Goal: Task Accomplishment & Management: Manage account settings

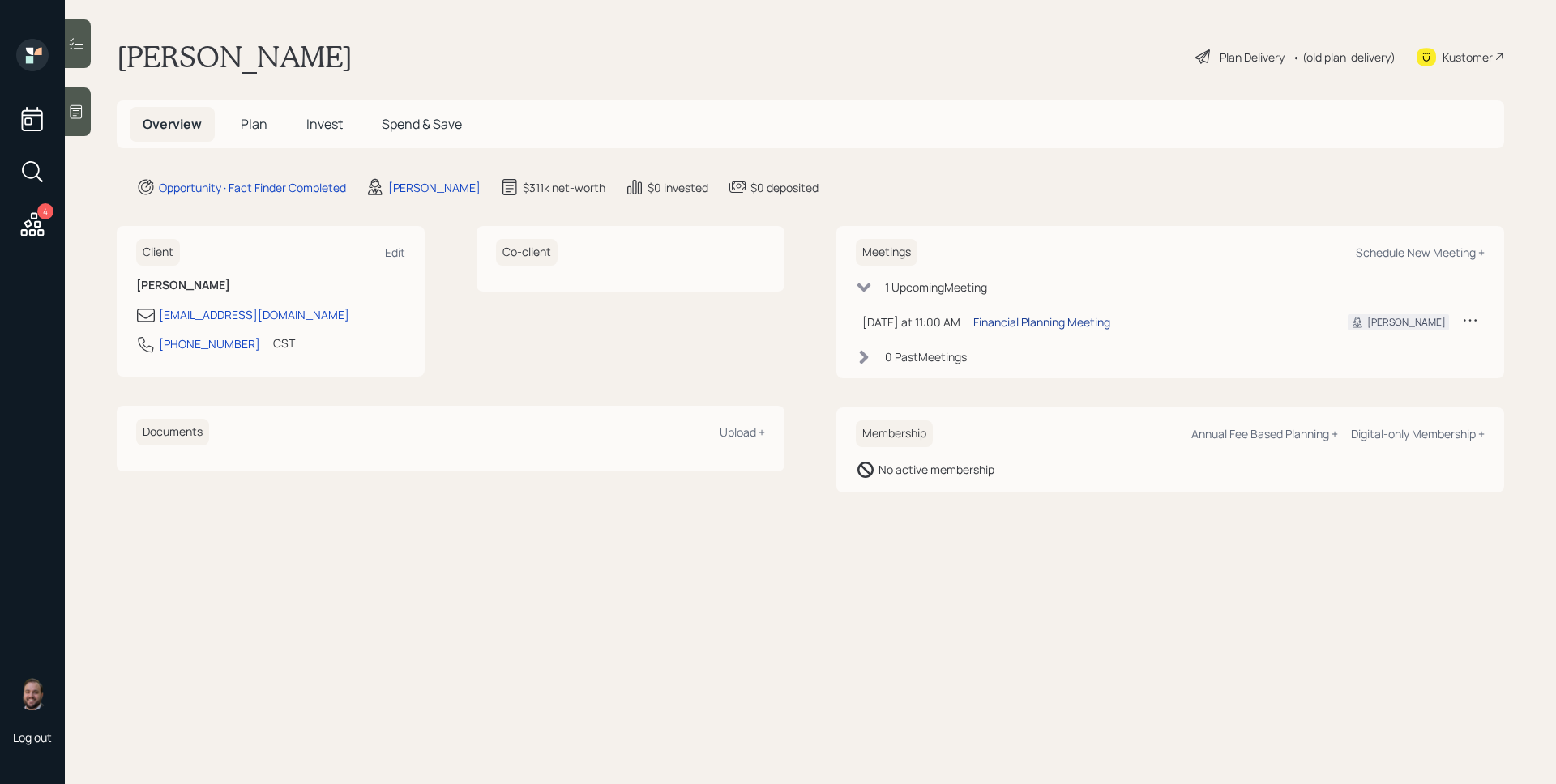
click at [1043, 327] on div "Financial Planning Meeting" at bounding box center [1041, 322] width 137 height 17
click at [89, 112] on div at bounding box center [78, 111] width 26 height 49
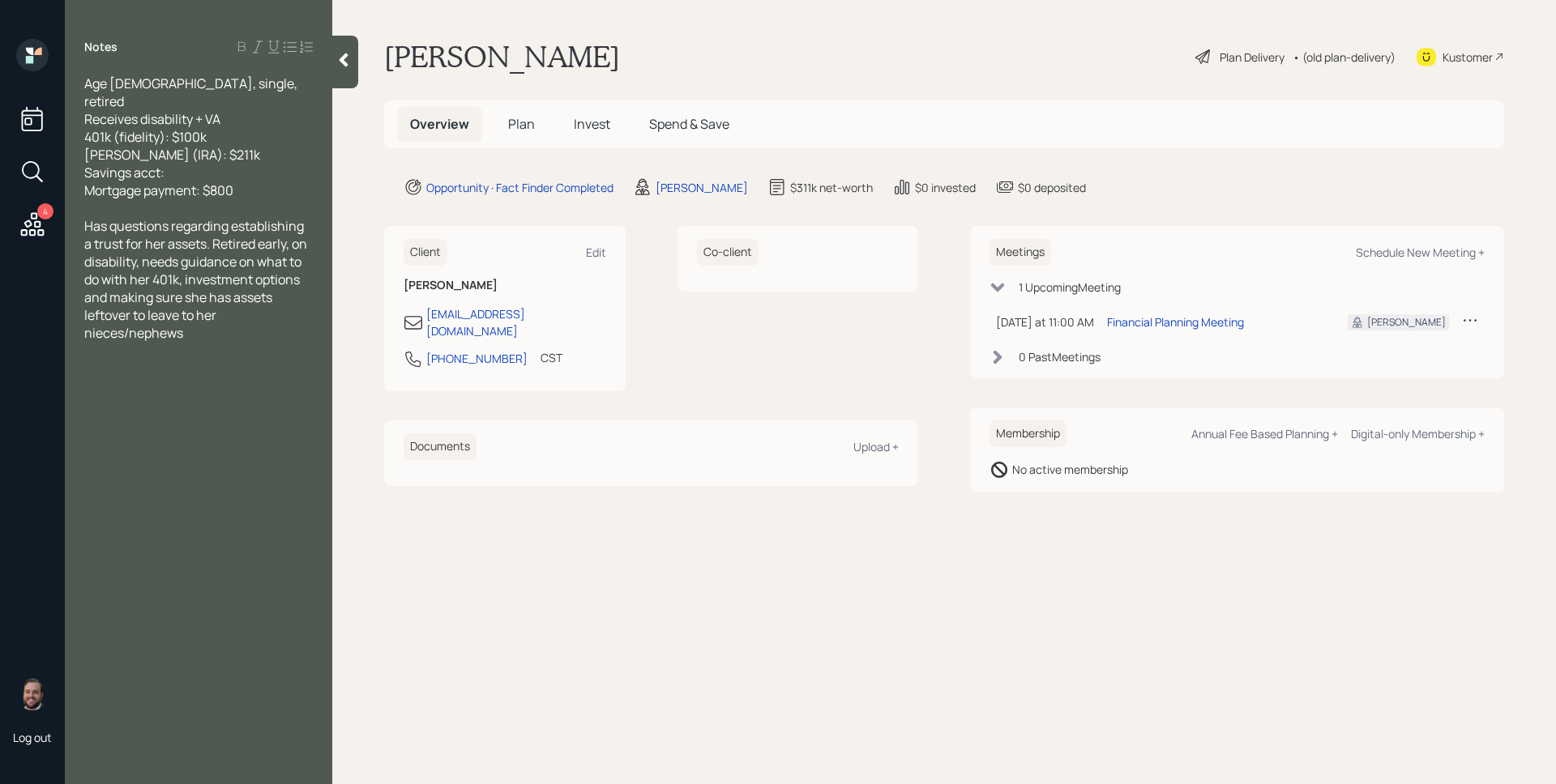
click at [930, 678] on main "[PERSON_NAME] Plan Delivery • (old plan-delivery) Kustomer Overview Plan Invest…" at bounding box center [943, 392] width 1223 height 784
click at [918, 639] on main "[PERSON_NAME] Plan Delivery • (old plan-delivery) Kustomer Overview Plan Invest…" at bounding box center [943, 392] width 1223 height 784
click at [531, 119] on span "Plan" at bounding box center [522, 124] width 27 height 18
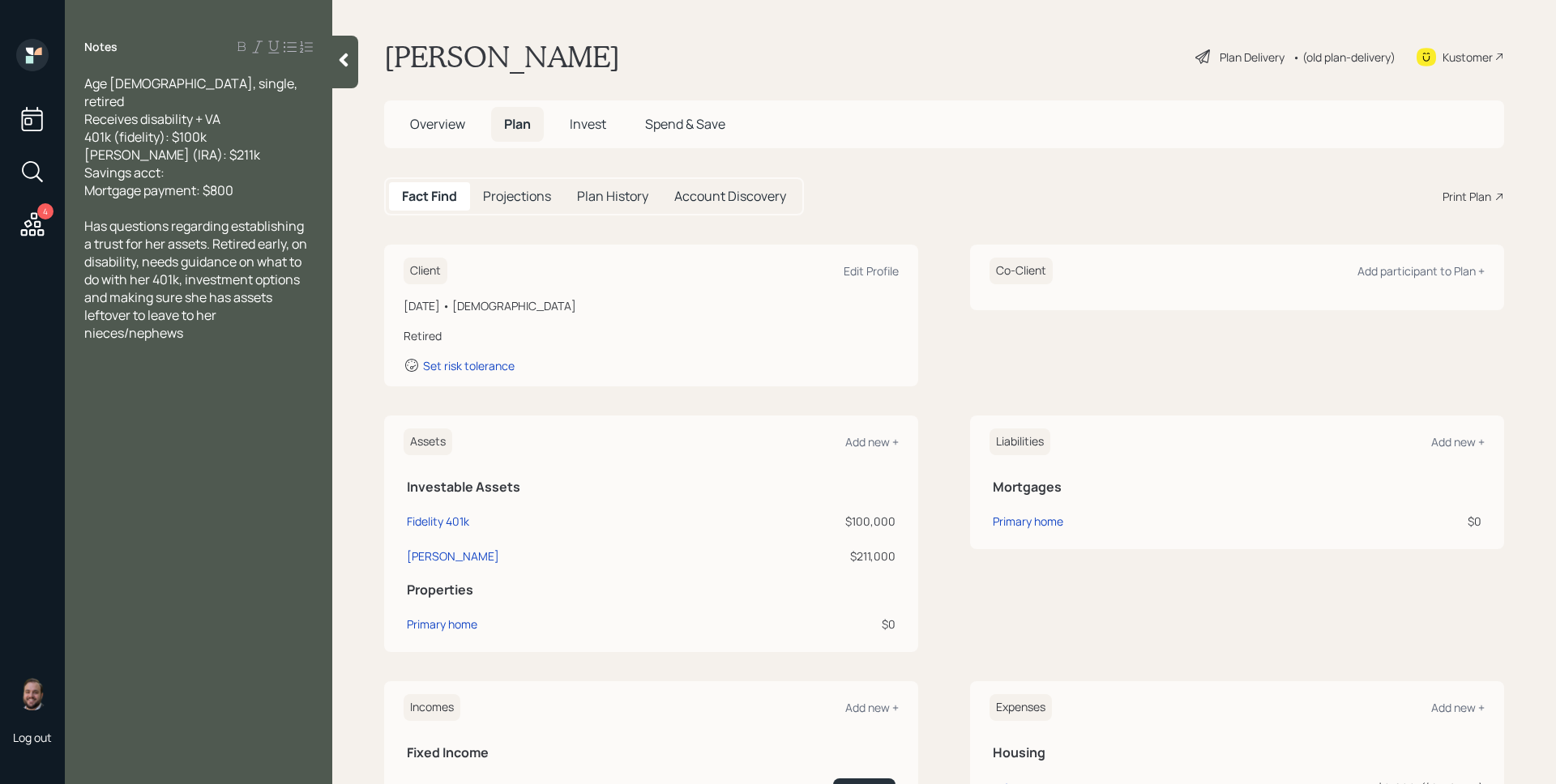
click at [1085, 192] on div "Fact Find Projections Plan History Account Discovery Print Plan" at bounding box center [944, 196] width 1120 height 38
click at [865, 269] on div "Edit Profile" at bounding box center [871, 271] width 55 height 15
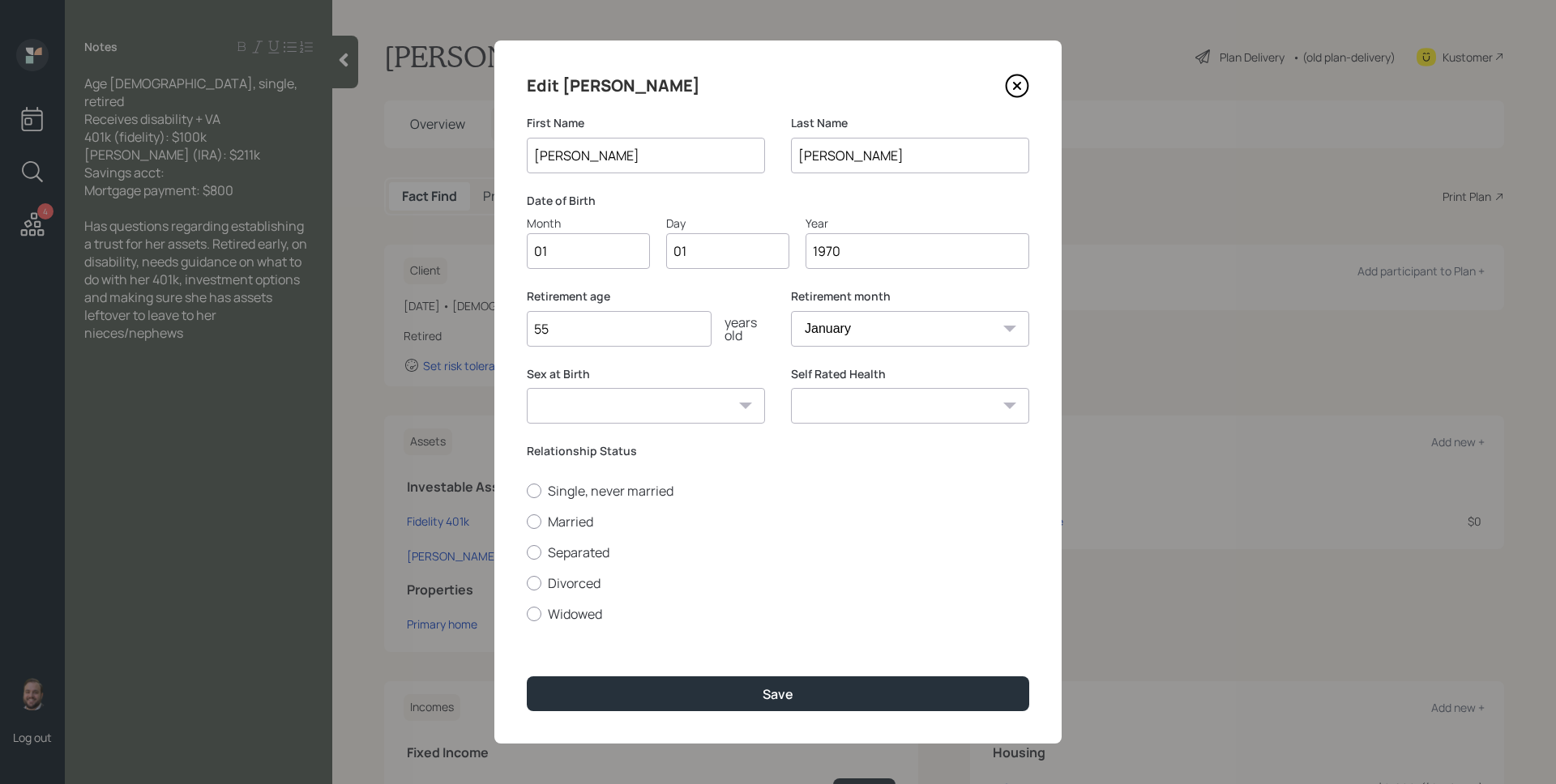
click at [594, 252] on input "01" at bounding box center [588, 250] width 123 height 35
type input "10"
type input "0"
type input "27"
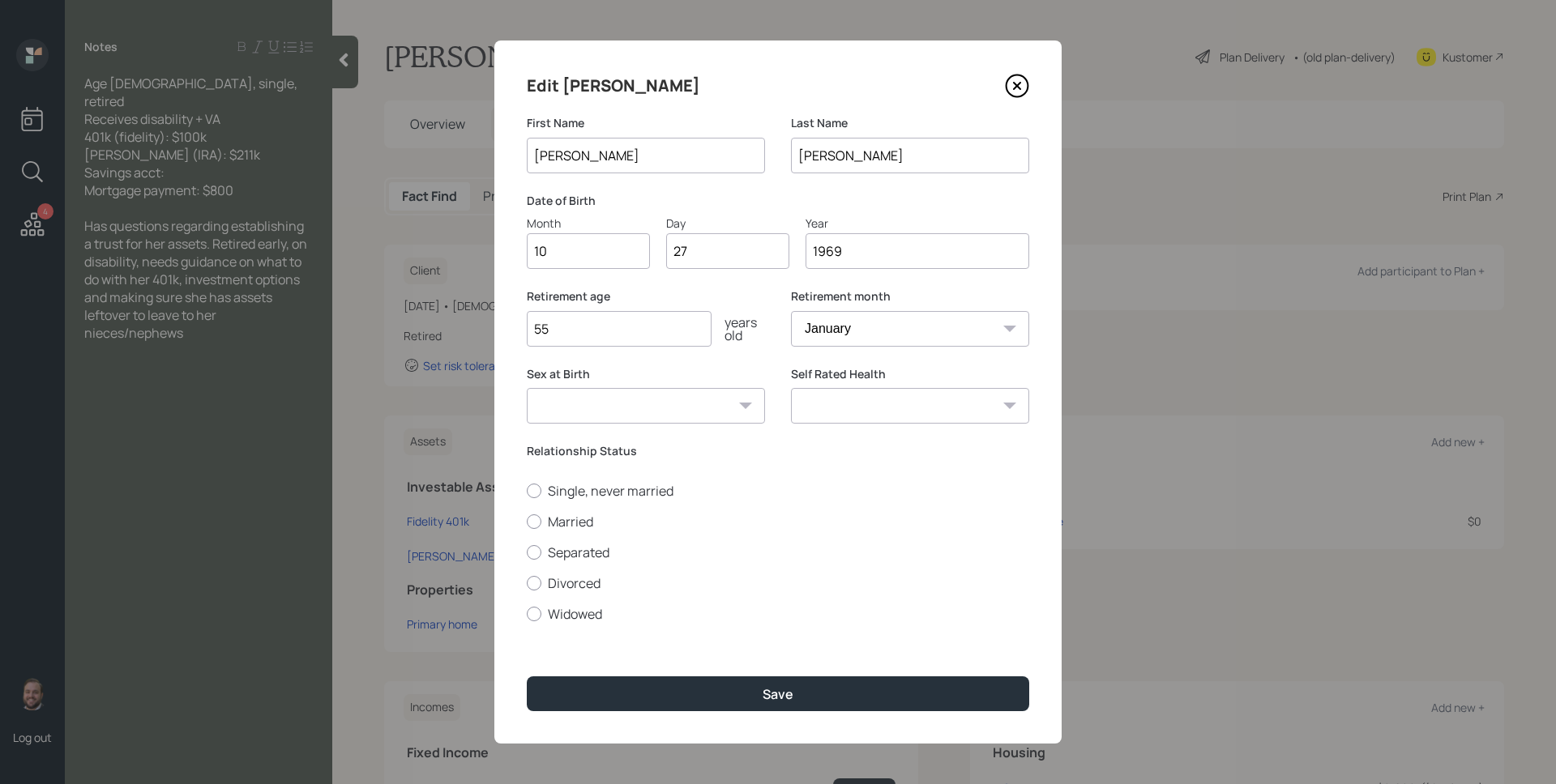
type input "1969"
click at [745, 293] on label "Retirement age" at bounding box center [645, 296] width 238 height 16
click at [569, 326] on input "55" at bounding box center [618, 329] width 185 height 35
click at [569, 326] on input "55" at bounding box center [618, 329] width 185 height 35
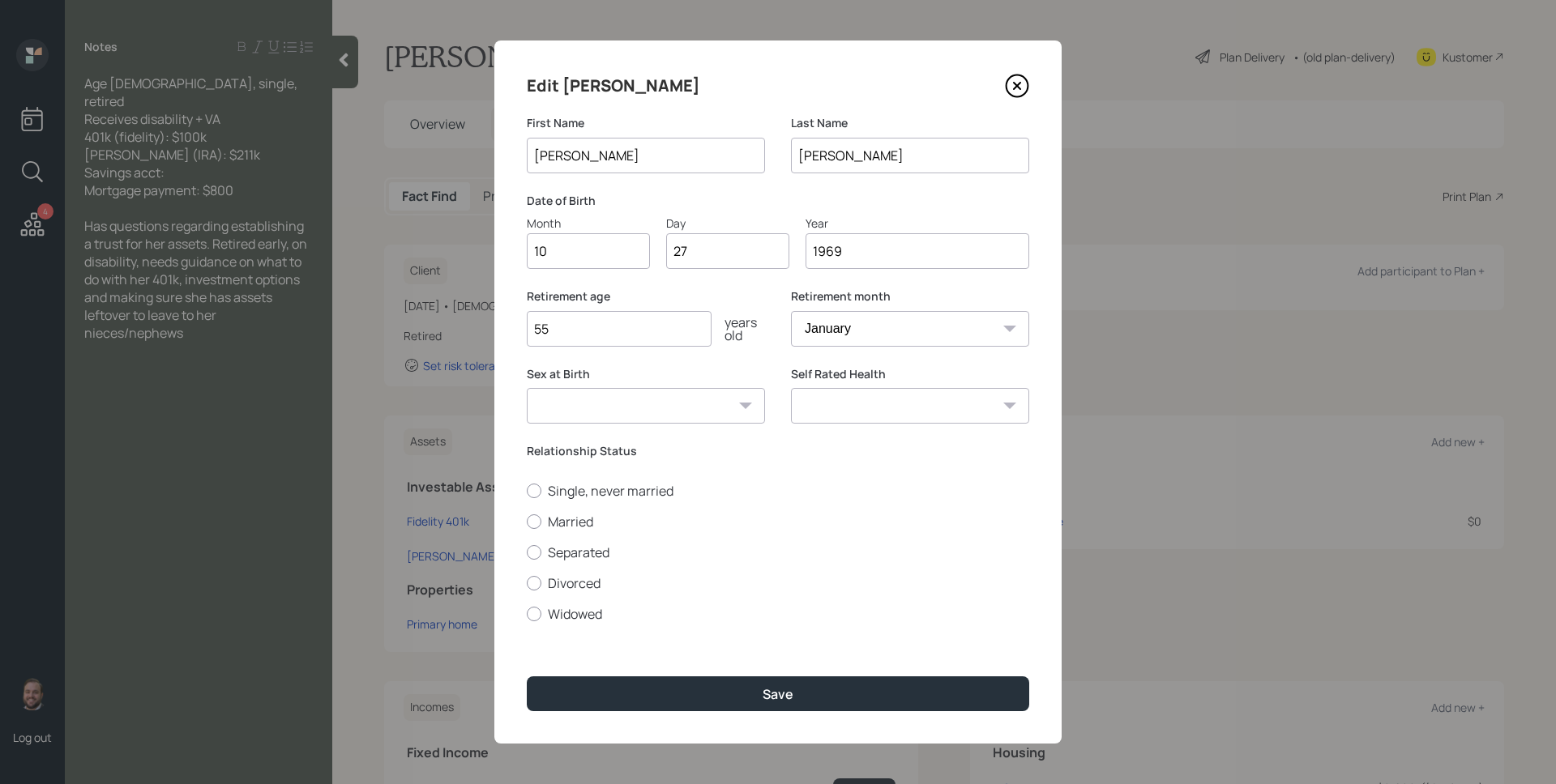
click at [569, 326] on input "55" at bounding box center [618, 329] width 185 height 35
click at [636, 327] on input "55" at bounding box center [618, 329] width 185 height 35
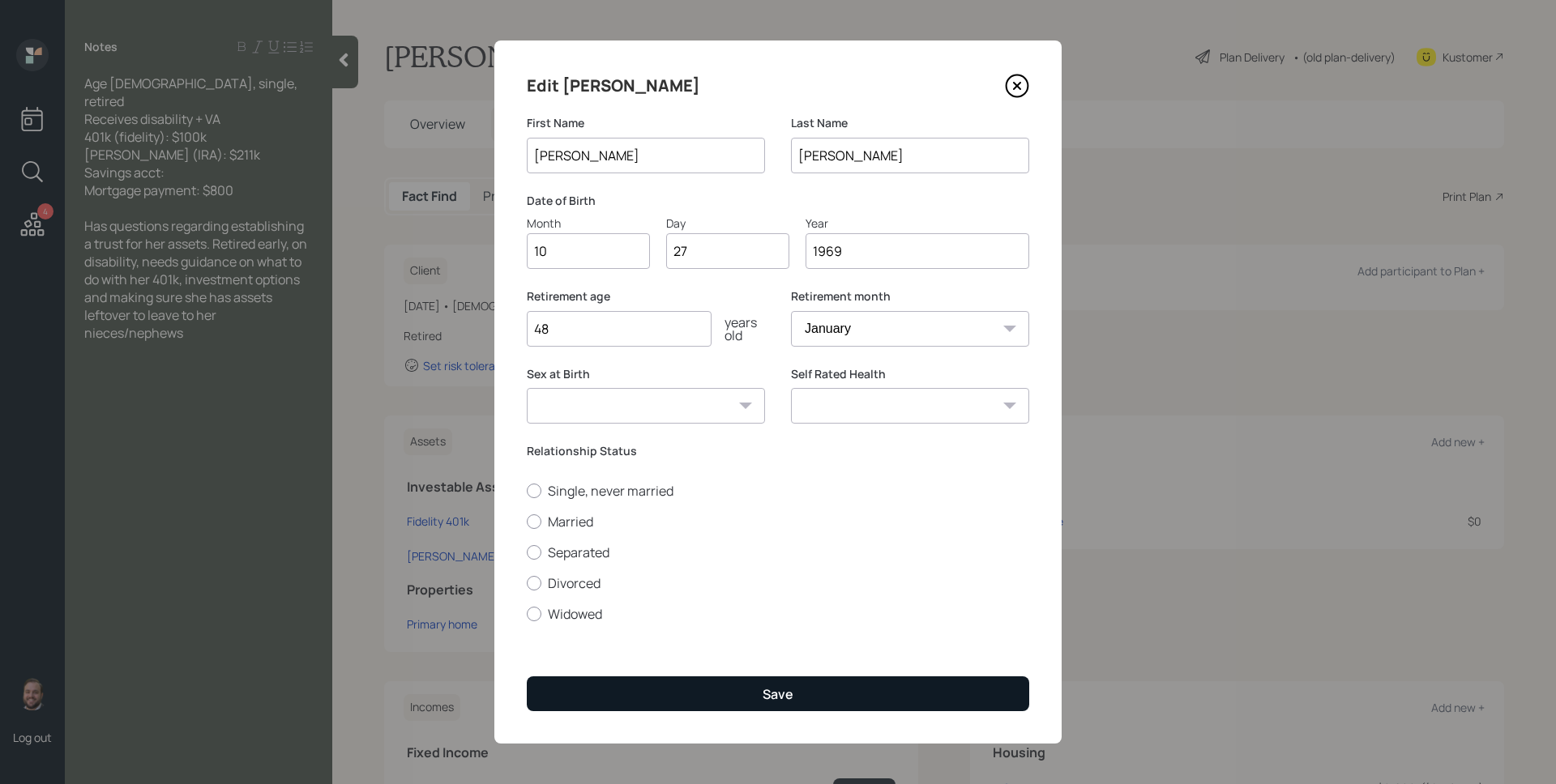
type input "48"
click at [823, 703] on button "Save" at bounding box center [778, 694] width 502 height 35
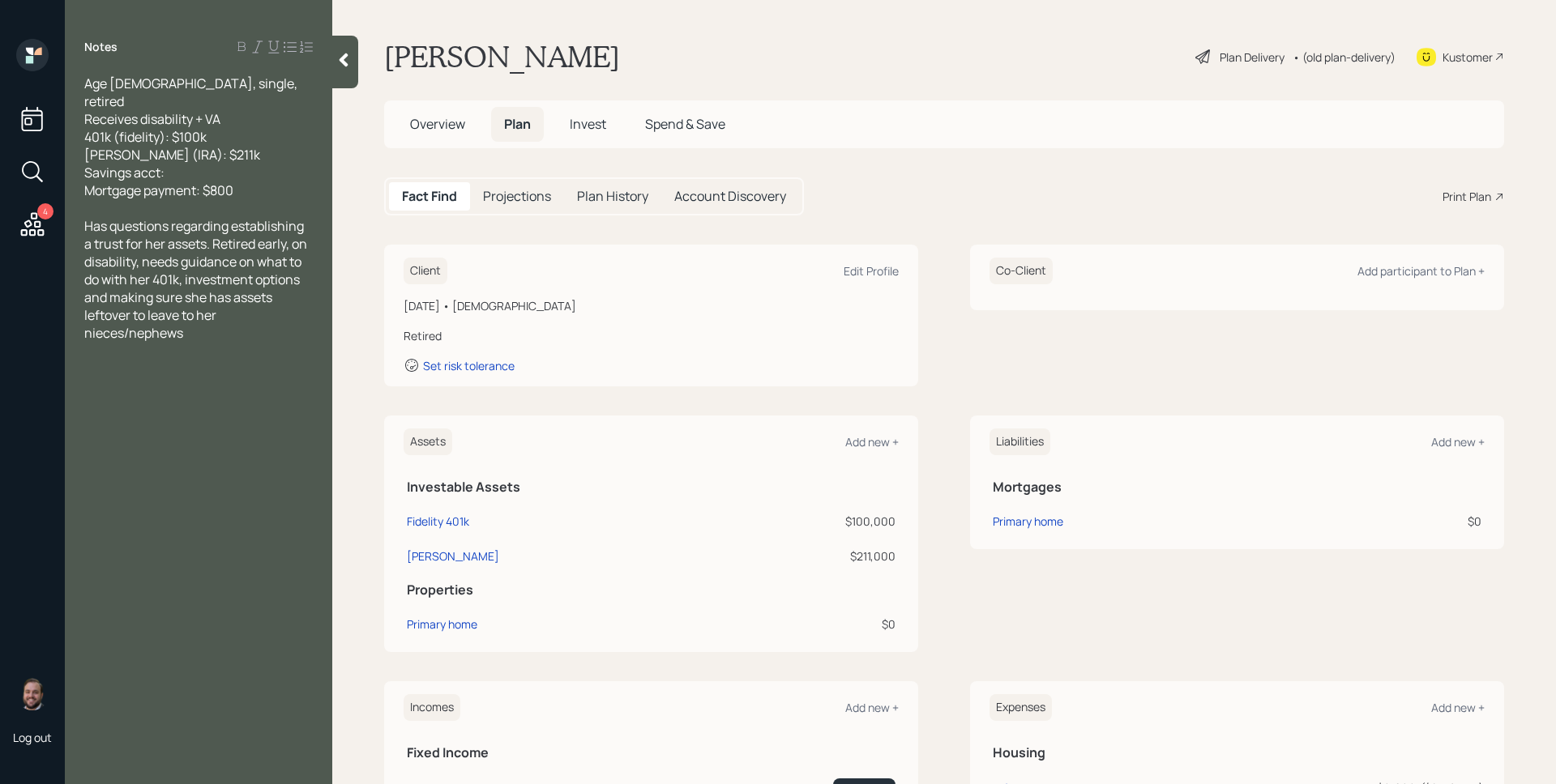
click at [954, 300] on div "Client Edit Profile [DATE] • [DEMOGRAPHIC_DATA] Retired Set risk tolerance Co-C…" at bounding box center [944, 315] width 1120 height 142
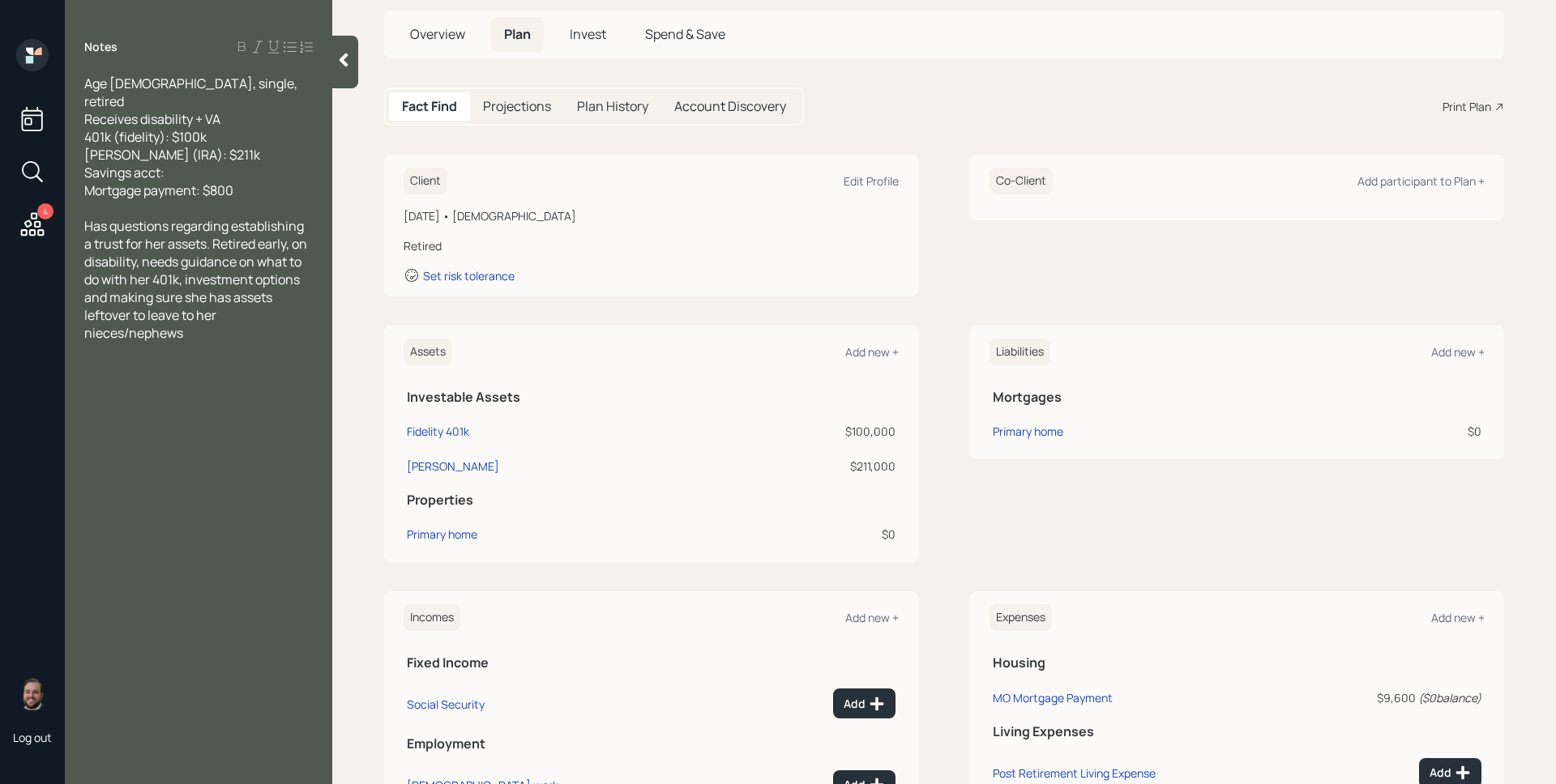
scroll to position [281, 0]
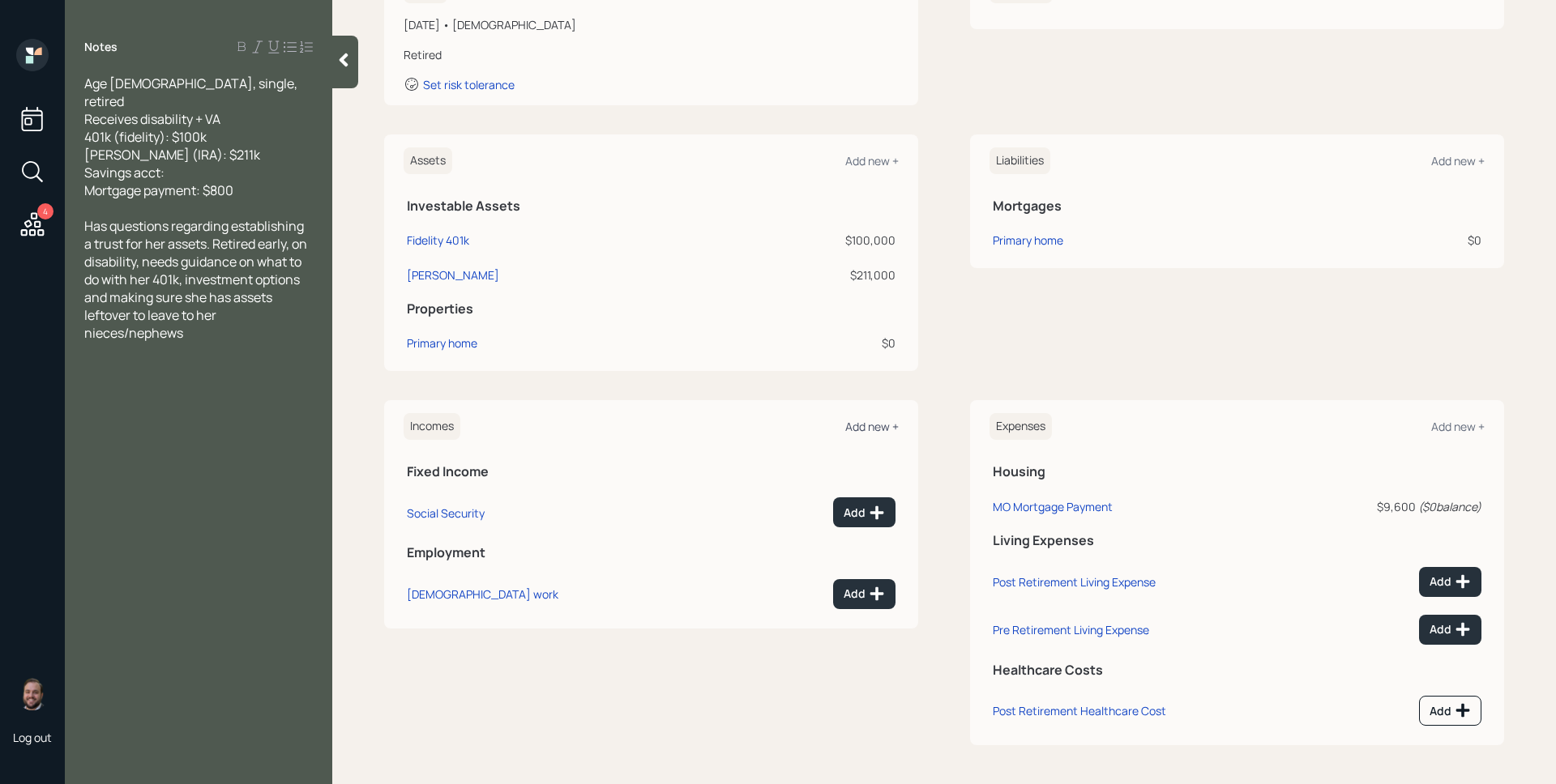
click at [868, 425] on div "Add new +" at bounding box center [871, 427] width 54 height 15
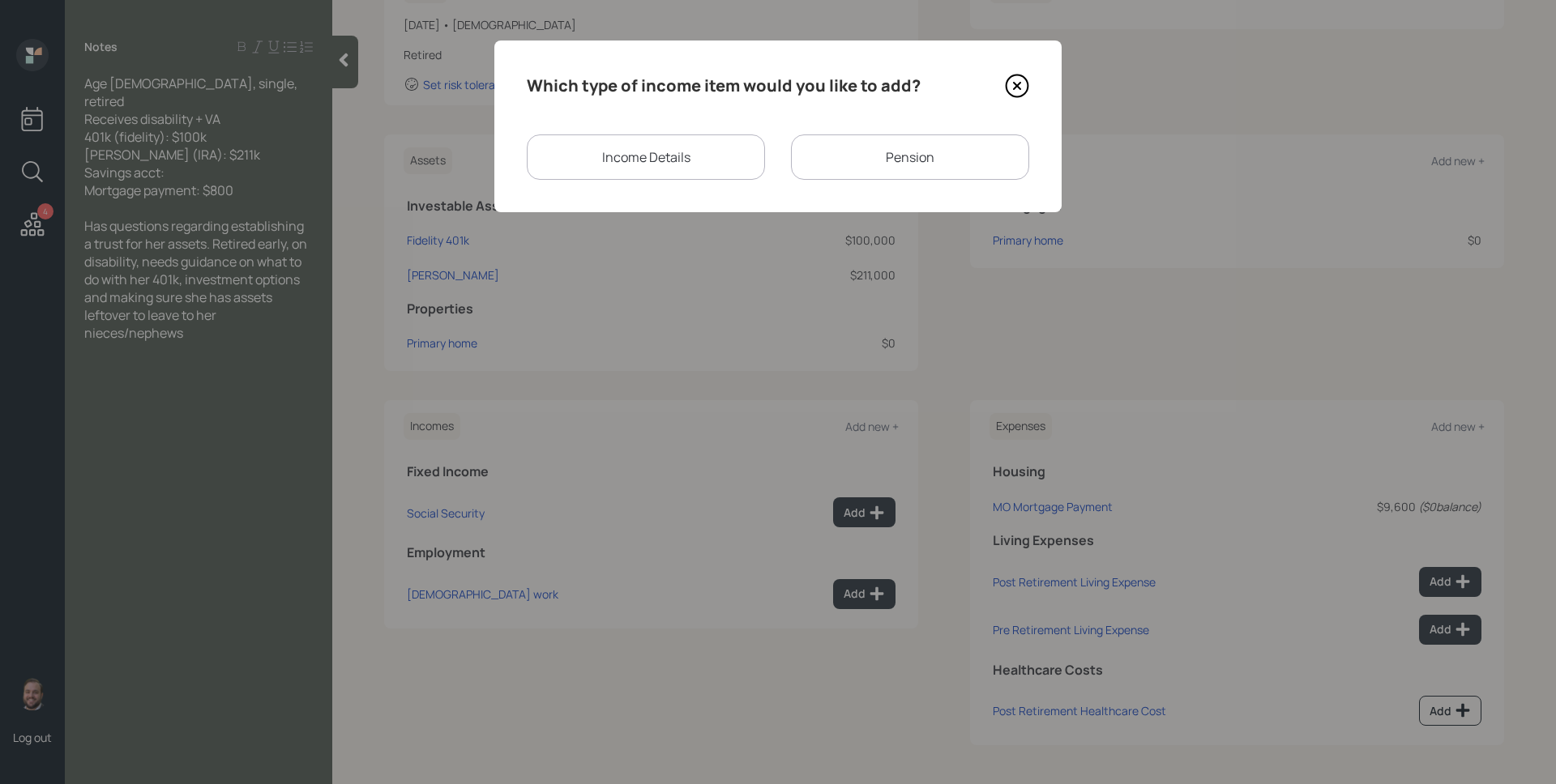
click at [687, 139] on div "Income Details" at bounding box center [645, 156] width 238 height 45
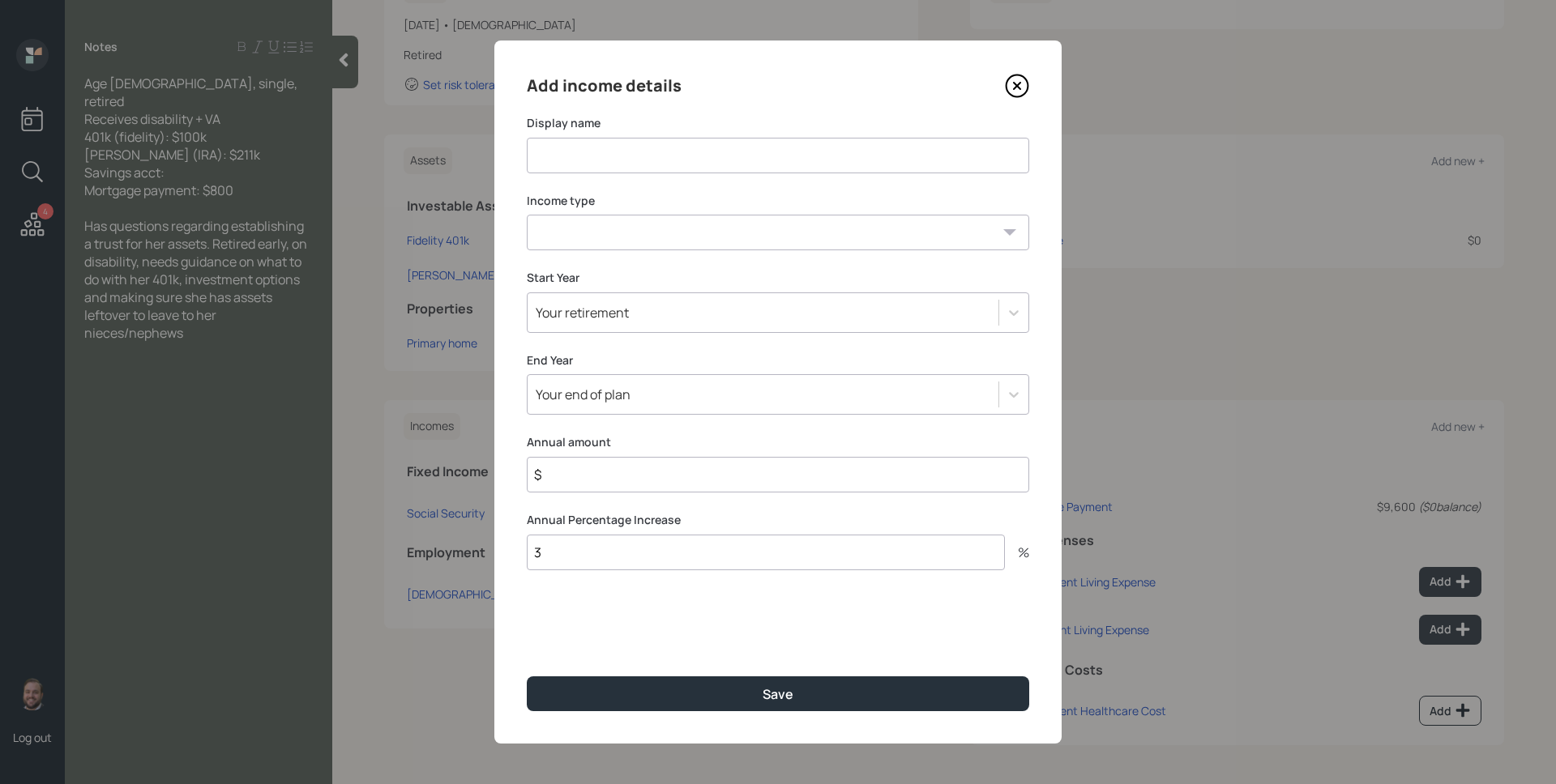
click at [822, 157] on input at bounding box center [778, 155] width 502 height 35
type input "VA Benefits"
click at [869, 230] on select "[DEMOGRAPHIC_DATA] work [DEMOGRAPHIC_DATA] work Self employment Other" at bounding box center [778, 232] width 502 height 35
select select "other"
click at [526, 215] on select "[DEMOGRAPHIC_DATA] work [DEMOGRAPHIC_DATA] work Self employment Other" at bounding box center [778, 232] width 502 height 35
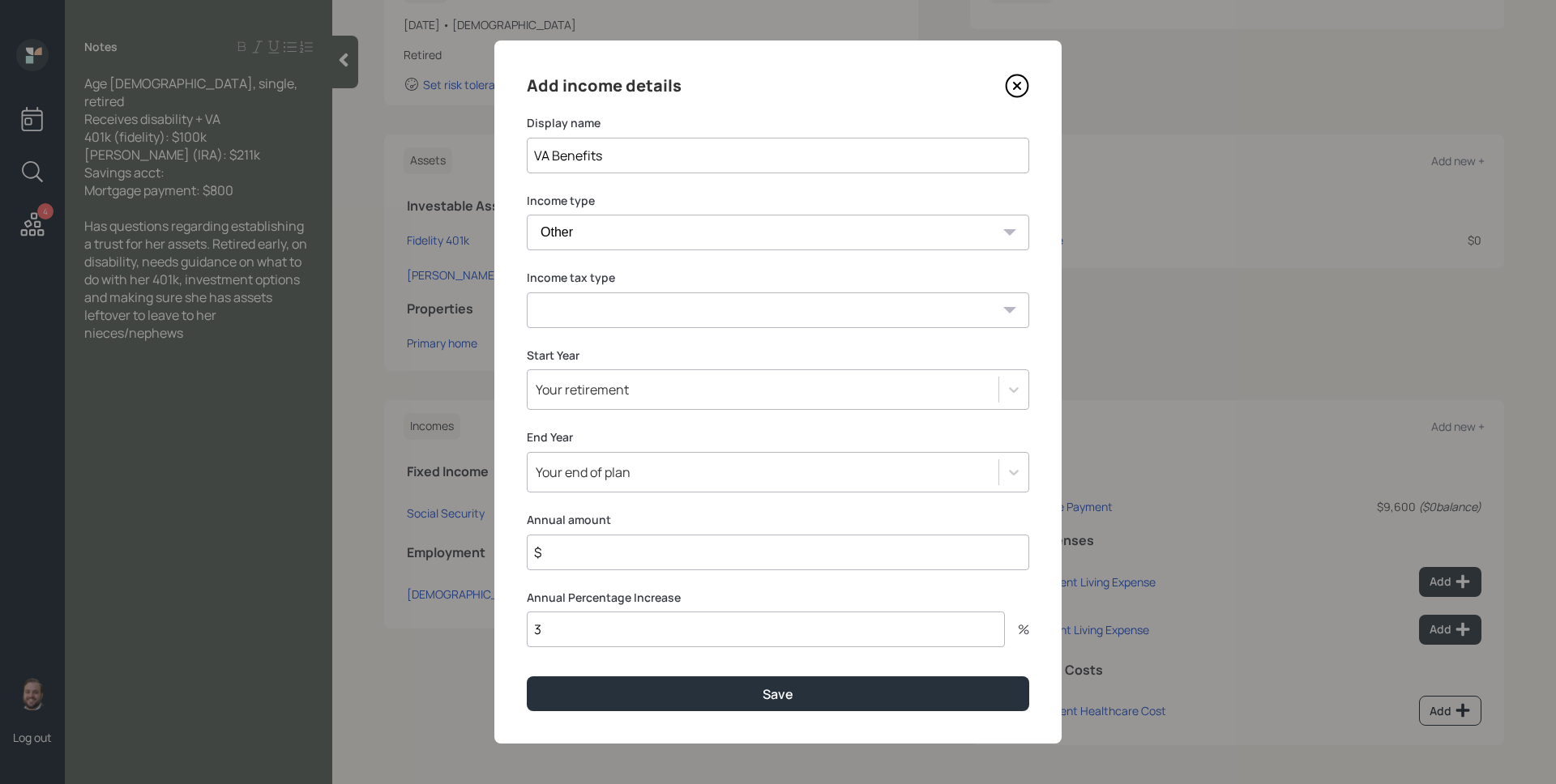
click at [738, 309] on select "Tax-free Earned Self Employment Alimony Royalties Pension / Annuity Interest Di…" at bounding box center [778, 310] width 502 height 35
select select "tax_free"
click at [526, 292] on select "Tax-free Earned Self Employment Alimony Royalties Pension / Annuity Interest Di…" at bounding box center [778, 310] width 502 height 35
click at [640, 558] on input "$" at bounding box center [778, 552] width 502 height 35
type input "$ 0"
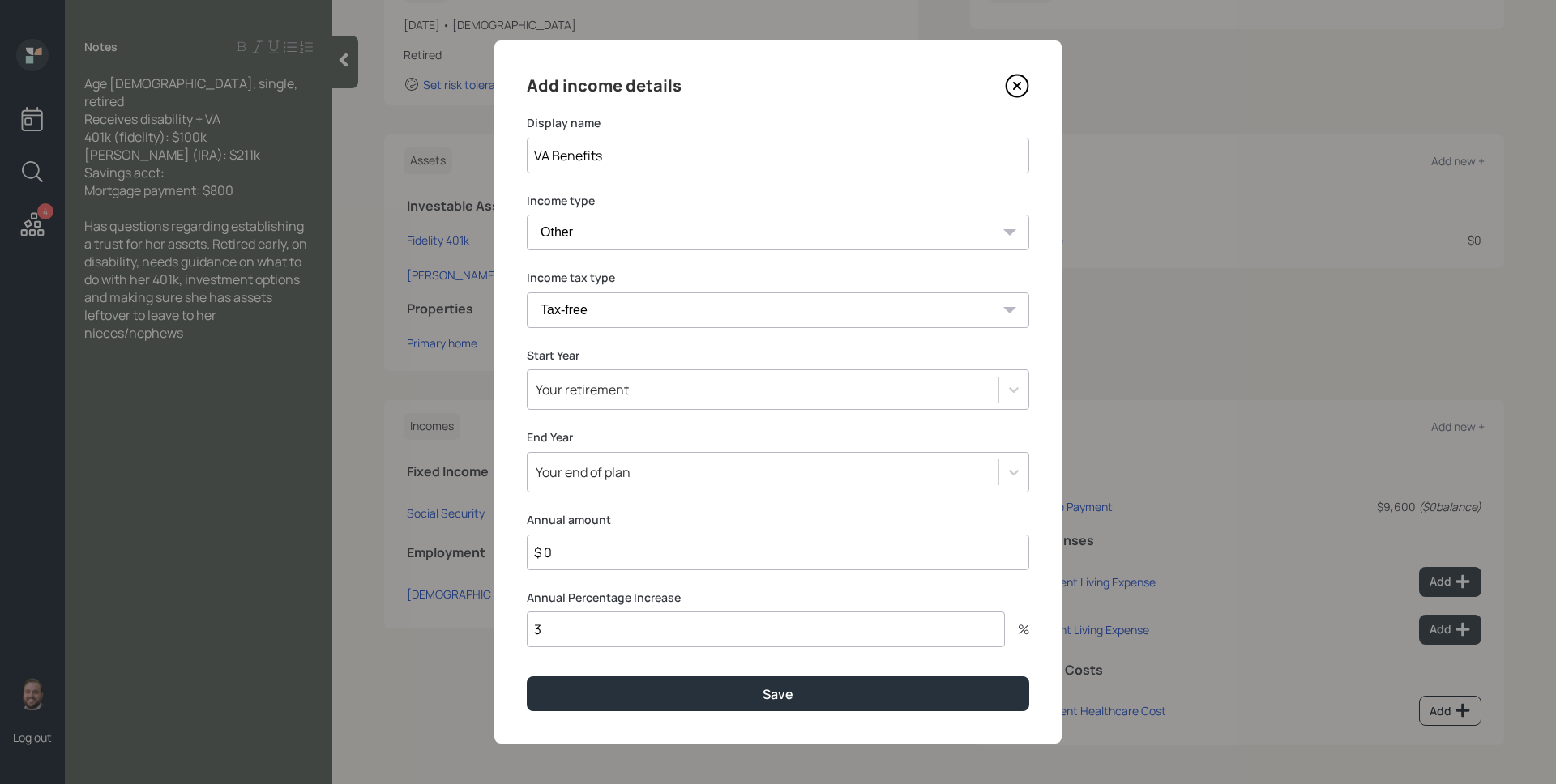
click at [526, 677] on button "Save" at bounding box center [778, 694] width 502 height 35
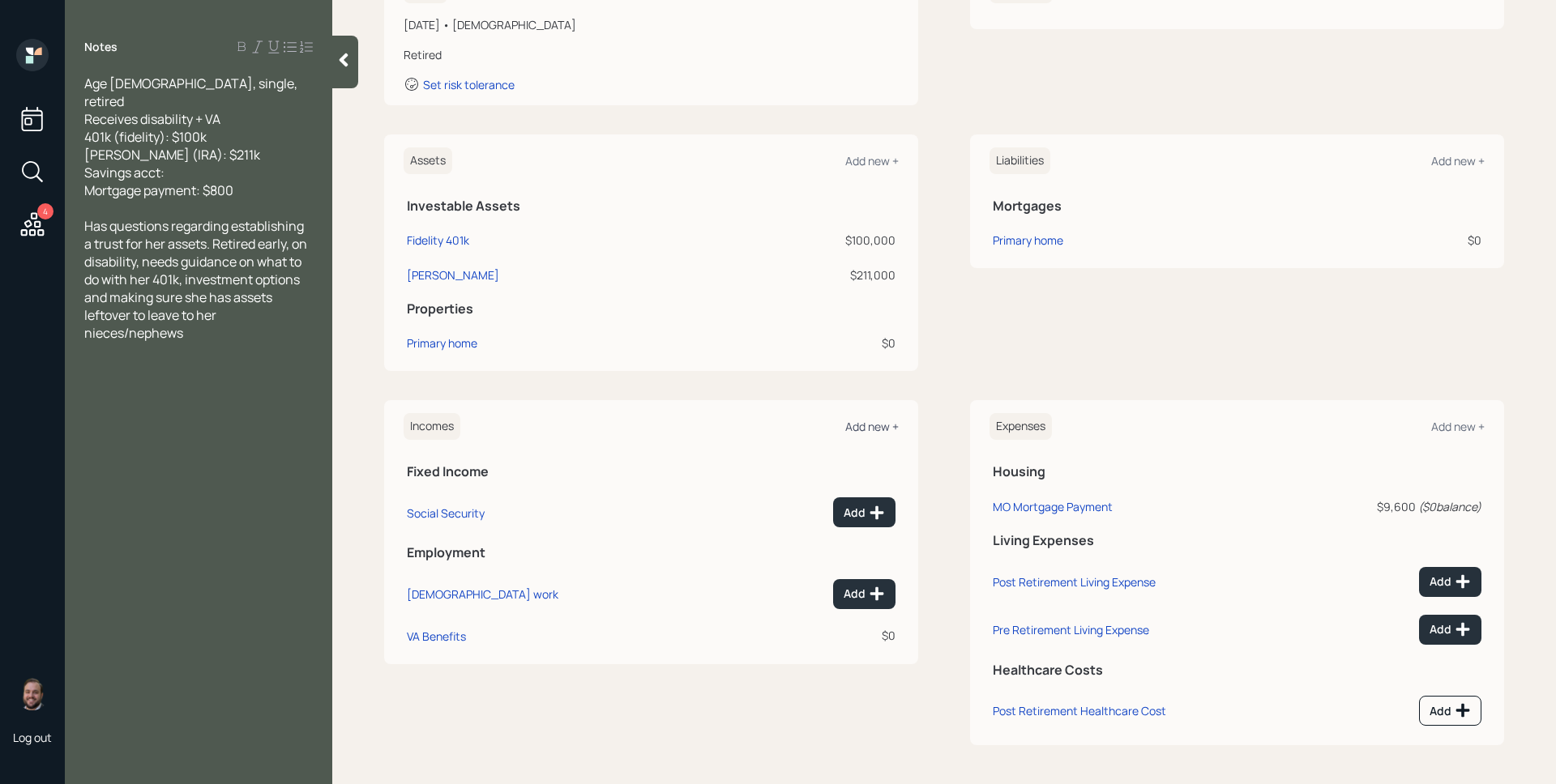
click at [866, 427] on div "Add new +" at bounding box center [871, 427] width 54 height 15
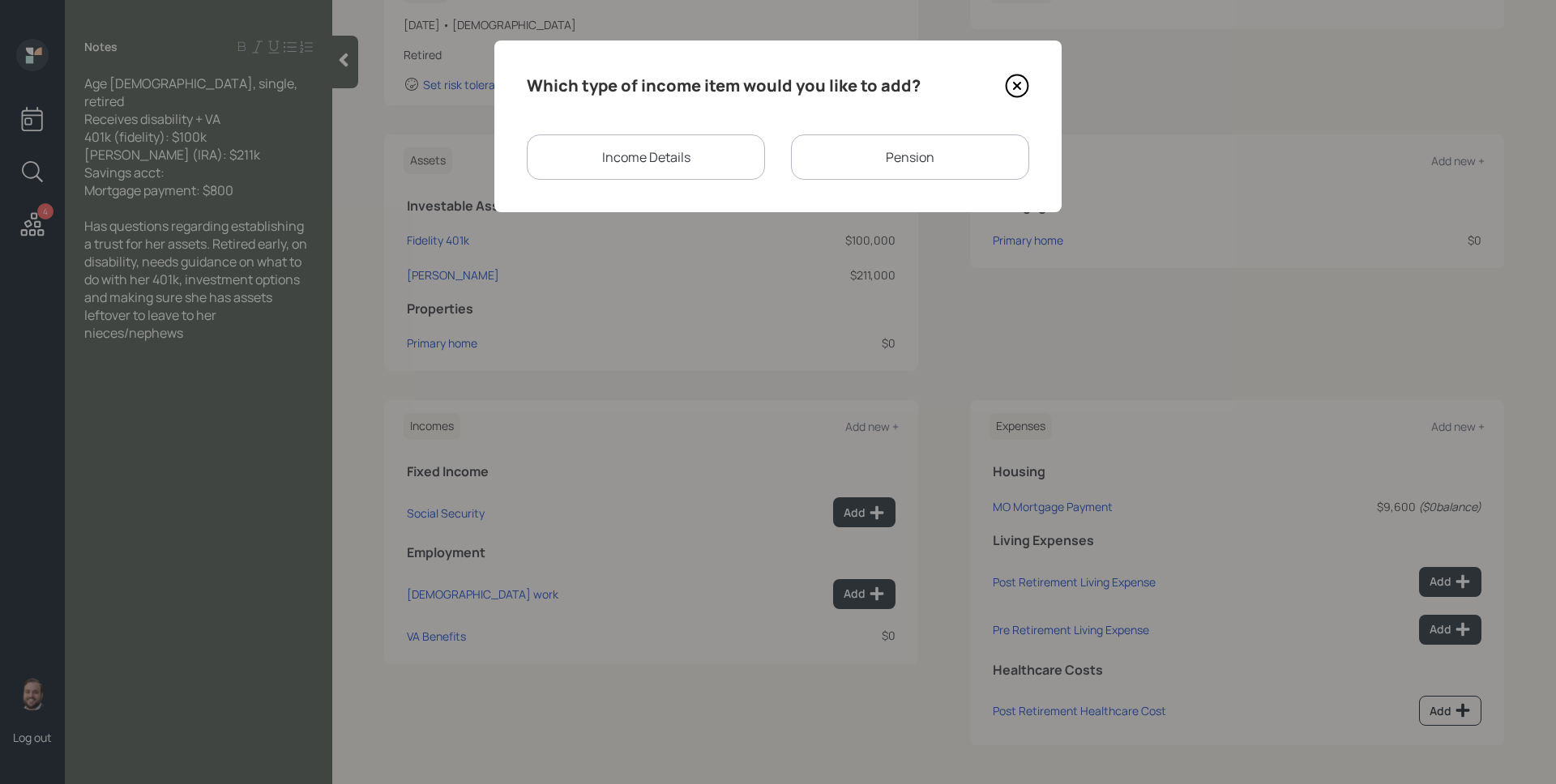
click at [627, 140] on div "Income Details" at bounding box center [645, 156] width 238 height 45
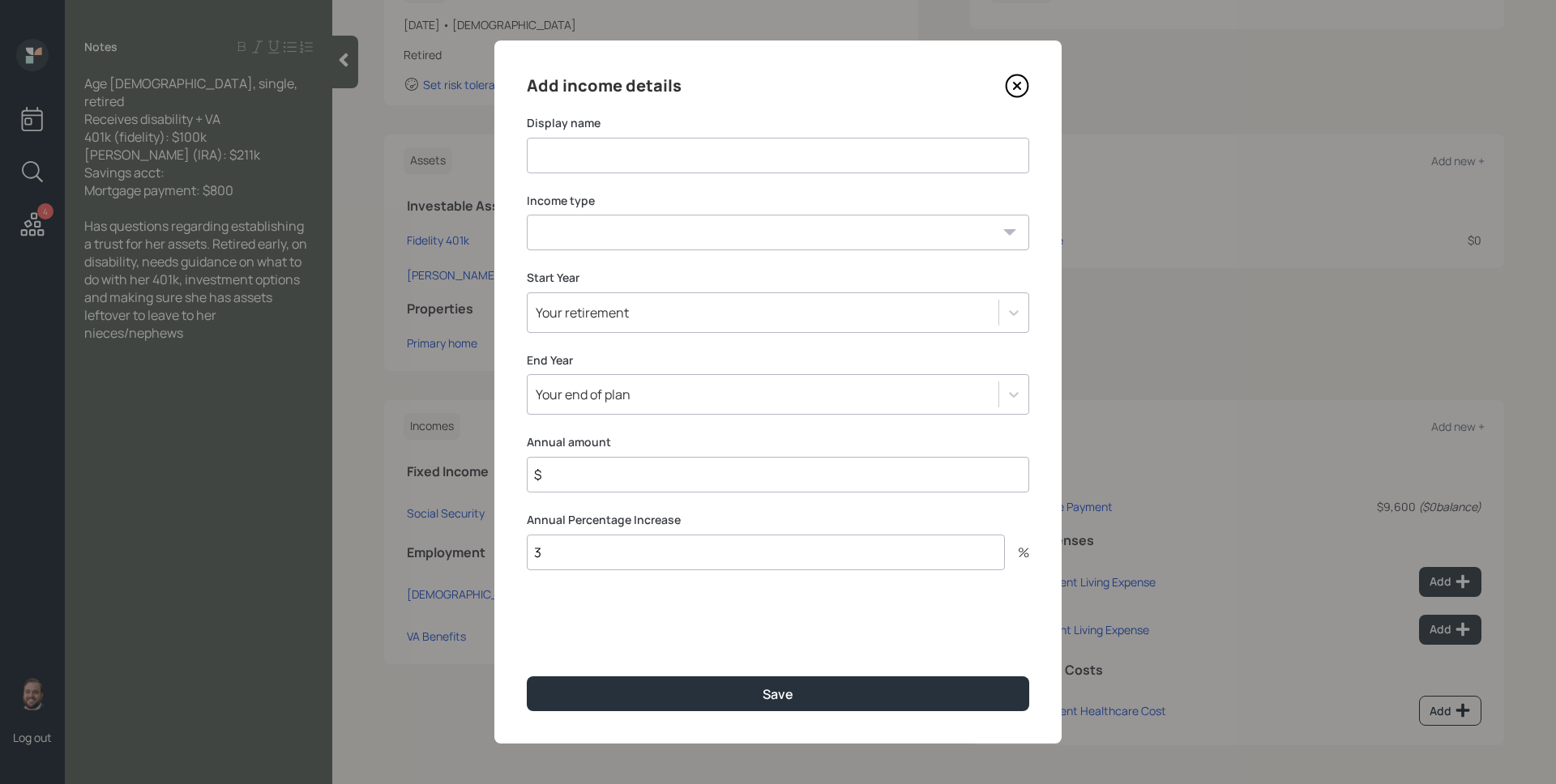
click at [644, 152] on input at bounding box center [778, 155] width 502 height 35
click at [1013, 84] on icon at bounding box center [1016, 85] width 24 height 24
click at [1013, 84] on div "Co-Client Add participant to Plan +" at bounding box center [1237, 35] width 534 height 142
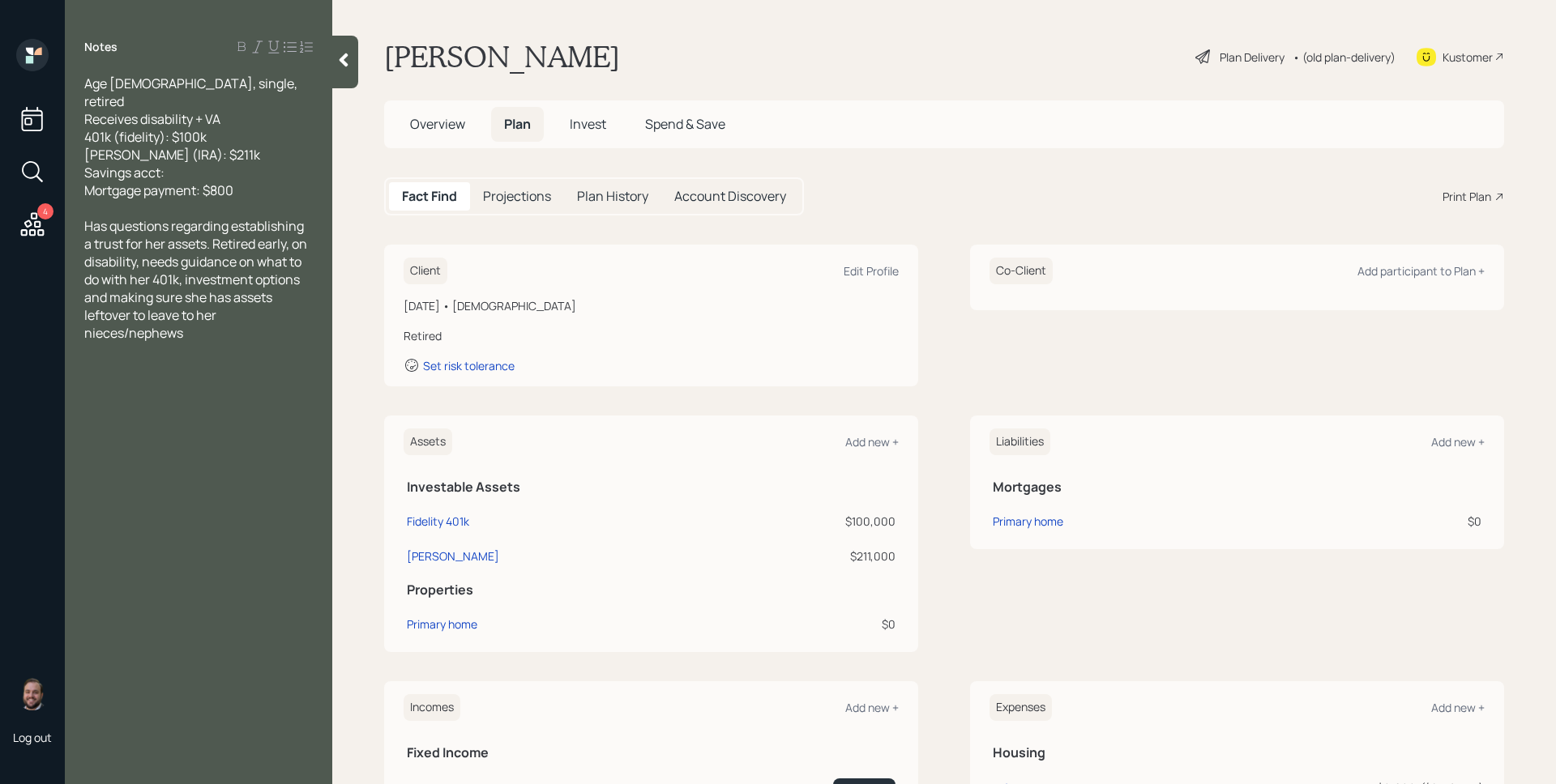
click at [1231, 58] on div "Plan Delivery" at bounding box center [1252, 58] width 65 height 17
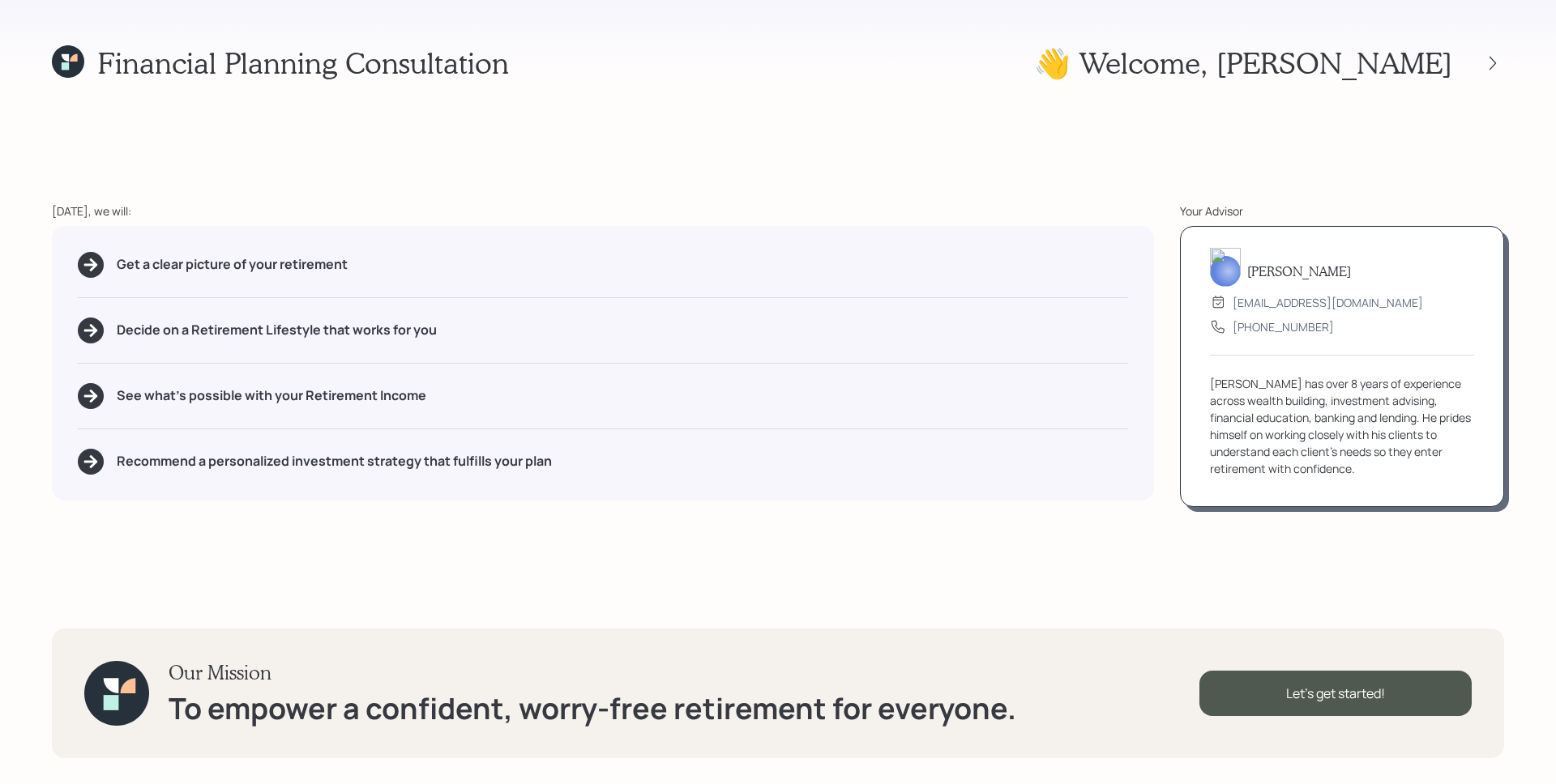
click at [873, 252] on div "Get a clear picture of your retirement" at bounding box center [602, 265] width 1050 height 26
click at [946, 212] on div "[DATE], we will:" at bounding box center [602, 211] width 1102 height 17
click at [976, 202] on div "[DATE], we will:" at bounding box center [602, 211] width 1102 height 17
click at [503, 139] on div "Financial Planning Consultation 👋 Welcome , [PERSON_NAME] [DATE], we will: Get …" at bounding box center [778, 392] width 1556 height 784
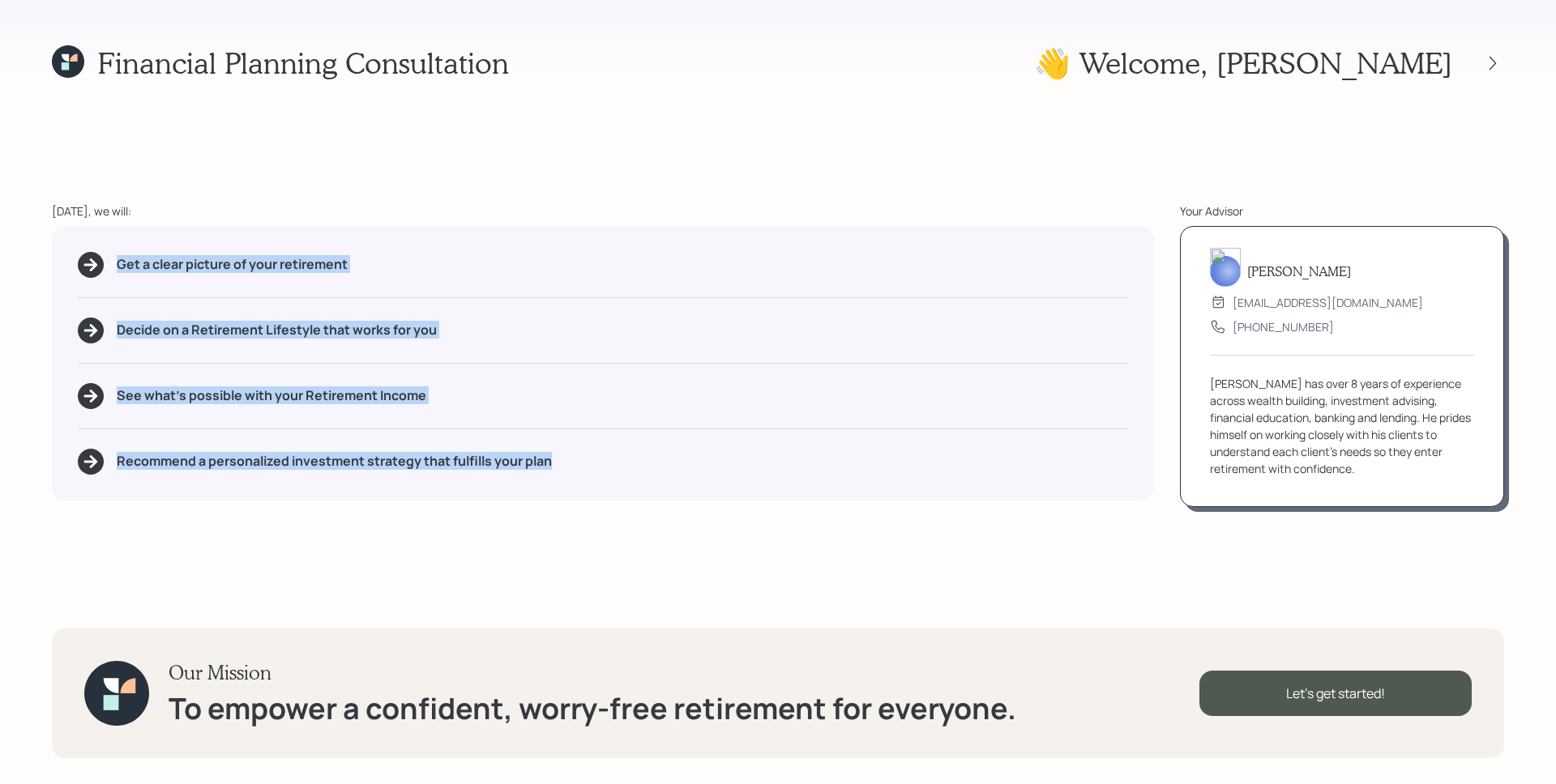
drag, startPoint x: 112, startPoint y: 256, endPoint x: 432, endPoint y: 451, distance: 374.7
click at [575, 484] on div "Get a clear picture of your retirement Decide on a Retirement Lifestyle that wo…" at bounding box center [602, 363] width 1102 height 274
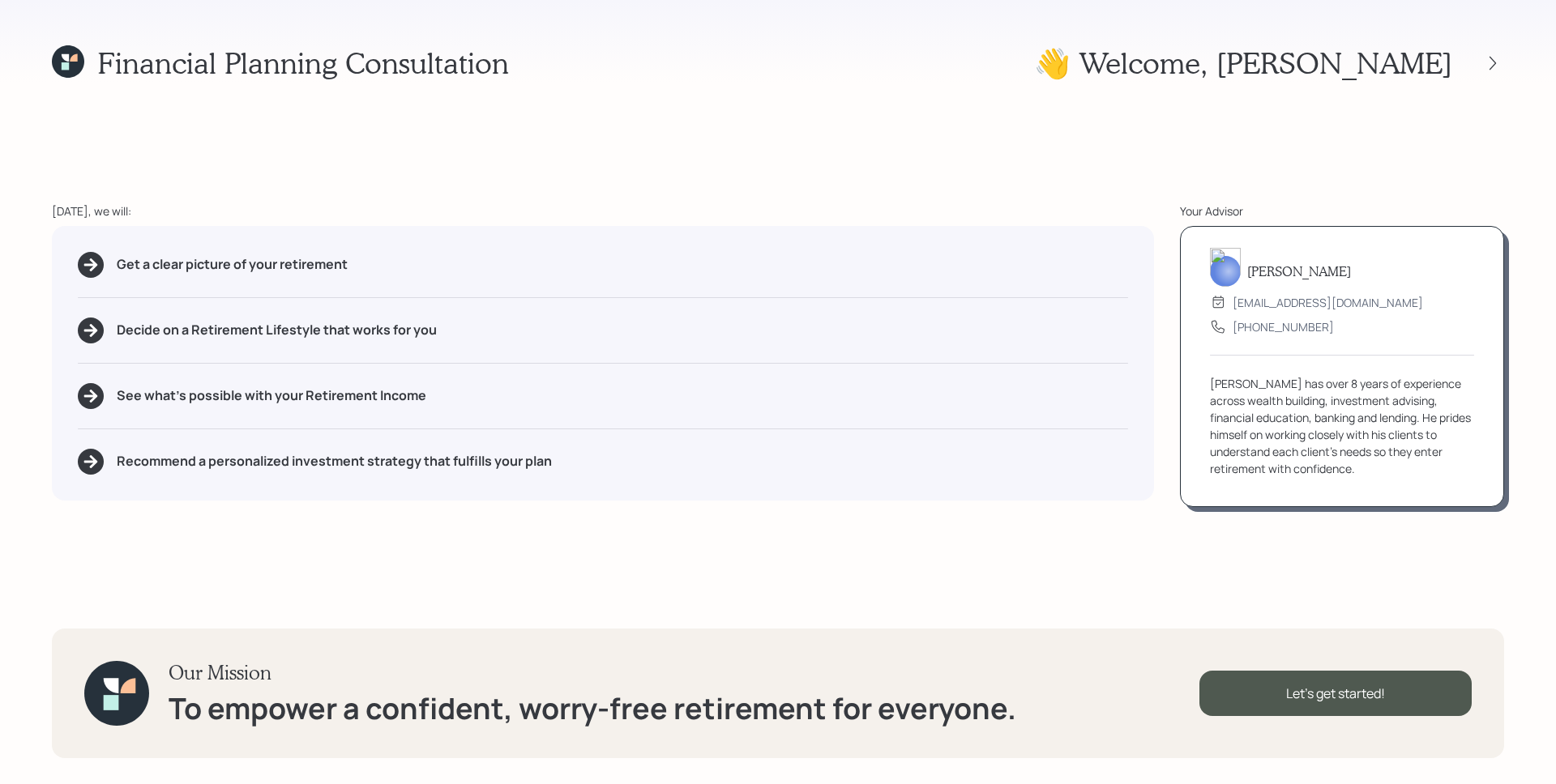
click at [525, 306] on div "Get a clear picture of your retirement Decide on a Retirement Lifestyle that wo…" at bounding box center [602, 363] width 1102 height 274
click at [1370, 543] on div "Financial Planning Consultation 👋 Welcome , [PERSON_NAME] [DATE], we will: Get …" at bounding box center [778, 392] width 1556 height 784
click at [1335, 687] on div "Let's get started!" at bounding box center [1335, 693] width 272 height 45
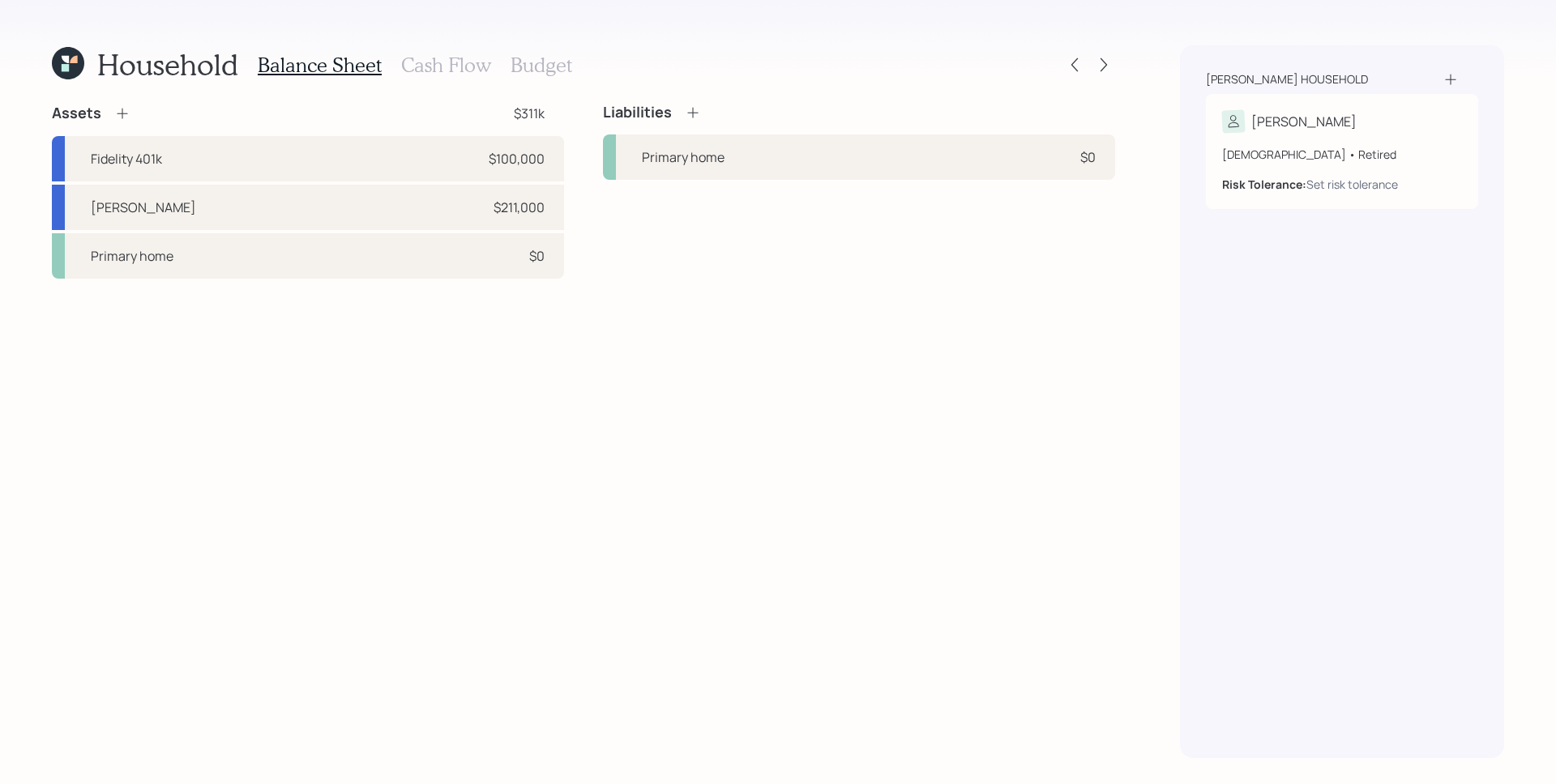
click at [595, 227] on div "Assets $311k Fidelity 401k $100,000 [PERSON_NAME] $211,000 Primary home $0 Liab…" at bounding box center [583, 191] width 1063 height 175
click at [821, 295] on div "Assets $311k Fidelity 401k $100,000 [PERSON_NAME] $211,000 Primary home $0 Liab…" at bounding box center [583, 430] width 1063 height 655
click at [936, 395] on div "Assets $311k Fidelity 401k $100,000 [PERSON_NAME] $211,000 Primary home $0 Liab…" at bounding box center [583, 430] width 1063 height 655
click at [127, 114] on icon at bounding box center [122, 113] width 16 height 16
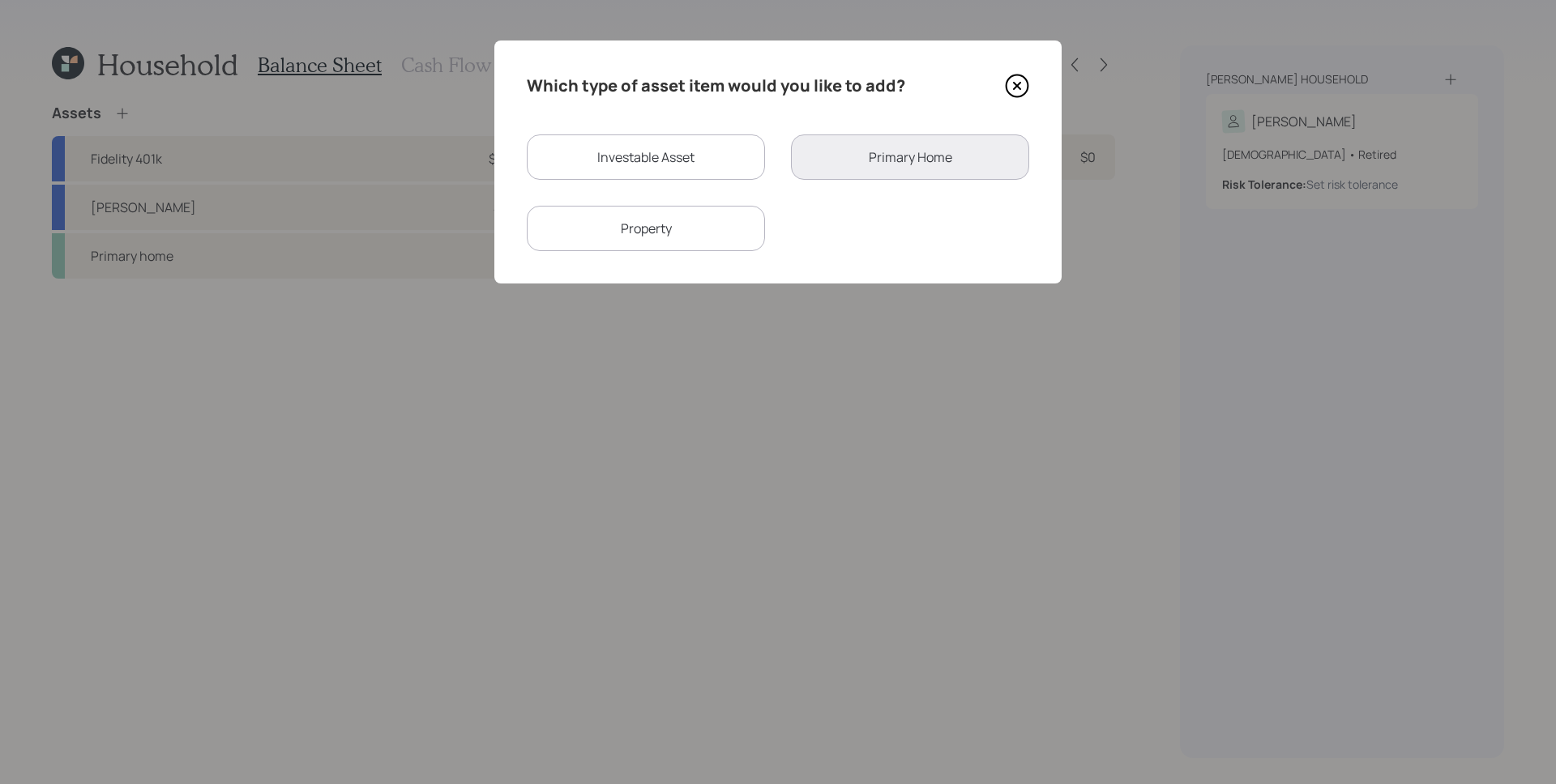
click at [660, 149] on div "Investable Asset" at bounding box center [645, 156] width 238 height 45
select select "taxable"
select select "balanced"
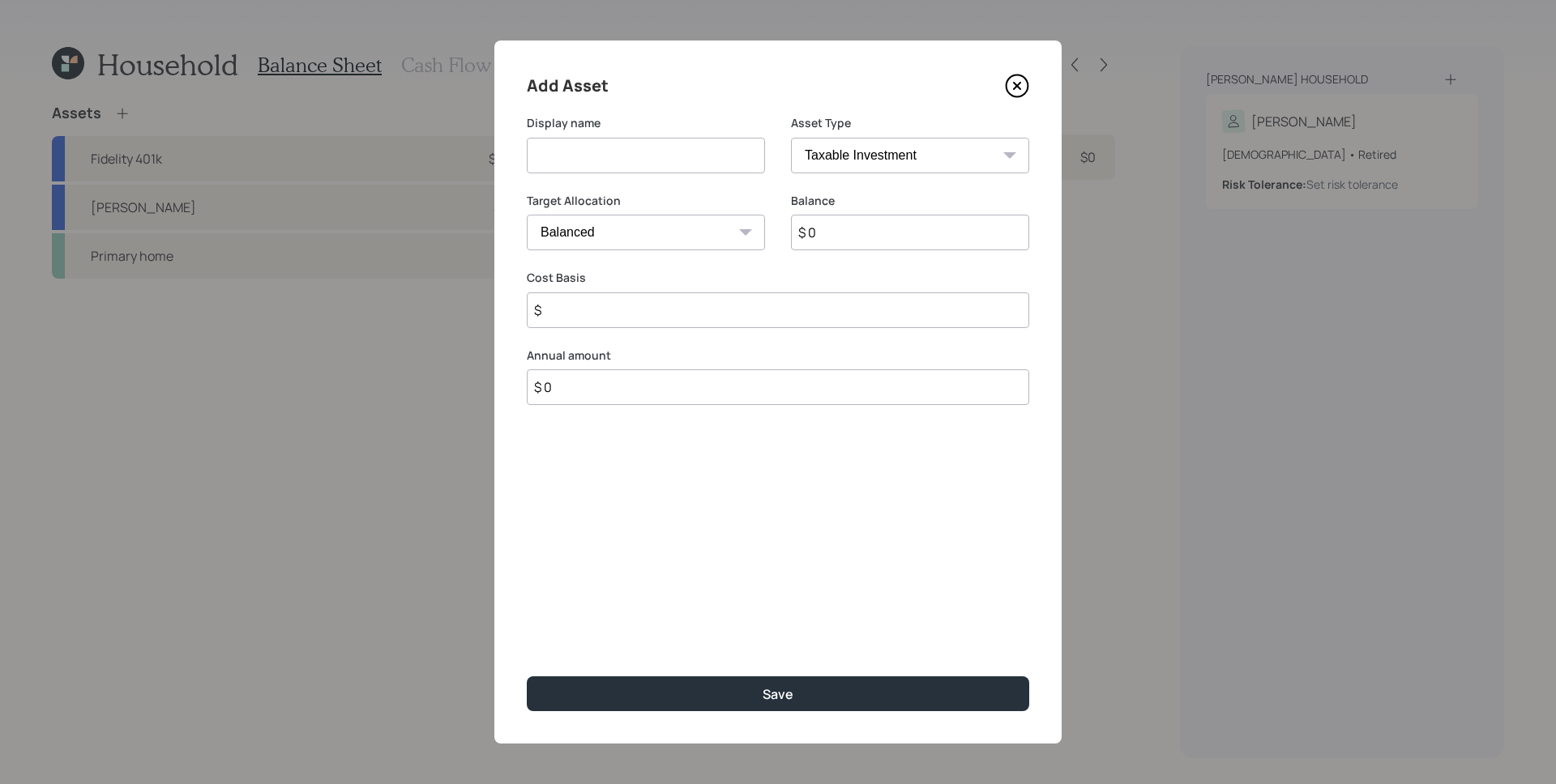
click at [608, 159] on input at bounding box center [645, 155] width 238 height 35
type input "Savings"
click at [912, 156] on select "SEP [PERSON_NAME] IRA 401(k) [PERSON_NAME] 401(k) 403(b) [PERSON_NAME] 403(b) 4…" at bounding box center [910, 155] width 238 height 35
select select "emergency_fund"
click at [791, 138] on select "SEP [PERSON_NAME] IRA 401(k) [PERSON_NAME] 401(k) 403(b) [PERSON_NAME] 403(b) 4…" at bounding box center [910, 155] width 238 height 35
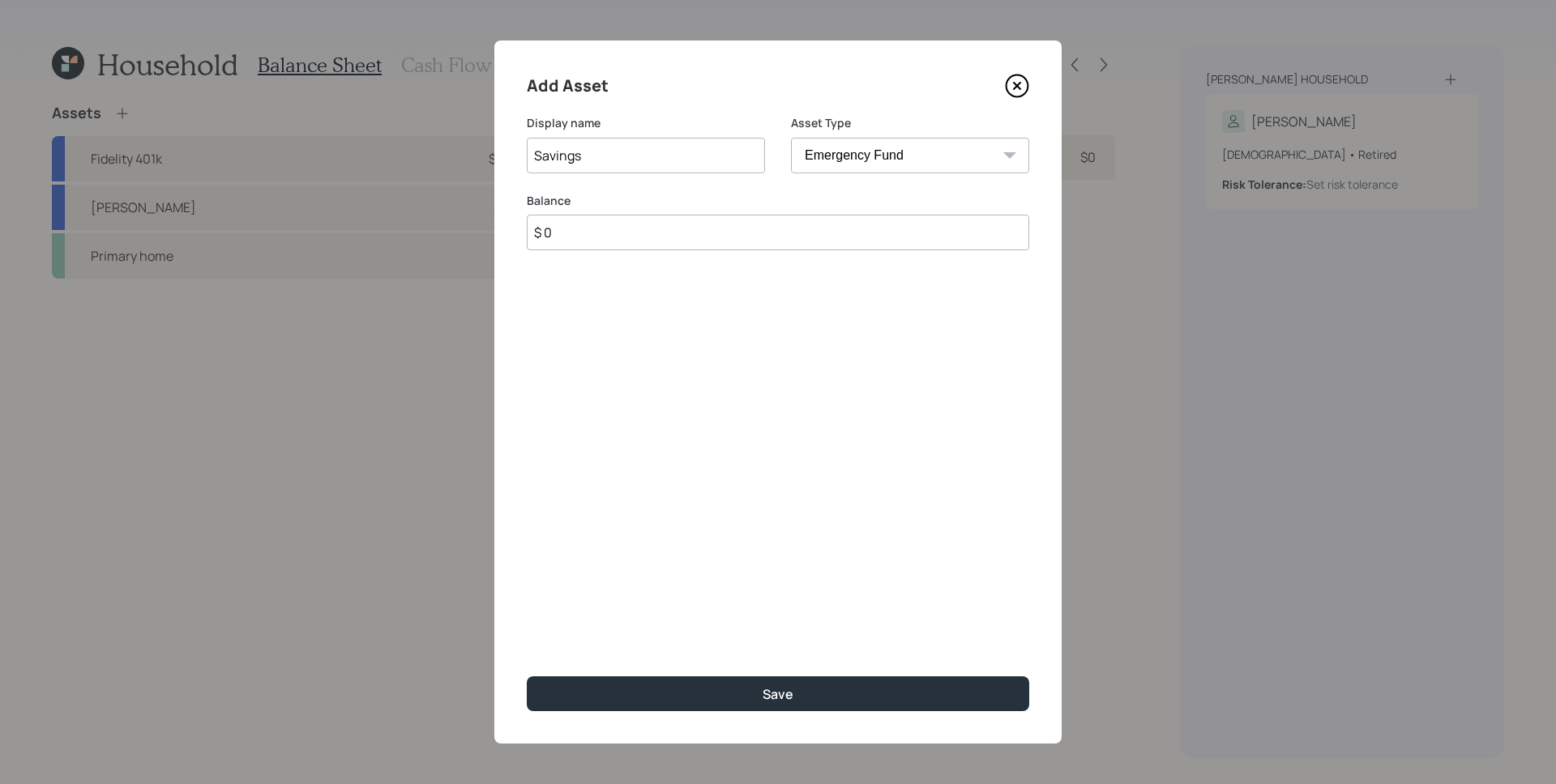
drag, startPoint x: 912, startPoint y: 156, endPoint x: 887, endPoint y: 244, distance: 91.5
click at [887, 244] on input "$ 0" at bounding box center [778, 232] width 502 height 35
type input "$ 42,000"
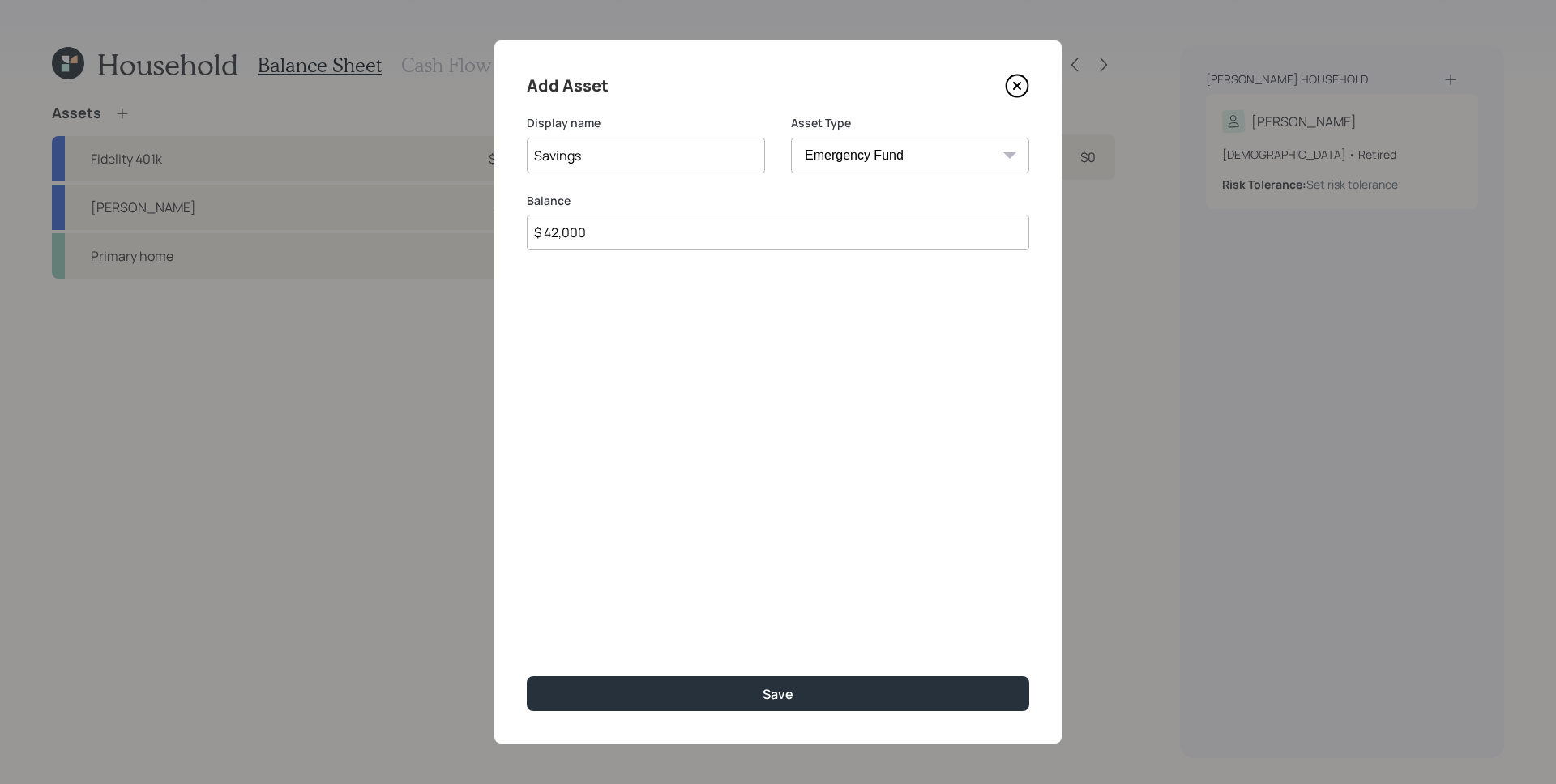
click at [526, 677] on button "Save" at bounding box center [778, 694] width 502 height 35
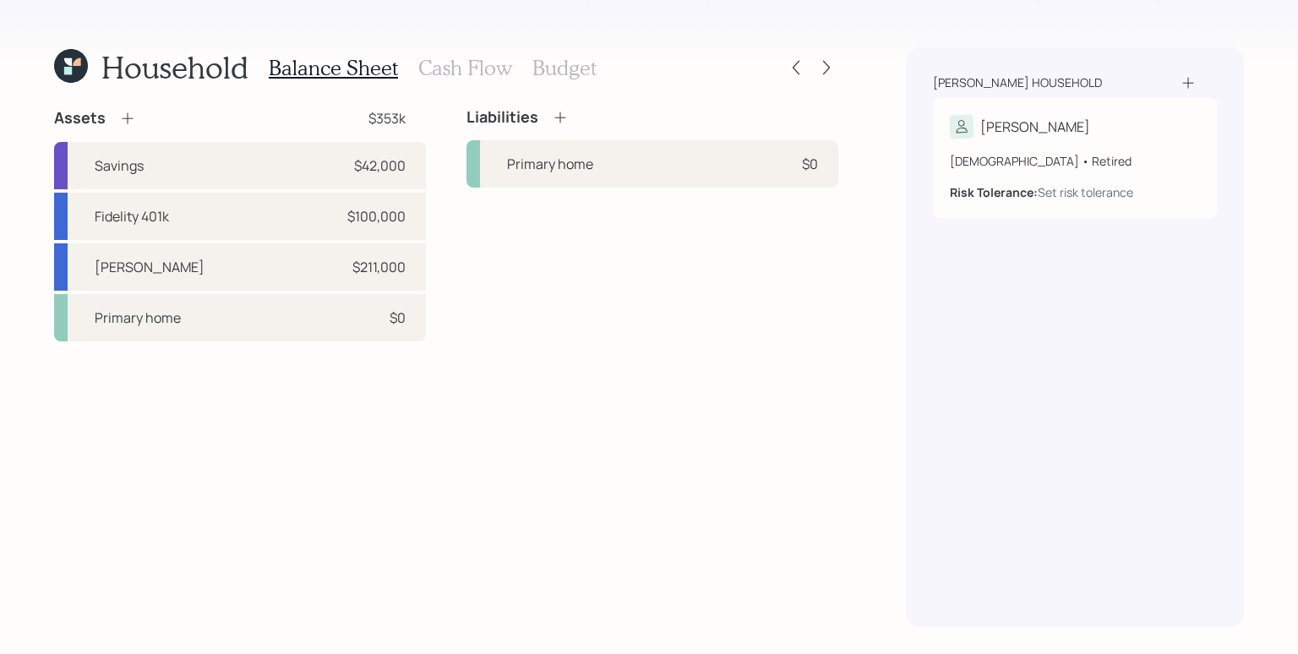
click at [498, 404] on div "Assets $353k Savings $42,000 Fidelity 401k $100,000 [PERSON_NAME] $211,000 Prim…" at bounding box center [446, 367] width 784 height 519
click at [318, 331] on div "Primary home $0" at bounding box center [240, 317] width 372 height 47
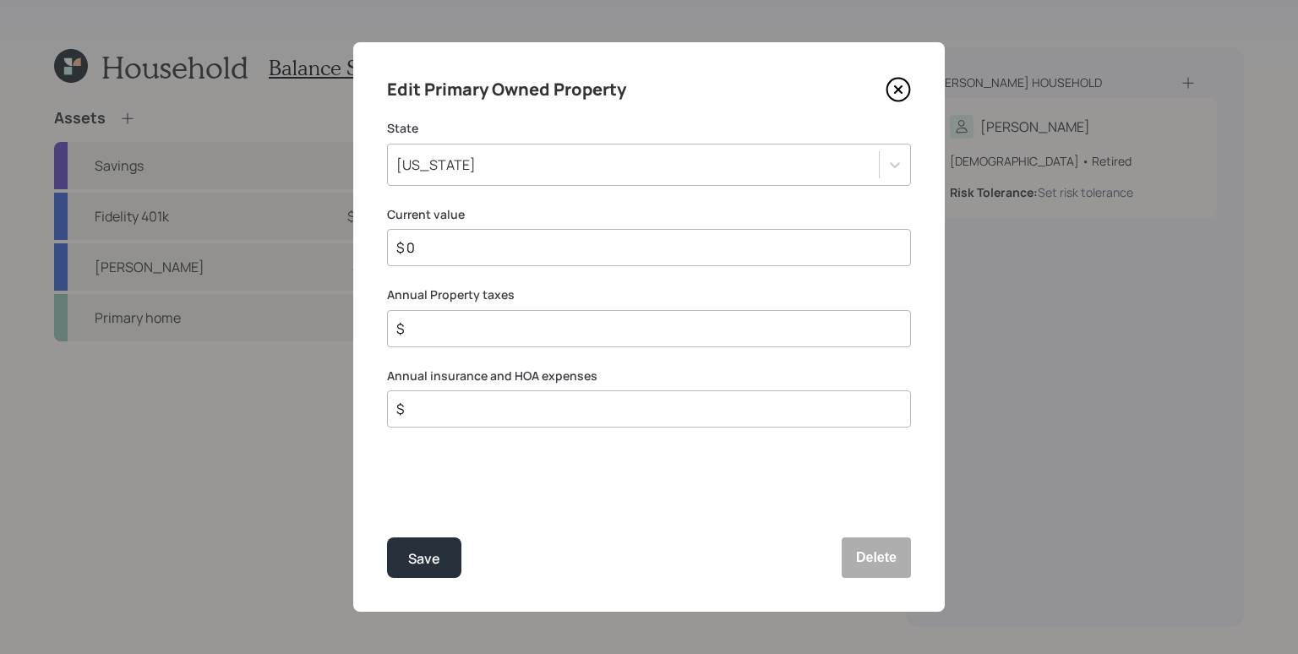
click at [541, 171] on div "[US_STATE]" at bounding box center [633, 164] width 491 height 29
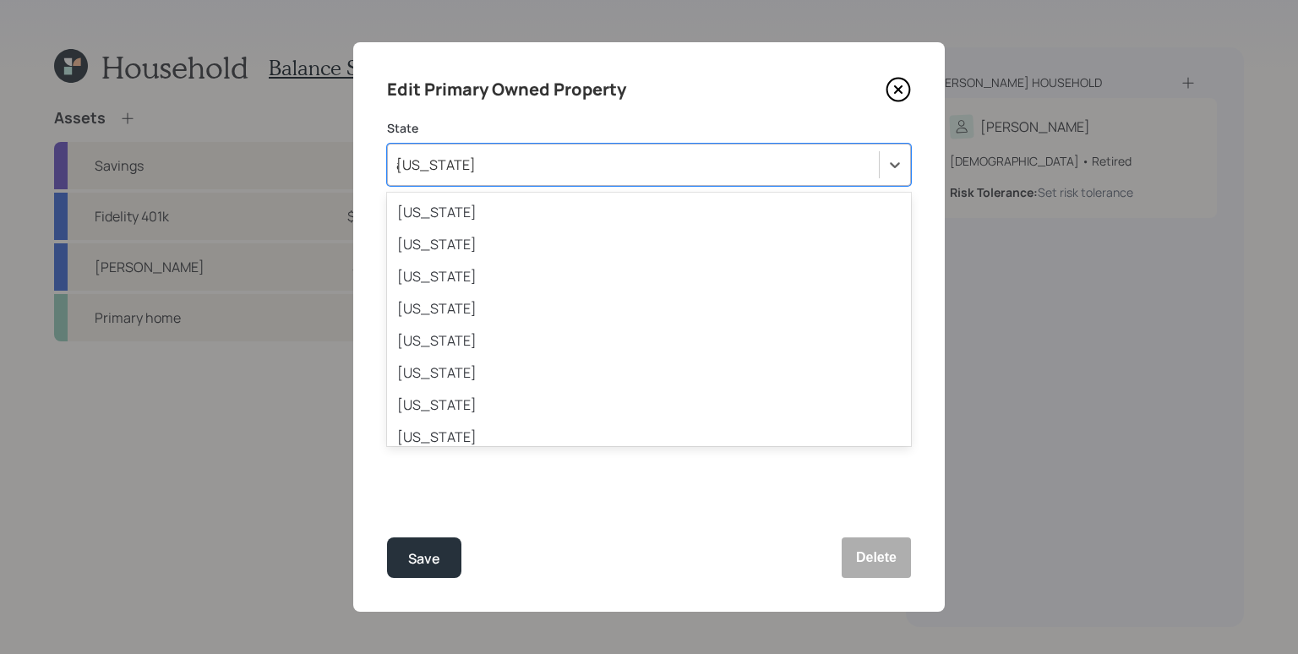
type input "ala"
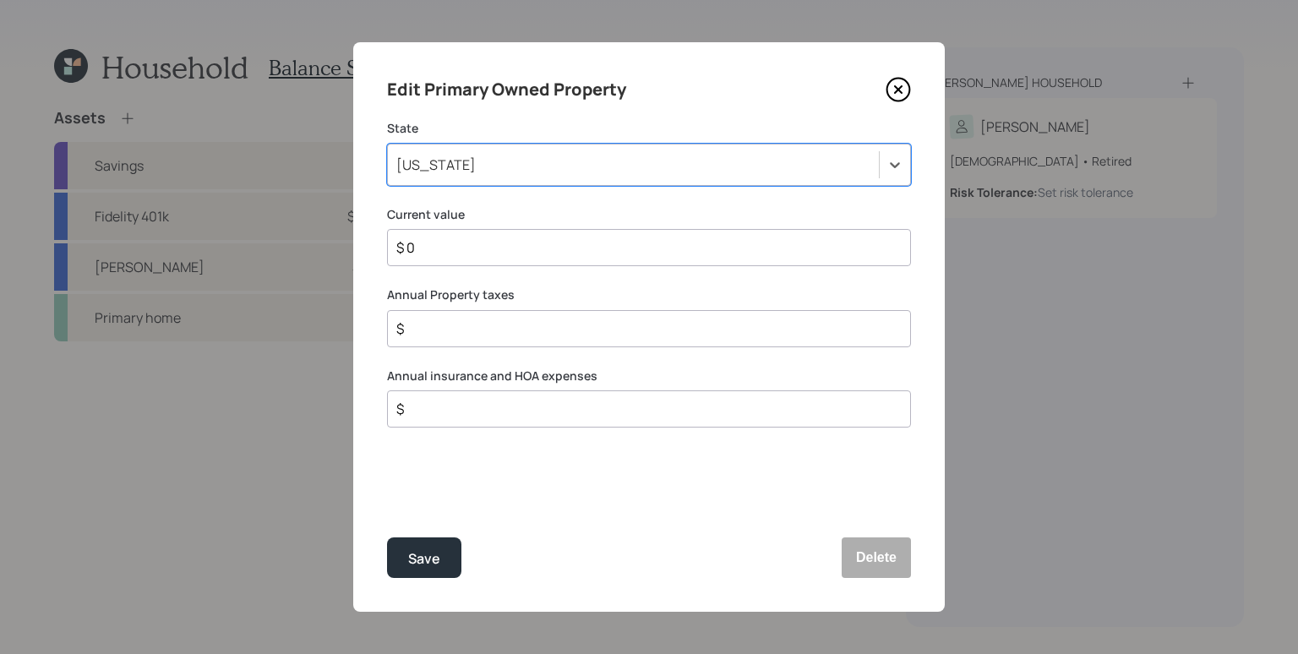
click at [554, 211] on label "Current value" at bounding box center [649, 214] width 524 height 17
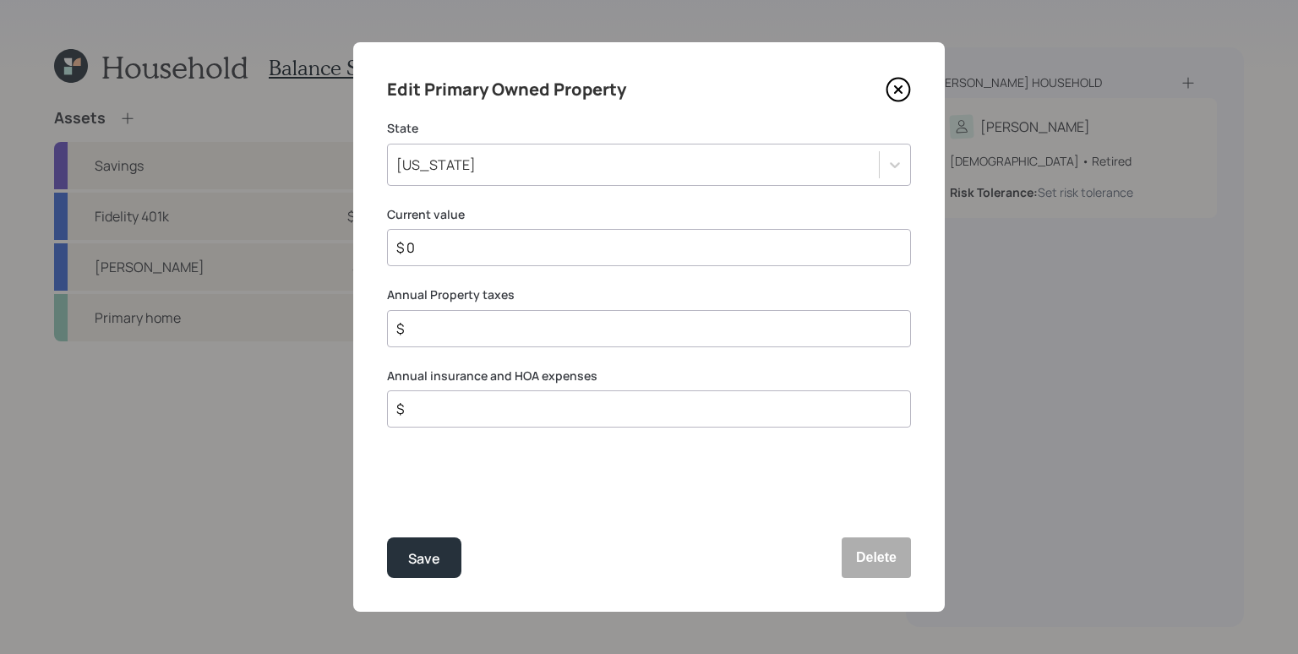
click at [554, 209] on label "Current value" at bounding box center [649, 214] width 524 height 17
click at [543, 248] on input "$ 0" at bounding box center [642, 247] width 495 height 20
type input "$ 249,000"
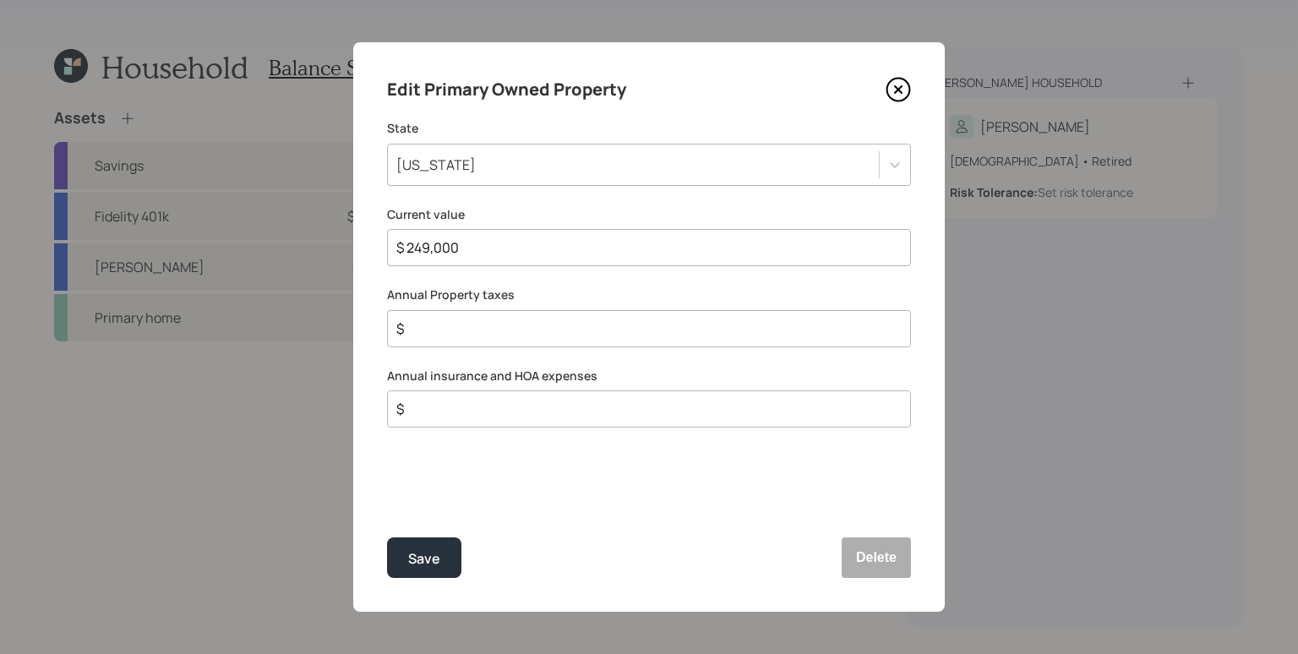
click at [580, 216] on label "Current value" at bounding box center [649, 214] width 524 height 17
click at [549, 323] on input "$" at bounding box center [642, 329] width 495 height 20
click at [505, 325] on input "$" at bounding box center [642, 329] width 495 height 20
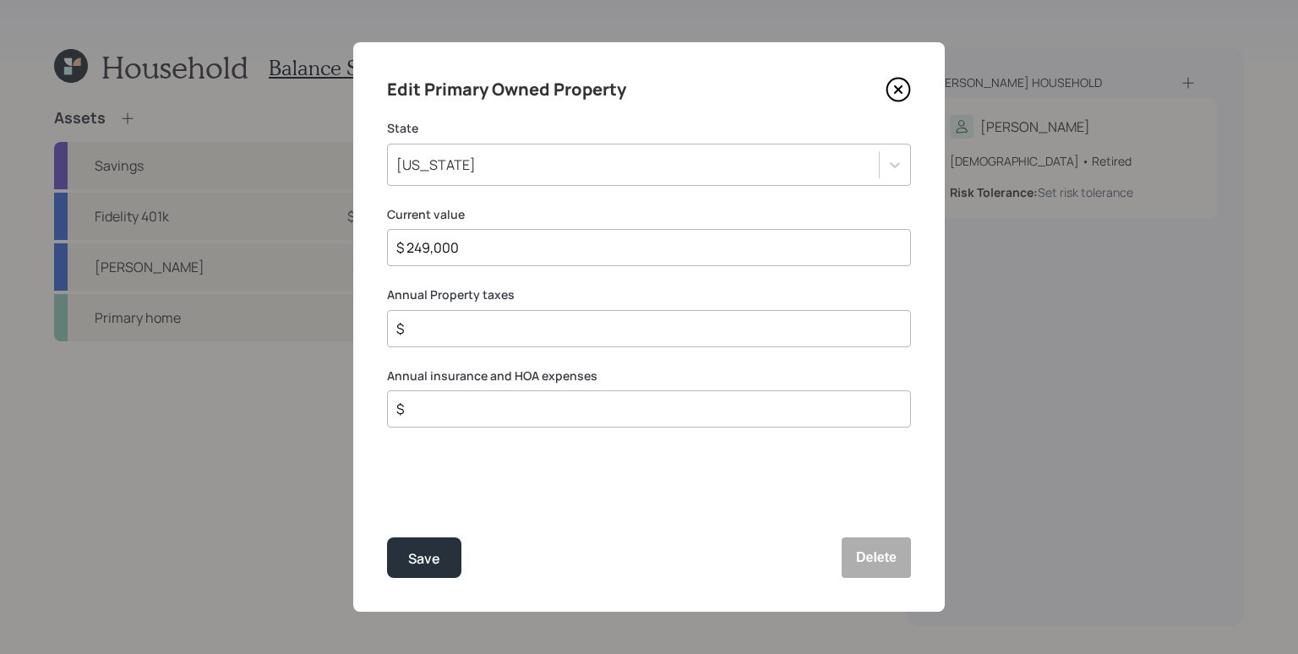
click at [509, 413] on input "$" at bounding box center [642, 409] width 495 height 20
click at [508, 412] on input "$" at bounding box center [642, 409] width 495 height 20
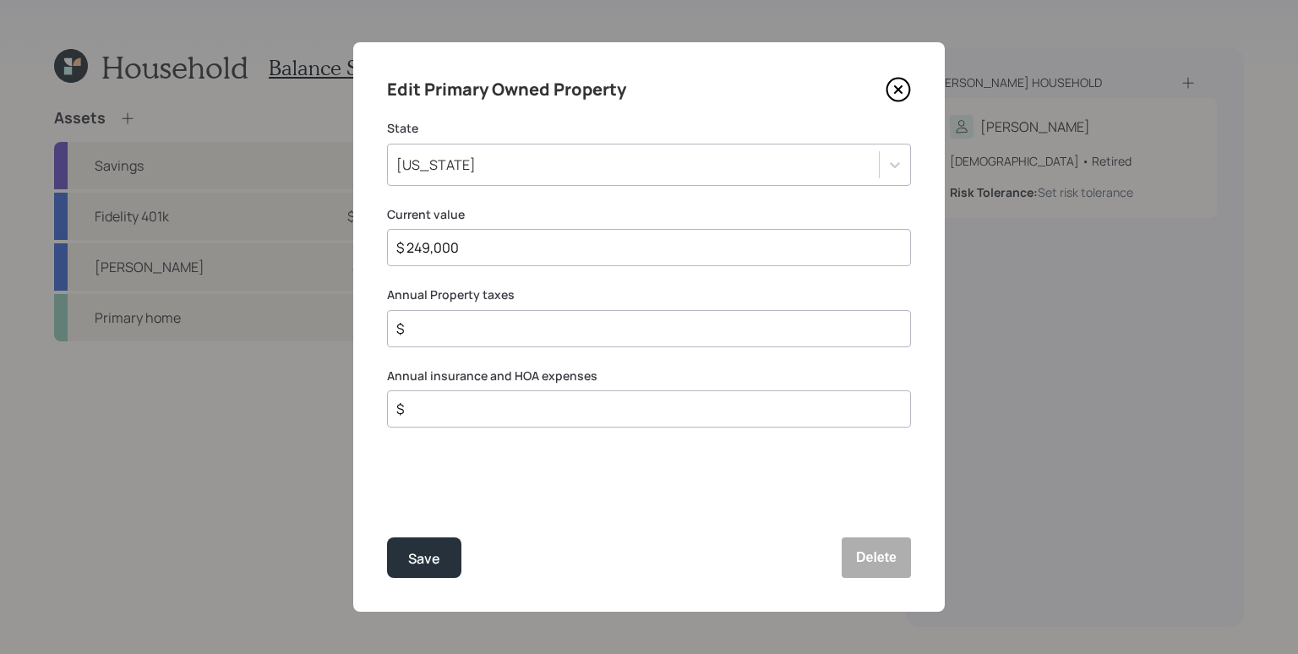
click at [450, 403] on input "$" at bounding box center [642, 409] width 495 height 20
click at [565, 362] on div "Edit Primary Owned Property State [US_STATE] Current value $ 249,000 Annual Pro…" at bounding box center [649, 327] width 592 height 570
click at [565, 411] on input "$" at bounding box center [642, 409] width 495 height 20
click at [569, 341] on div "$" at bounding box center [649, 328] width 524 height 37
click at [592, 322] on input "$" at bounding box center [642, 329] width 495 height 20
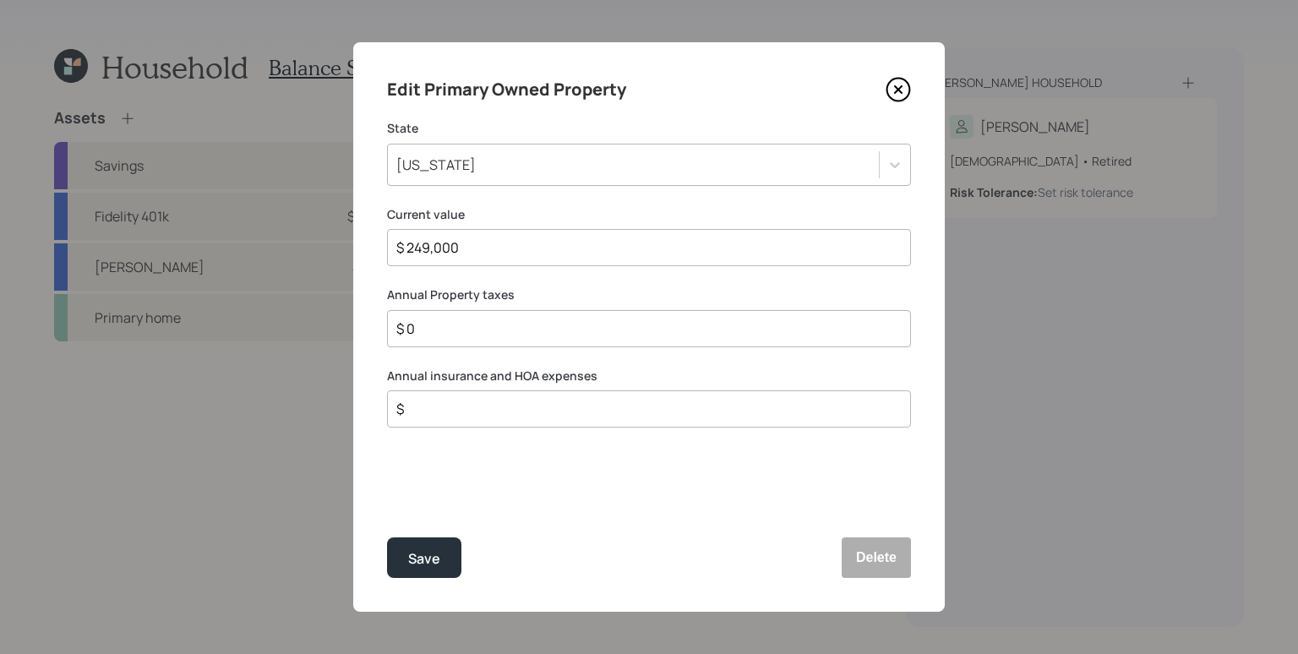
type input "$ 0"
click at [576, 400] on input "$" at bounding box center [642, 409] width 495 height 20
click at [511, 407] on input "$" at bounding box center [642, 409] width 495 height 20
type input "$ 800"
click at [494, 467] on div "Edit Primary Owned Property State [US_STATE] Current value $ 249,000 Annual Pro…" at bounding box center [649, 327] width 592 height 570
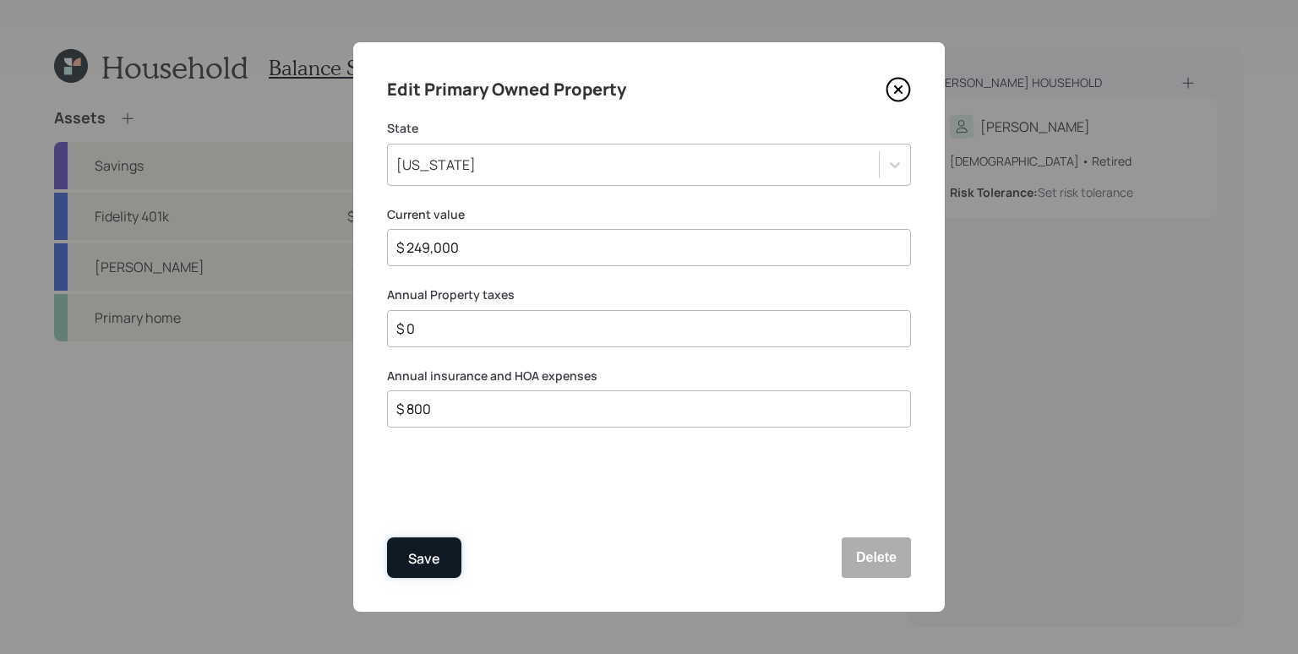
click at [428, 551] on div "Save" at bounding box center [424, 559] width 32 height 23
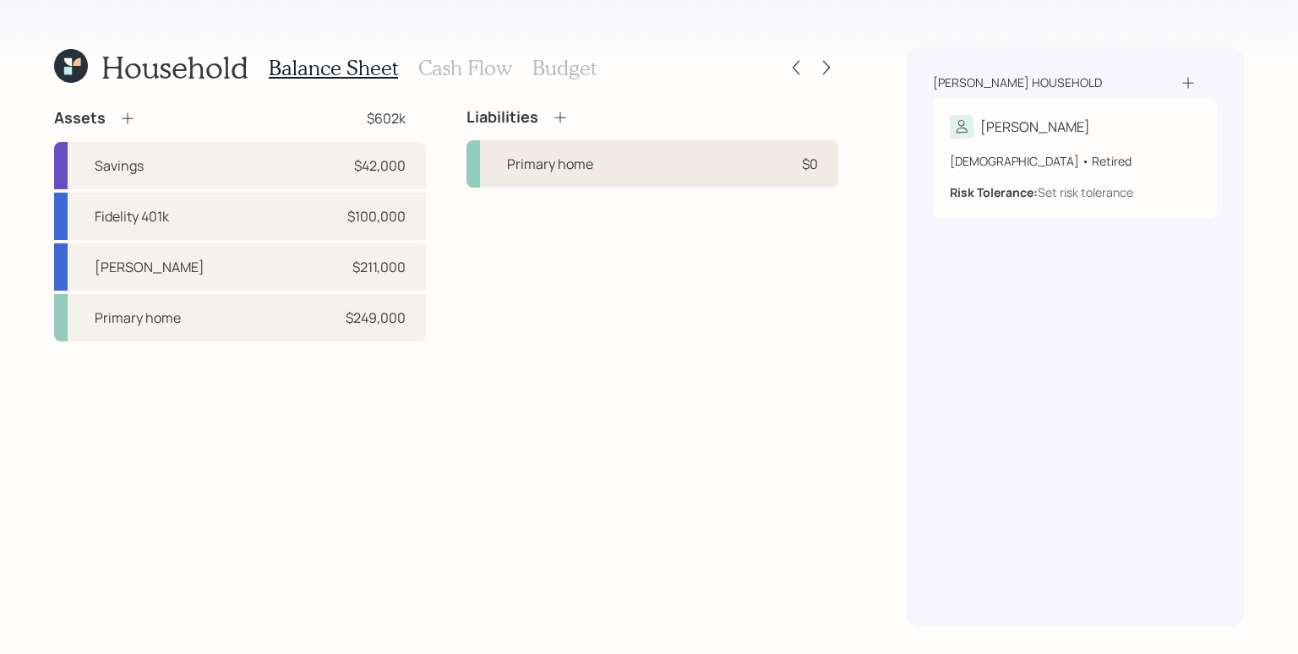
click at [663, 169] on div "Primary home $0" at bounding box center [653, 163] width 372 height 47
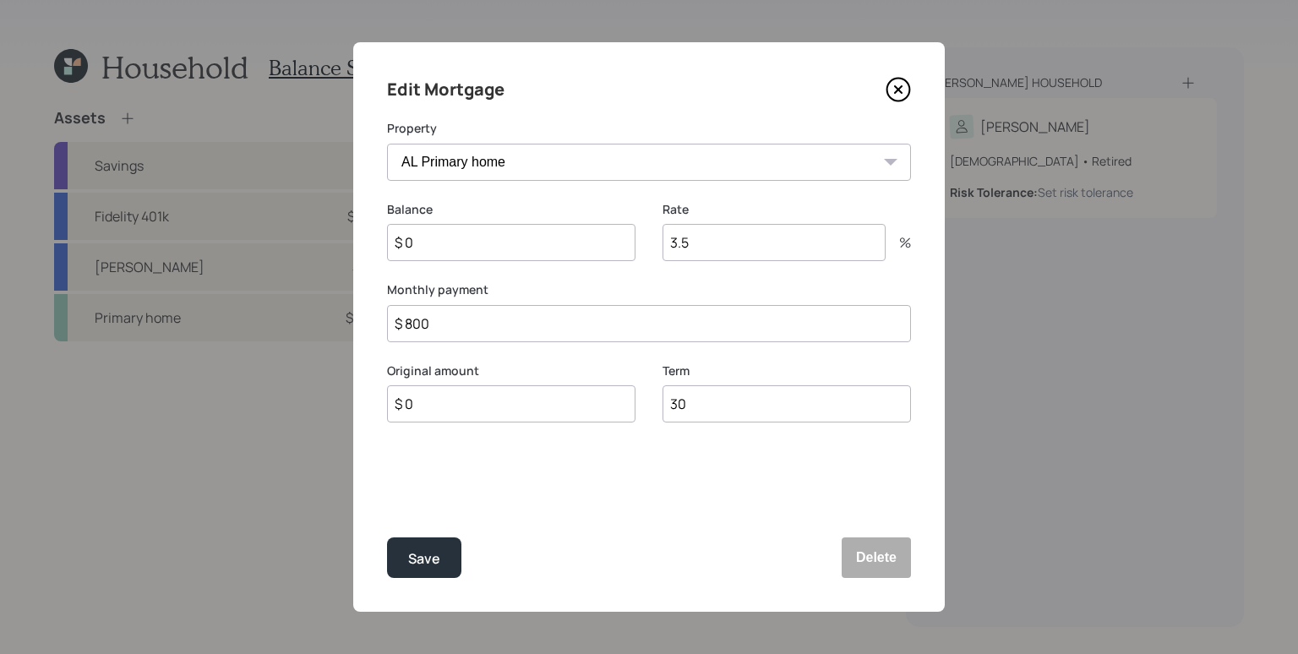
click at [493, 255] on input "$ 0" at bounding box center [511, 242] width 248 height 37
type input "$ 249,000"
click at [750, 243] on input "3.5" at bounding box center [774, 242] width 223 height 37
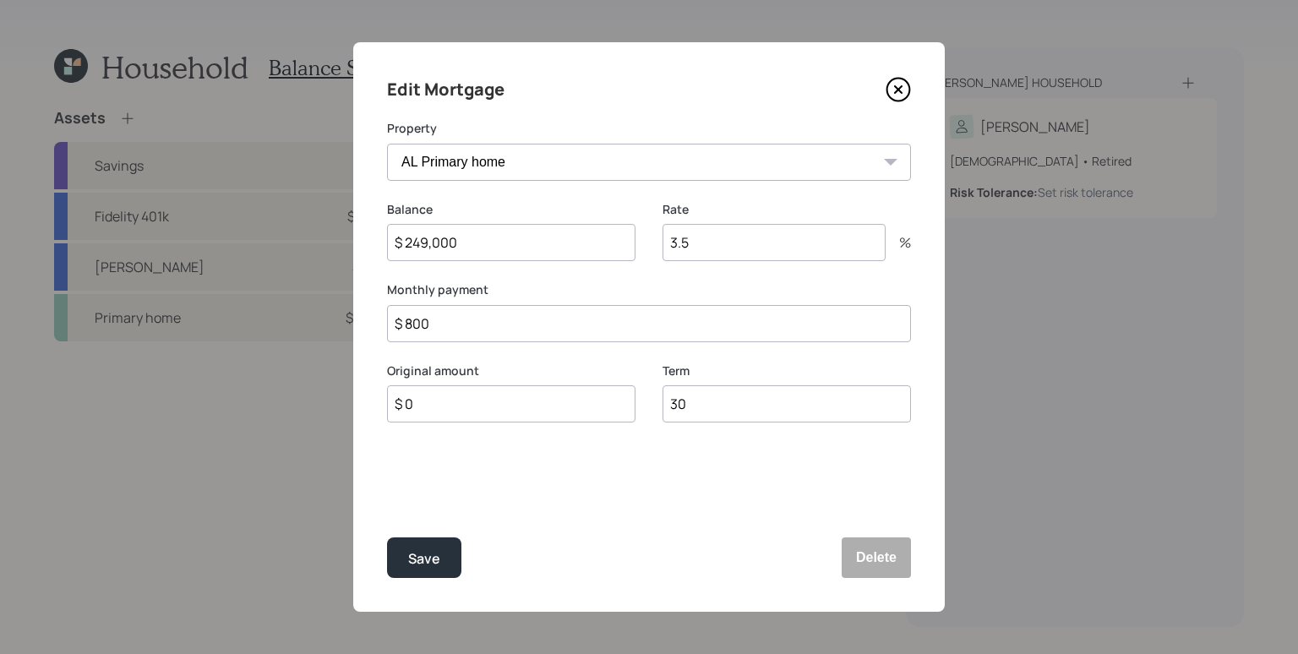
click at [750, 243] on input "3.5" at bounding box center [774, 242] width 223 height 37
type input "6"
click at [613, 272] on div "Balance $ 249,000" at bounding box center [511, 241] width 248 height 81
click at [549, 325] on input "$ 800" at bounding box center [649, 323] width 524 height 37
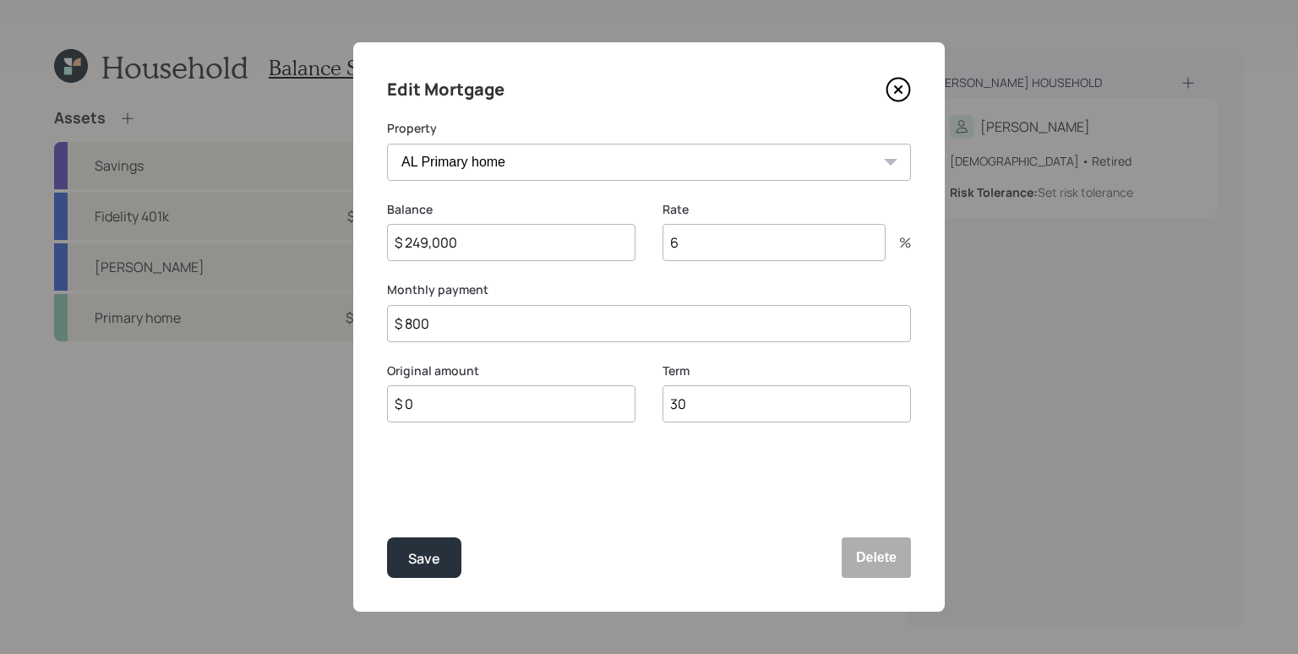
click at [558, 326] on input "$ 800" at bounding box center [649, 323] width 524 height 37
click at [540, 330] on input "$ 800" at bounding box center [649, 323] width 524 height 37
type input "$ 1,850"
click at [478, 423] on div "Original amount $ 0" at bounding box center [511, 403] width 248 height 81
click at [483, 417] on input "$ 0" at bounding box center [511, 403] width 248 height 37
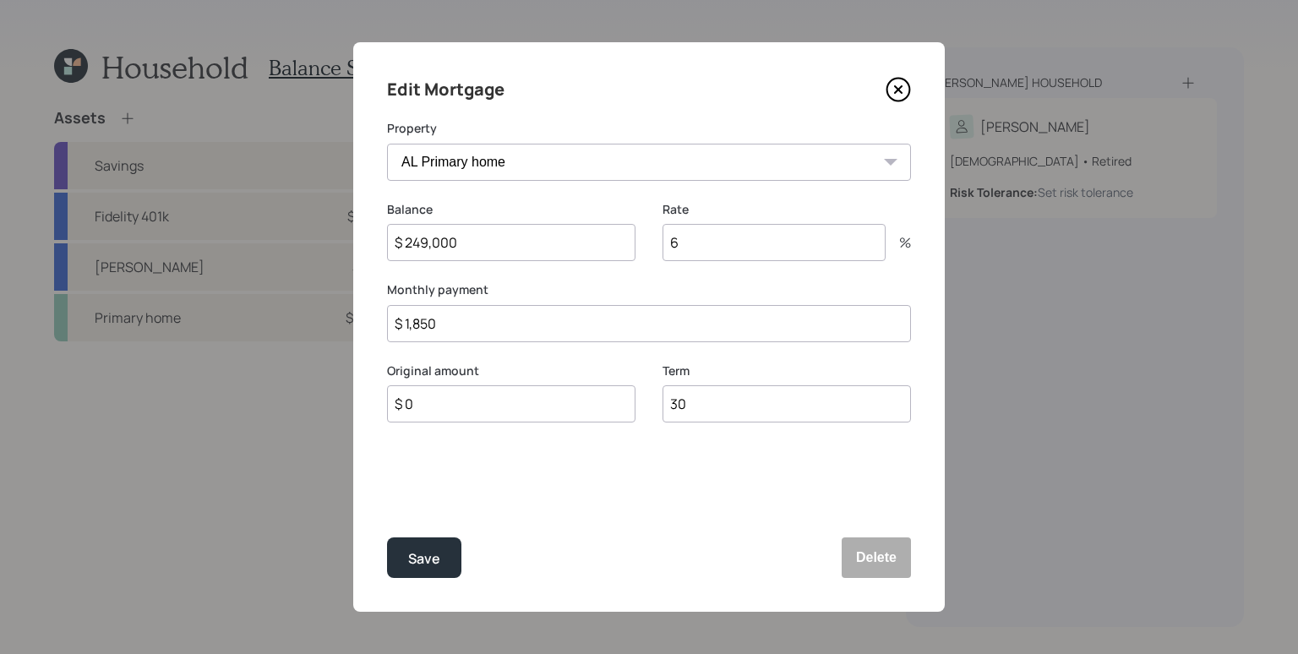
click at [483, 417] on input "$ 0" at bounding box center [511, 403] width 248 height 37
type input "$ 249,000"
click at [686, 456] on div "Edit Mortgage Property AL Primary home Balance $ 249,000 Rate 6 % Monthly payme…" at bounding box center [649, 327] width 592 height 570
click at [442, 543] on button "Save" at bounding box center [424, 557] width 74 height 41
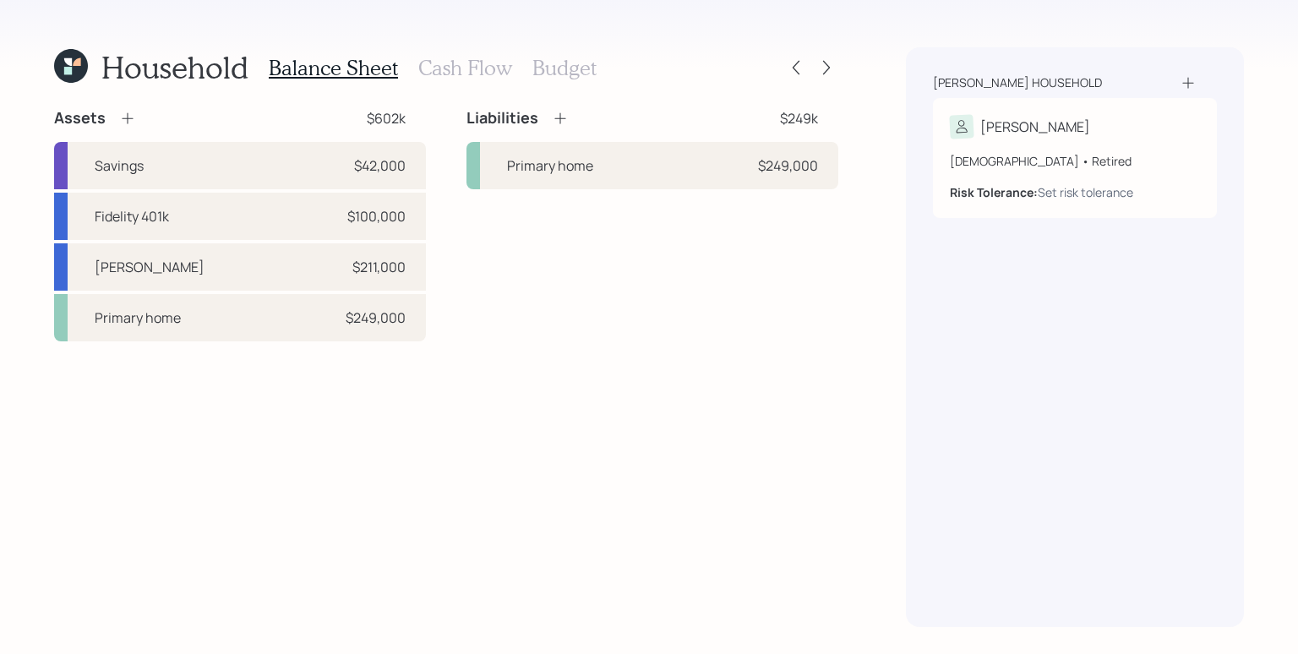
click at [598, 281] on div "Liabilities $249k Primary home $249,000" at bounding box center [653, 224] width 372 height 233
click at [558, 113] on icon at bounding box center [560, 118] width 17 height 17
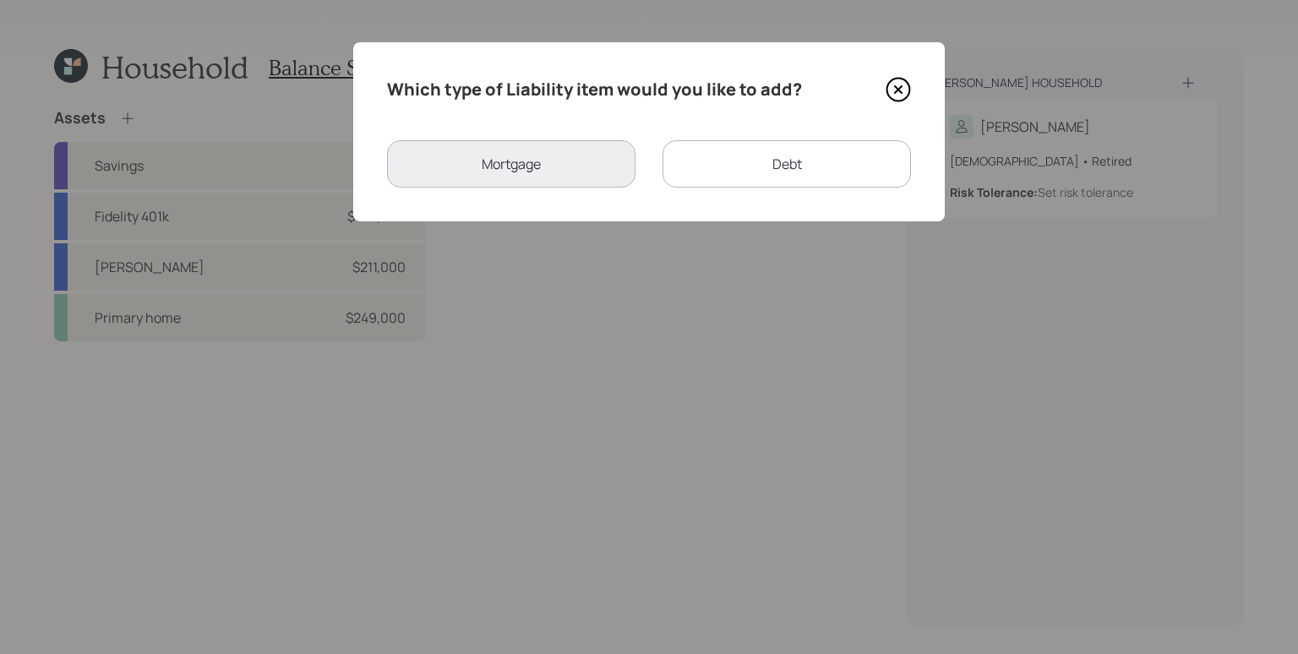
click at [799, 176] on div "Debt" at bounding box center [787, 163] width 248 height 47
select select "credit_card"
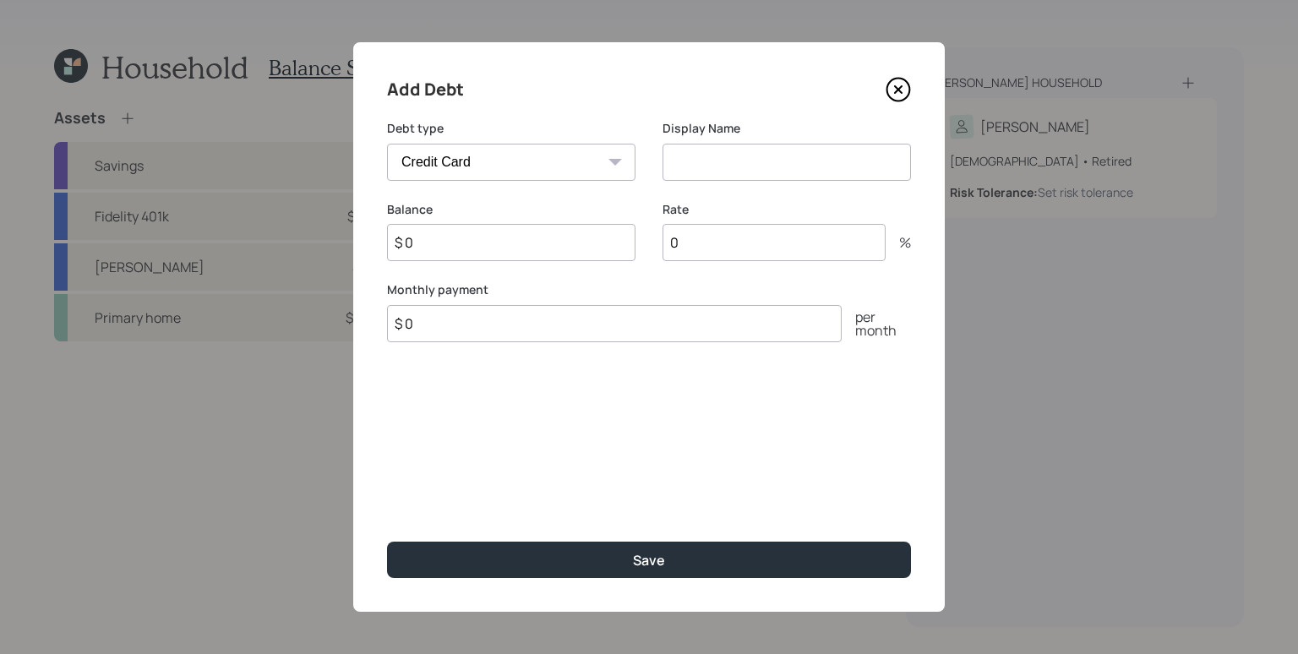
click at [525, 135] on label "Debt type" at bounding box center [511, 128] width 248 height 17
click at [792, 153] on input at bounding box center [787, 162] width 248 height 37
type input "Credit Cards"
click at [805, 196] on div "Display Name Credit Cards" at bounding box center [787, 160] width 248 height 81
click at [455, 241] on input "$ 0" at bounding box center [511, 242] width 248 height 37
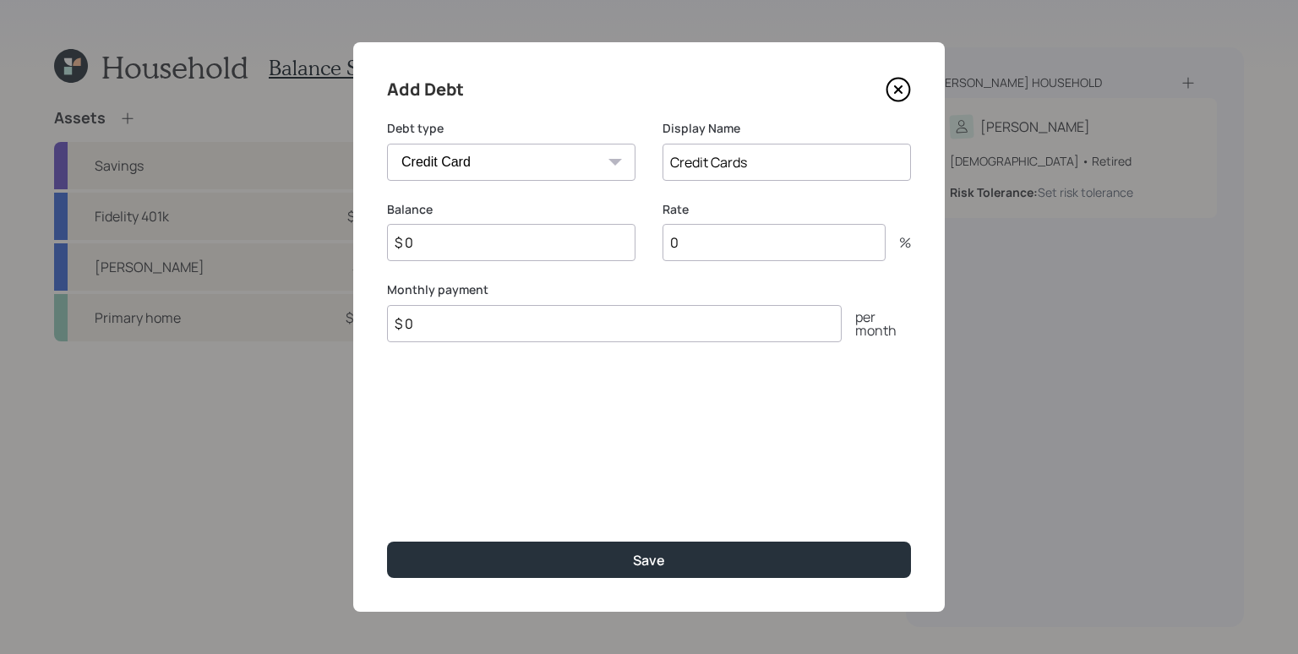
click at [455, 241] on input "$ 0" at bounding box center [511, 242] width 248 height 37
type input "$ 12,000"
click at [591, 210] on label "Balance" at bounding box center [511, 209] width 248 height 17
click at [730, 242] on input "0" at bounding box center [774, 242] width 223 height 37
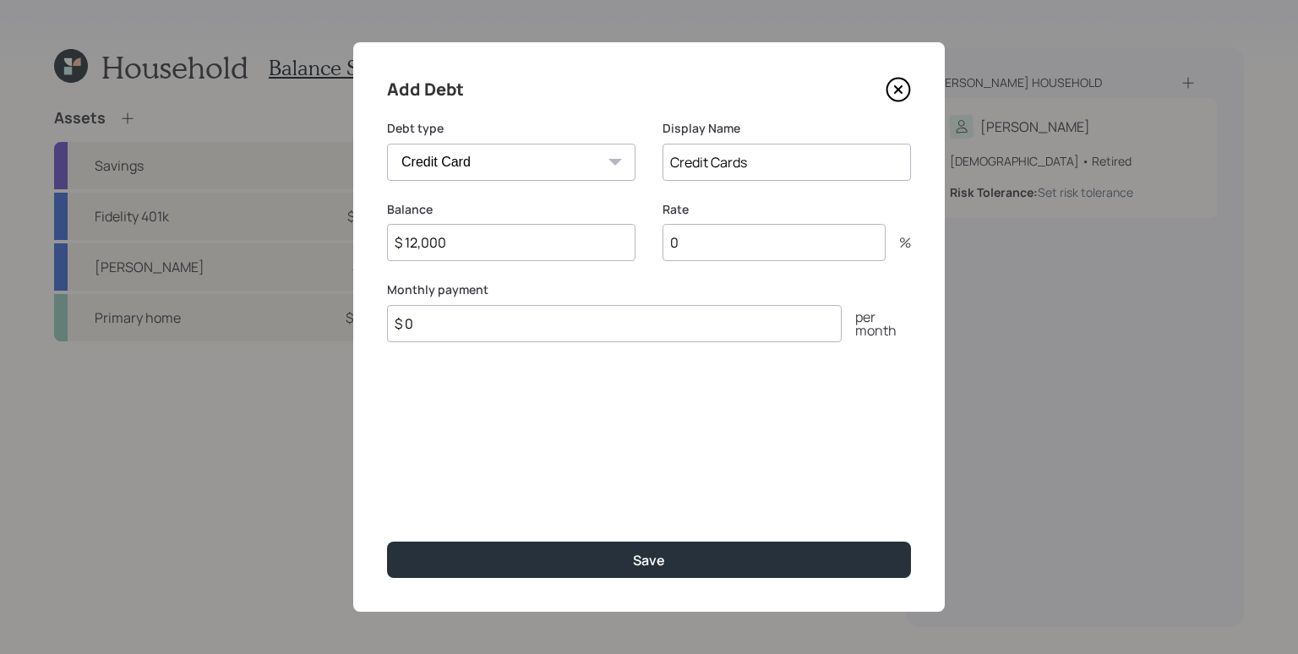
click at [717, 243] on input "0" at bounding box center [774, 242] width 223 height 37
drag, startPoint x: 703, startPoint y: 244, endPoint x: 663, endPoint y: 238, distance: 41.0
click at [663, 238] on input "0" at bounding box center [774, 242] width 223 height 37
type input "13"
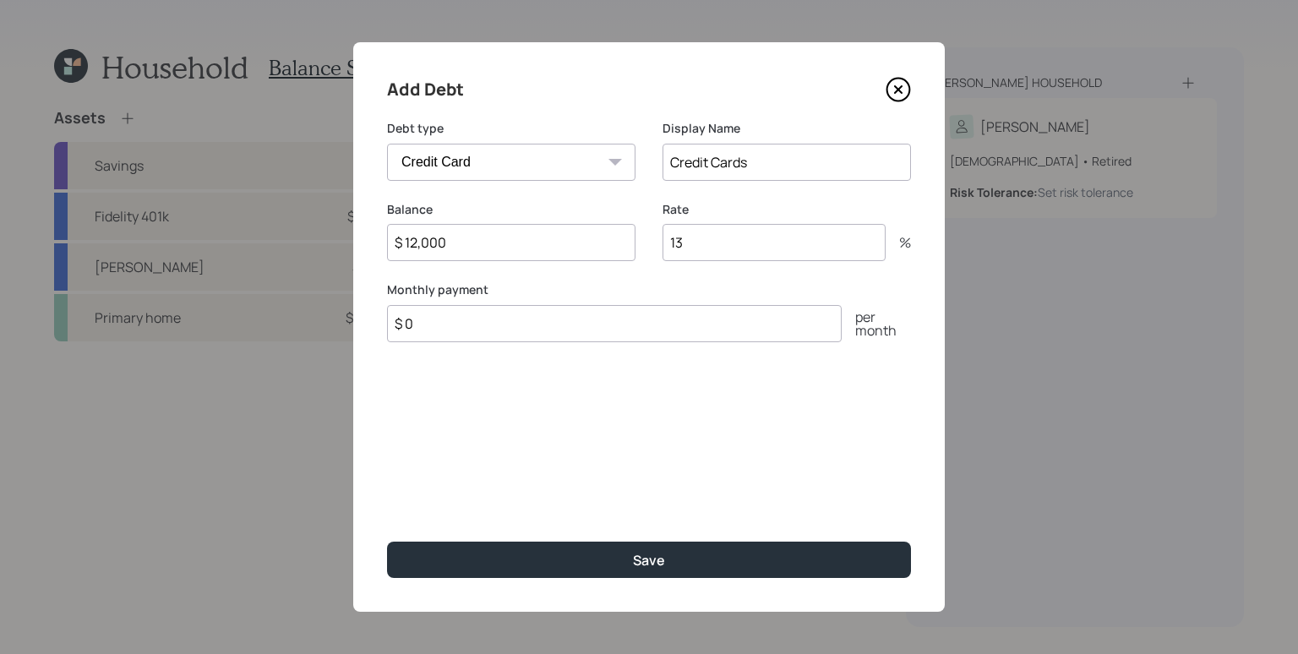
click at [614, 298] on div "Monthly payment $ 0 per month" at bounding box center [649, 311] width 524 height 61
click at [603, 325] on input "$ 0" at bounding box center [614, 323] width 455 height 37
type input "$ 1,200"
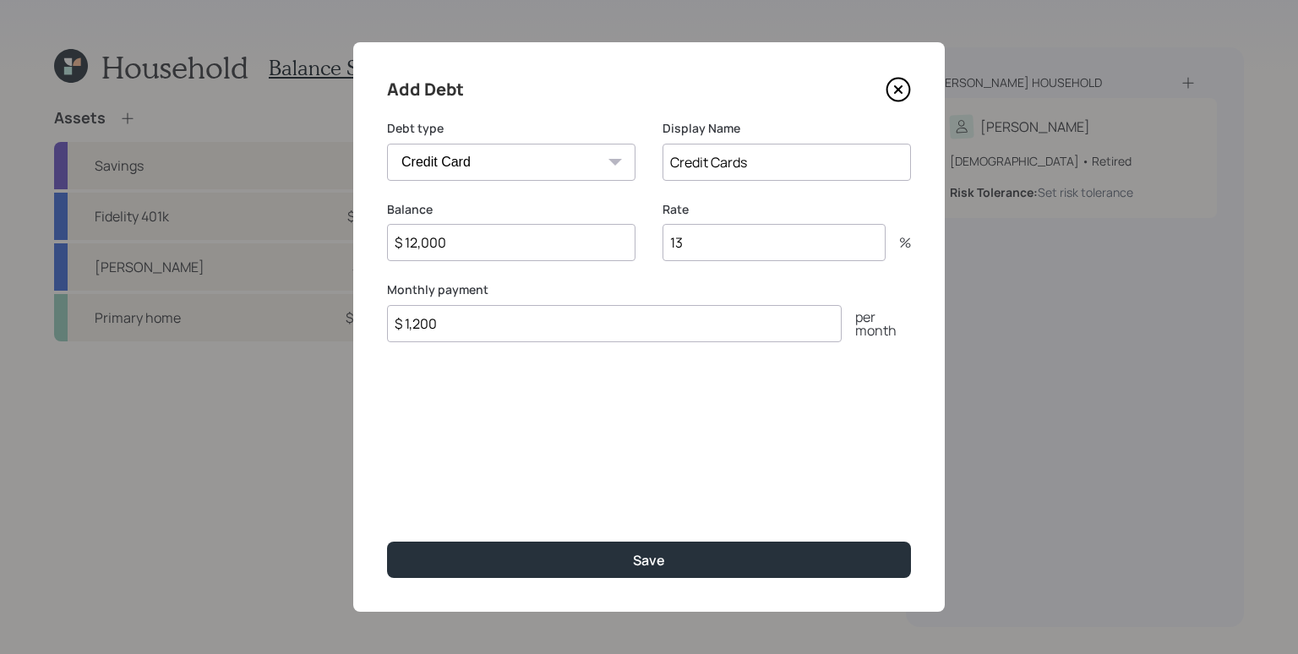
click at [387, 542] on button "Save" at bounding box center [649, 560] width 524 height 36
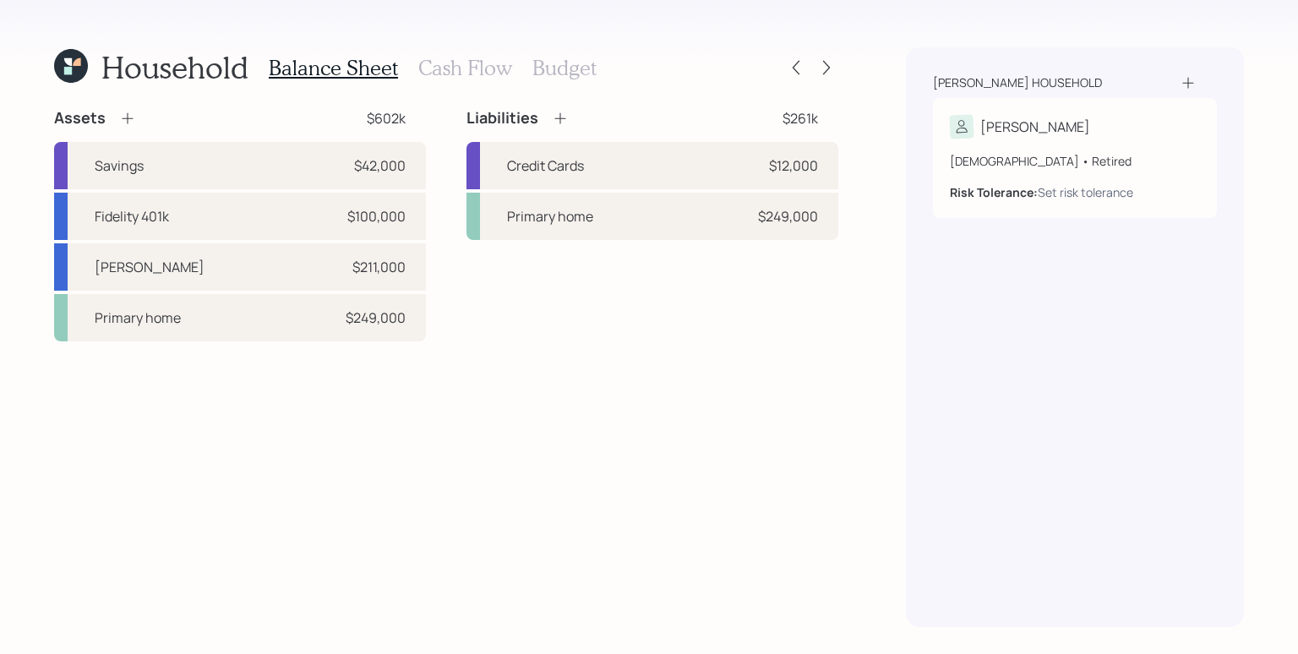
click at [675, 548] on div "Assets $602k Savings $42,000 Fidelity 401k $100,000 [PERSON_NAME] $211,000 Prim…" at bounding box center [446, 367] width 784 height 519
click at [470, 68] on h3 "Cash Flow" at bounding box center [465, 68] width 94 height 25
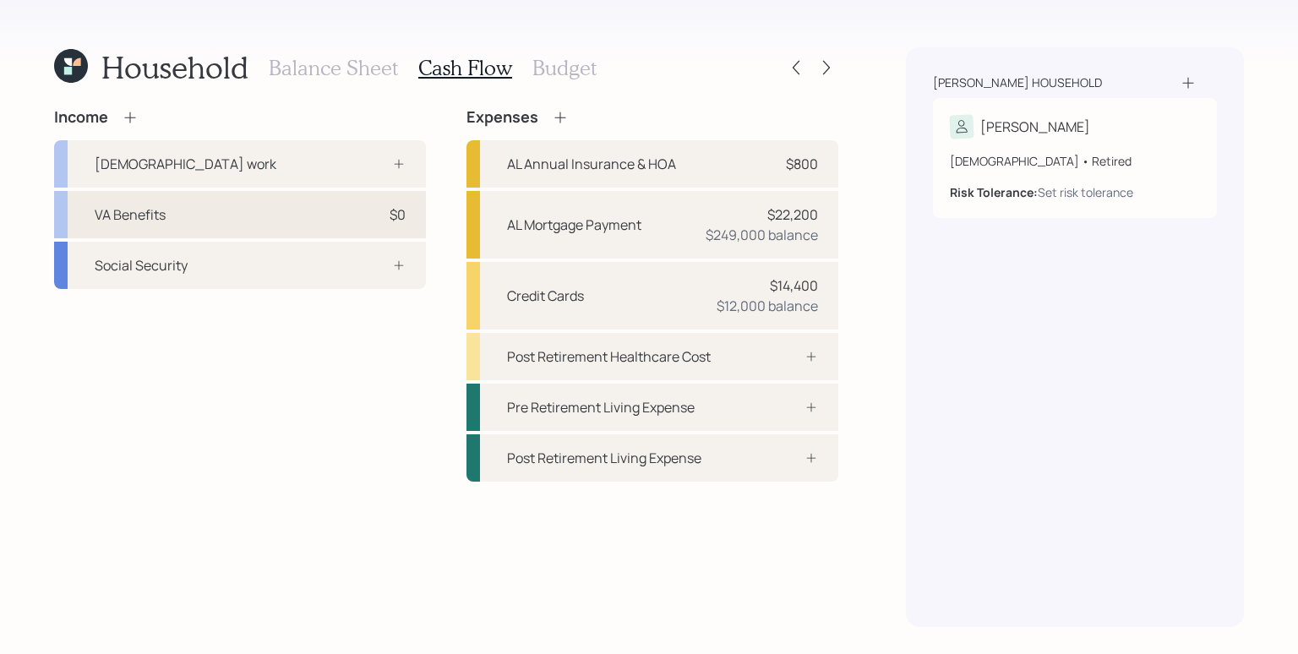
click at [299, 209] on div "VA Benefits $0" at bounding box center [240, 214] width 372 height 47
select select "other"
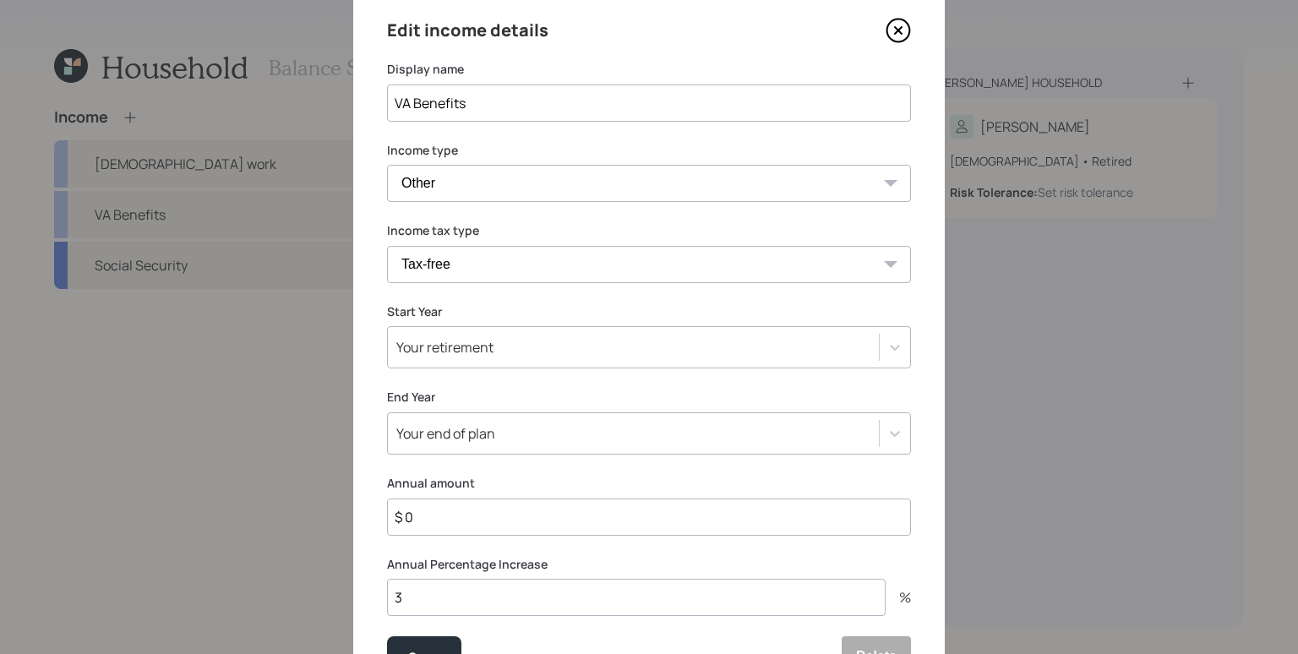
scroll to position [56, 0]
click at [655, 521] on input "$ 0" at bounding box center [649, 520] width 524 height 37
click at [652, 516] on input "$ 0" at bounding box center [649, 520] width 524 height 37
click at [651, 515] on input "$ 0" at bounding box center [649, 520] width 524 height 37
click at [641, 517] on input "$ 0" at bounding box center [649, 520] width 524 height 37
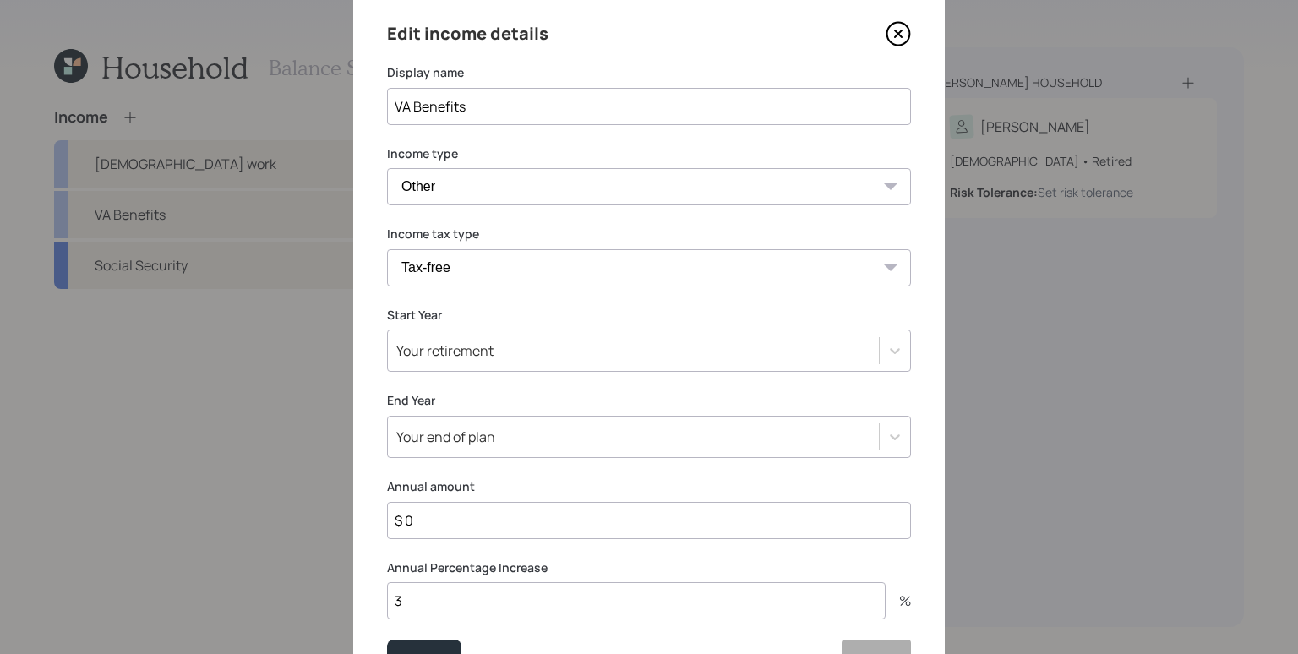
click at [641, 516] on input "$ 0" at bounding box center [649, 520] width 524 height 37
click at [593, 518] on input "$ 3,300" at bounding box center [649, 520] width 524 height 37
type input "$ 39,600"
click at [387, 640] on button "Save" at bounding box center [424, 660] width 74 height 41
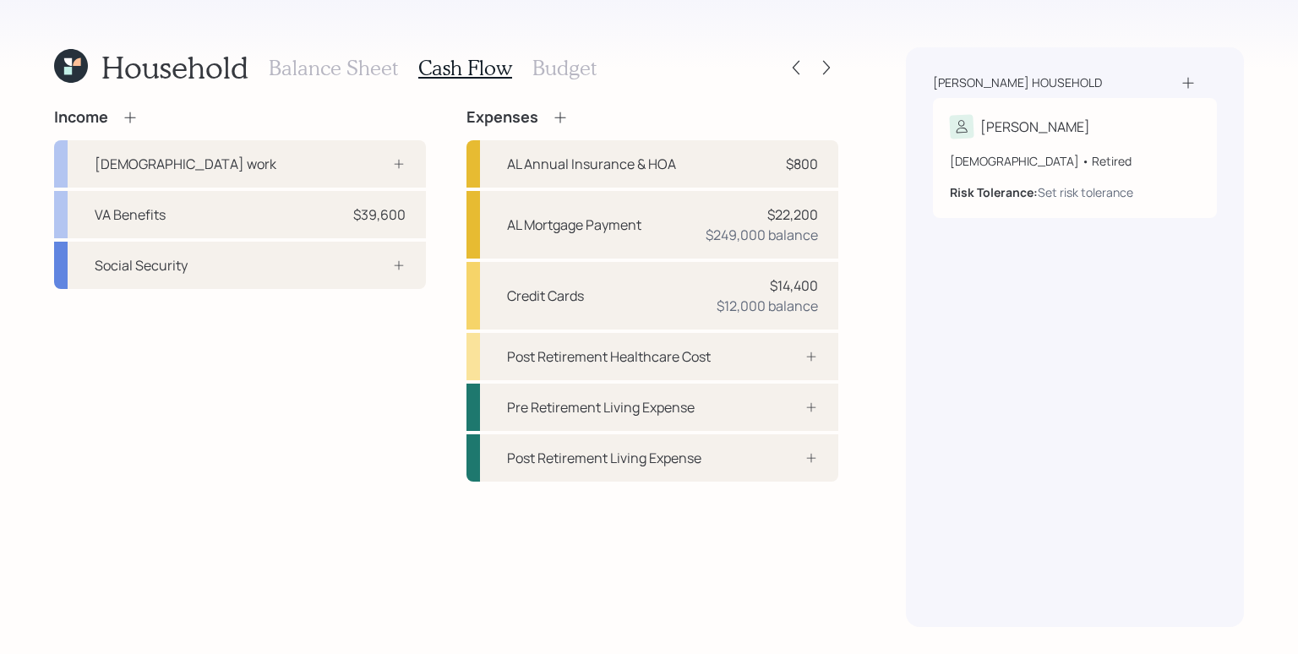
click at [134, 112] on icon at bounding box center [130, 117] width 17 height 17
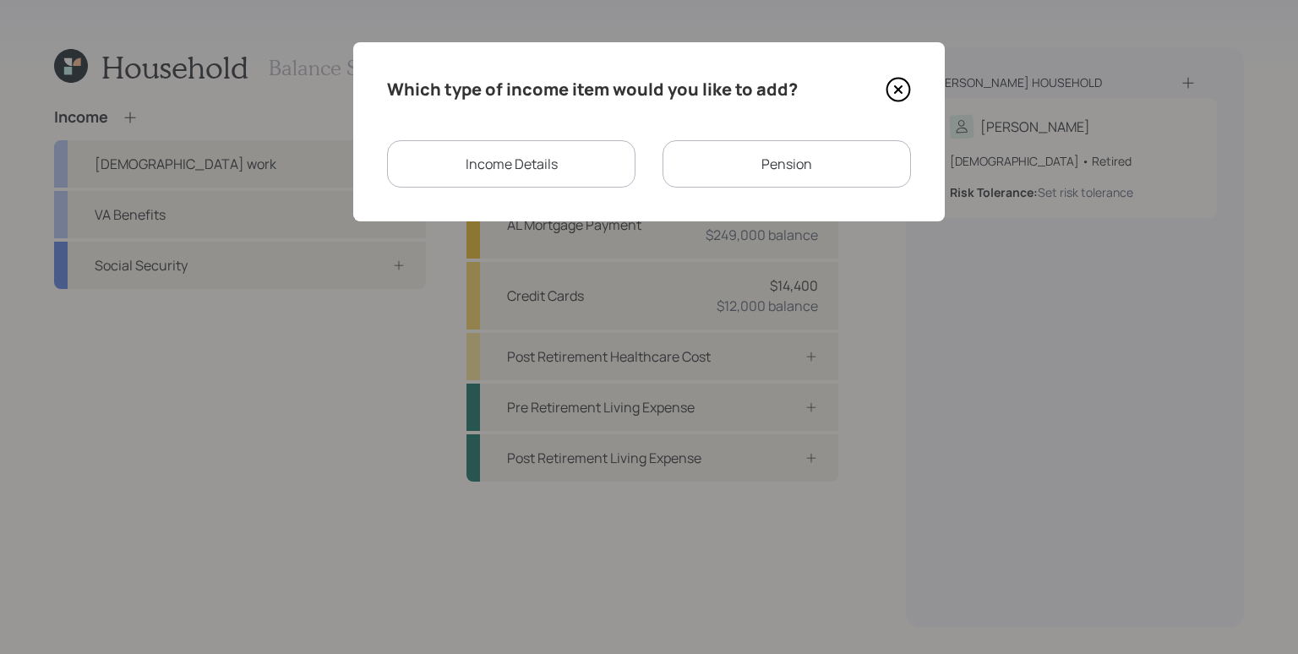
click at [536, 169] on div "Income Details" at bounding box center [511, 163] width 248 height 47
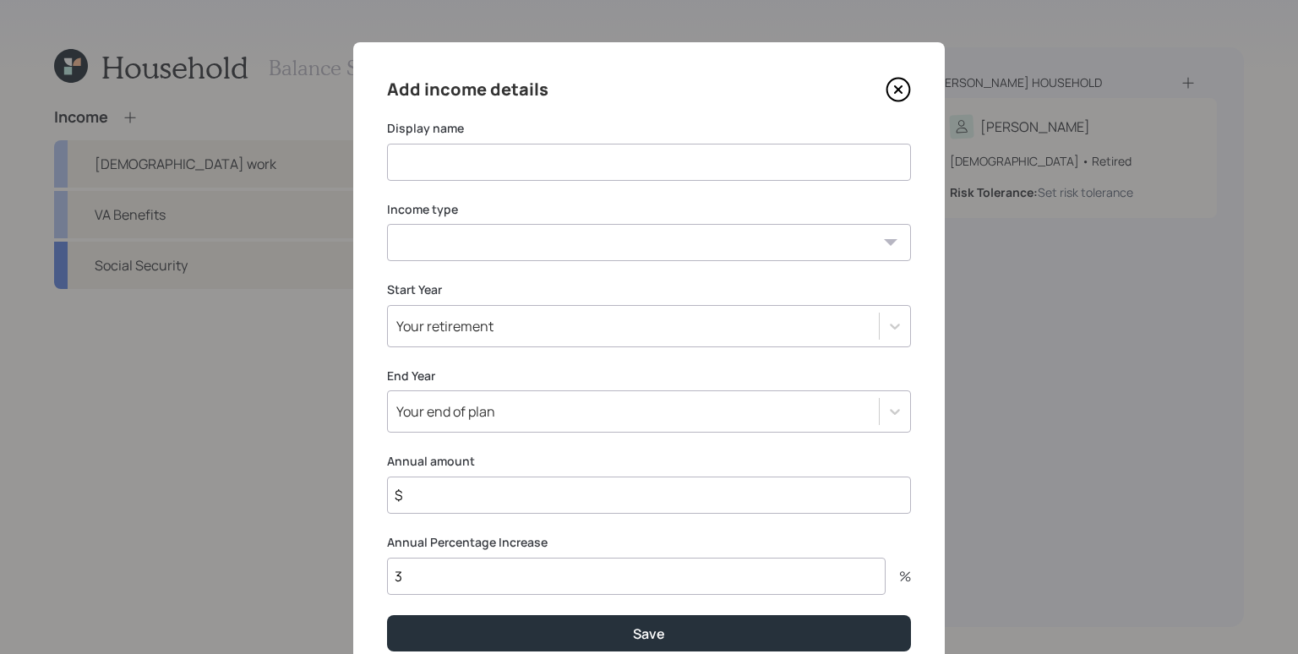
click at [511, 163] on input at bounding box center [649, 162] width 524 height 37
type input "SSDI"
click at [499, 239] on select "[DEMOGRAPHIC_DATA] work [DEMOGRAPHIC_DATA] work Self employment Other" at bounding box center [649, 242] width 524 height 37
select select "other"
click at [387, 224] on select "[DEMOGRAPHIC_DATA] work [DEMOGRAPHIC_DATA] work Self employment Other" at bounding box center [649, 242] width 524 height 37
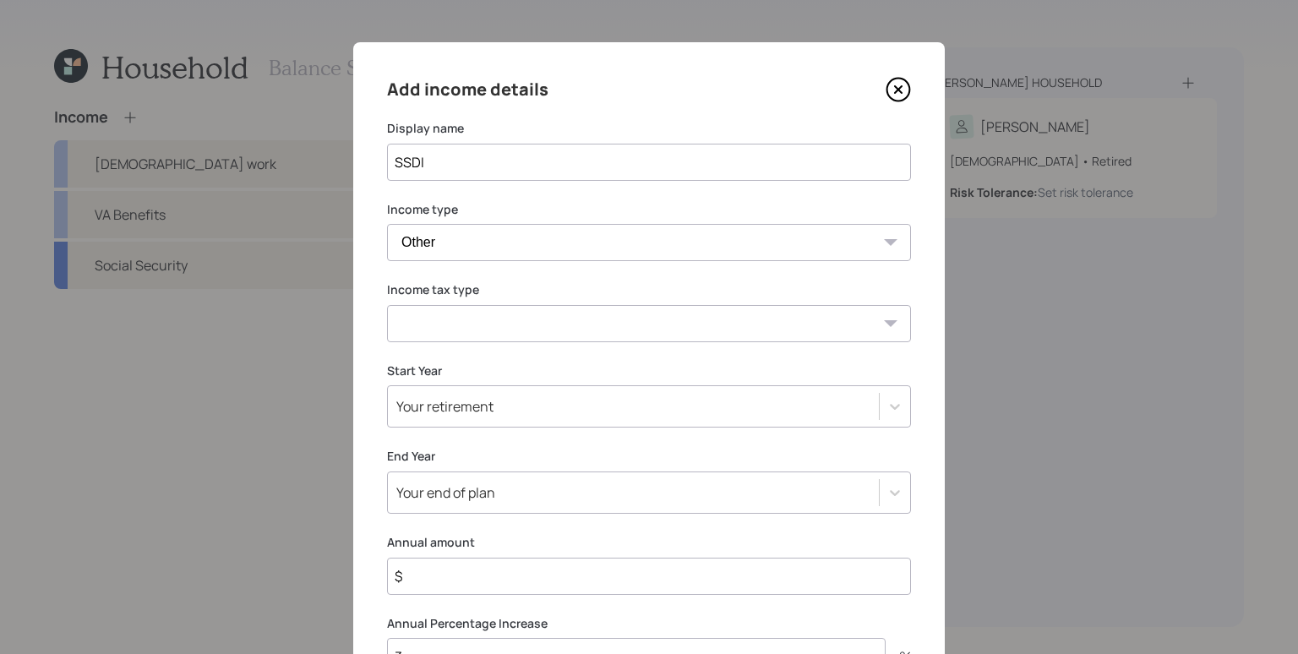
click at [478, 321] on select "Tax-free Earned Self Employment Alimony Royalties Pension / Annuity Interest Di…" at bounding box center [649, 323] width 524 height 37
select select "social_security"
click at [387, 305] on select "Tax-free Earned Self Employment Alimony Royalties Pension / Annuity Interest Di…" at bounding box center [649, 323] width 524 height 37
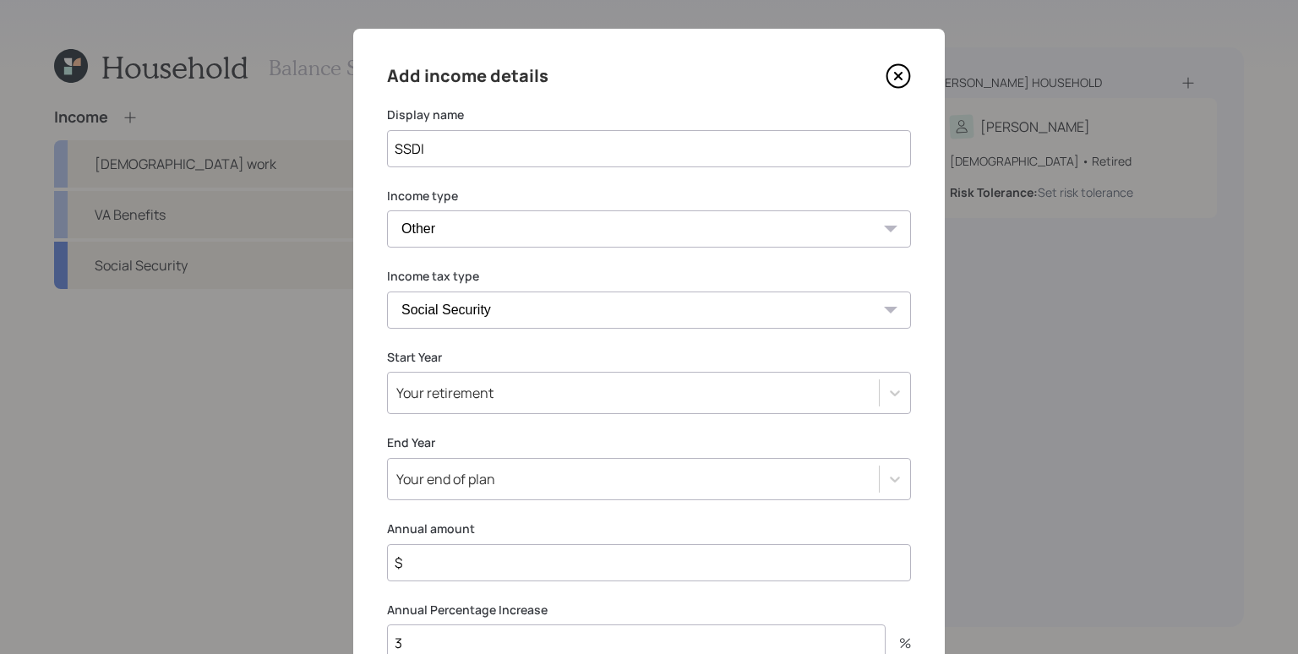
scroll to position [105, 0]
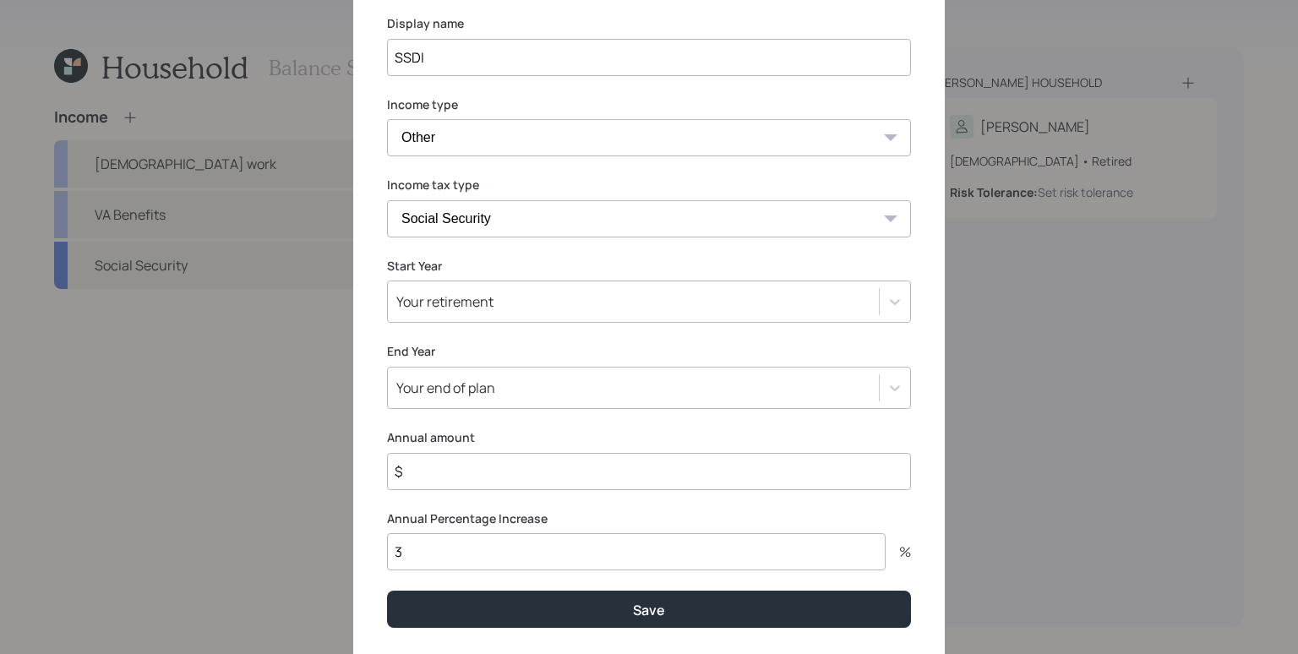
click at [472, 300] on div "Your retirement" at bounding box center [444, 301] width 97 height 19
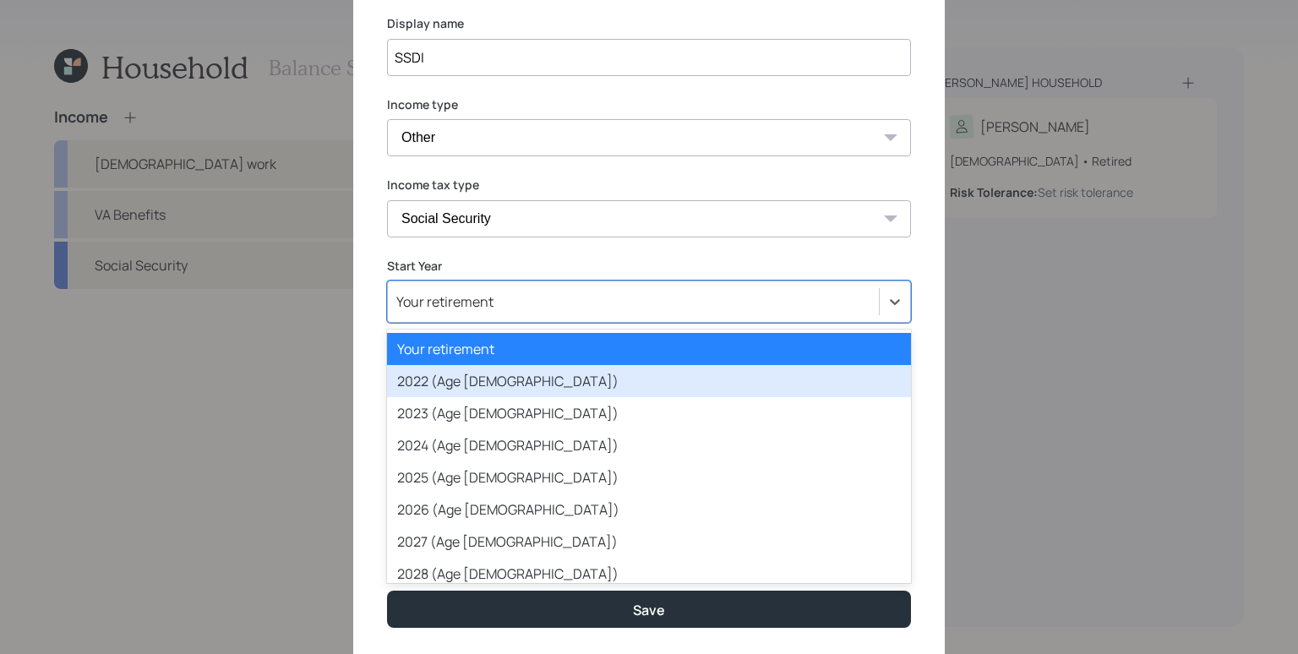
click at [466, 383] on div "2022 (Age [DEMOGRAPHIC_DATA])" at bounding box center [649, 381] width 524 height 32
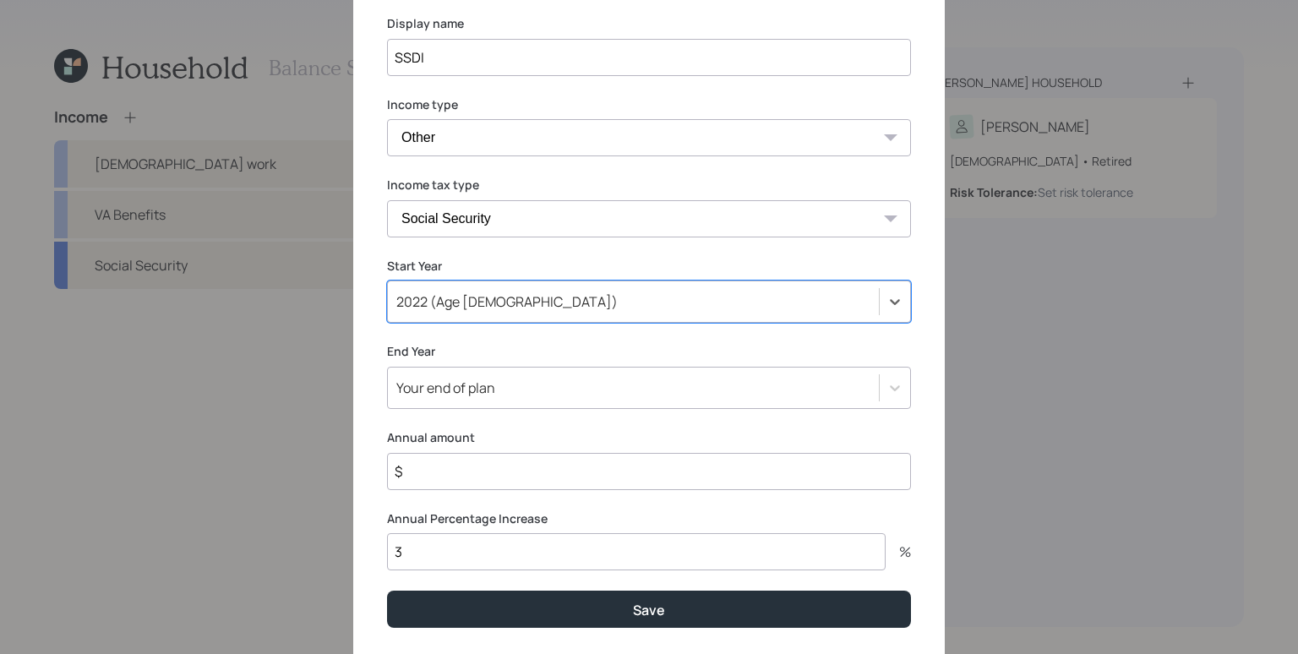
click at [454, 461] on input "$" at bounding box center [649, 471] width 524 height 37
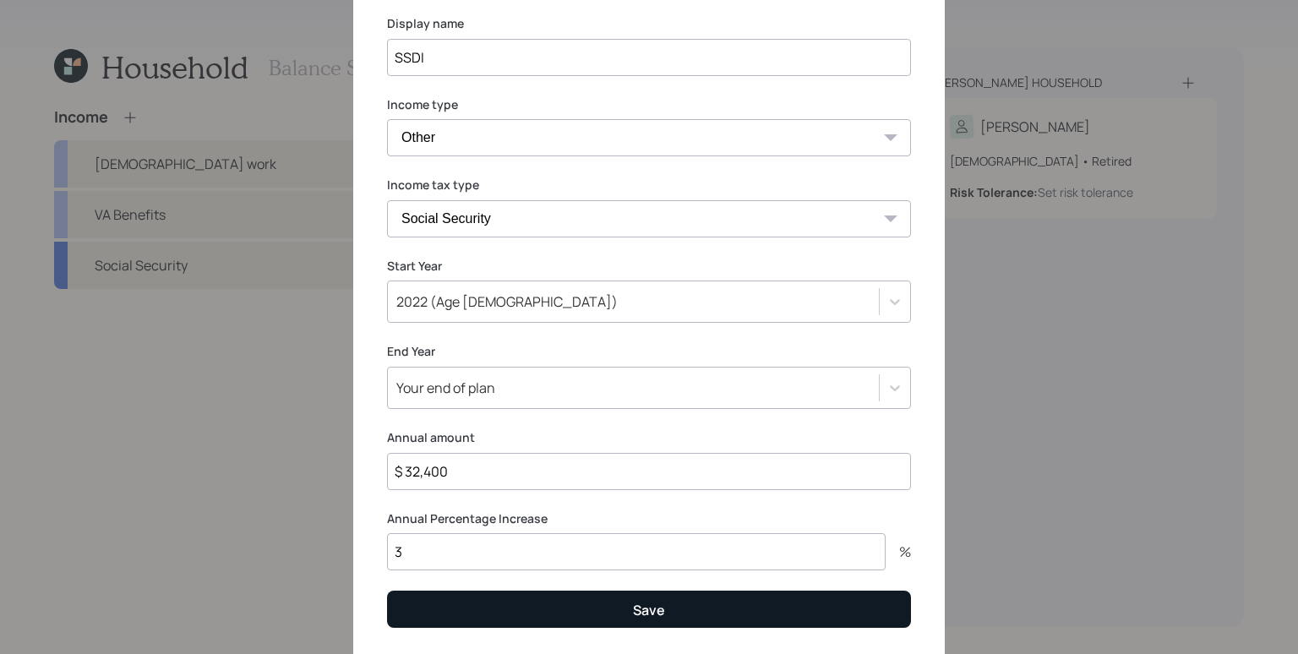
type input "$ 32,400"
click at [584, 614] on button "Save" at bounding box center [649, 609] width 524 height 36
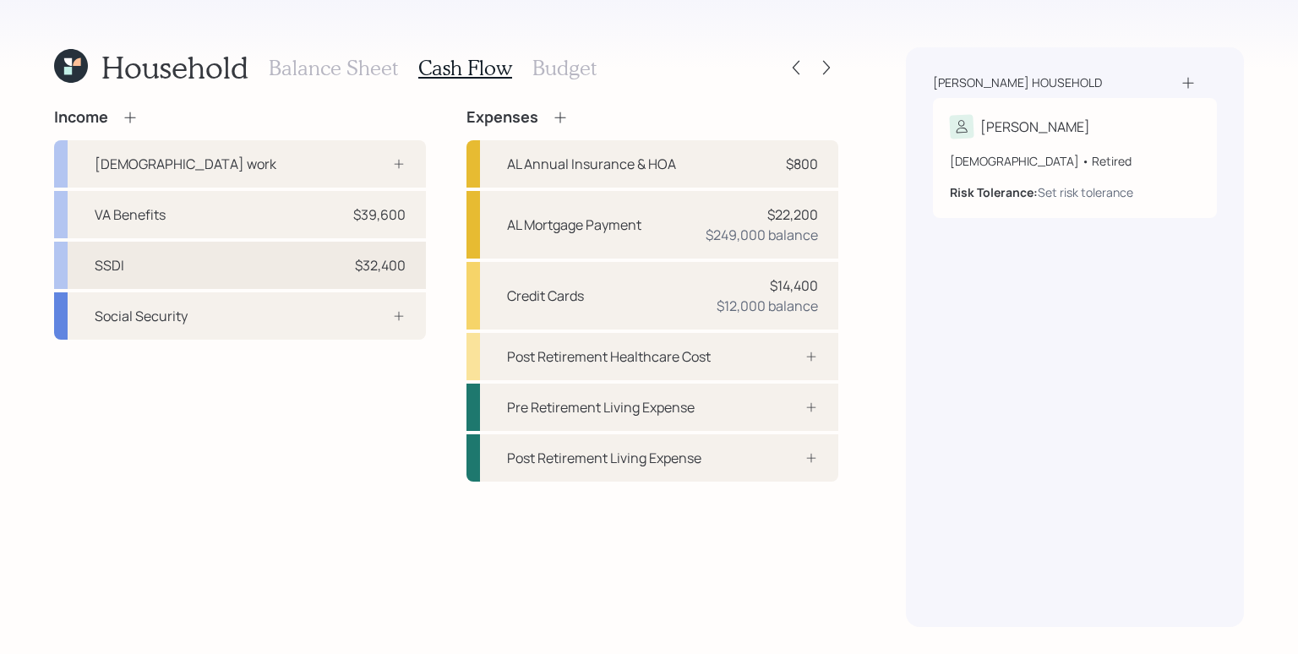
click at [374, 259] on div "$32,400" at bounding box center [380, 265] width 51 height 20
select select "other"
select select "social_security"
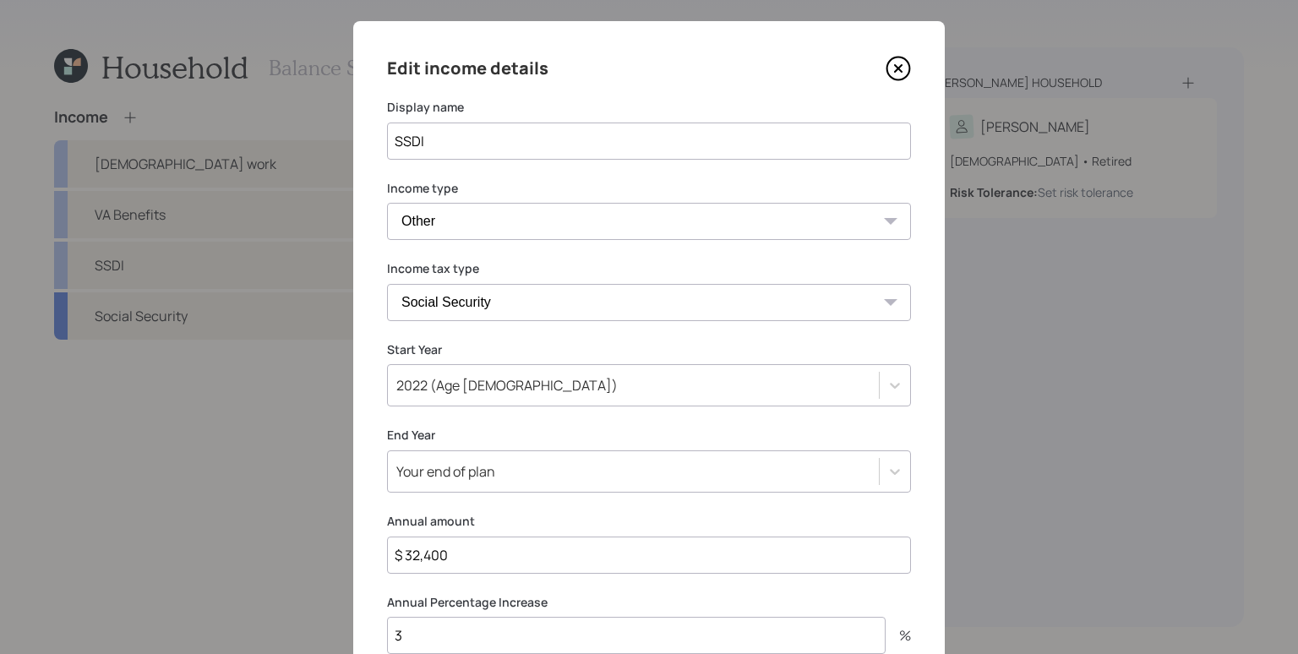
scroll to position [25, 0]
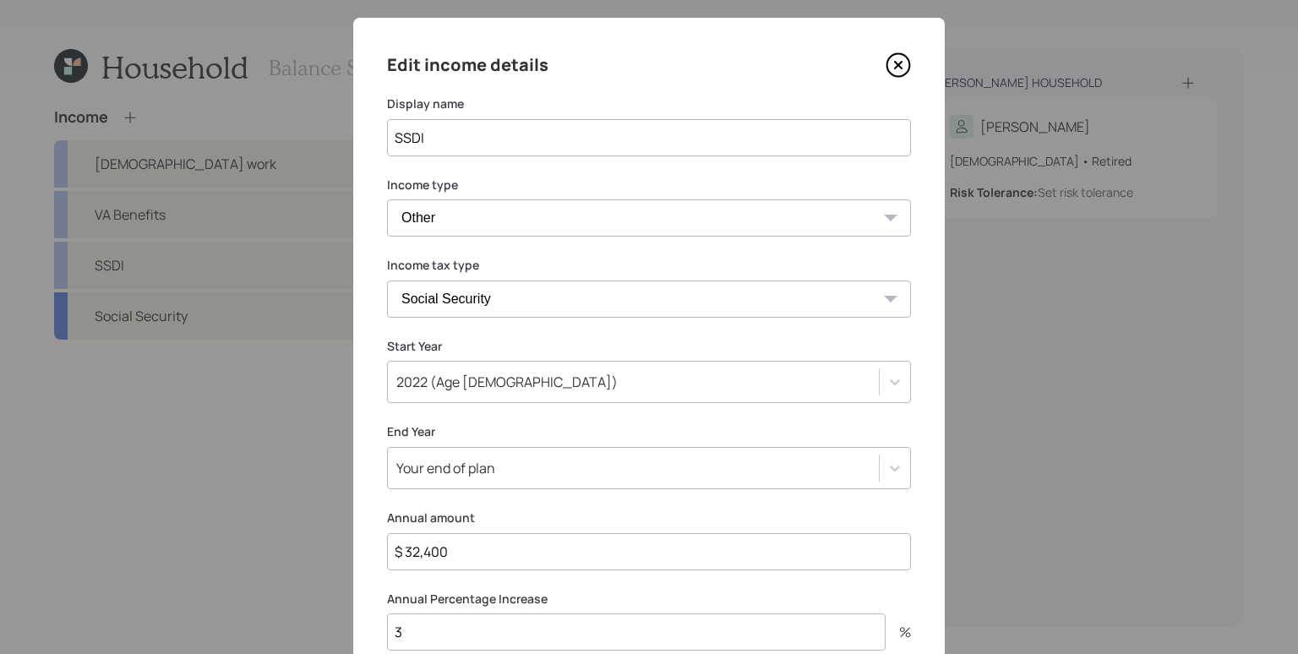
drag, startPoint x: 448, startPoint y: 554, endPoint x: 423, endPoint y: 550, distance: 24.7
click at [419, 551] on input "$ 32,400" at bounding box center [649, 551] width 524 height 37
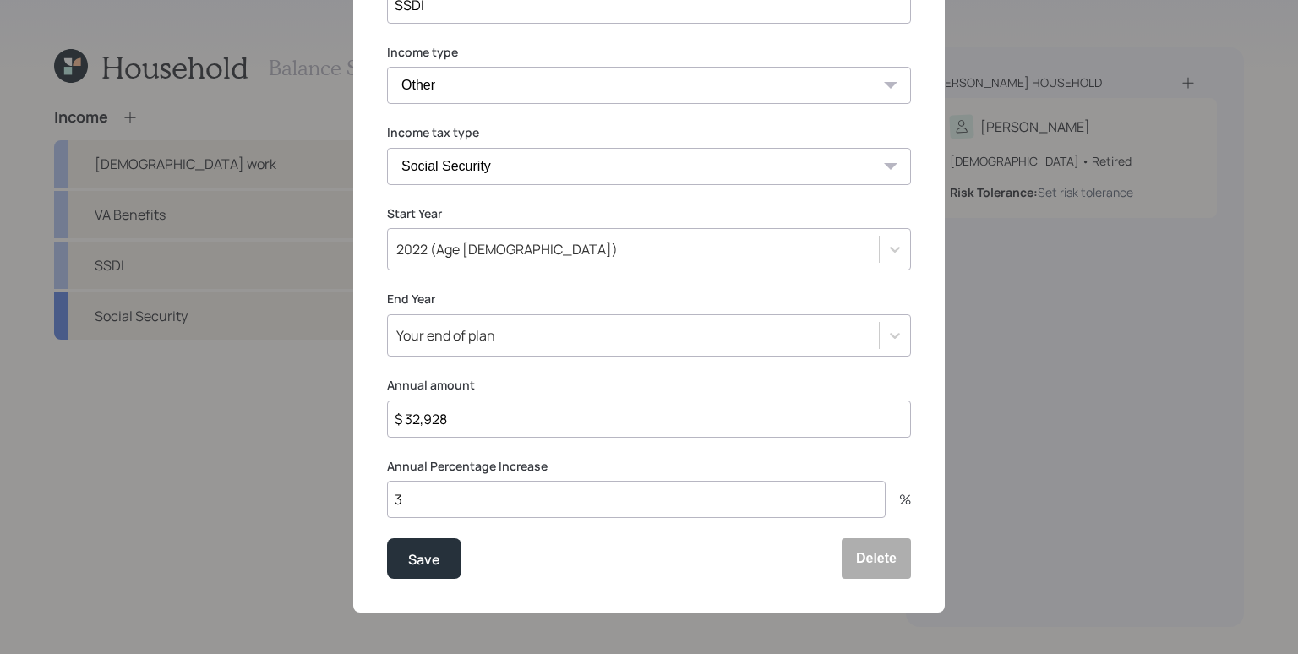
scroll to position [158, 0]
type input "$ 32,928"
click at [424, 554] on div "Save" at bounding box center [424, 559] width 32 height 23
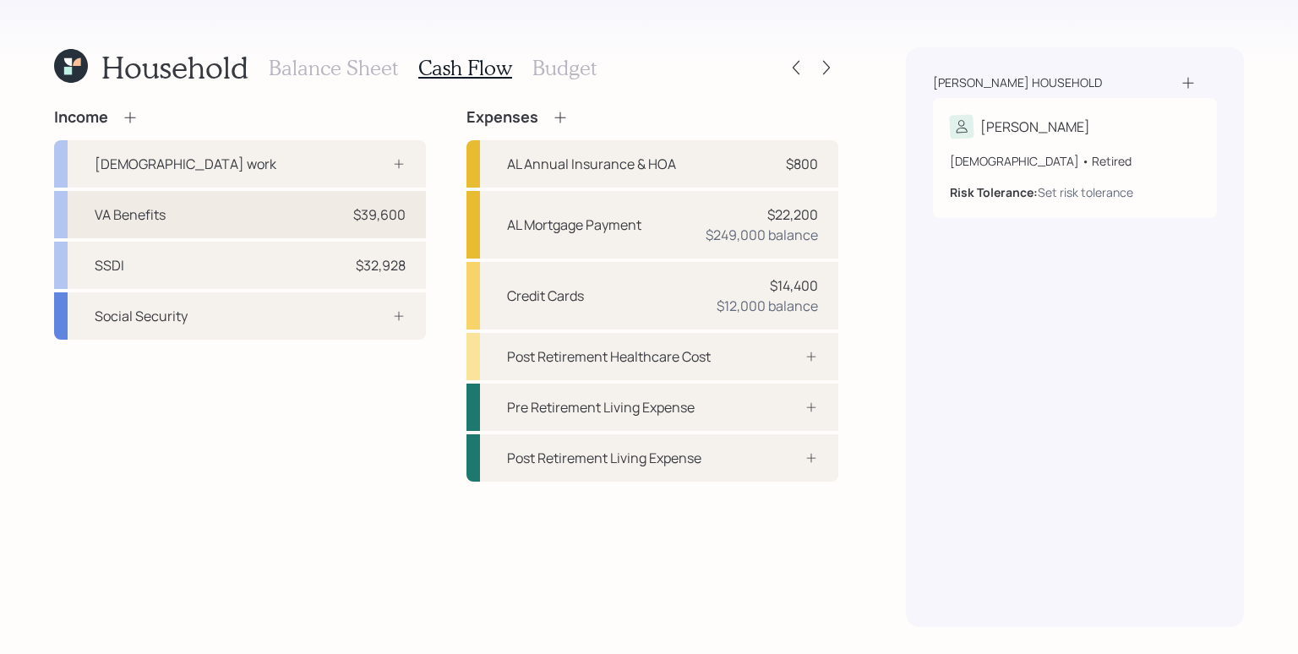
click at [388, 229] on div "VA Benefits $39,600" at bounding box center [240, 214] width 372 height 47
select select "other"
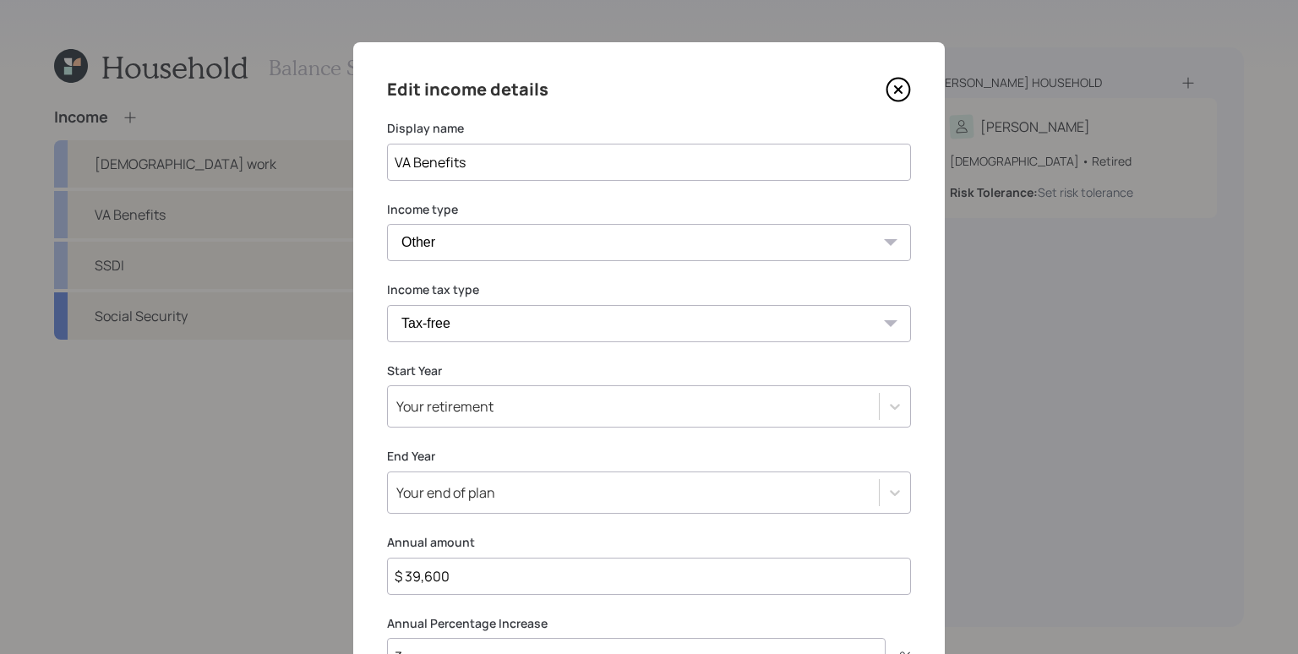
click at [887, 92] on icon at bounding box center [898, 89] width 25 height 25
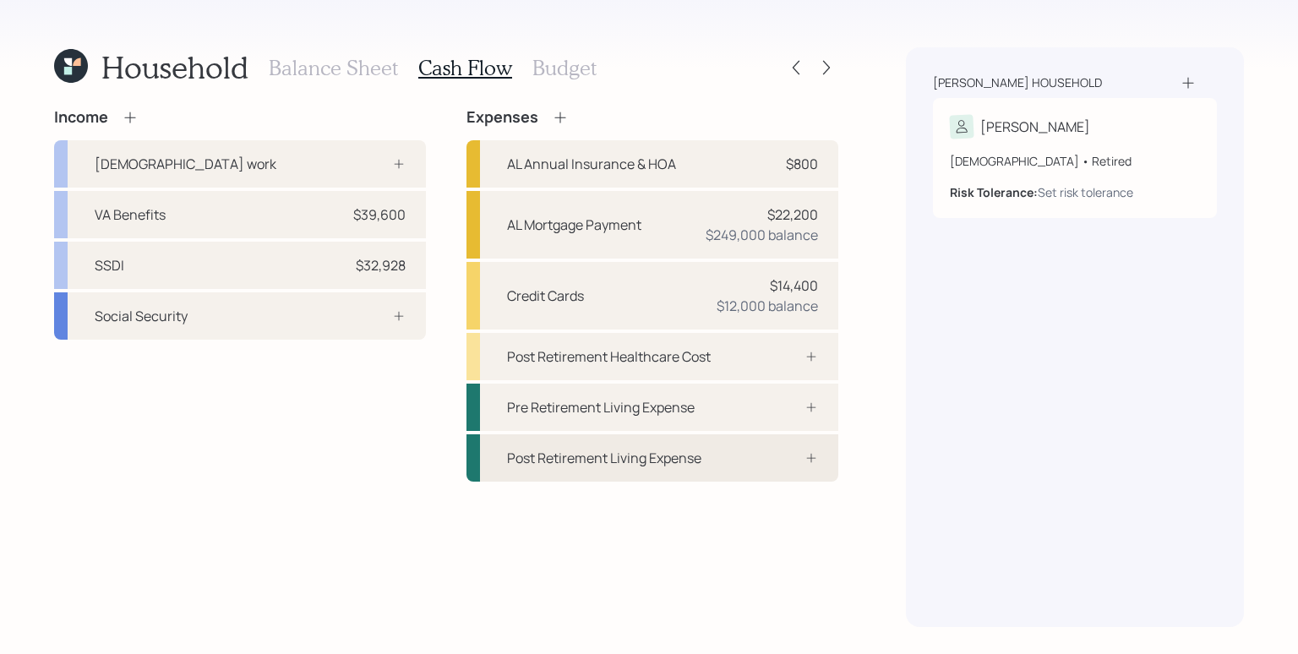
click at [686, 467] on div "Post Retirement Living Expense" at bounding box center [653, 457] width 372 height 47
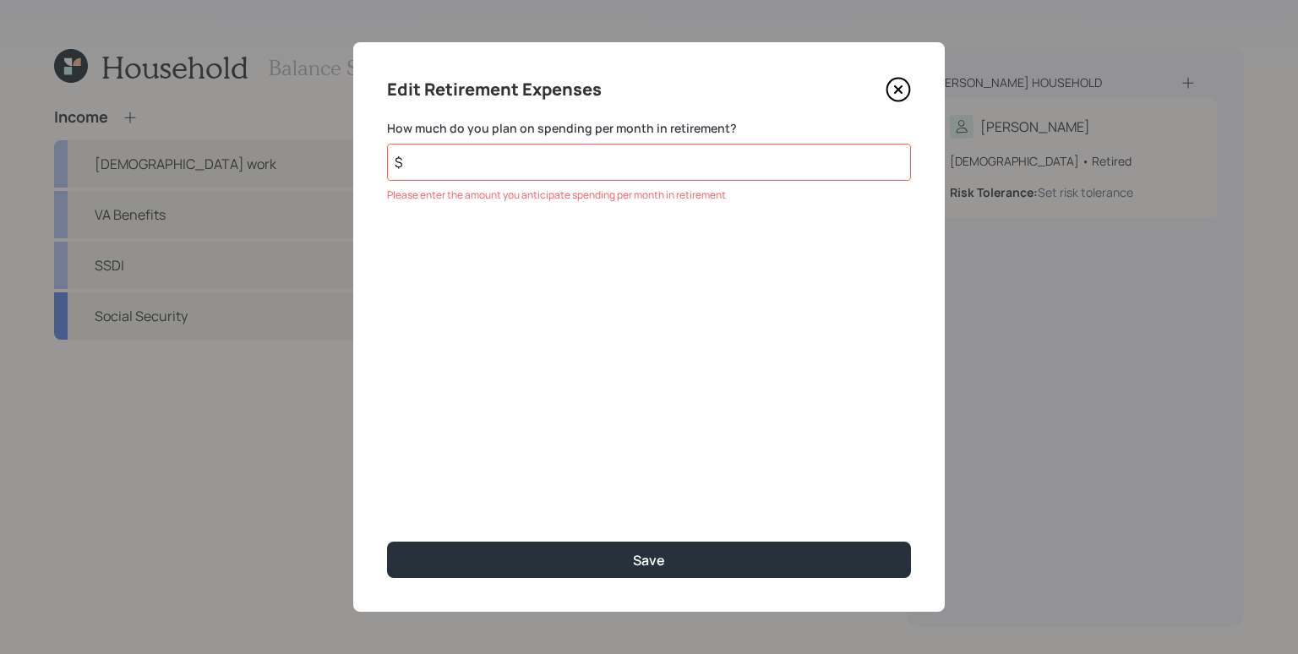
click at [555, 163] on input "$" at bounding box center [649, 162] width 524 height 37
type input "$ 600"
click at [387, 542] on button "Save" at bounding box center [649, 560] width 524 height 36
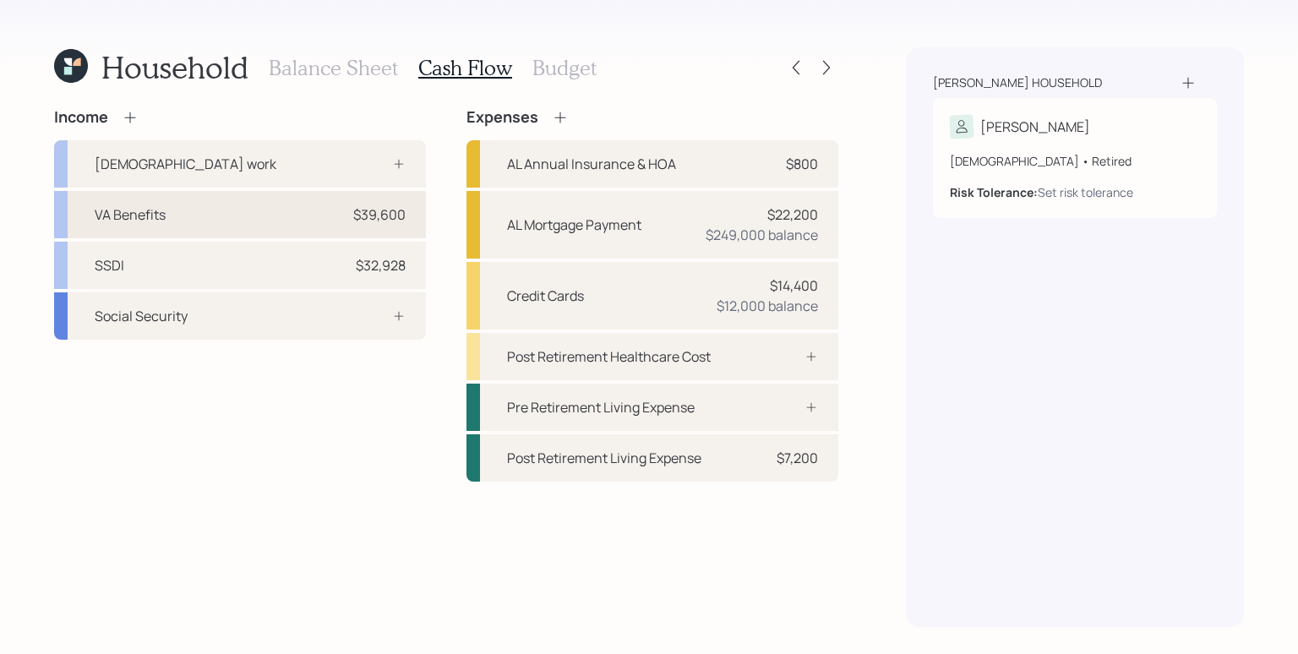
click at [353, 222] on div "$39,600" at bounding box center [379, 215] width 52 height 20
select select "other"
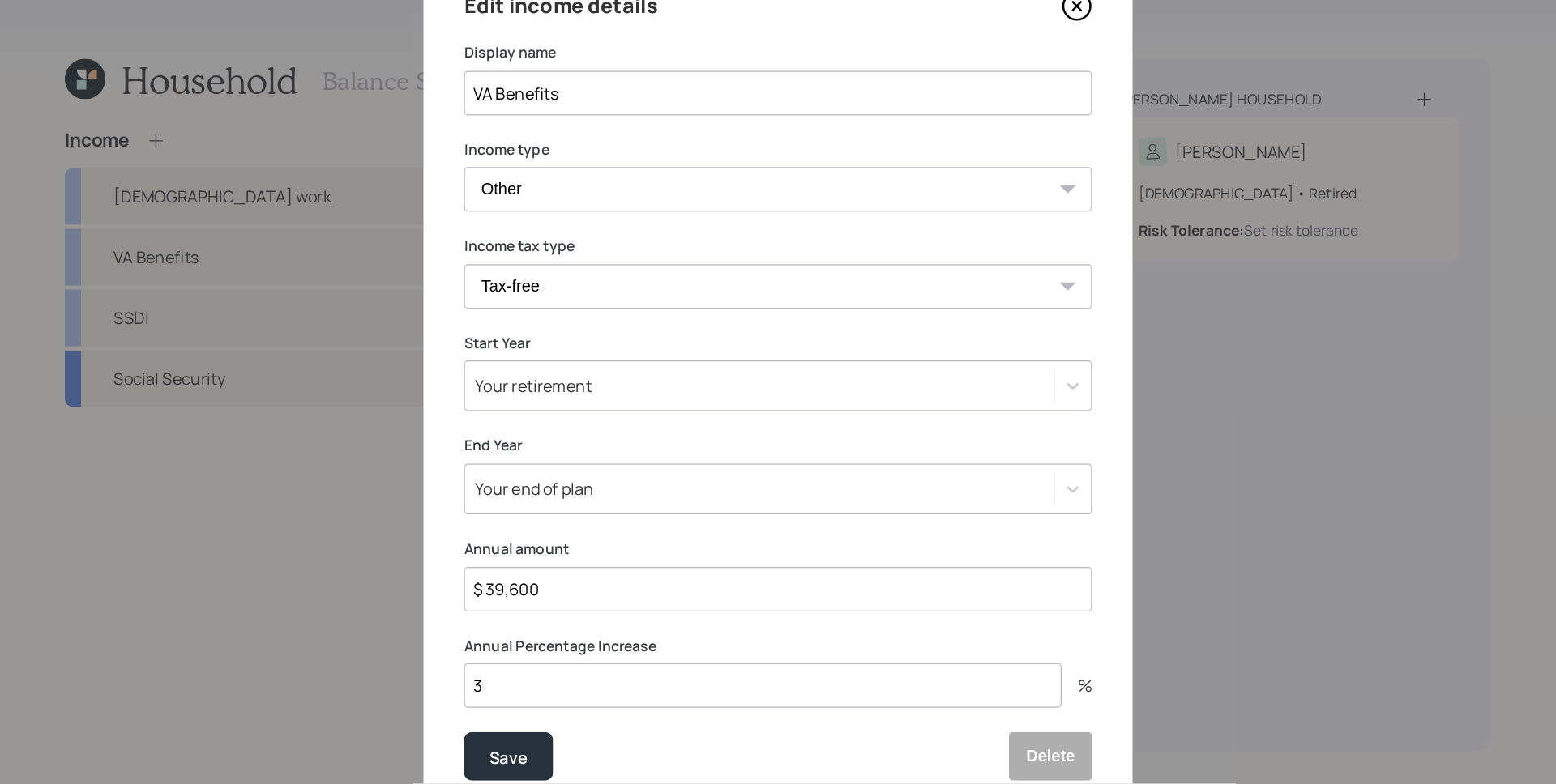
scroll to position [112, 0]
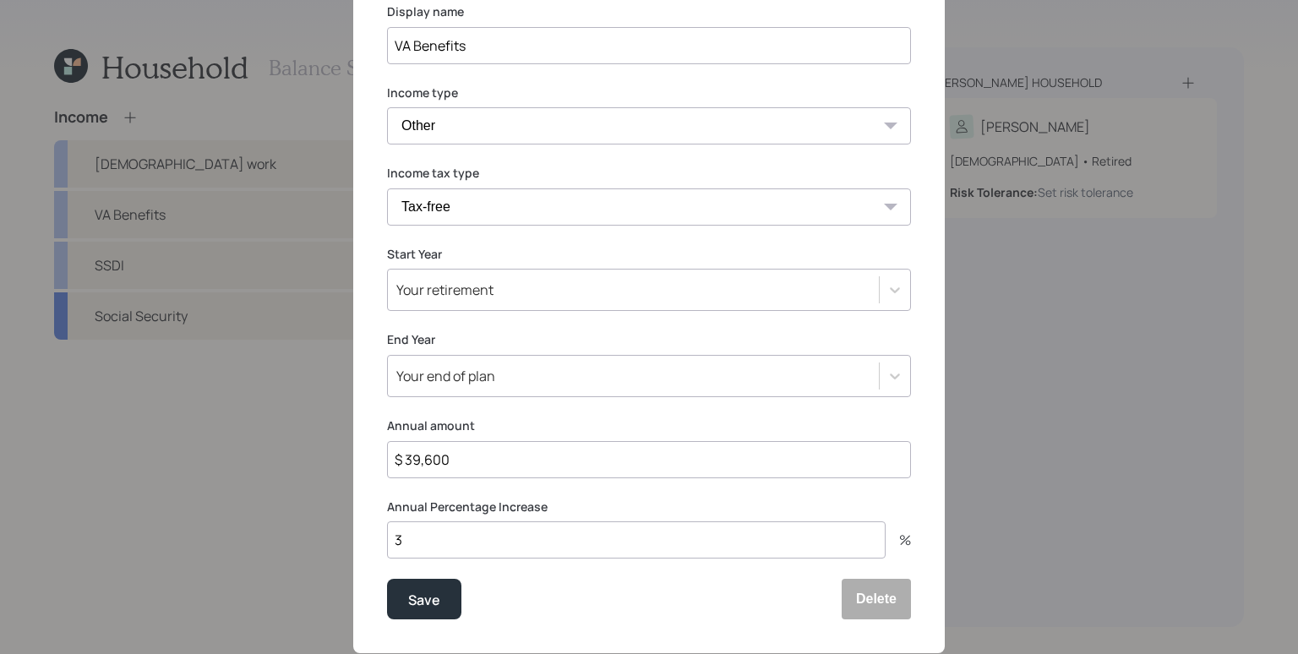
click at [482, 472] on input "$ 39,600" at bounding box center [649, 459] width 524 height 37
type input "$ 45,976"
click at [421, 606] on div "Save" at bounding box center [424, 600] width 32 height 23
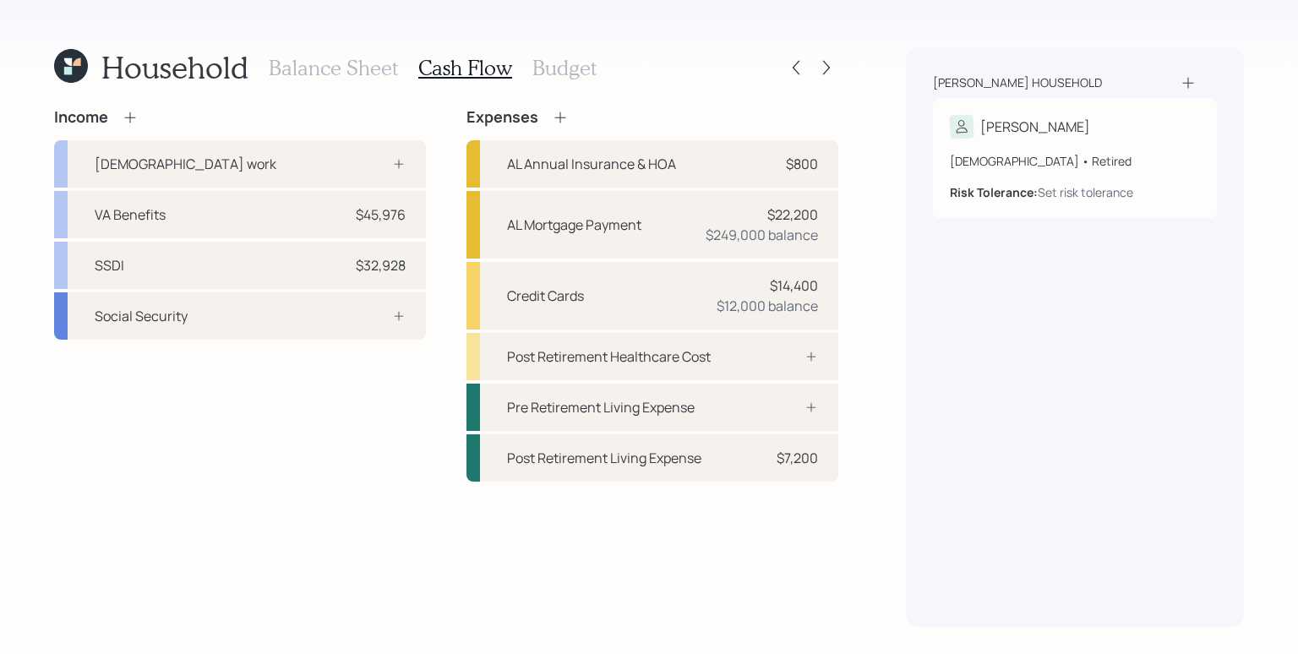
click at [581, 63] on h3 "Budget" at bounding box center [564, 68] width 64 height 25
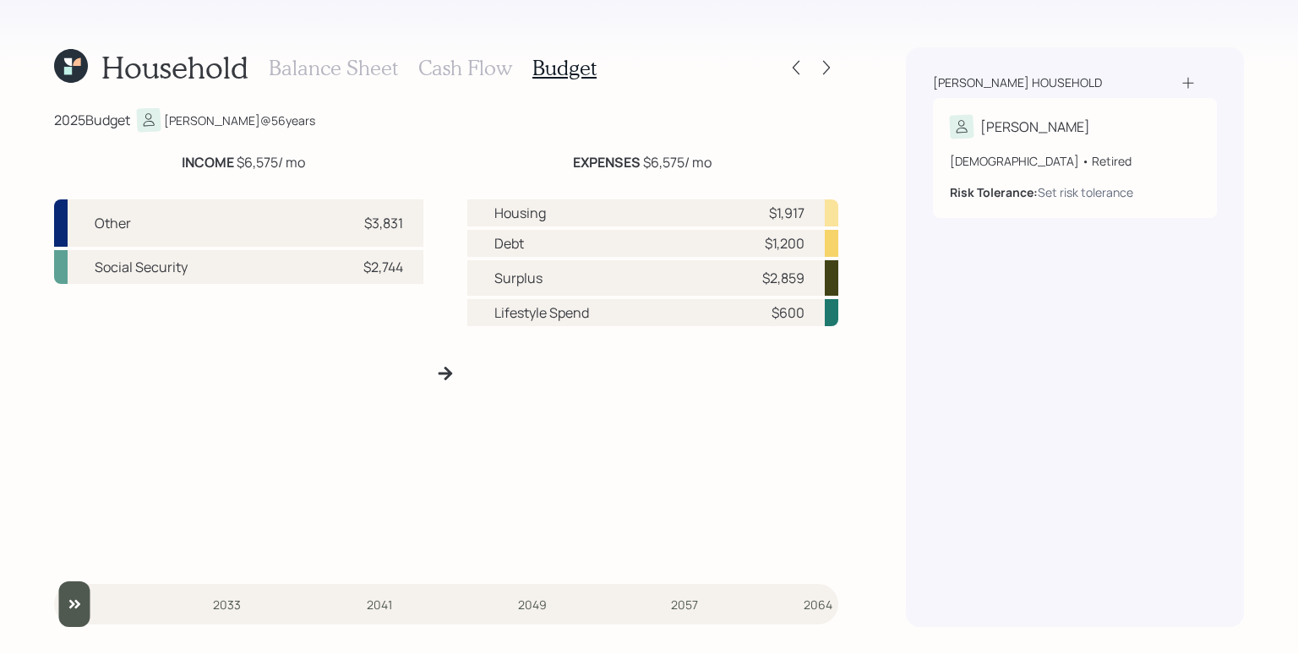
click at [972, 351] on div "[PERSON_NAME] household [PERSON_NAME] [DEMOGRAPHIC_DATA] • Retired Risk Toleran…" at bounding box center [1075, 337] width 338 height 580
click at [467, 64] on h3 "Cash Flow" at bounding box center [465, 68] width 94 height 25
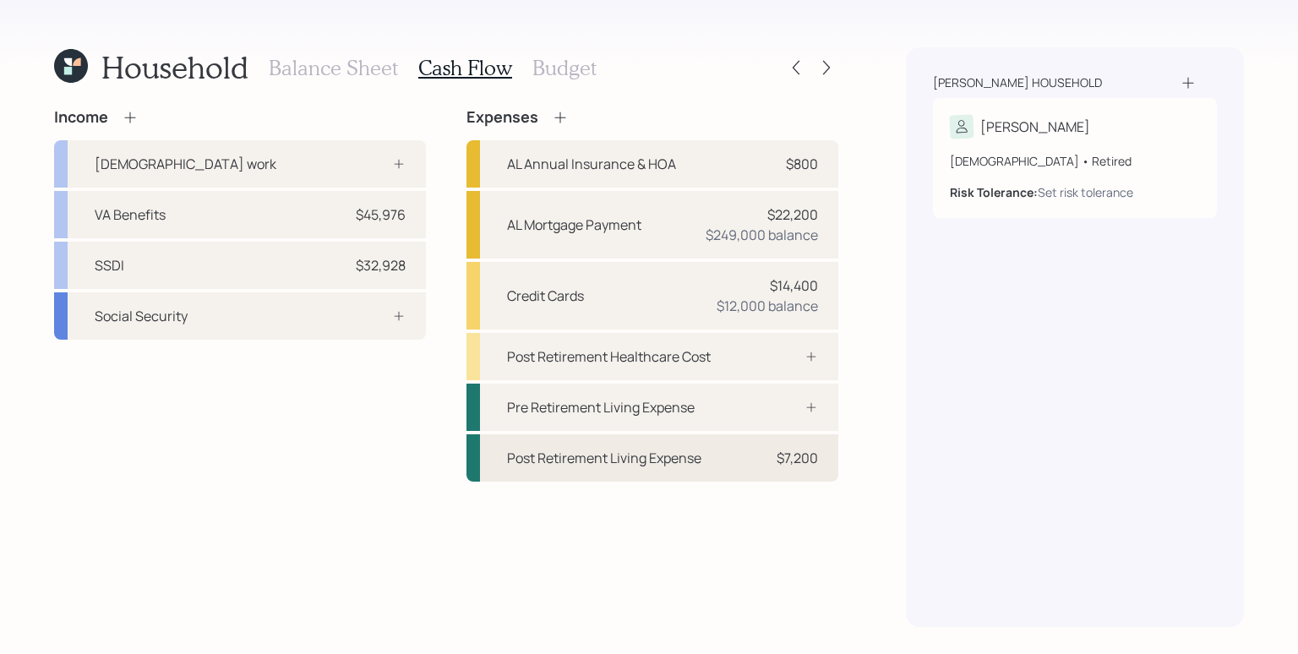
click at [782, 457] on div "$7,200" at bounding box center [797, 458] width 41 height 20
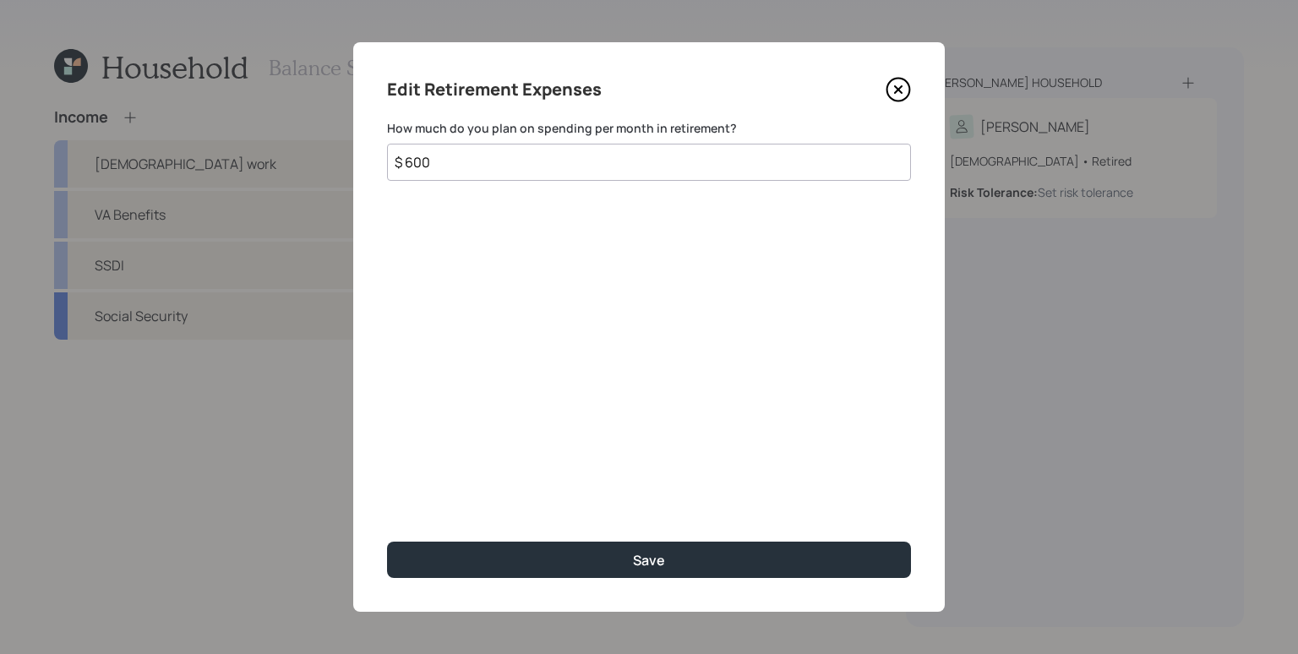
click at [561, 162] on input "$ 600" at bounding box center [649, 162] width 524 height 37
click at [560, 162] on input "$ 600" at bounding box center [649, 162] width 524 height 37
type input "$ 800"
click at [387, 542] on button "Save" at bounding box center [649, 560] width 524 height 36
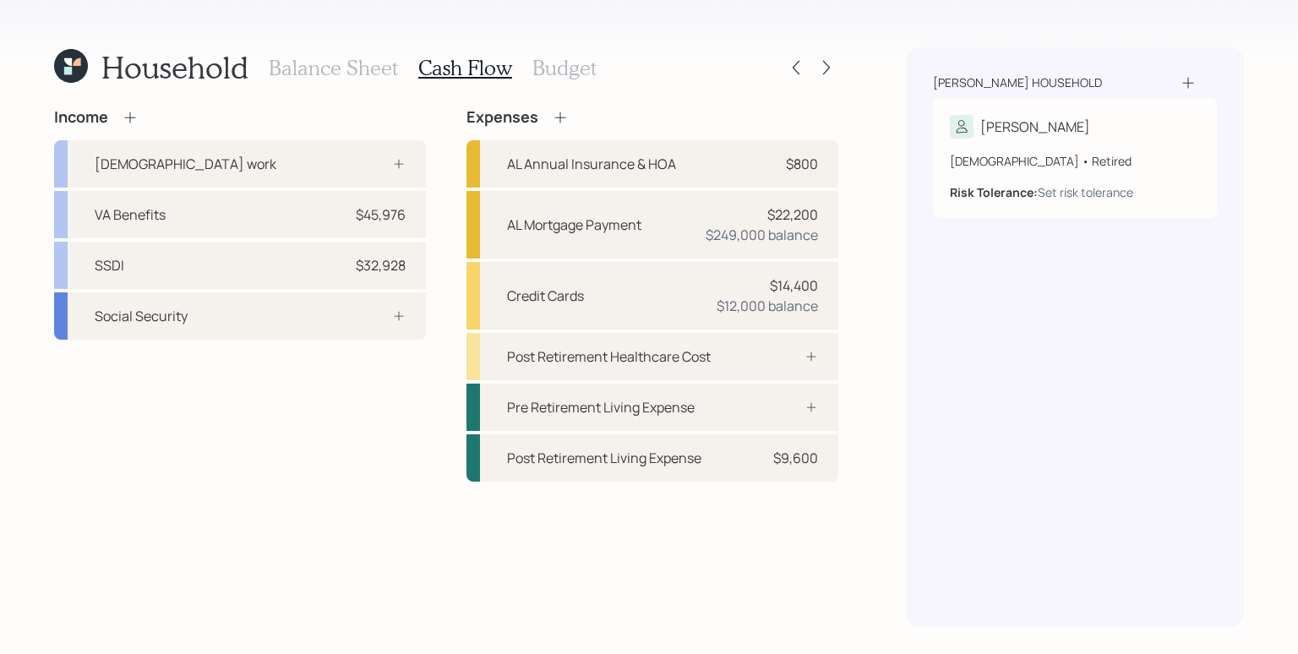
click at [572, 57] on h3 "Budget" at bounding box center [564, 68] width 64 height 25
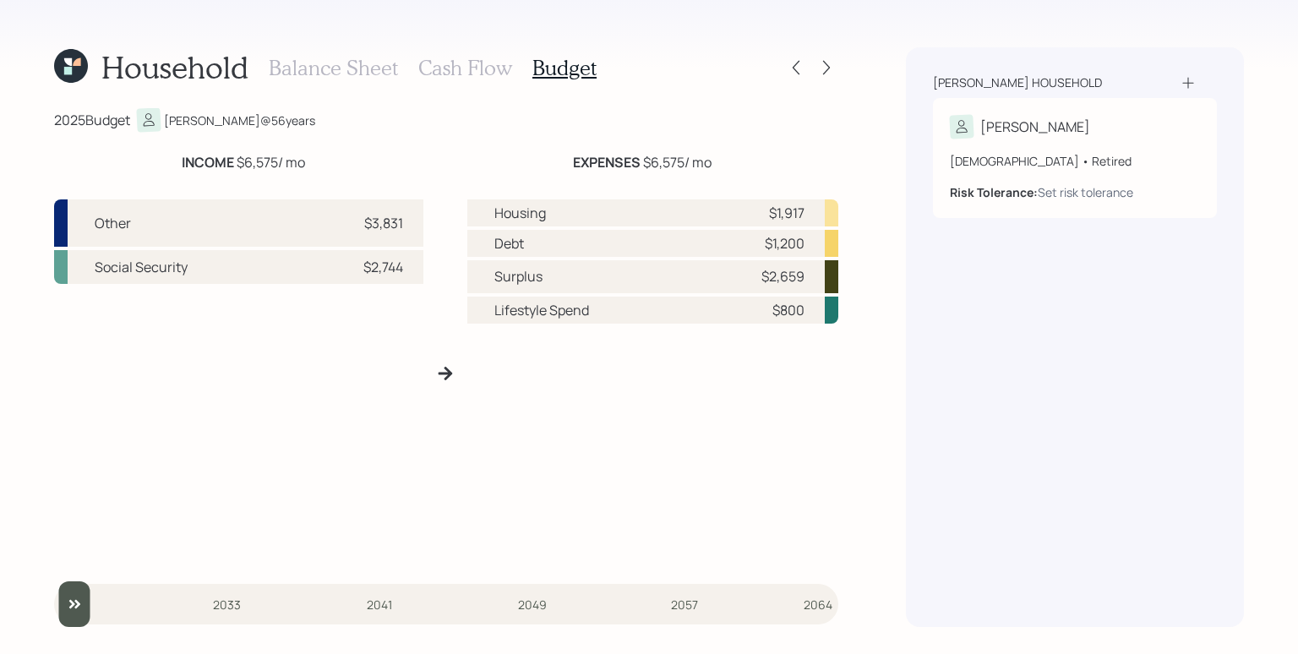
click at [478, 68] on h3 "Cash Flow" at bounding box center [465, 68] width 94 height 25
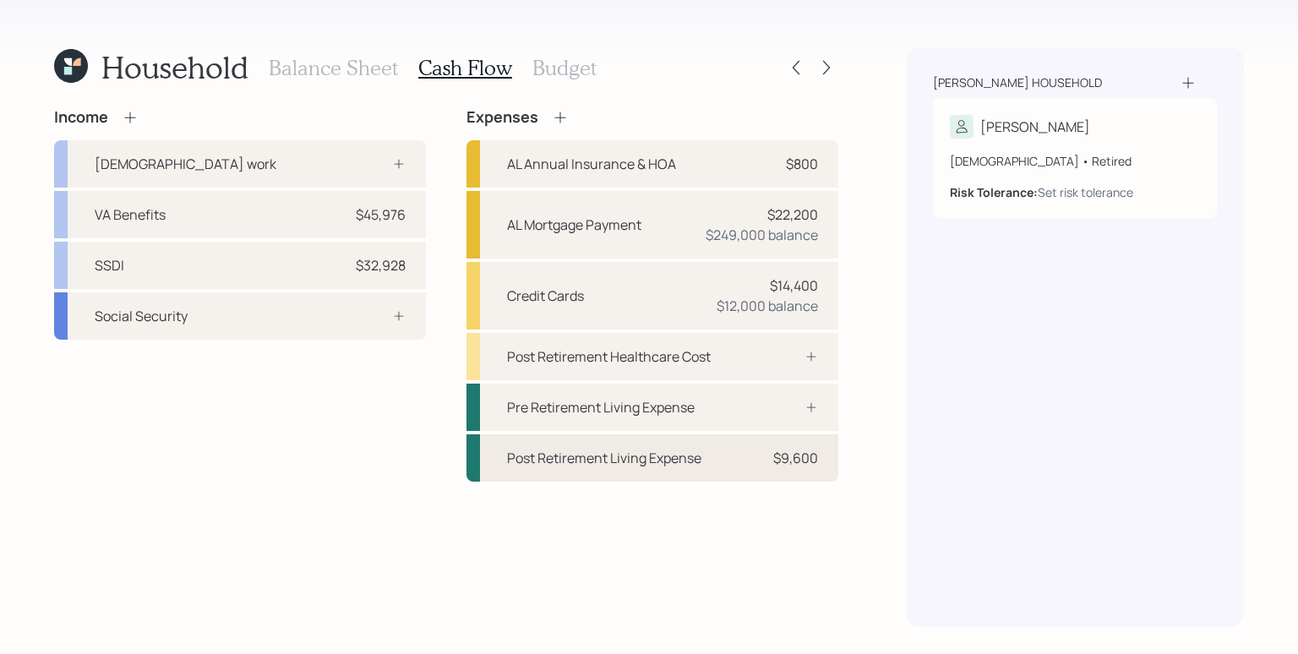
click at [790, 441] on div "Post Retirement Living Expense $9,600" at bounding box center [653, 457] width 372 height 47
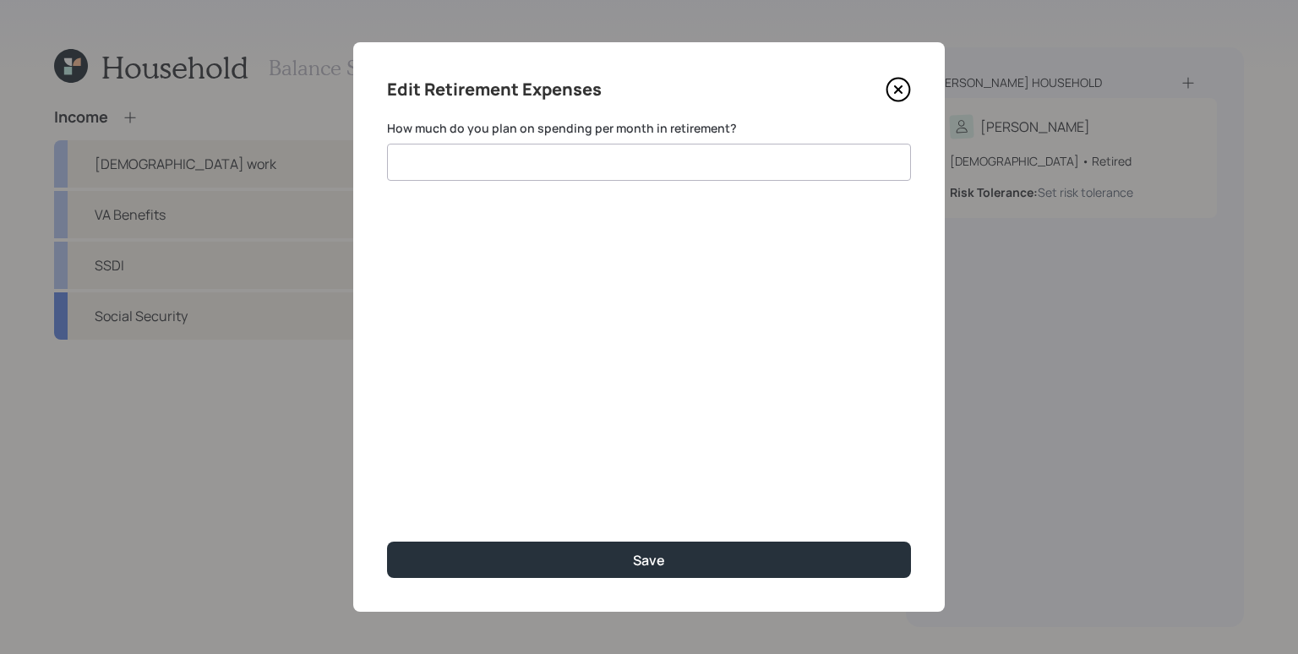
type input "$ 800"
click at [575, 155] on input "$ 800" at bounding box center [649, 162] width 524 height 37
click at [387, 542] on button "Save" at bounding box center [649, 560] width 524 height 36
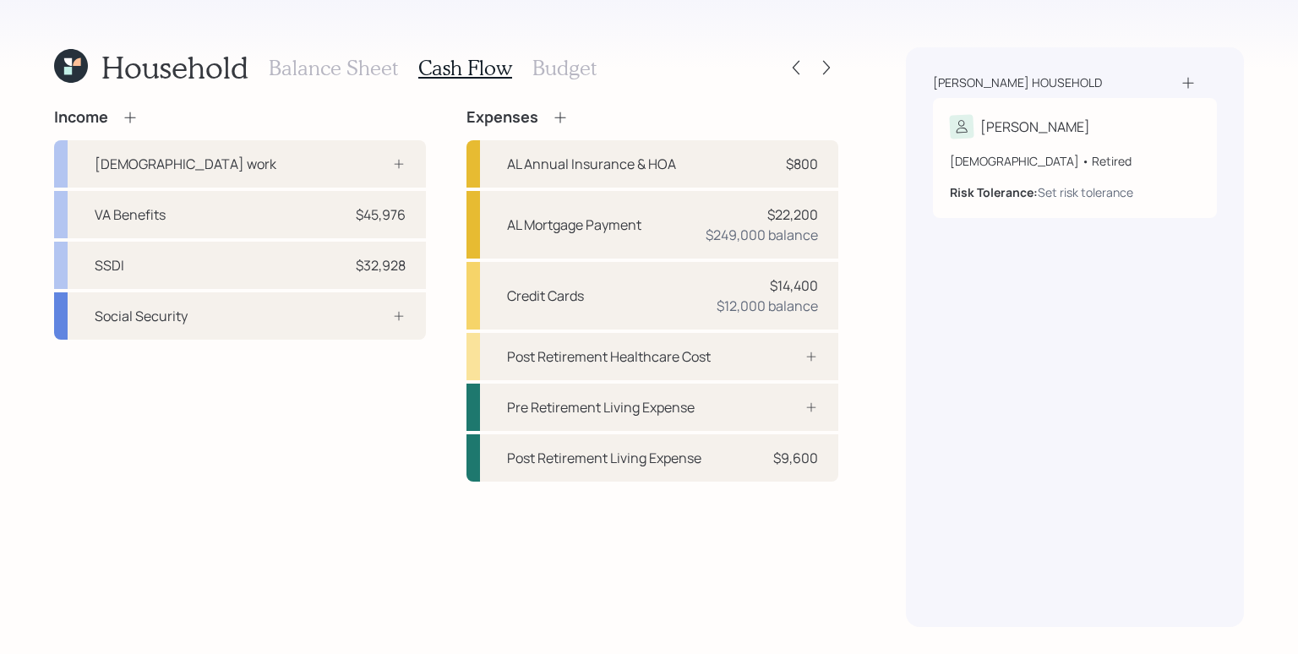
click at [572, 62] on h3 "Budget" at bounding box center [564, 68] width 64 height 25
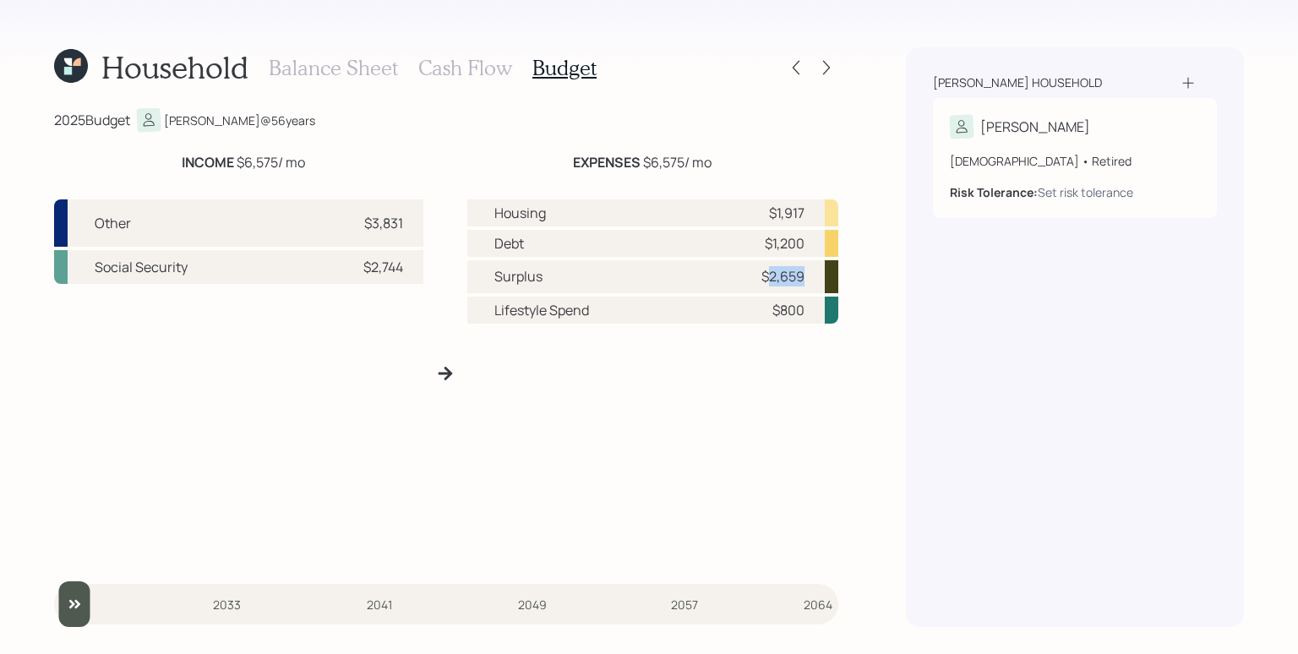
drag, startPoint x: 768, startPoint y: 276, endPoint x: 816, endPoint y: 278, distance: 48.2
click at [816, 278] on div "Surplus $2,659" at bounding box center [652, 276] width 371 height 33
drag, startPoint x: 983, startPoint y: 433, endPoint x: 996, endPoint y: 428, distance: 14.2
click at [984, 432] on div "[PERSON_NAME] household [PERSON_NAME] [DEMOGRAPHIC_DATA] • Retired Risk Toleran…" at bounding box center [1075, 337] width 338 height 580
click at [828, 69] on icon at bounding box center [826, 67] width 17 height 17
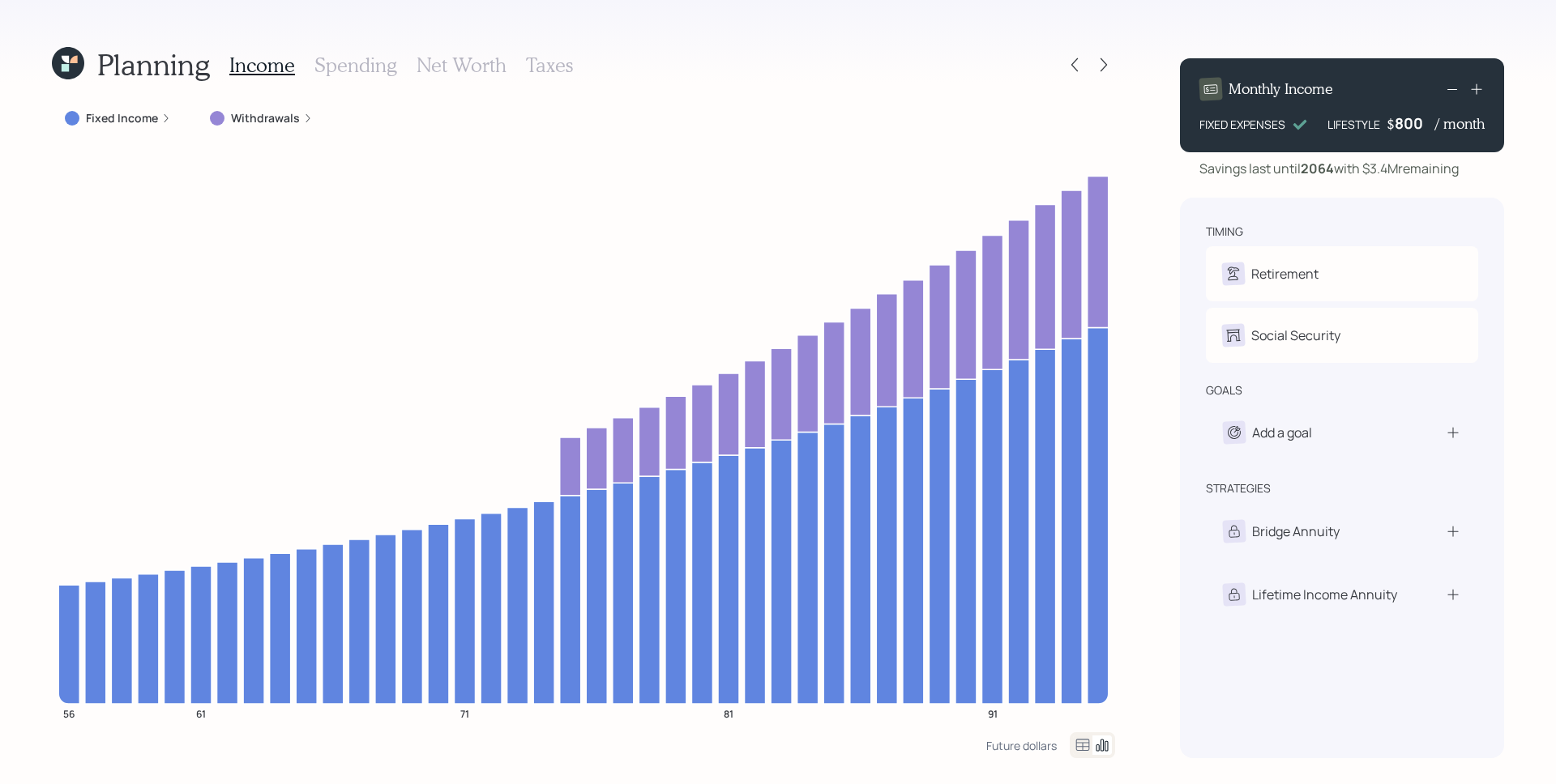
click at [142, 121] on label "Fixed Income" at bounding box center [122, 118] width 72 height 16
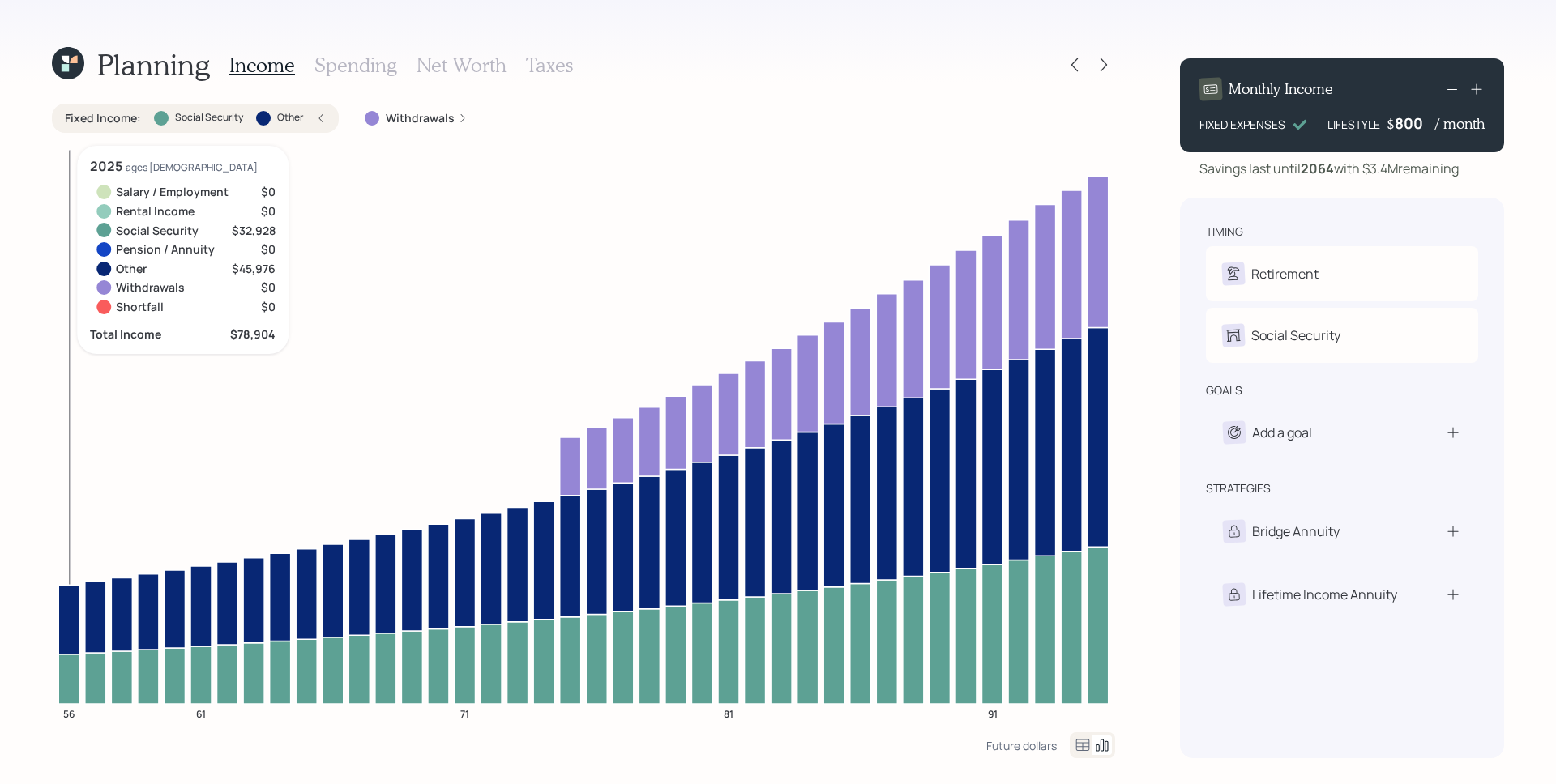
click at [65, 675] on icon at bounding box center [69, 679] width 21 height 50
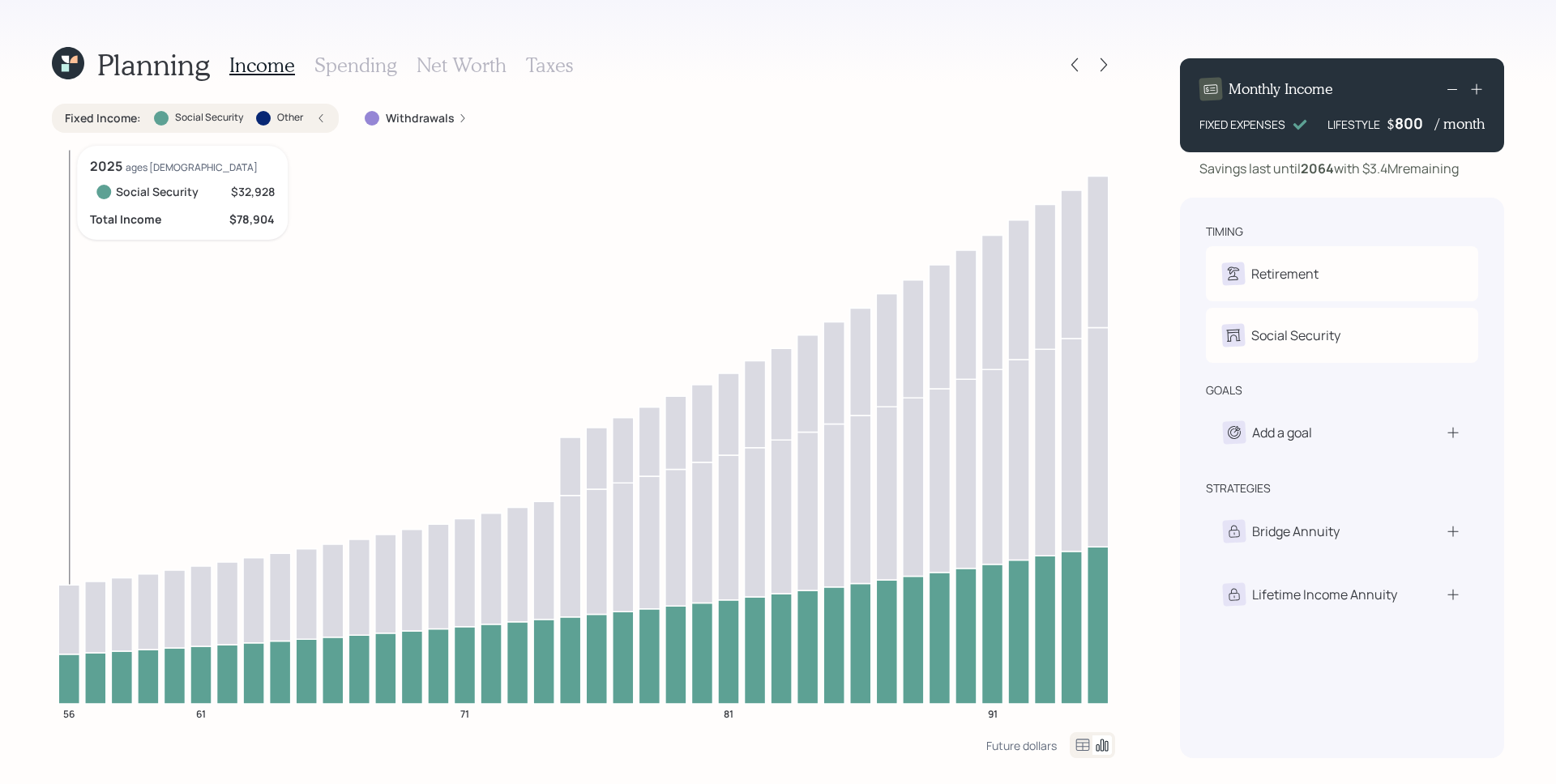
click at [71, 671] on icon at bounding box center [69, 679] width 21 height 50
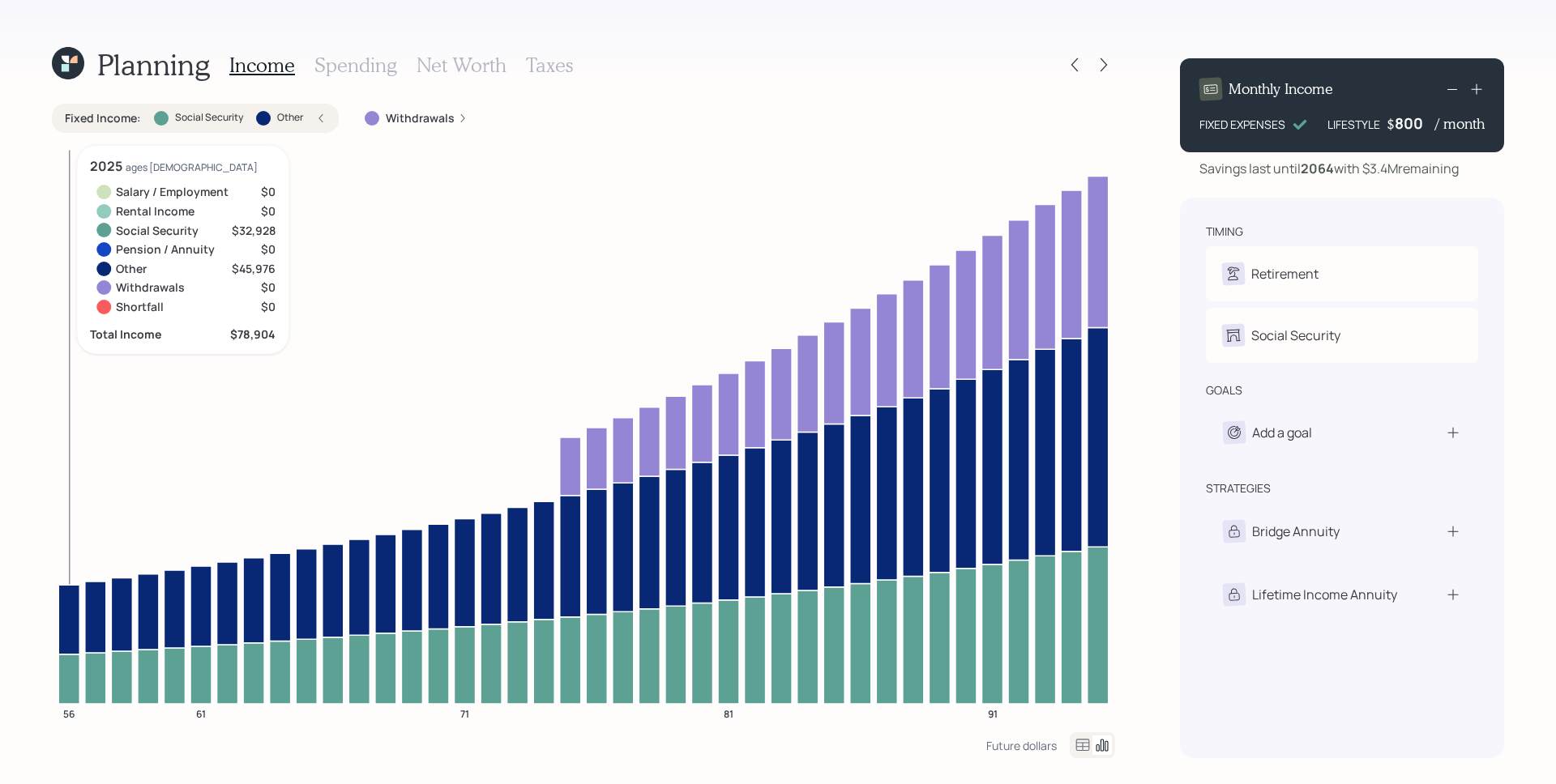
click at [74, 636] on icon at bounding box center [69, 619] width 21 height 69
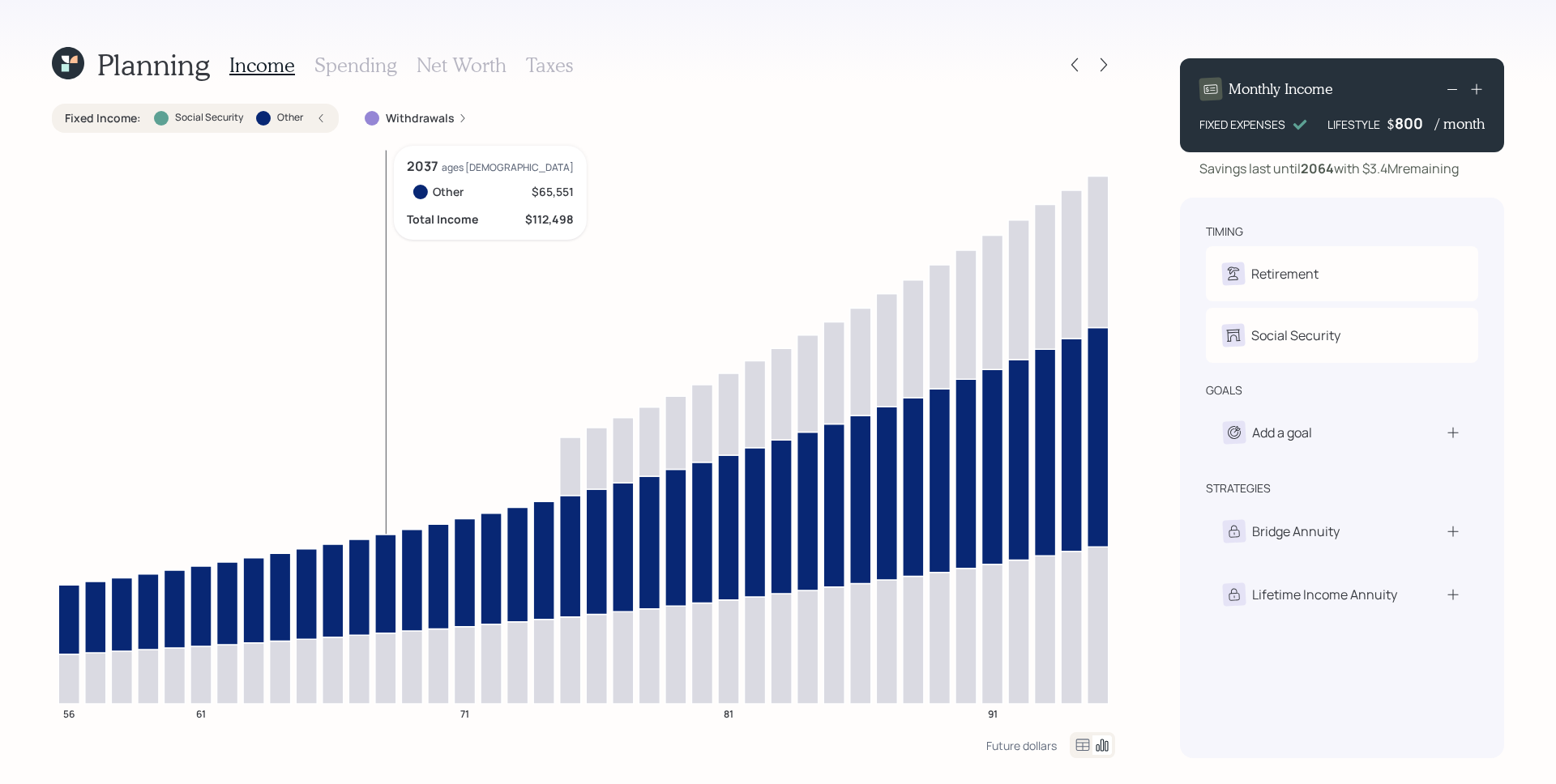
click at [390, 595] on icon at bounding box center [385, 583] width 21 height 99
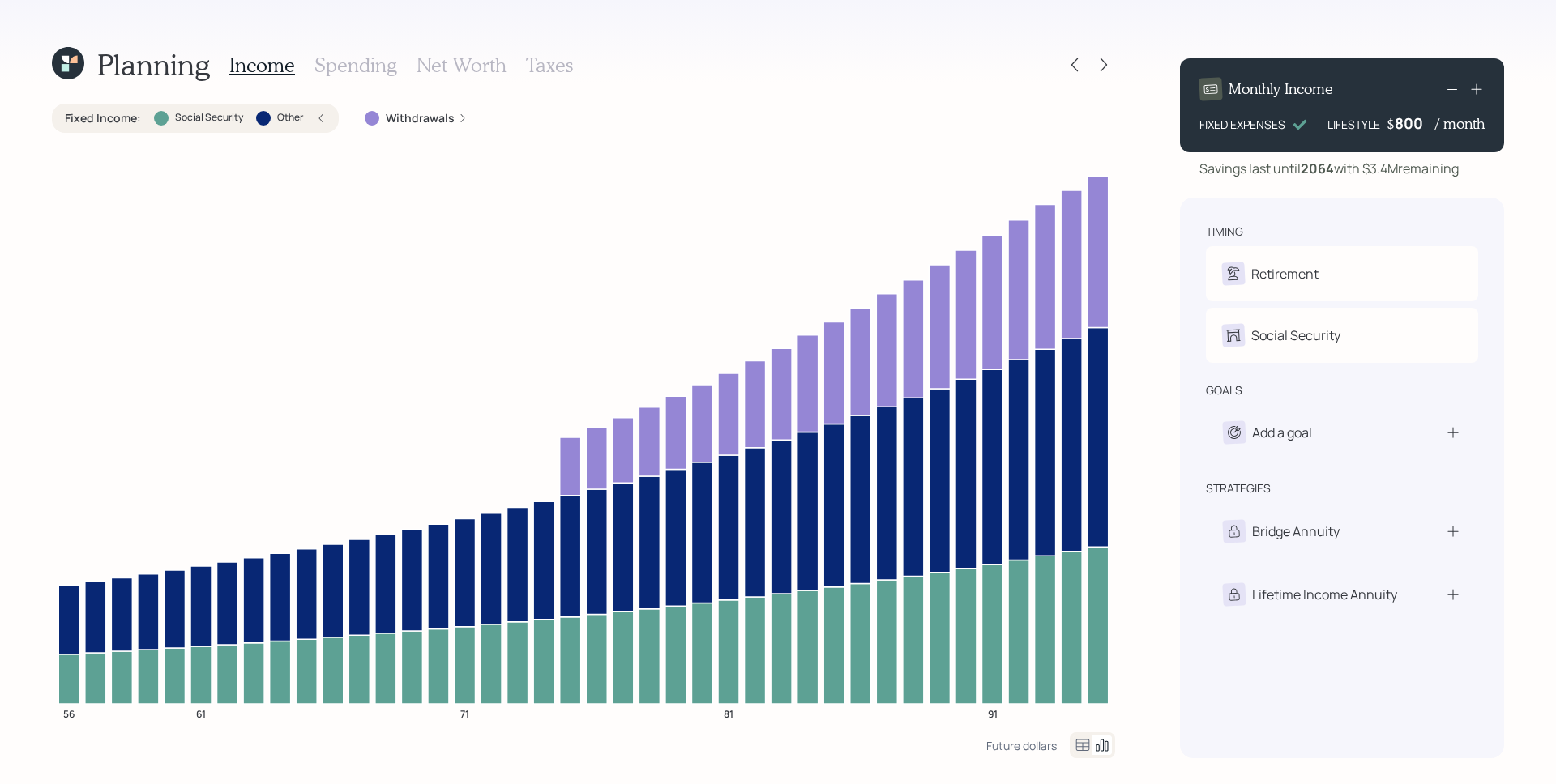
click at [311, 115] on div "Fixed Income : Social Security Other" at bounding box center [196, 118] width 261 height 16
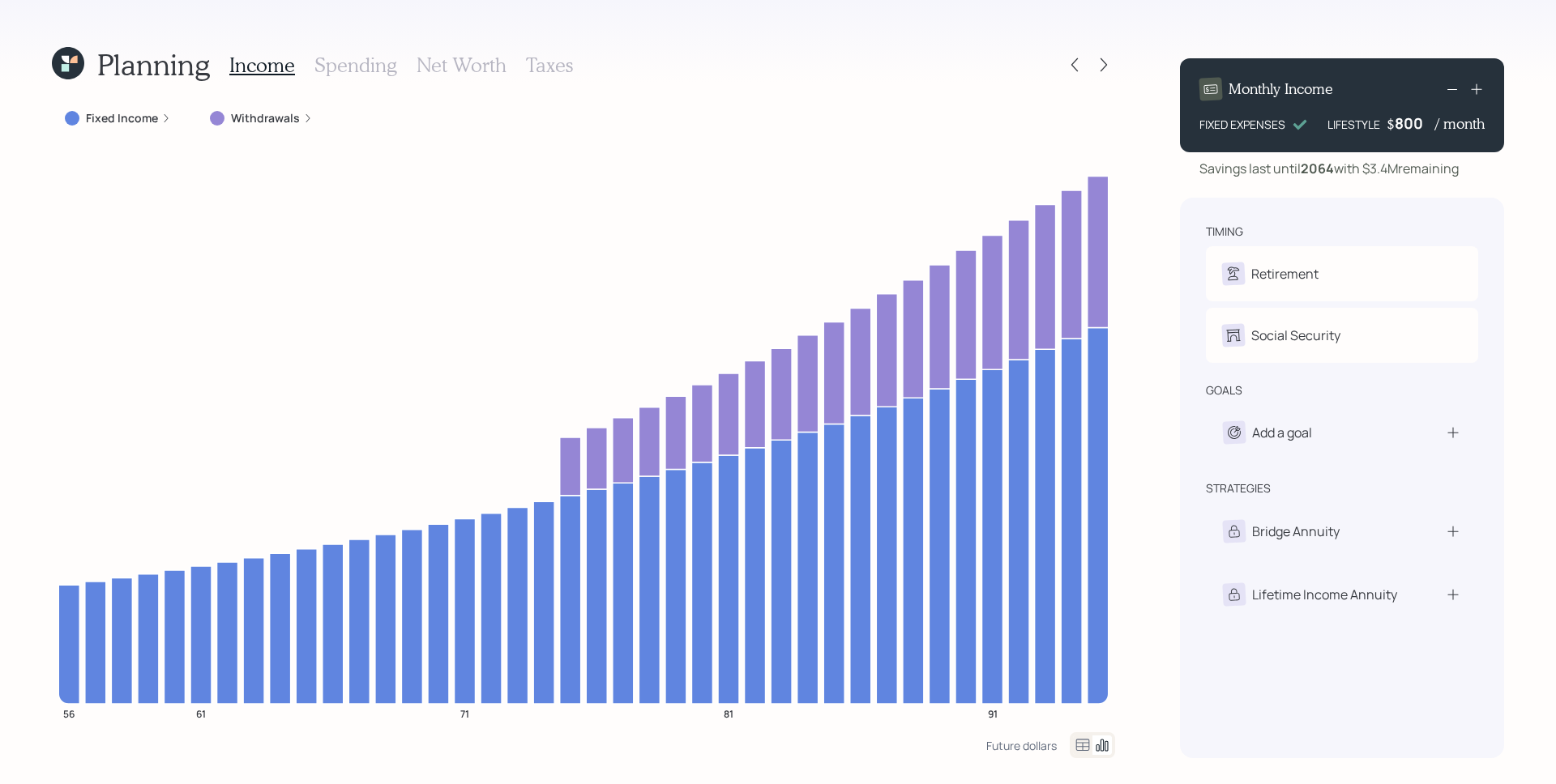
click at [292, 120] on label "Withdrawals" at bounding box center [266, 118] width 69 height 16
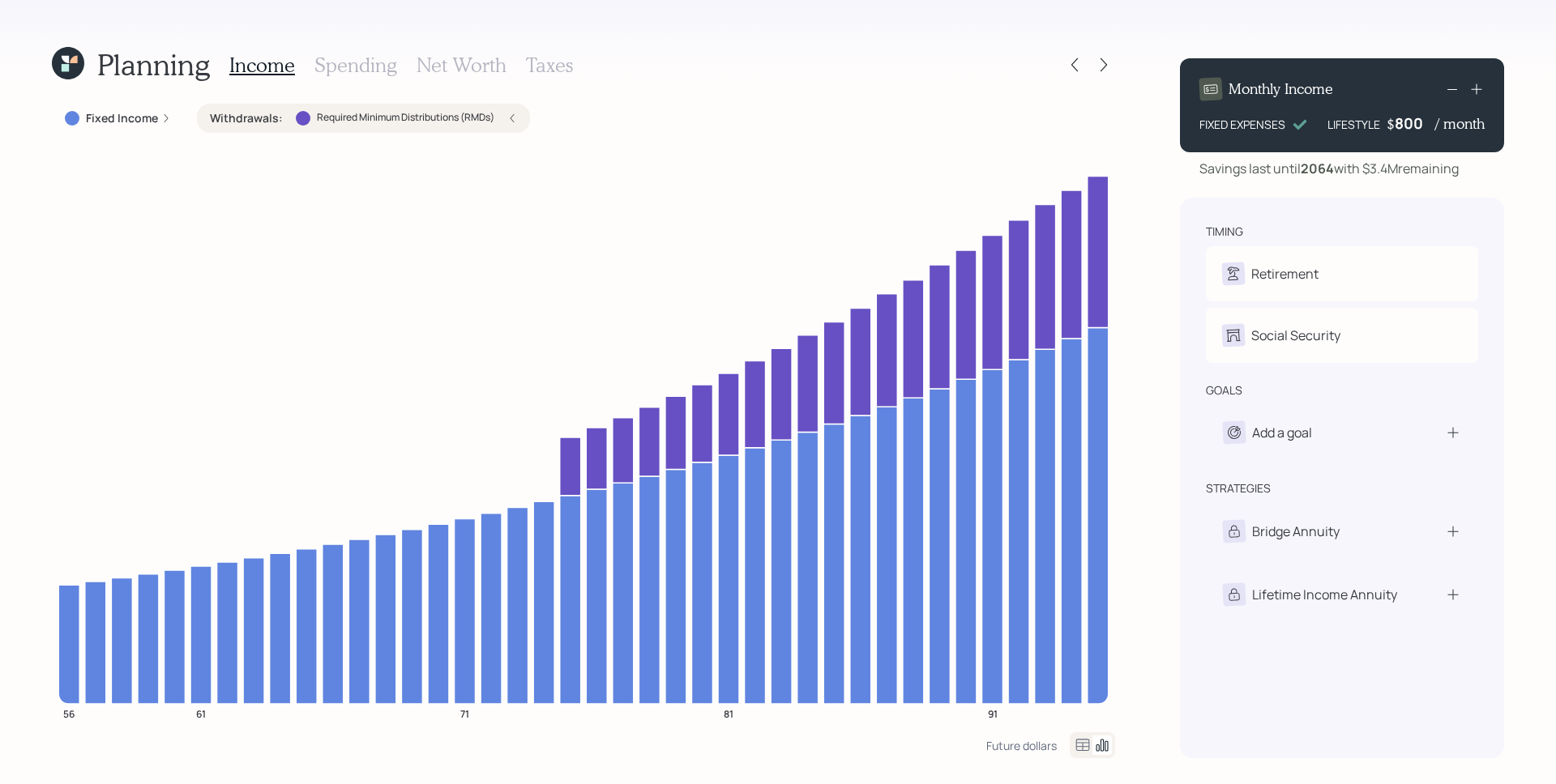
click at [520, 120] on div "Withdrawals : Required Minimum Distributions (RMDs)" at bounding box center [362, 118] width 333 height 29
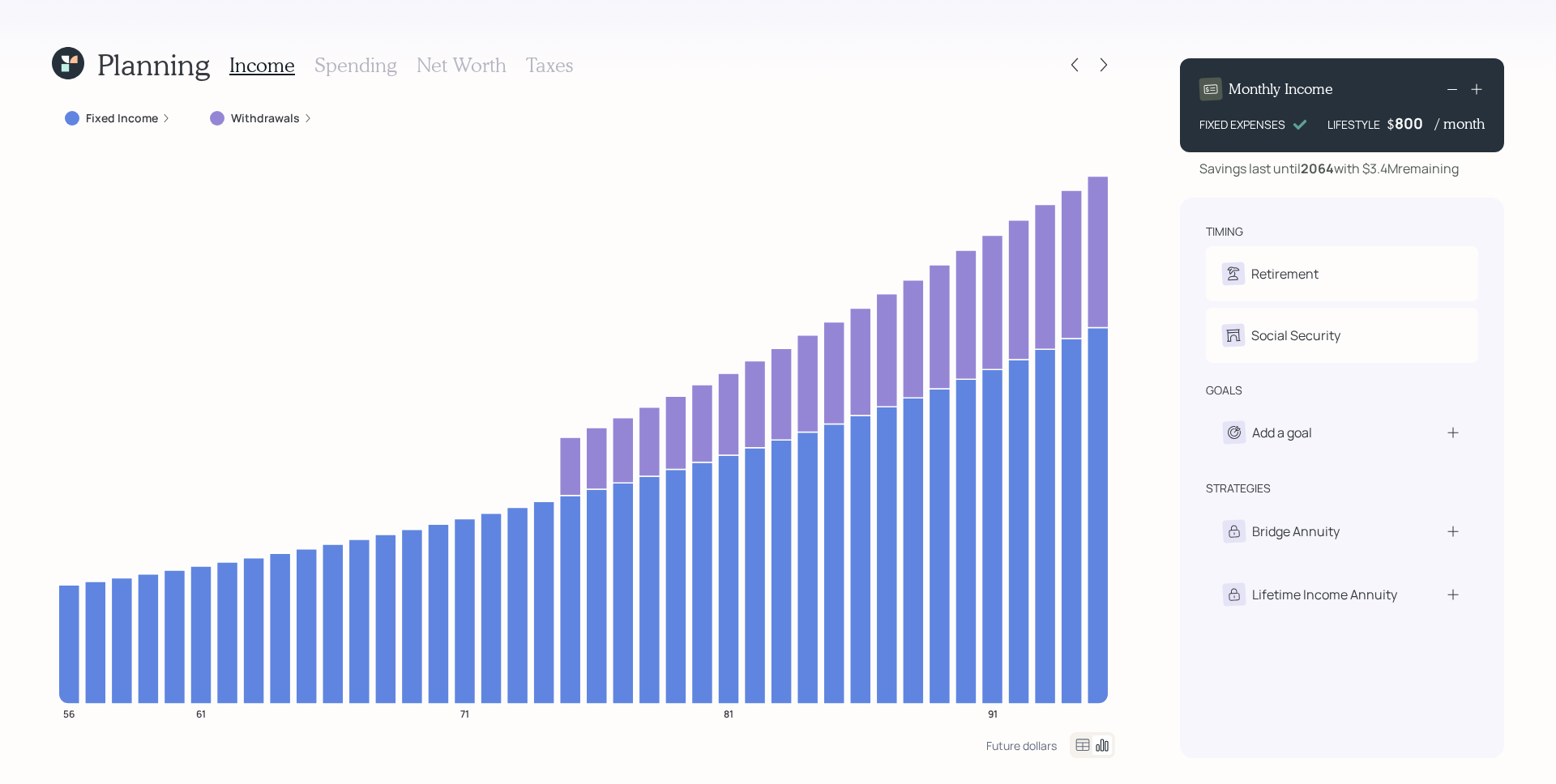
click at [388, 67] on h3 "Spending" at bounding box center [356, 65] width 82 height 24
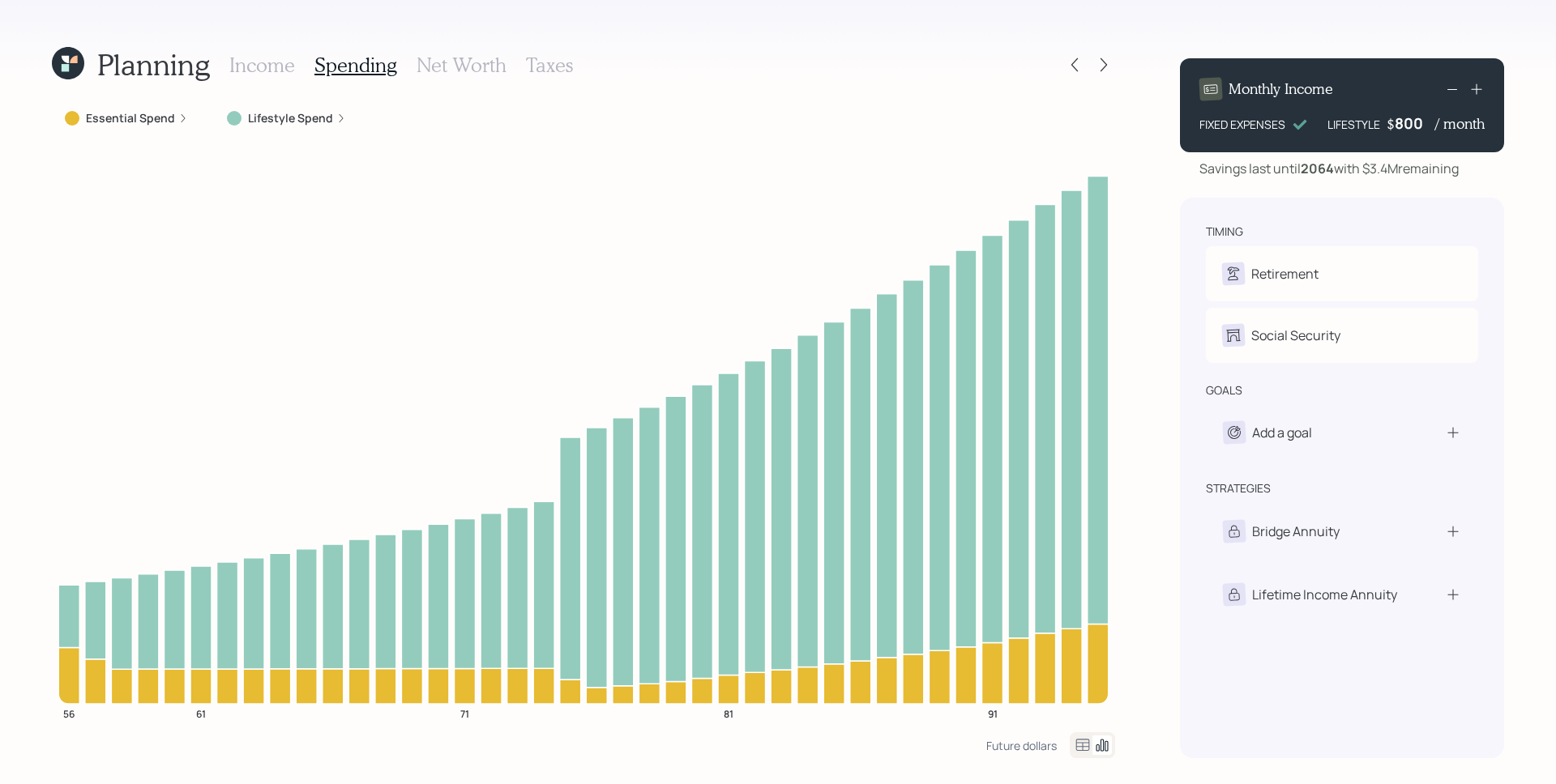
click at [337, 121] on icon at bounding box center [341, 118] width 10 height 10
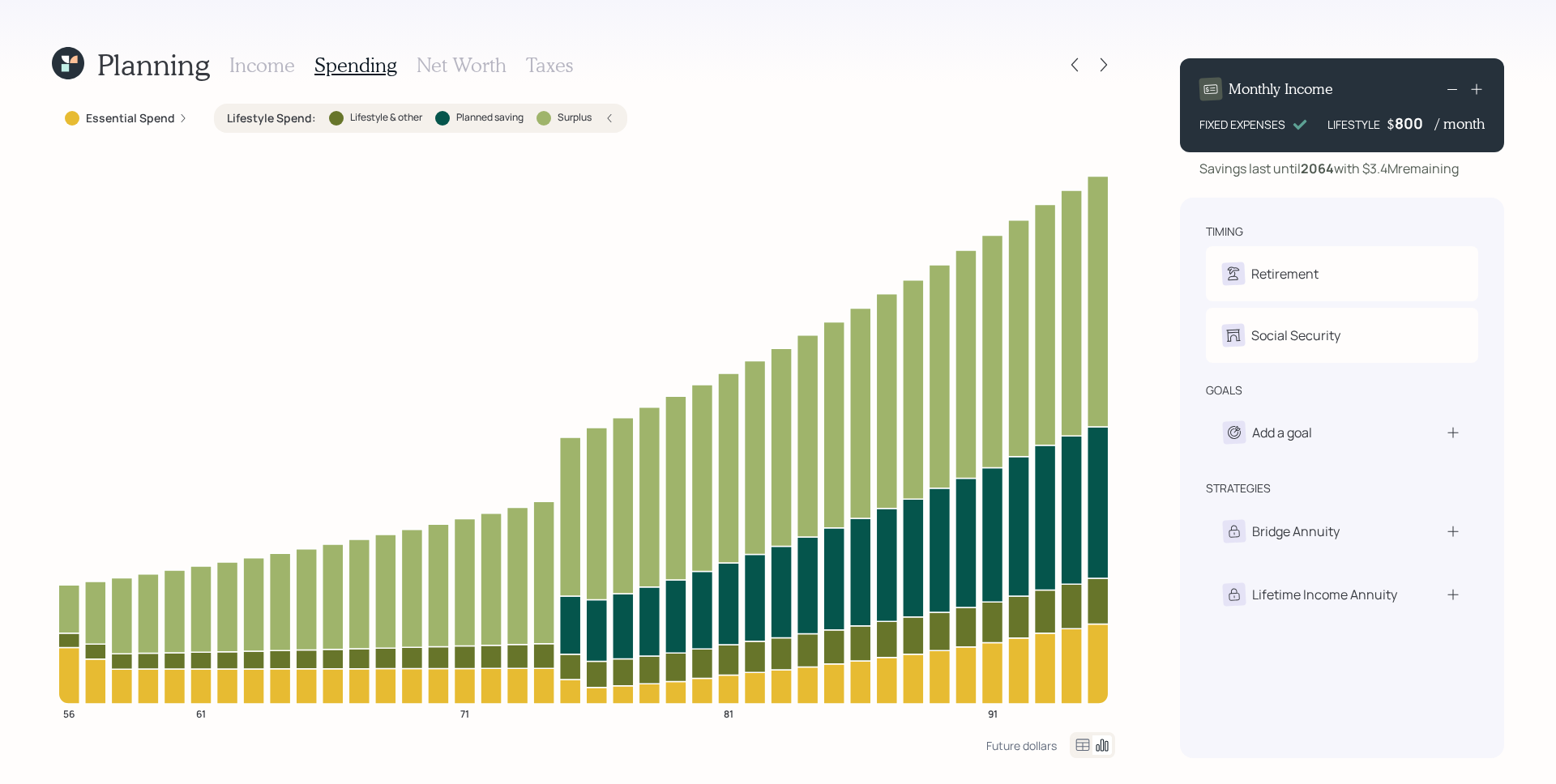
click at [1412, 123] on div "800" at bounding box center [1414, 123] width 40 height 19
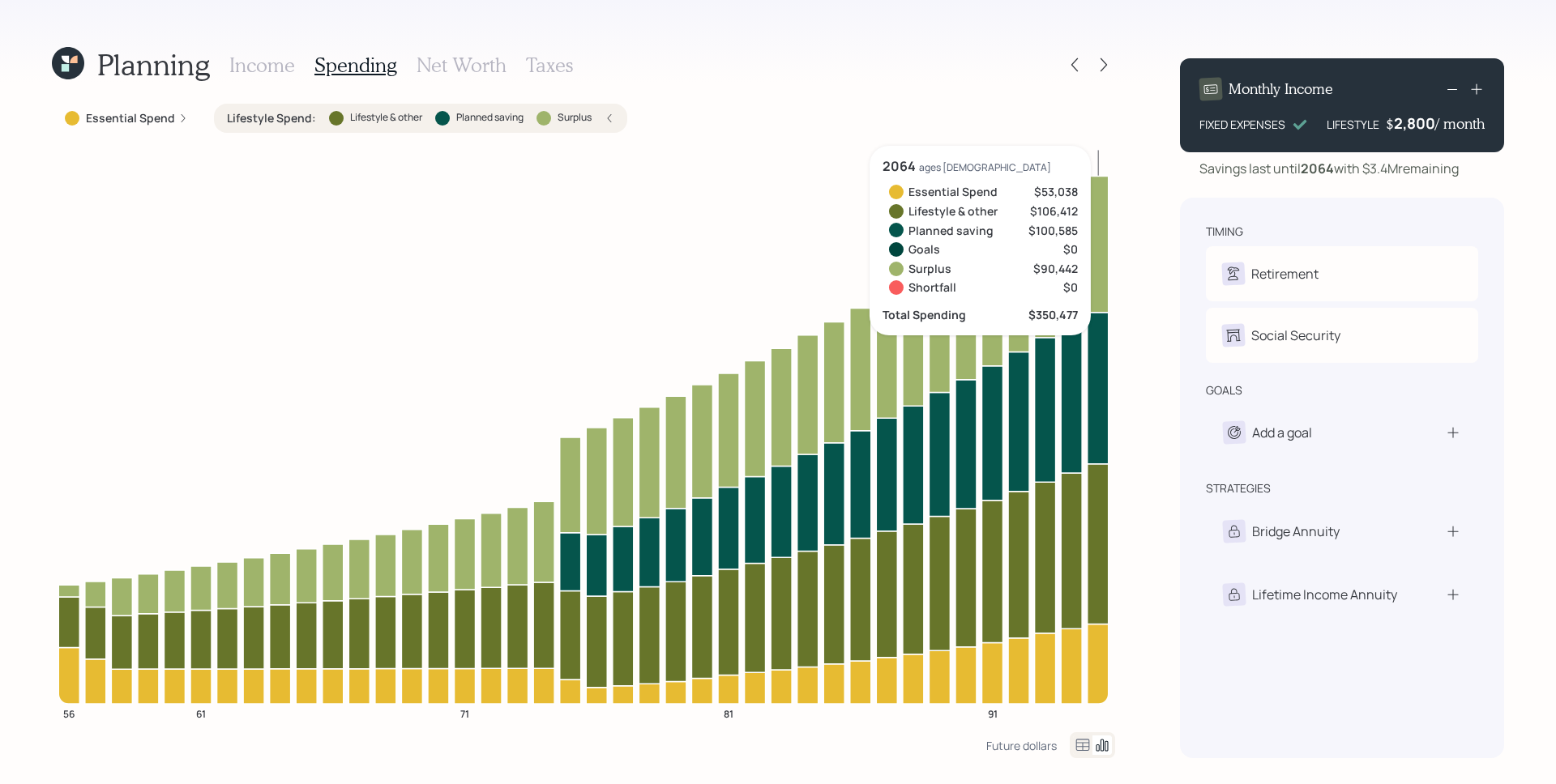
click at [1422, 111] on div "Monthly Income FIXED EXPENSES LIFESTYLE $ 2,800 / month" at bounding box center [1341, 105] width 324 height 94
click at [1421, 112] on div "Monthly Income FIXED EXPENSES LIFESTYLE $ 2,800 / month" at bounding box center [1341, 105] width 324 height 94
click at [1414, 127] on div "2,800" at bounding box center [1414, 123] width 41 height 19
click at [1414, 127] on div "2800" at bounding box center [1414, 123] width 40 height 19
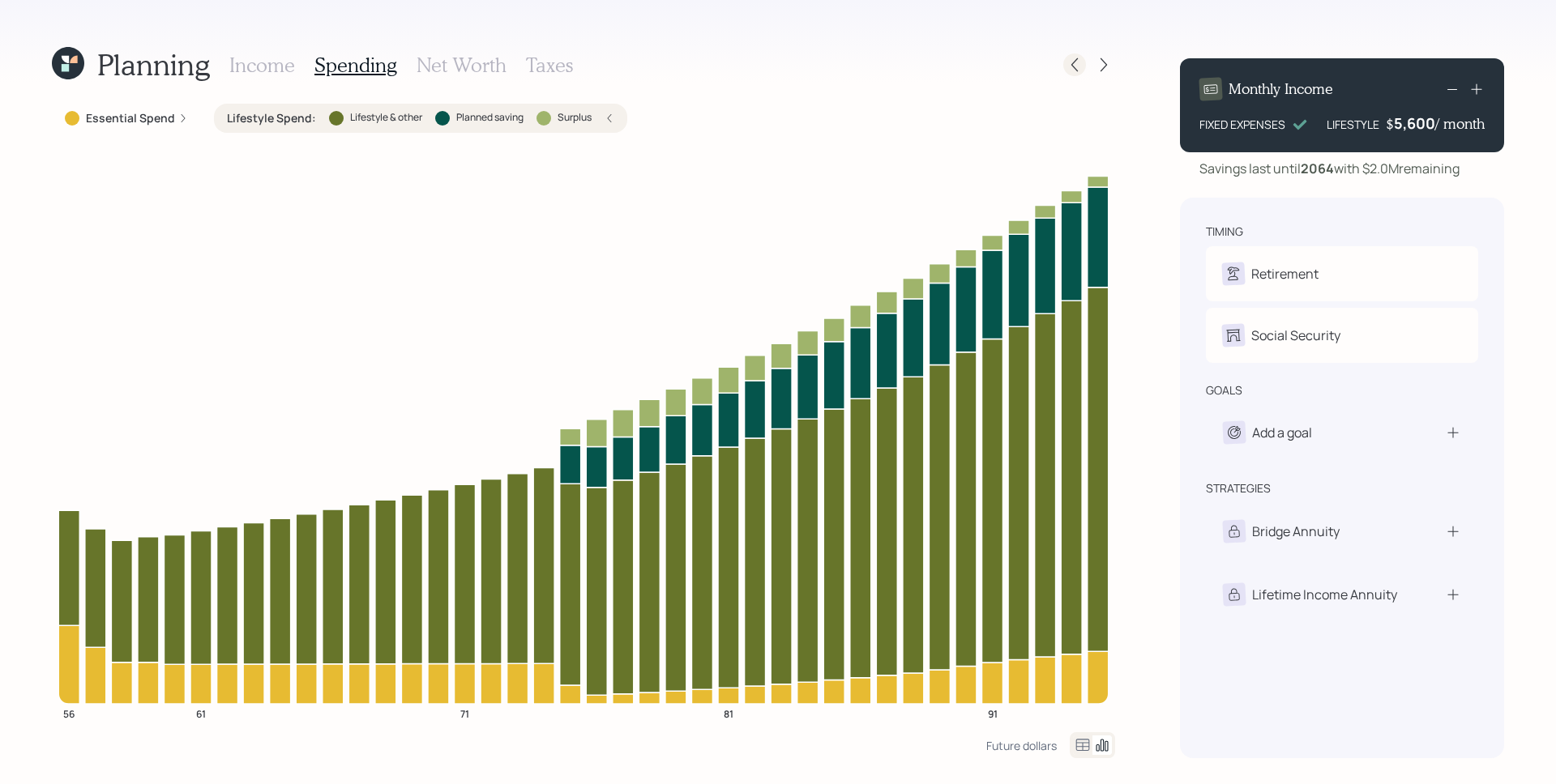
click at [1080, 61] on icon at bounding box center [1074, 64] width 16 height 16
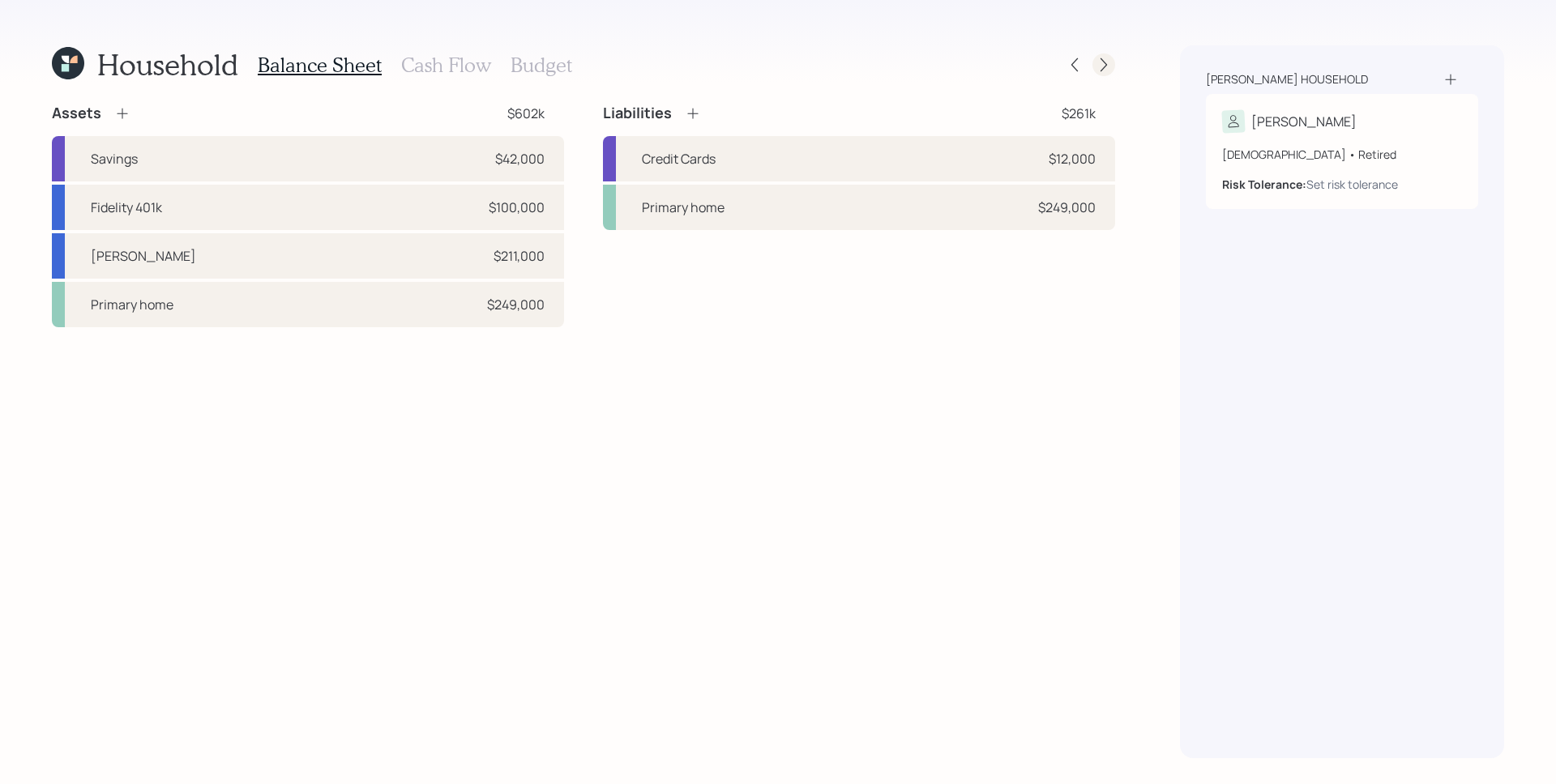
click at [1103, 63] on icon at bounding box center [1103, 64] width 16 height 16
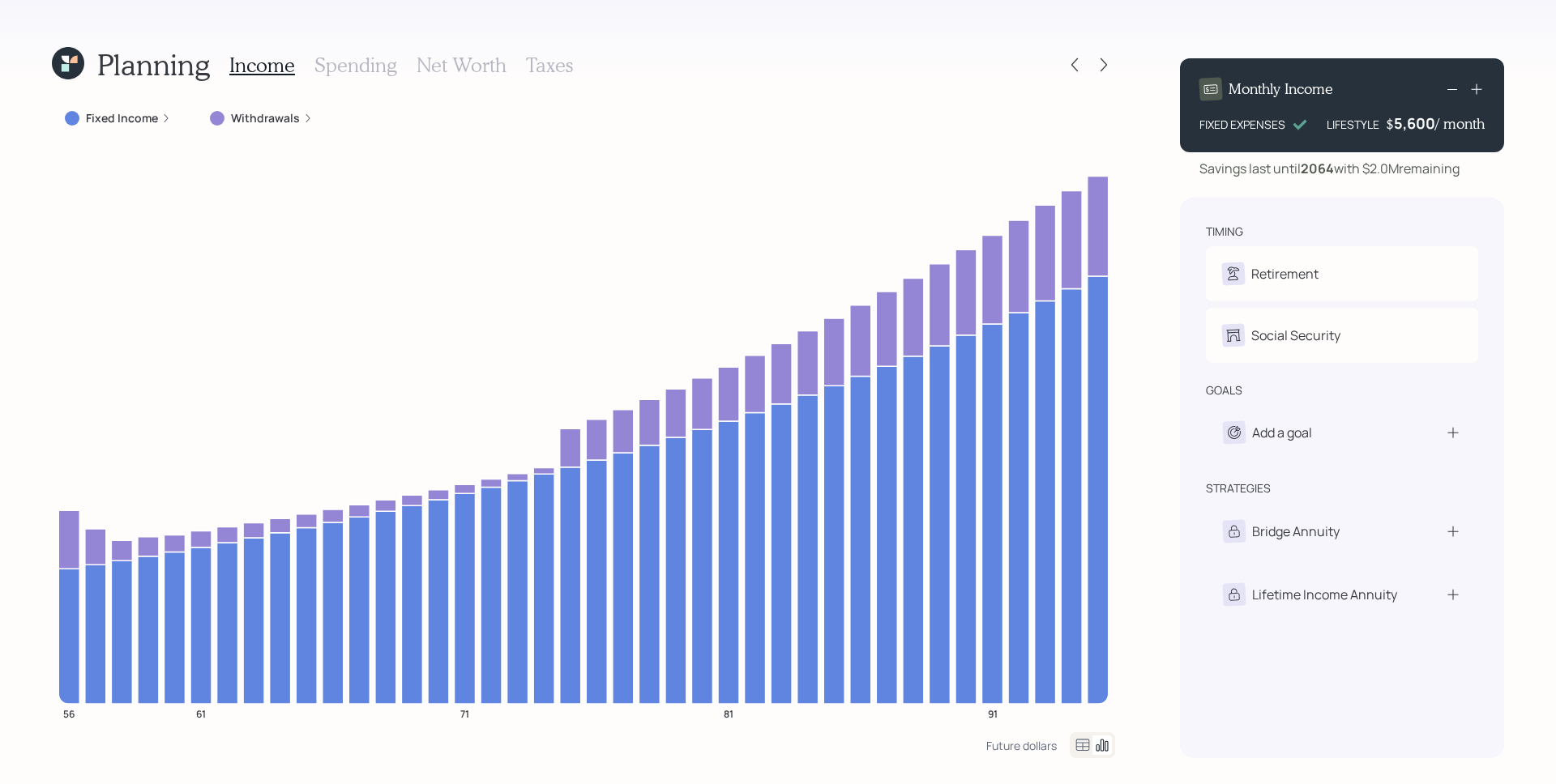
click at [1426, 114] on div "5,600" at bounding box center [1414, 123] width 41 height 19
click at [1425, 115] on div "5600" at bounding box center [1414, 123] width 40 height 19
click at [1122, 150] on div "Planning Income Spending Net Worth Taxes Fixed Income Withdrawals 56 61 71 81 9…" at bounding box center [778, 392] width 1556 height 784
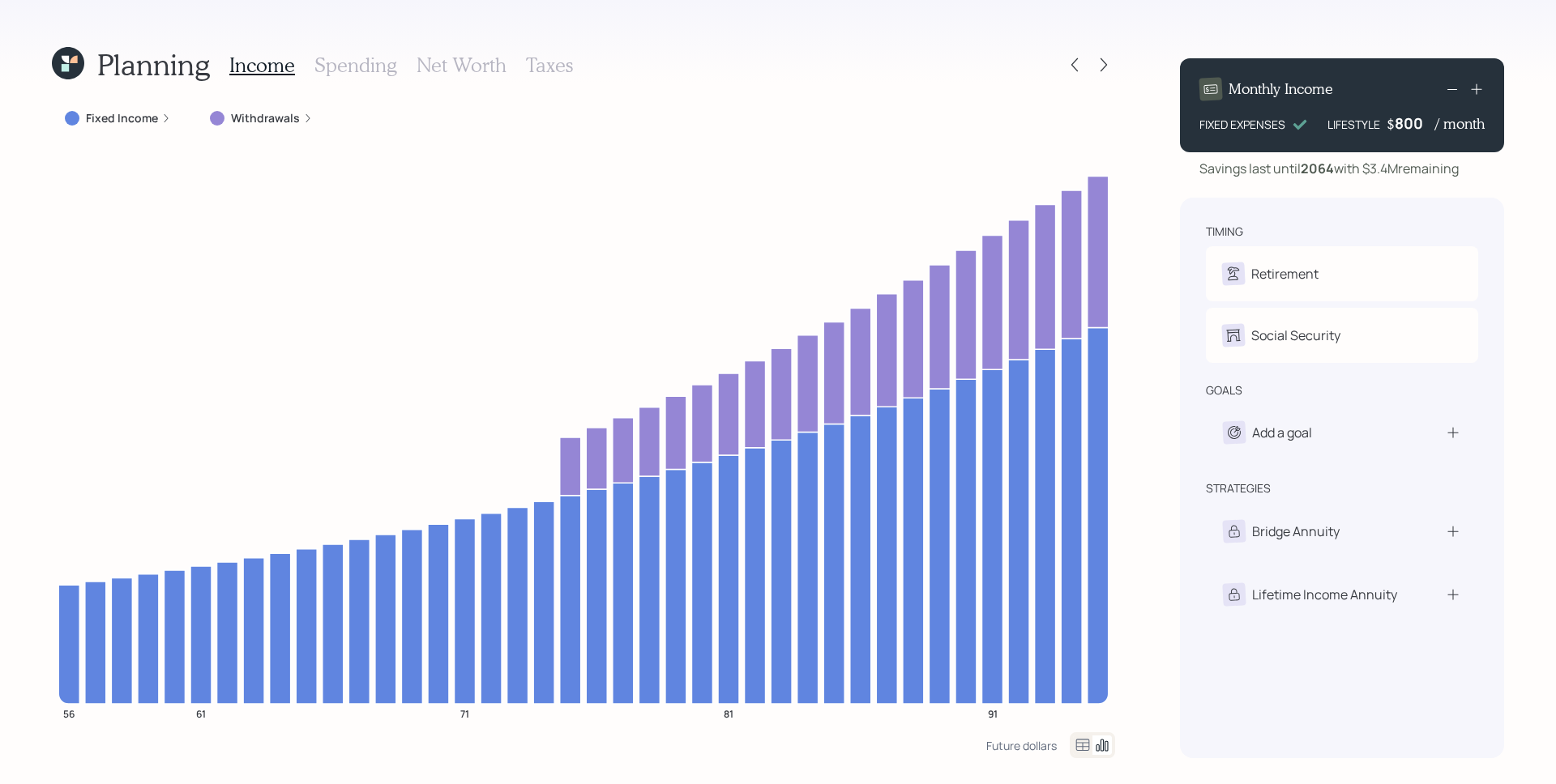
click at [464, 68] on h3 "Net Worth" at bounding box center [461, 65] width 90 height 24
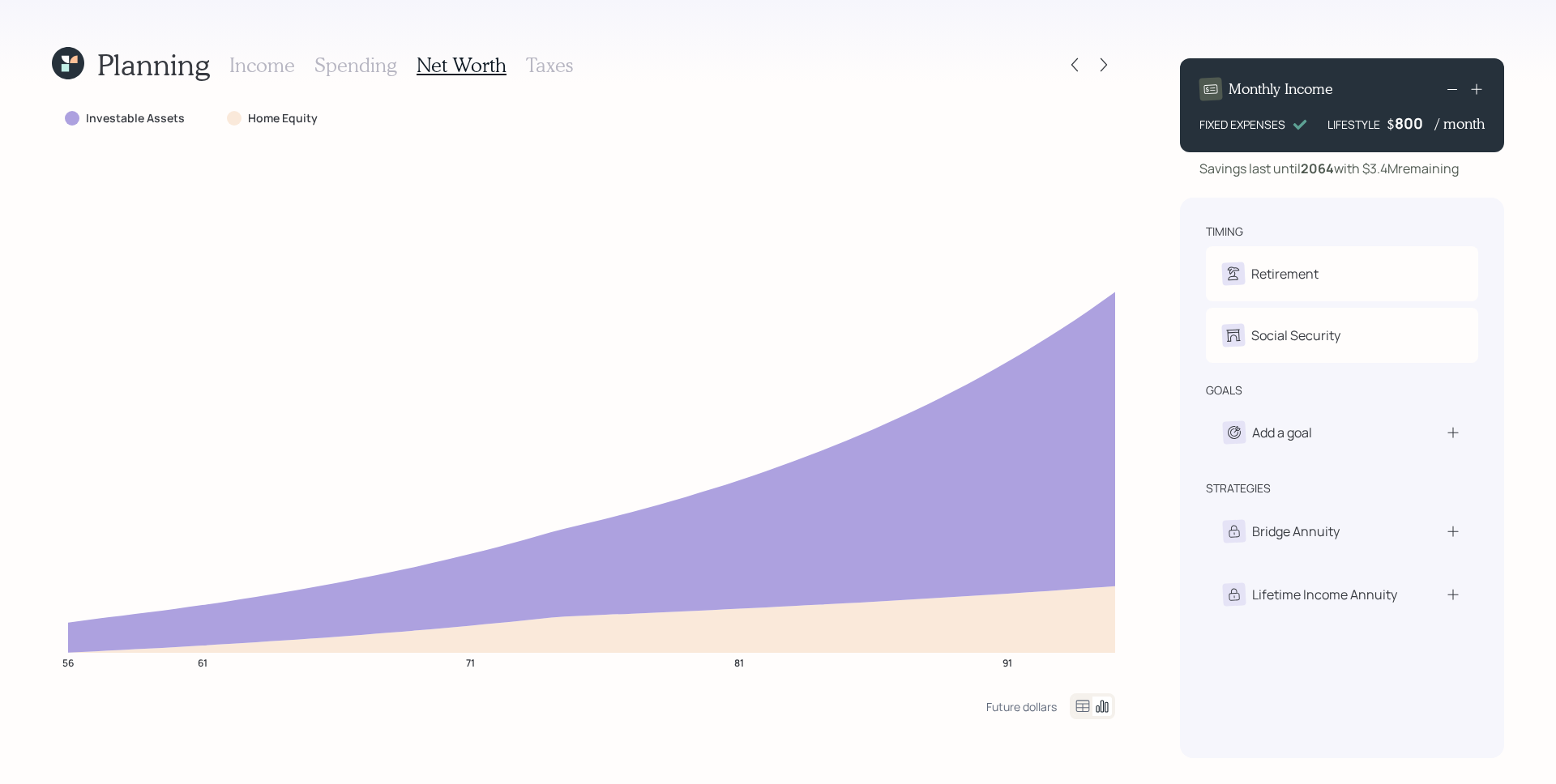
click at [552, 61] on h3 "Taxes" at bounding box center [548, 65] width 47 height 24
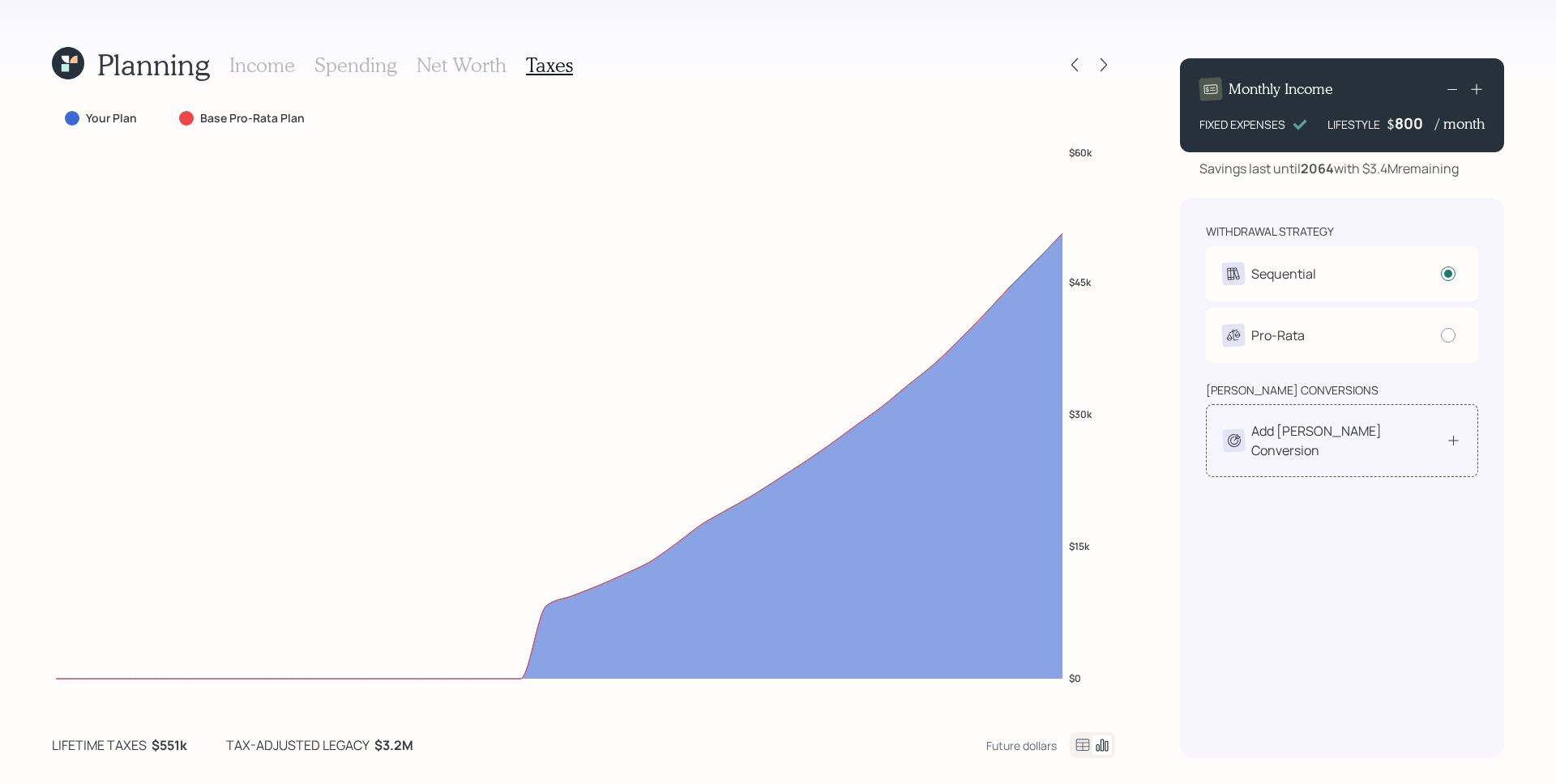
click at [1328, 430] on div "Add [PERSON_NAME] Conversion" at bounding box center [1348, 440] width 195 height 39
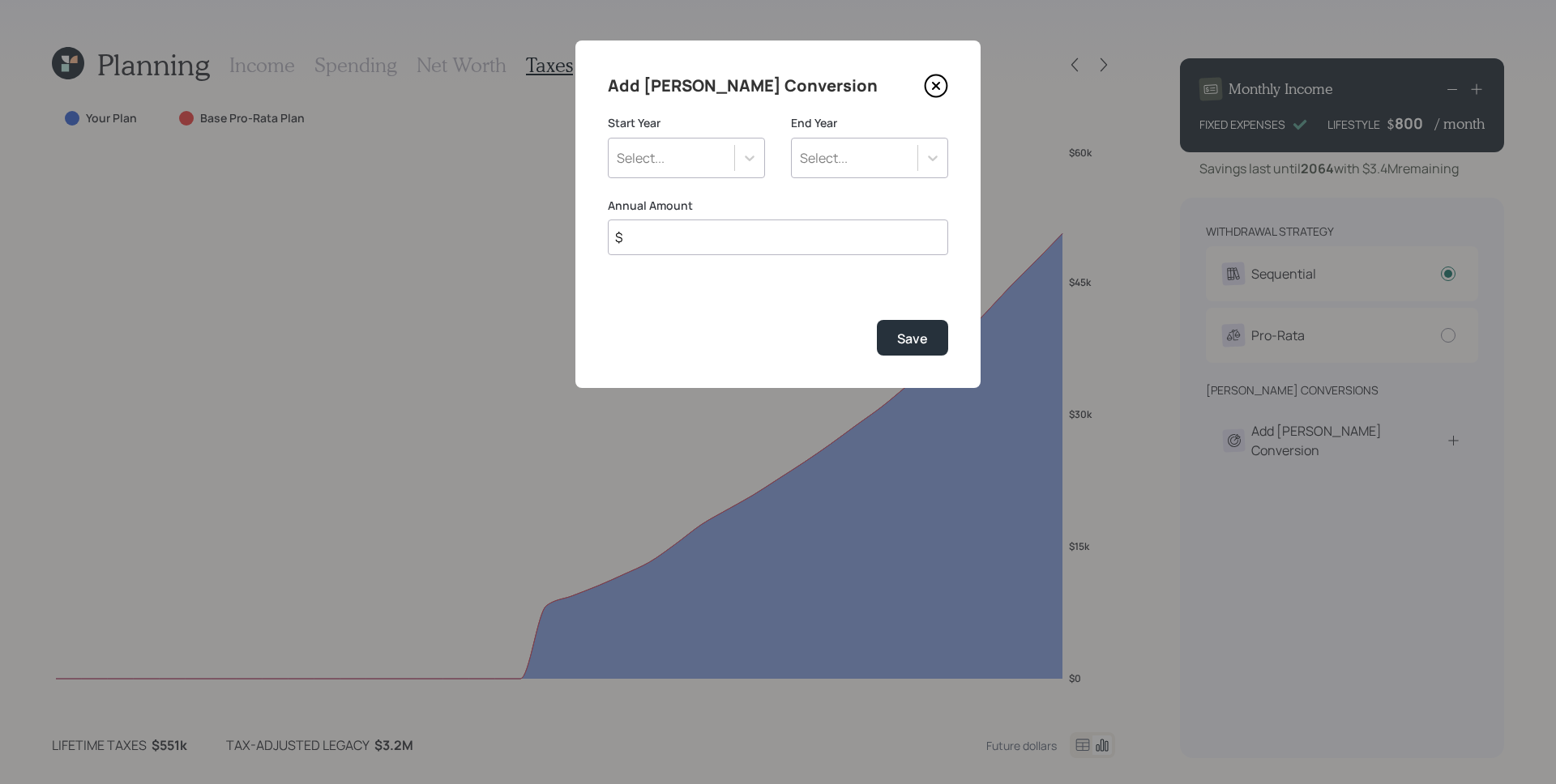
click at [680, 160] on div "Select..." at bounding box center [671, 157] width 126 height 28
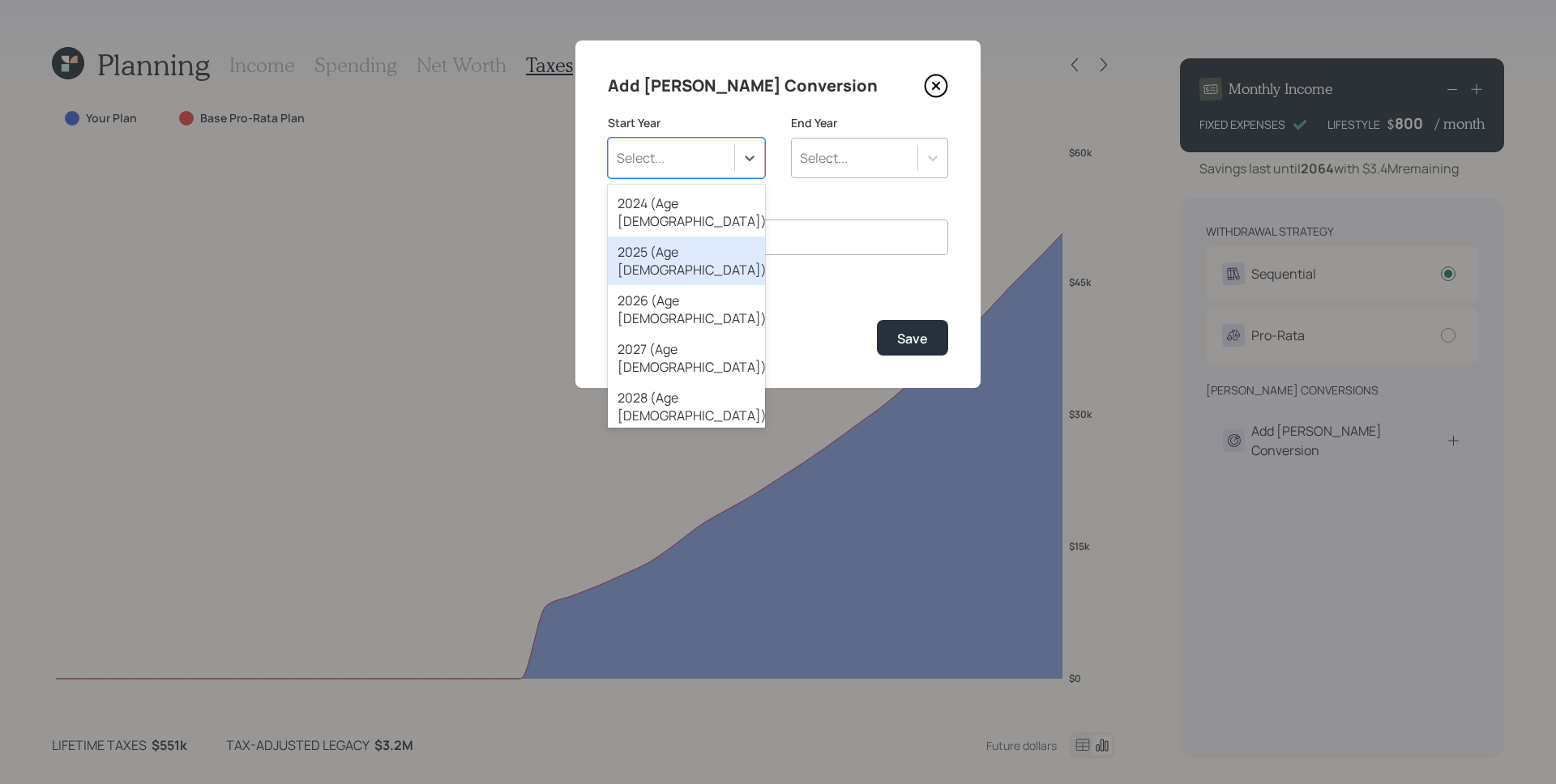
click at [691, 285] on div "2026 (Age [DEMOGRAPHIC_DATA])" at bounding box center [686, 309] width 157 height 49
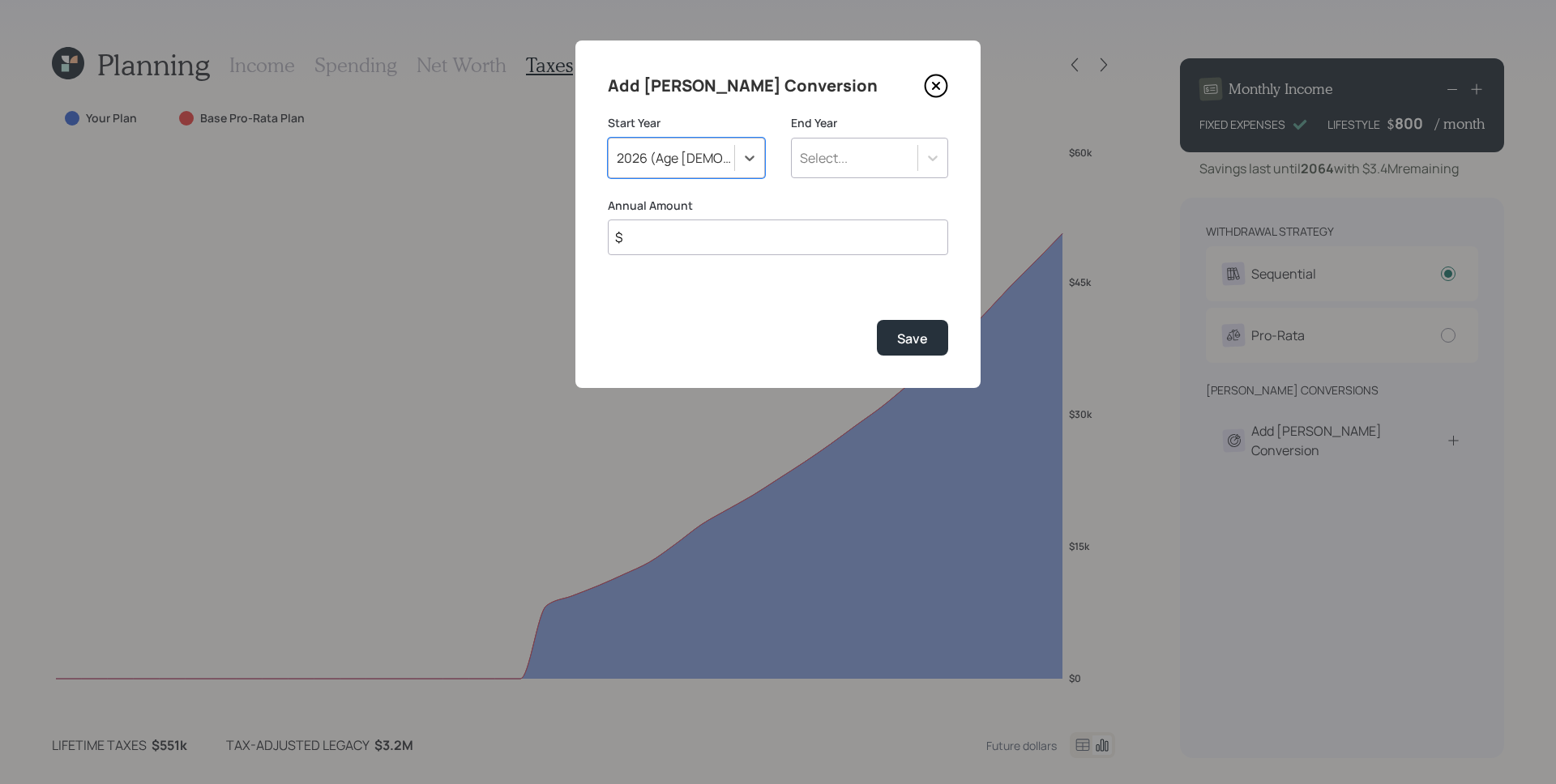
click at [848, 158] on div "Select..." at bounding box center [824, 158] width 48 height 18
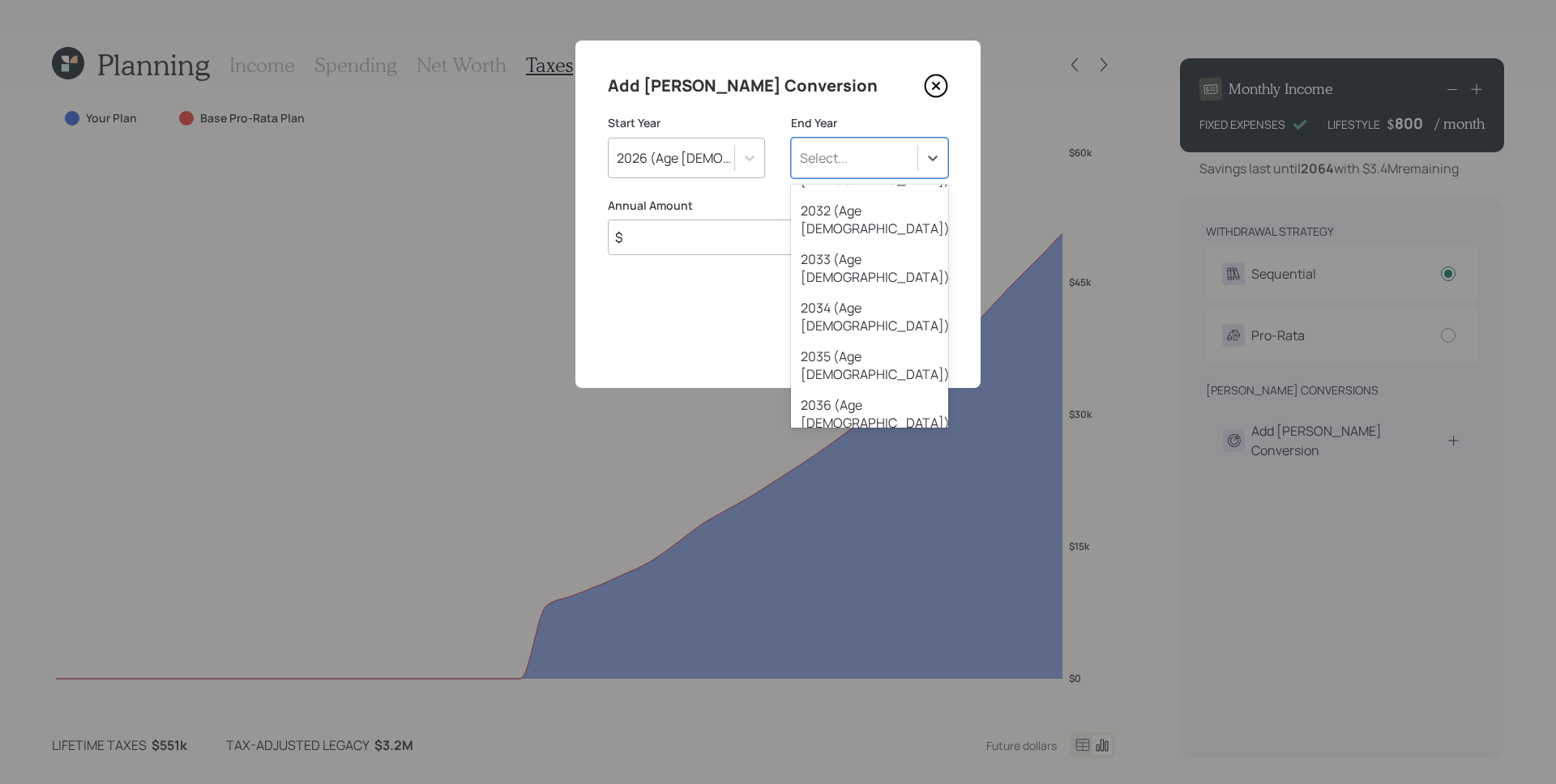
scroll to position [443, 0]
click at [882, 668] on div "2043 (Age [DEMOGRAPHIC_DATA])" at bounding box center [870, 692] width 157 height 49
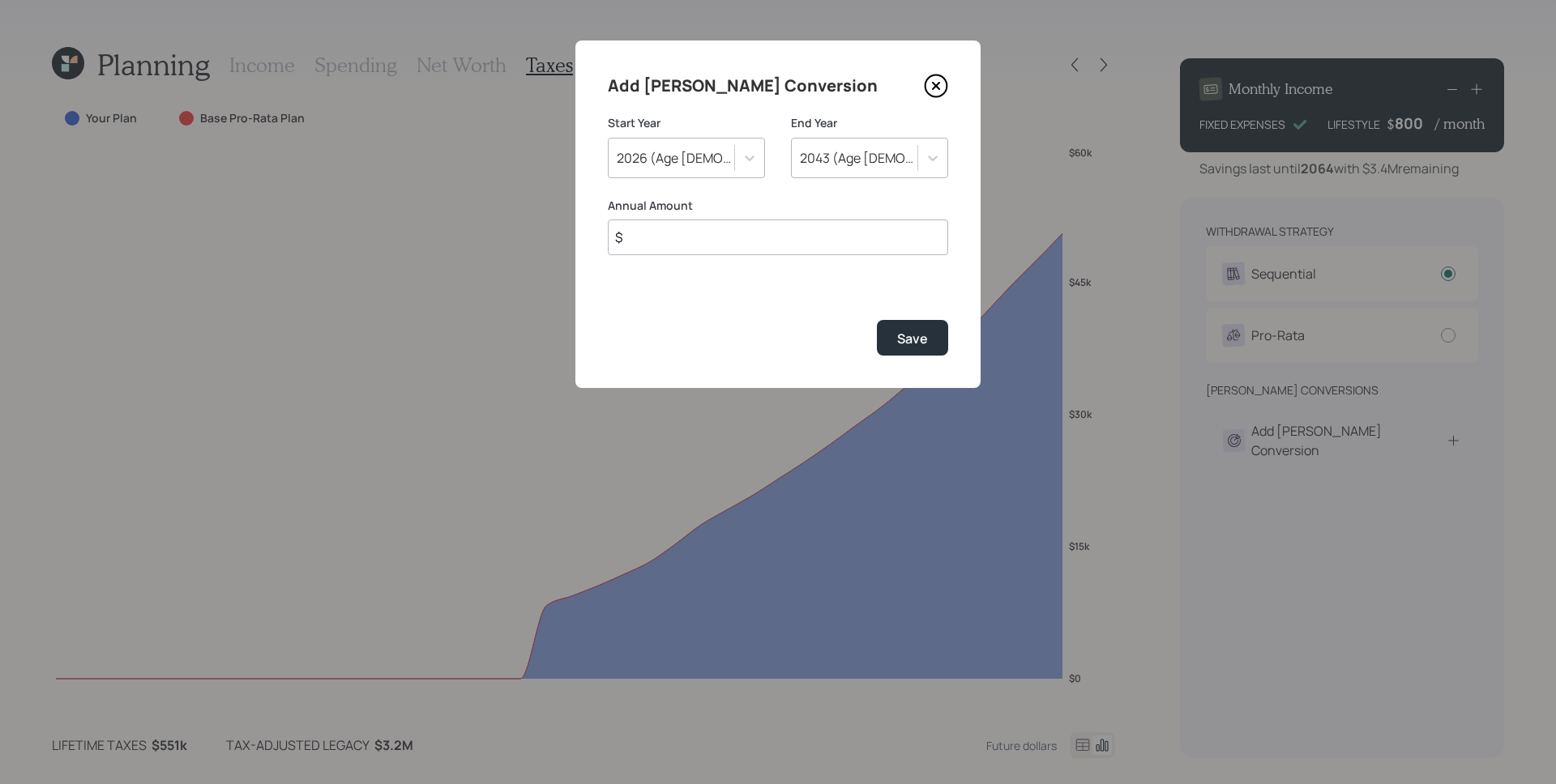
click at [801, 242] on input "$" at bounding box center [778, 237] width 340 height 35
type input "$ 20,000"
click at [876, 320] on button "Save" at bounding box center [912, 337] width 71 height 35
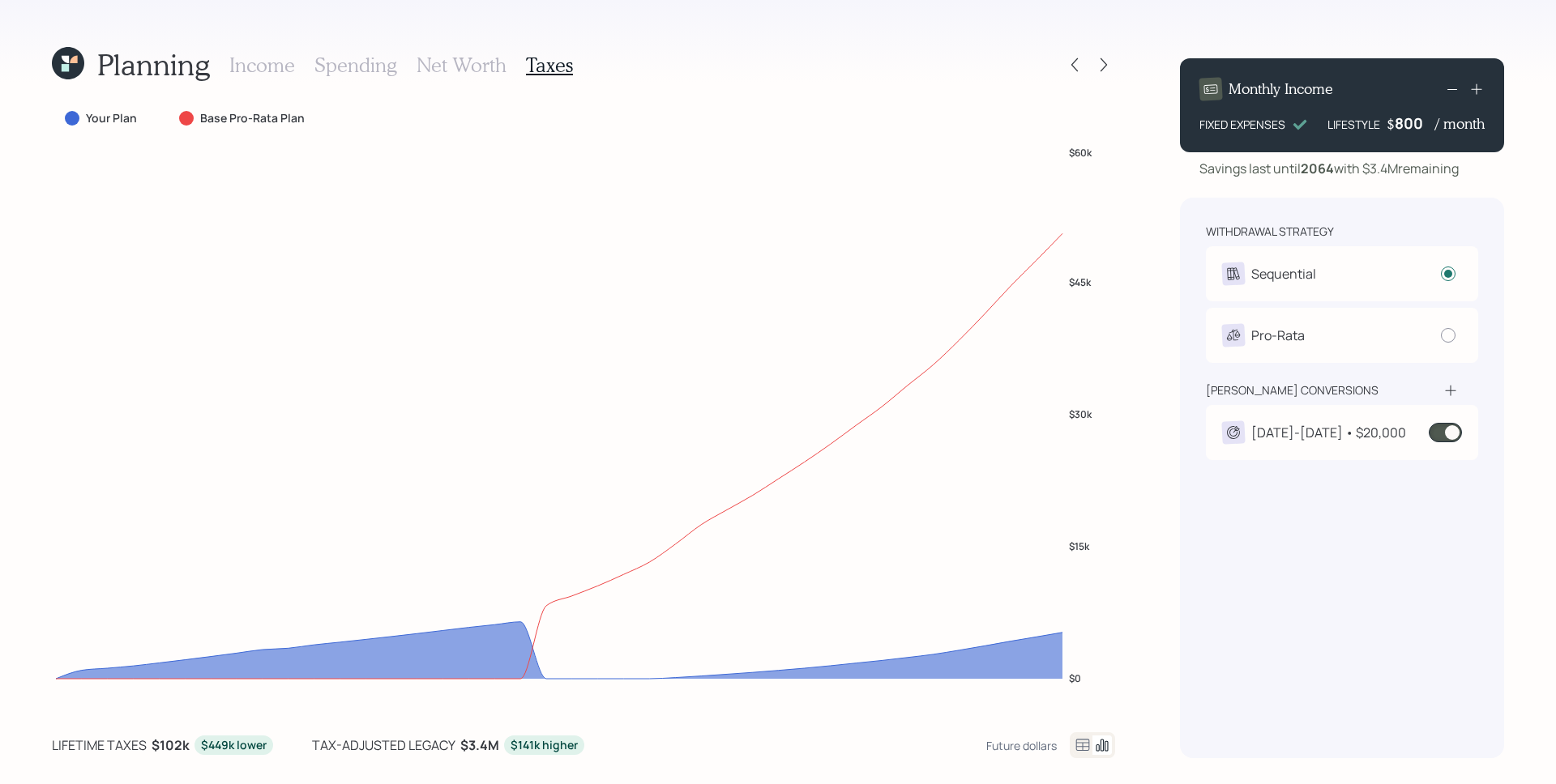
click at [1361, 421] on div "[DATE]-[DATE] • $20,000" at bounding box center [1313, 432] width 184 height 23
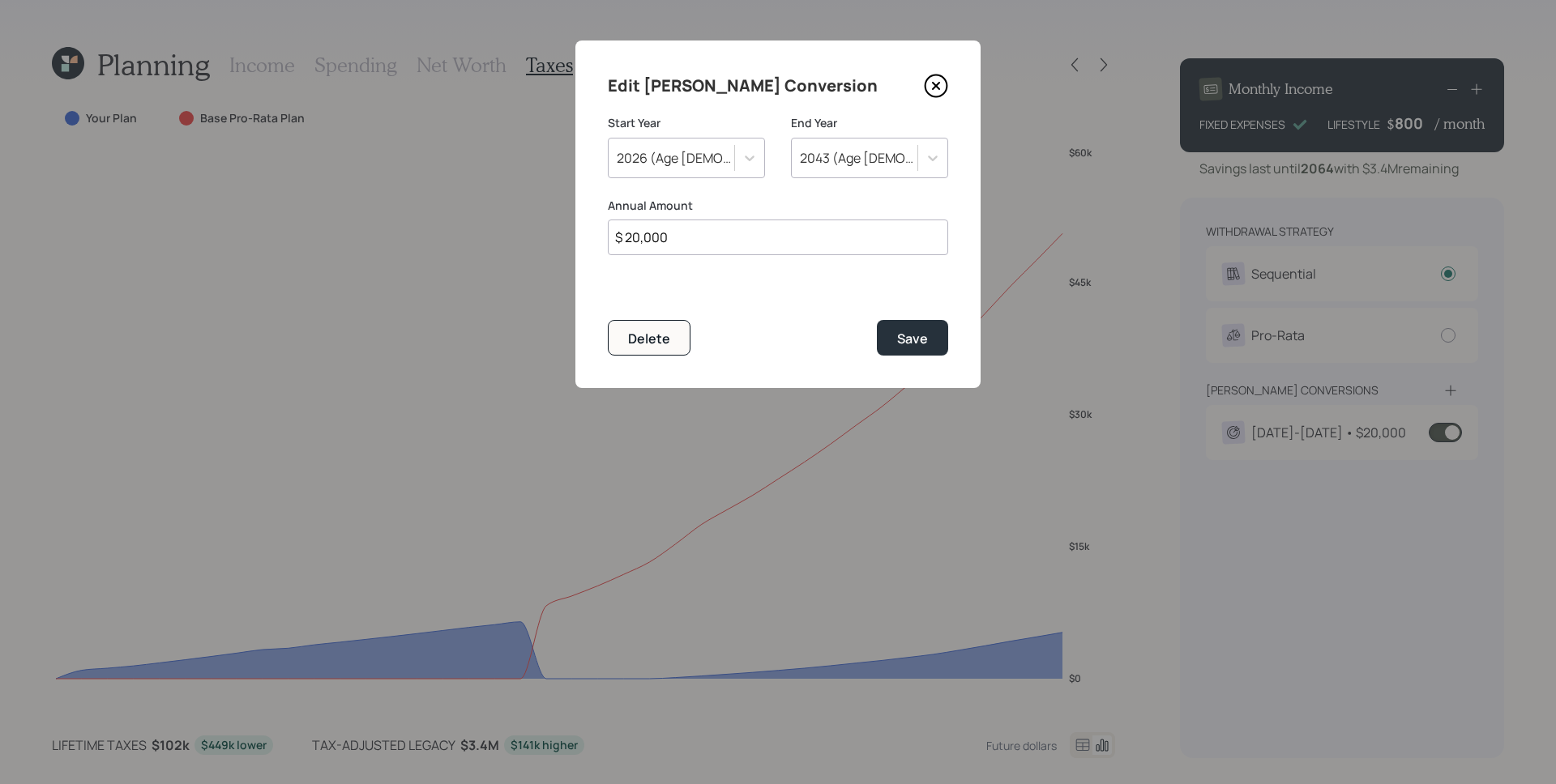
click at [719, 246] on input "$ 20,000" at bounding box center [778, 237] width 340 height 35
click at [719, 245] on input "$ 20,000" at bounding box center [778, 237] width 340 height 35
type input "$ 15,000"
click at [876, 320] on button "Save" at bounding box center [912, 337] width 71 height 35
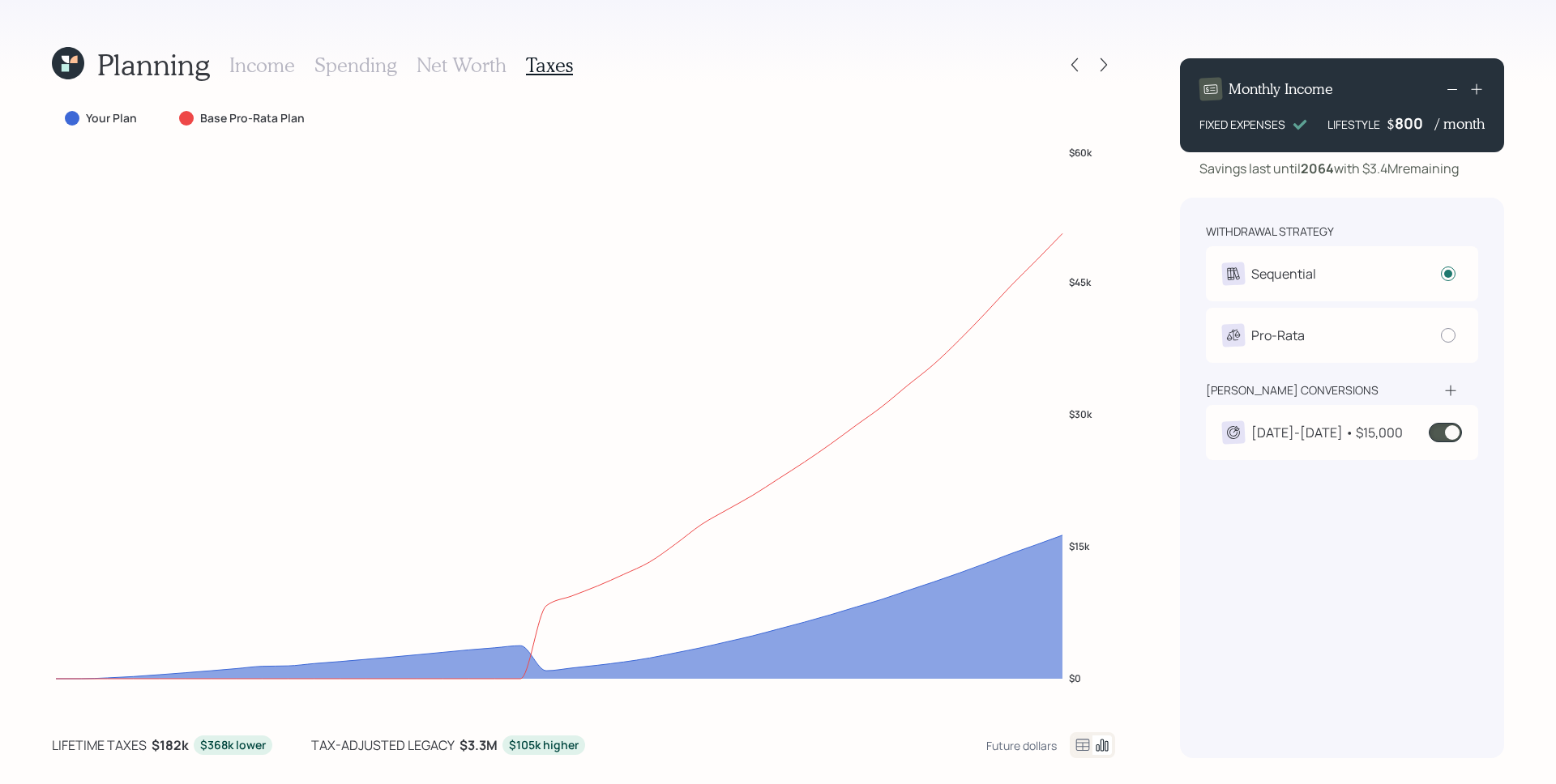
click at [1312, 438] on div "[DATE]-[DATE] • $15,000" at bounding box center [1327, 432] width 151 height 19
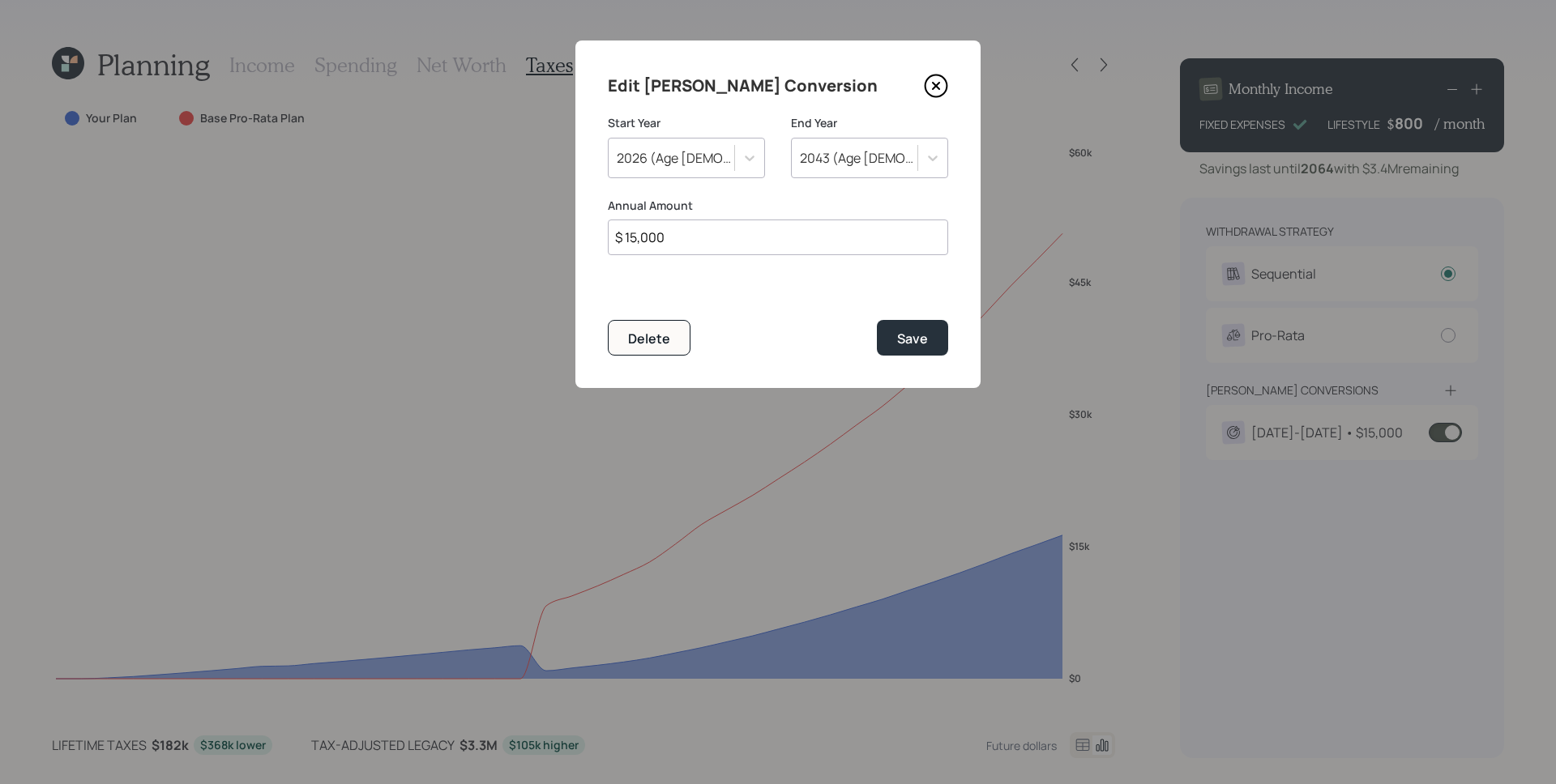
click at [778, 244] on input "$ 15,000" at bounding box center [778, 237] width 340 height 35
type input "$ 25,000"
click at [876, 320] on button "Save" at bounding box center [912, 337] width 71 height 35
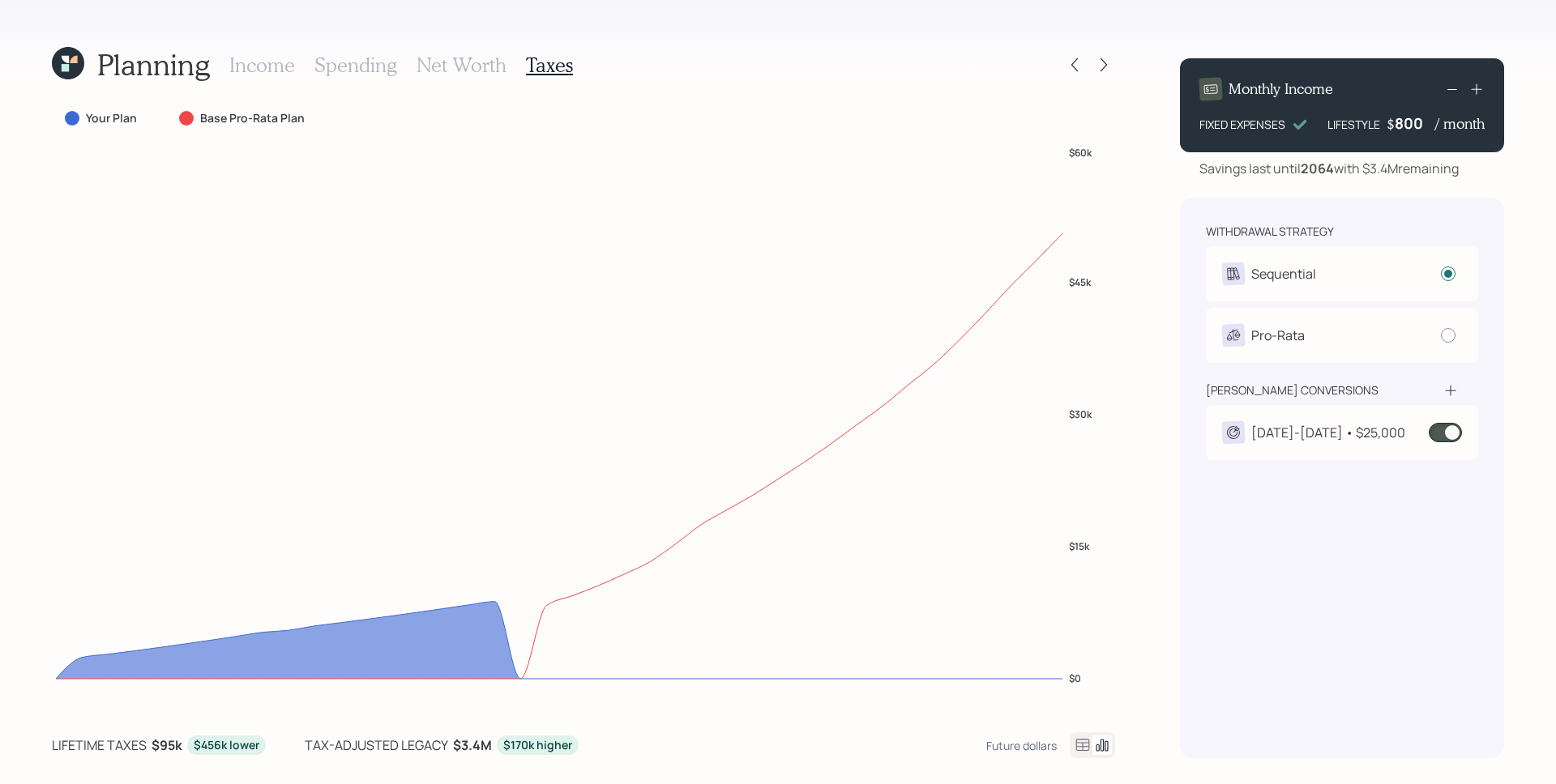
click at [271, 60] on h3 "Income" at bounding box center [262, 65] width 65 height 24
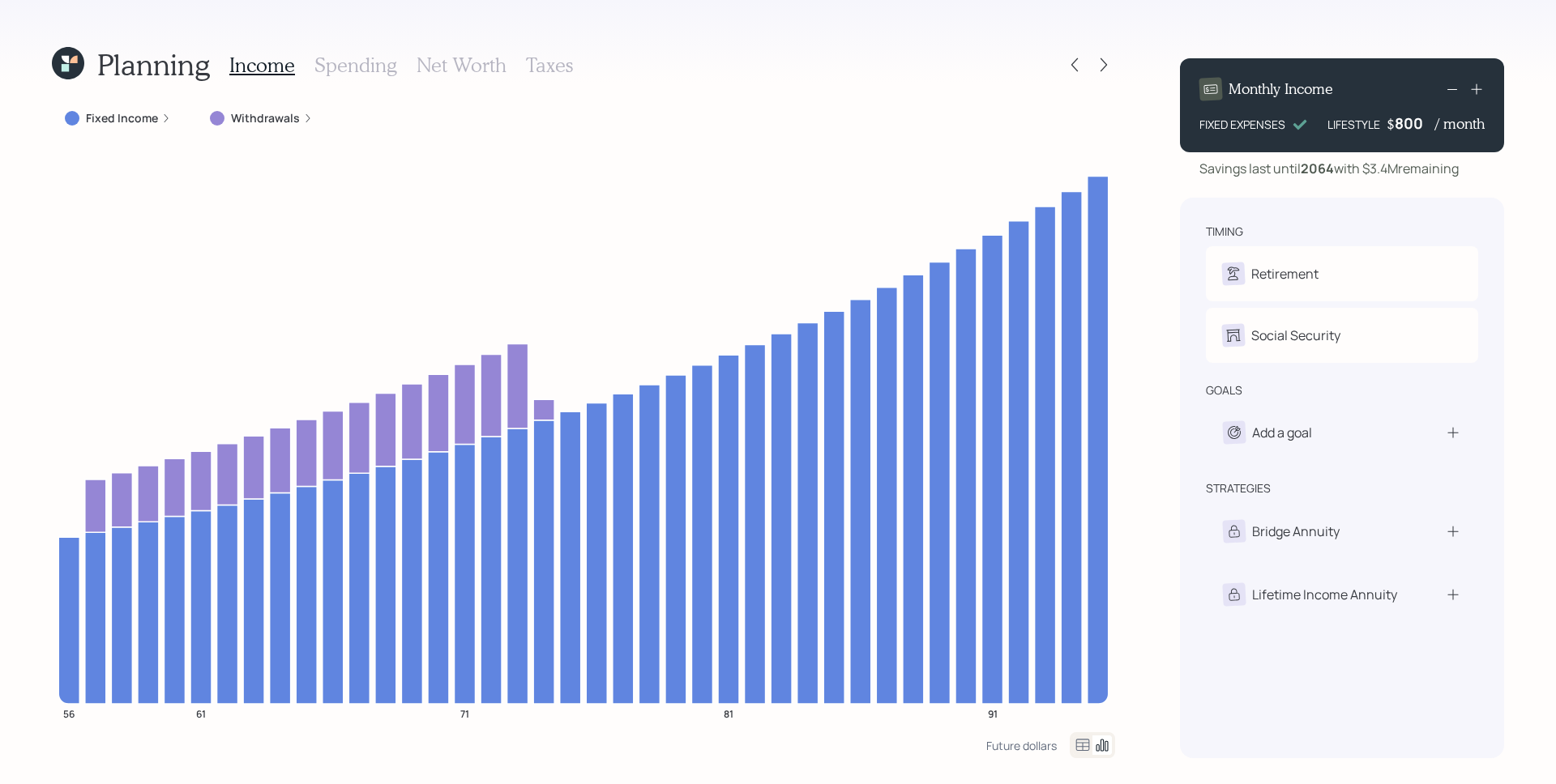
click at [451, 73] on h3 "Net Worth" at bounding box center [461, 65] width 90 height 24
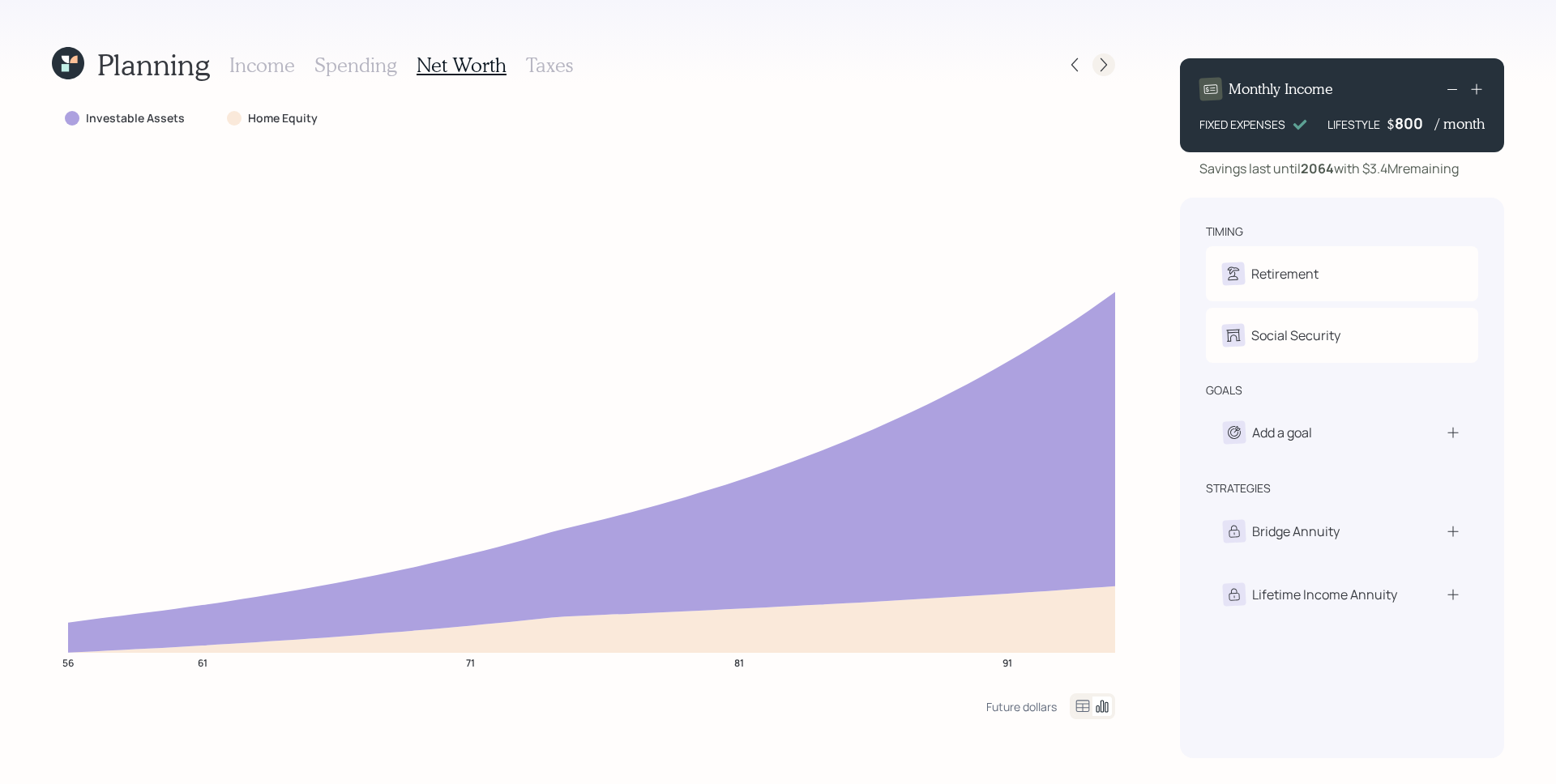
click at [1106, 66] on icon at bounding box center [1103, 64] width 16 height 16
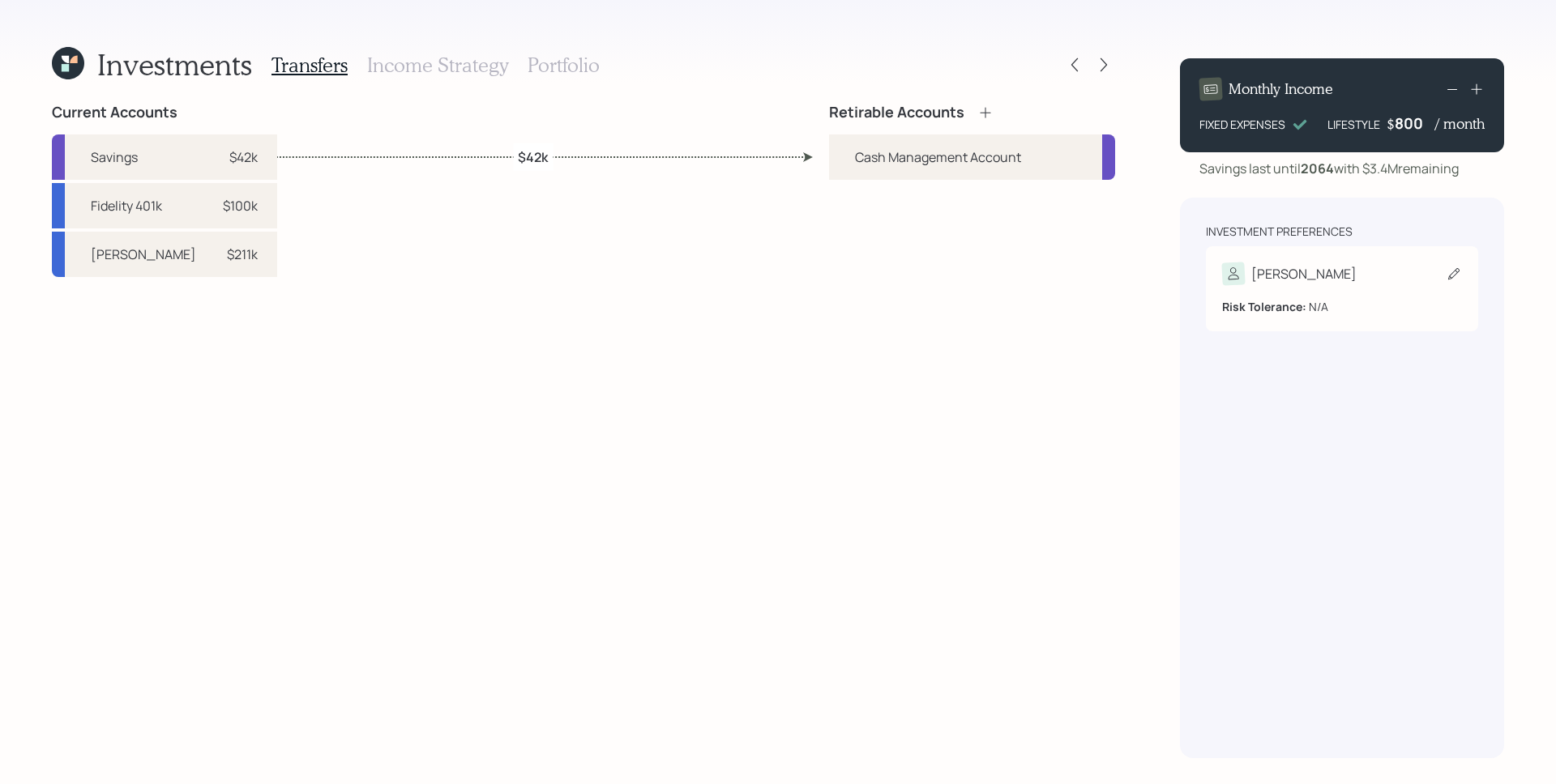
click at [1361, 285] on div "Risk Tolerance: N/A" at bounding box center [1341, 299] width 240 height 30
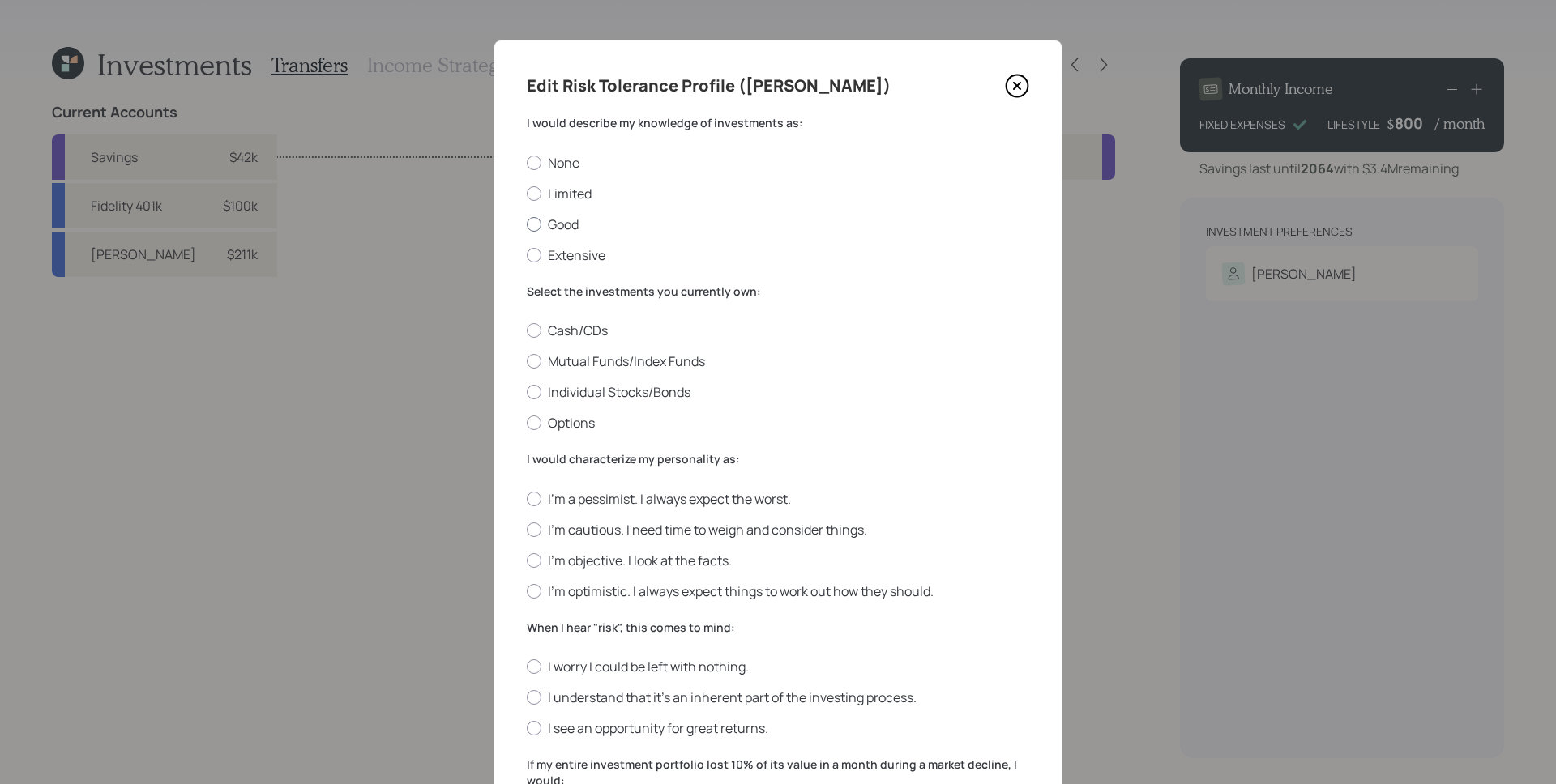
click at [552, 222] on label "Good" at bounding box center [778, 224] width 502 height 18
click at [526, 223] on input "Good" at bounding box center [525, 223] width 1 height 1
radio input "true"
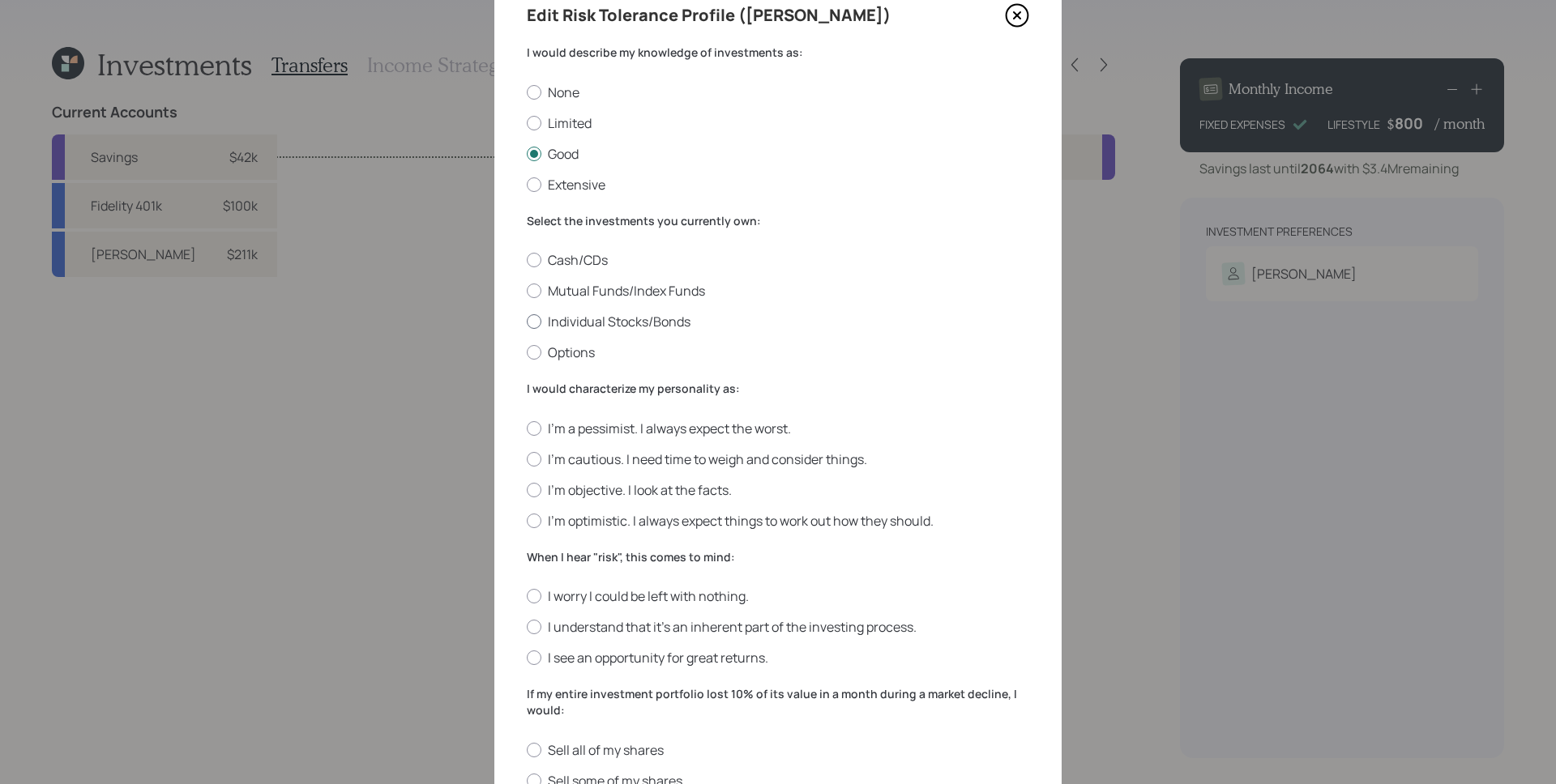
scroll to position [86, 0]
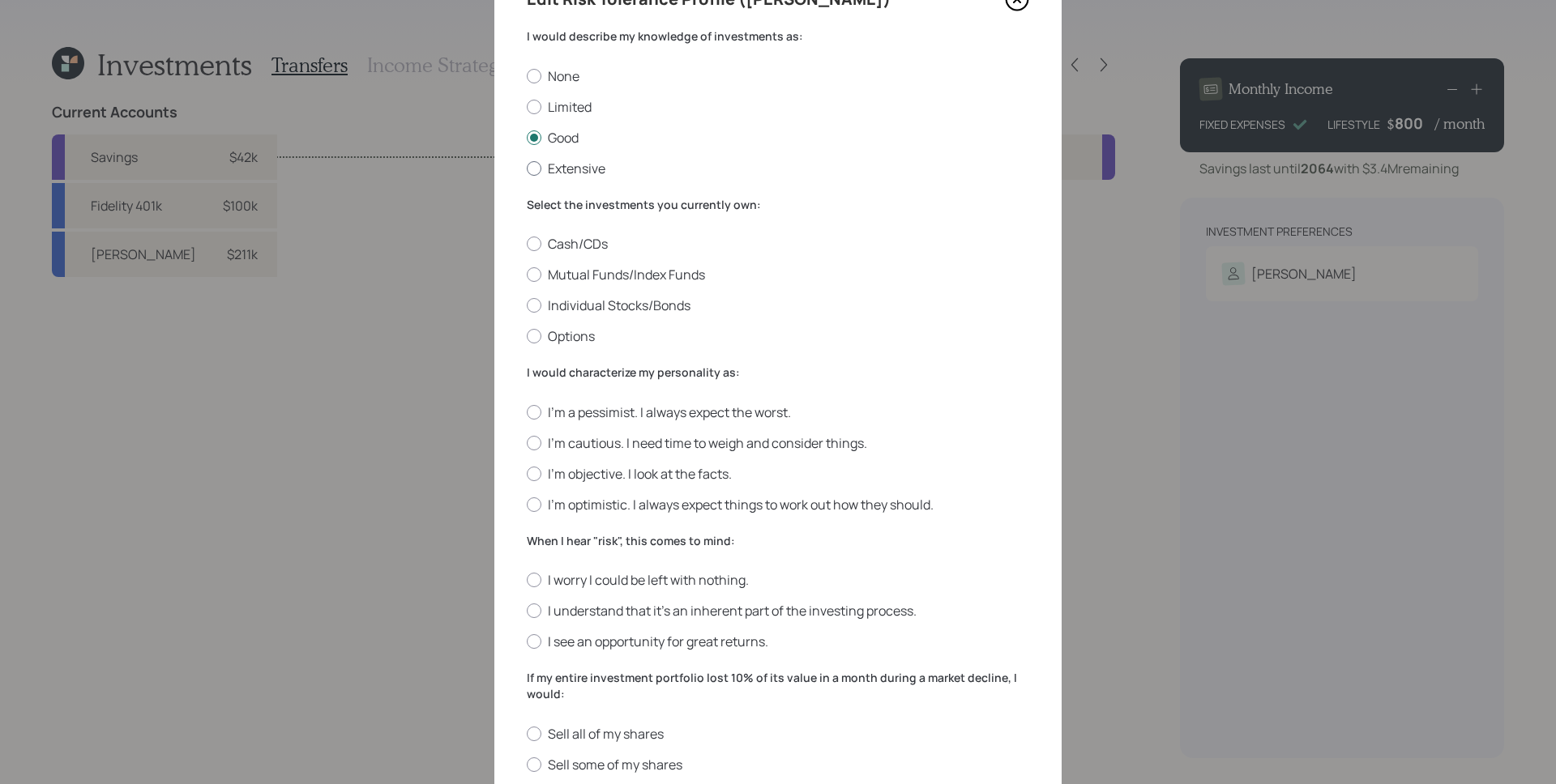
click at [583, 165] on label "Extensive" at bounding box center [778, 168] width 502 height 18
click at [526, 168] on input "Extensive" at bounding box center [525, 168] width 1 height 1
radio input "true"
click at [564, 125] on div "None Limited Good Extensive" at bounding box center [778, 122] width 502 height 110
click at [566, 97] on div "None Limited Good Extensive" at bounding box center [778, 122] width 502 height 110
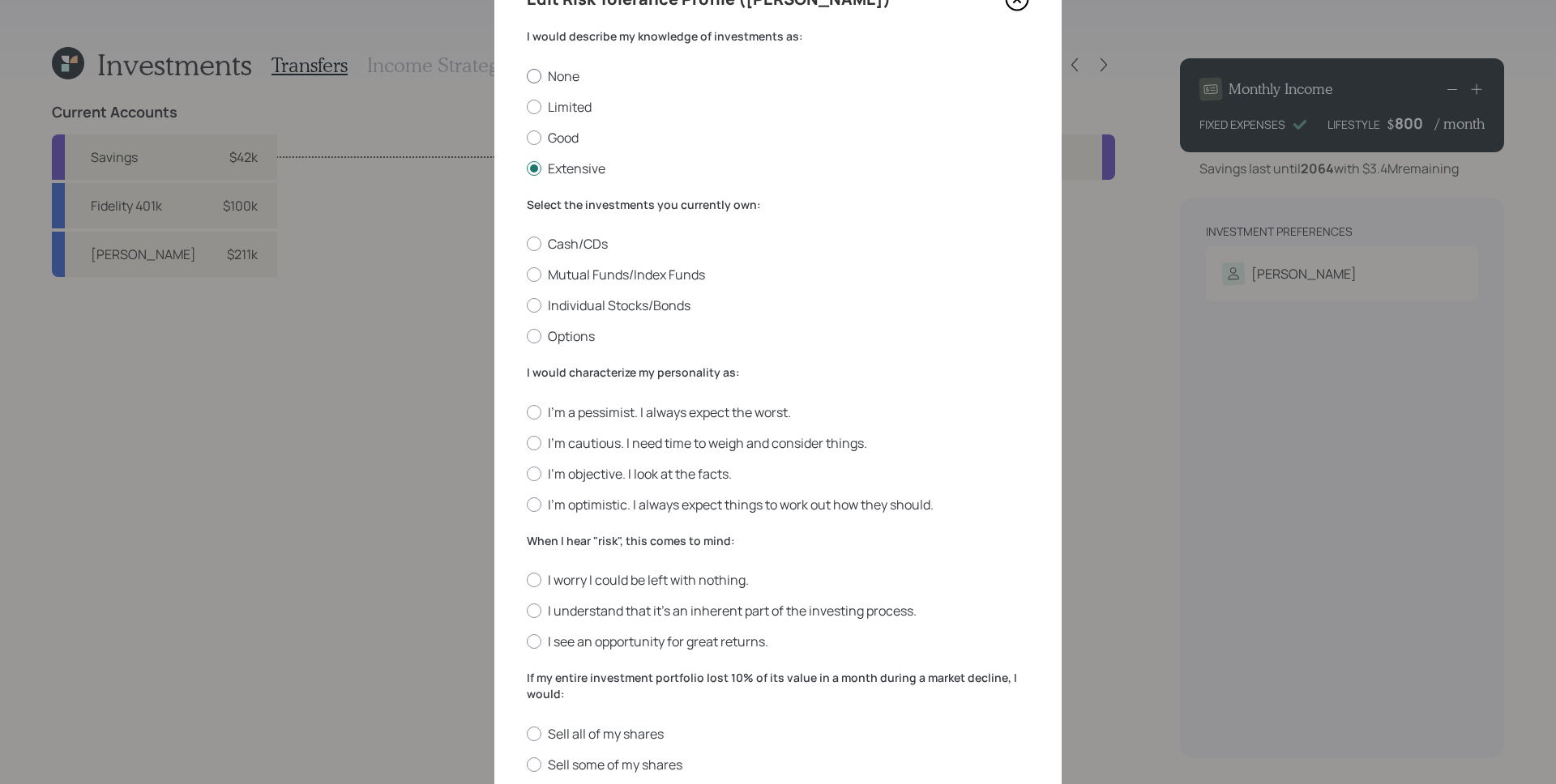
click at [561, 68] on label "None" at bounding box center [778, 76] width 502 height 18
click at [526, 76] on input "None" at bounding box center [525, 76] width 1 height 1
radio input "true"
click at [567, 102] on label "Limited" at bounding box center [778, 106] width 502 height 18
click at [526, 106] on input "Limited" at bounding box center [525, 106] width 1 height 1
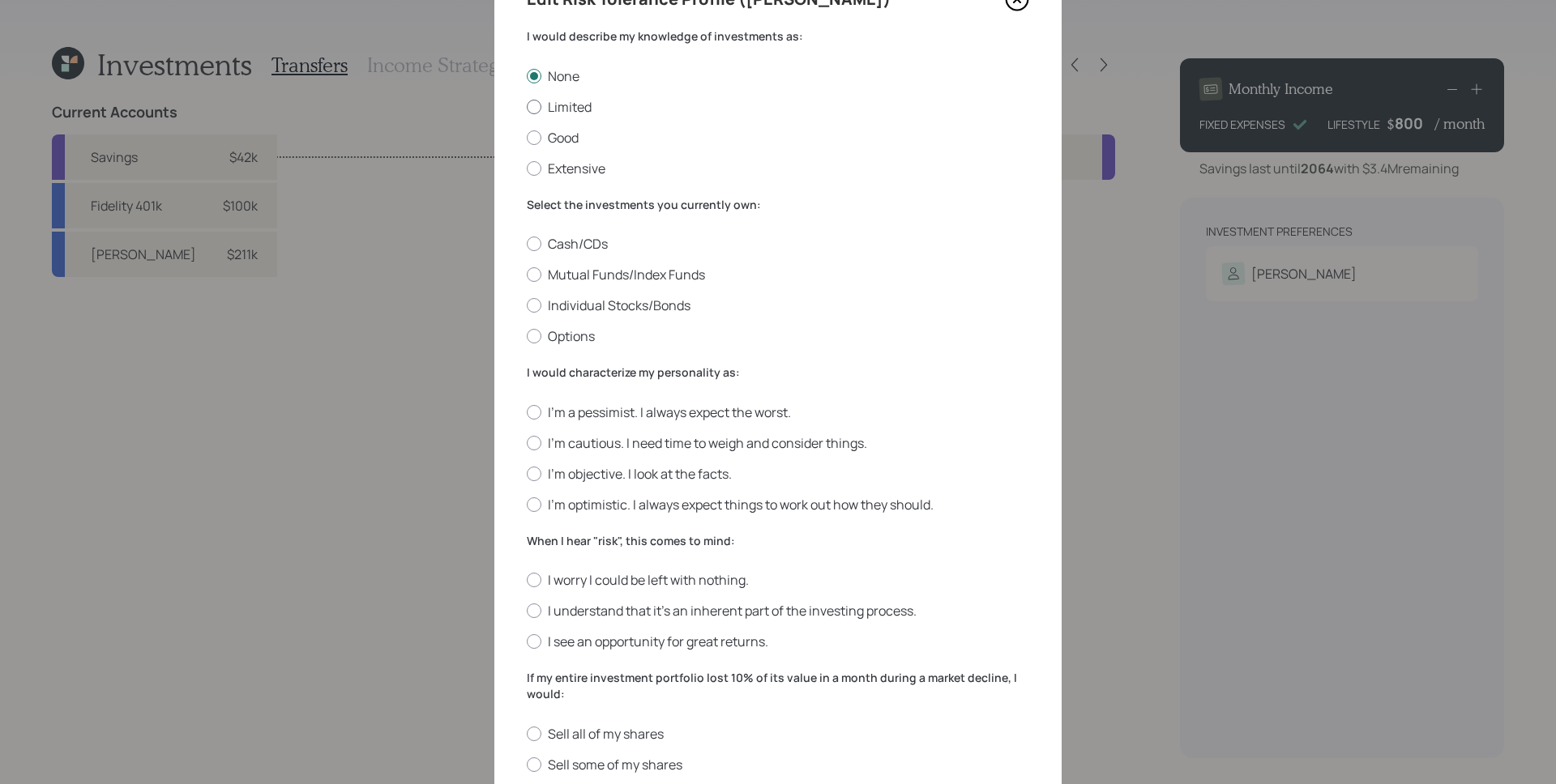
radio input "true"
click at [569, 138] on label "Good" at bounding box center [778, 137] width 502 height 18
click at [526, 138] on input "Good" at bounding box center [525, 137] width 1 height 1
radio input "true"
click at [668, 304] on label "Individual Stocks/Bonds" at bounding box center [778, 305] width 502 height 18
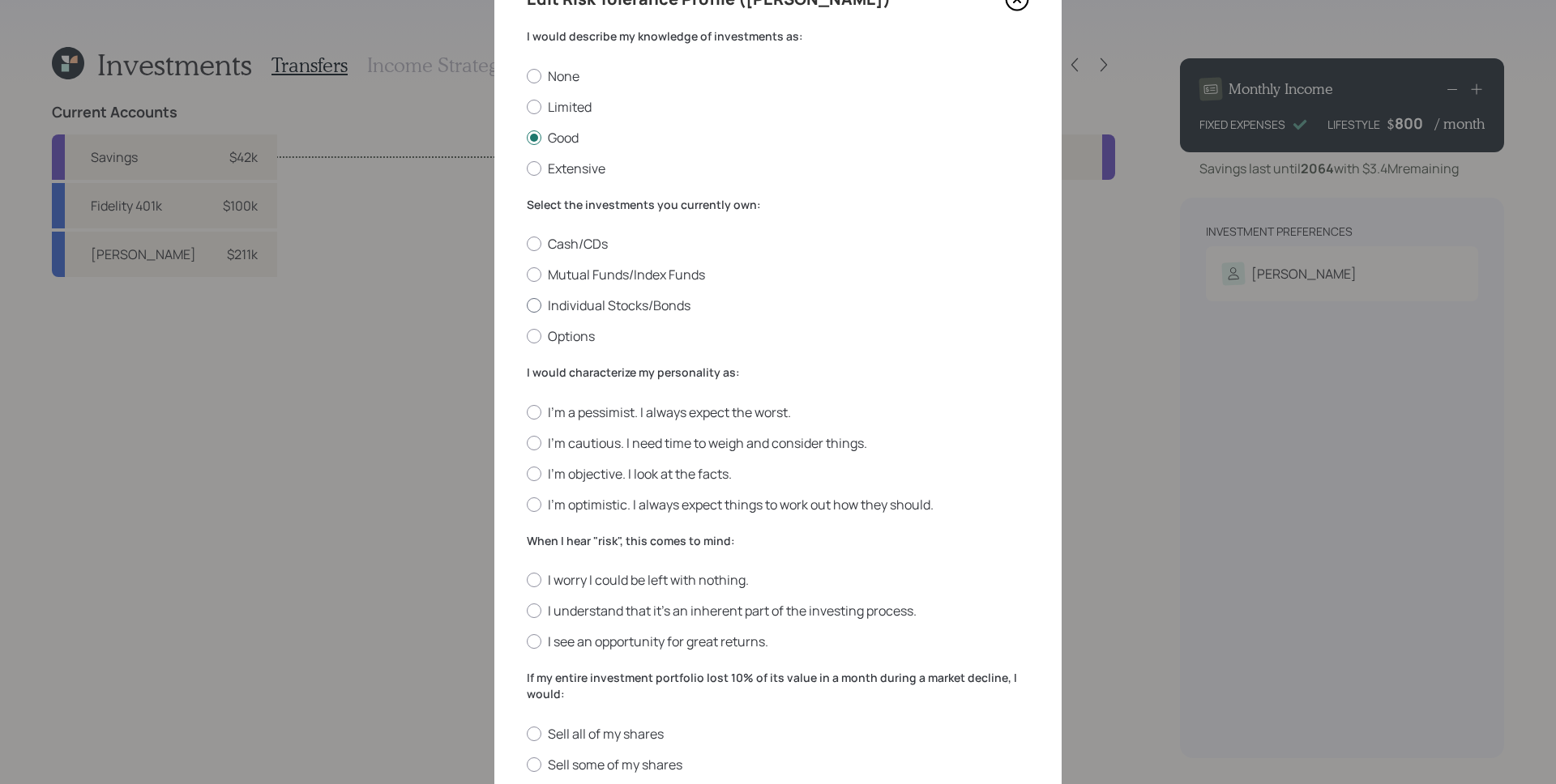
click at [526, 306] on input "Individual Stocks/Bonds" at bounding box center [525, 306] width 1 height 1
radio input "true"
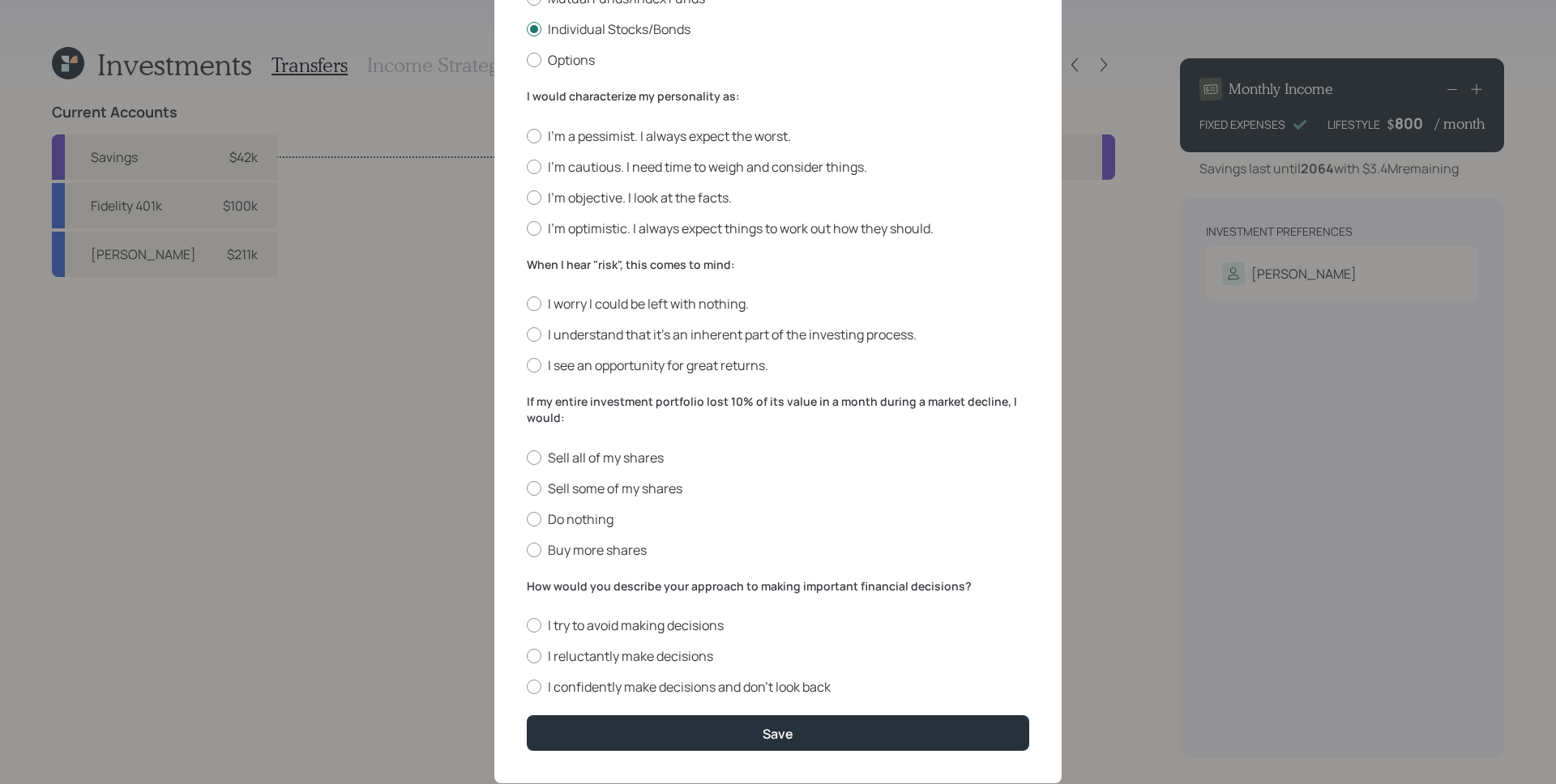
scroll to position [363, 0]
click at [563, 198] on label "I'm objective. I look at the facts." at bounding box center [778, 196] width 502 height 18
click at [526, 196] on input "I'm objective. I look at the facts." at bounding box center [525, 196] width 1 height 1
radio input "true"
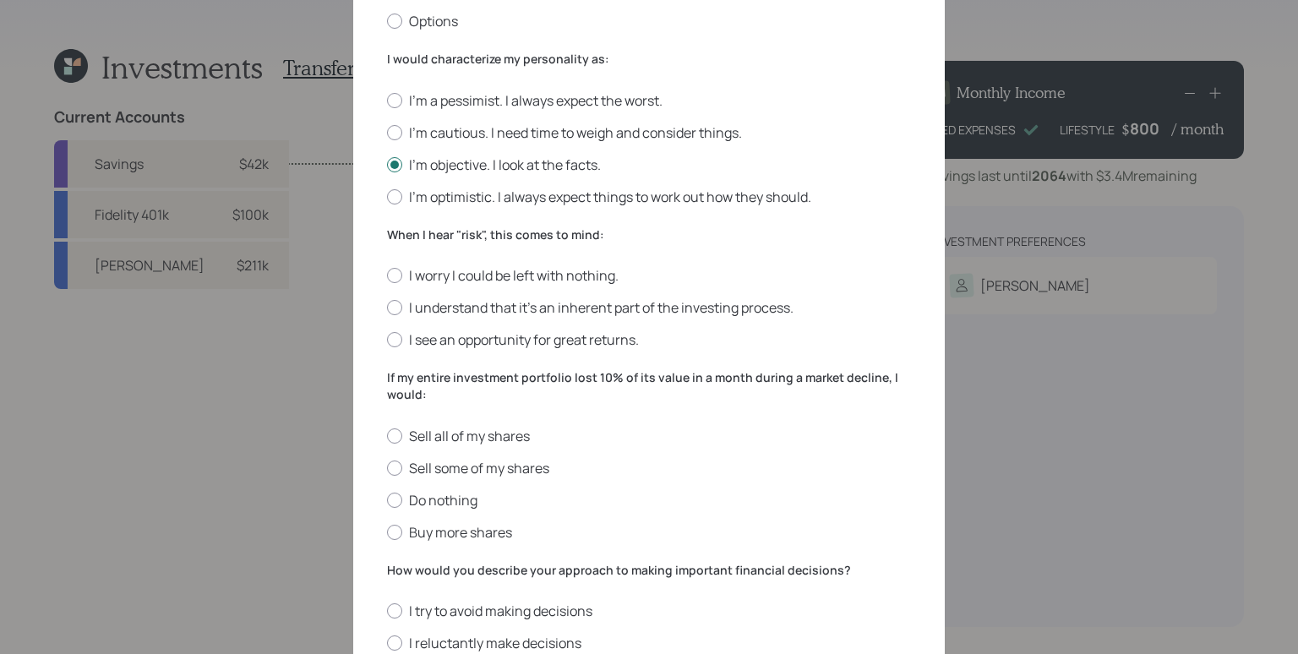
scroll to position [420, 0]
click at [667, 299] on label "I understand that it’s an inherent part of the investing process." at bounding box center [649, 307] width 524 height 19
click at [387, 308] on input "I understand that it’s an inherent part of the investing process." at bounding box center [386, 308] width 1 height 1
radio input "true"
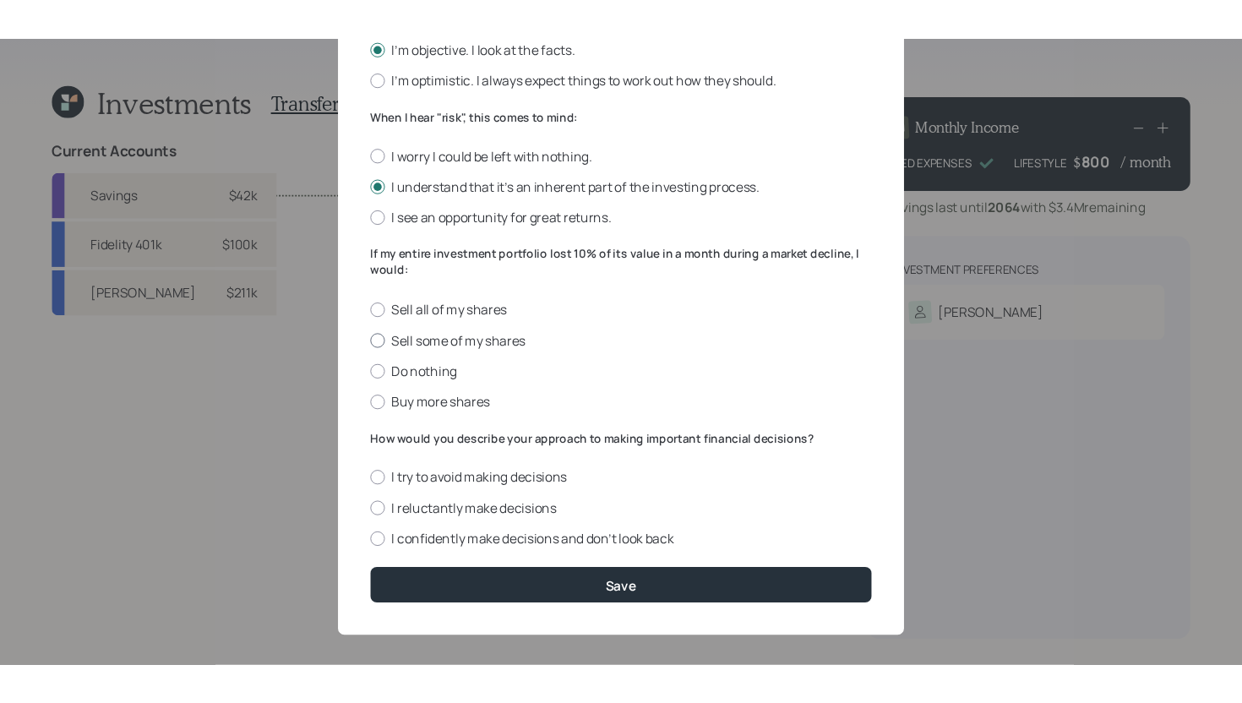
scroll to position [575, 0]
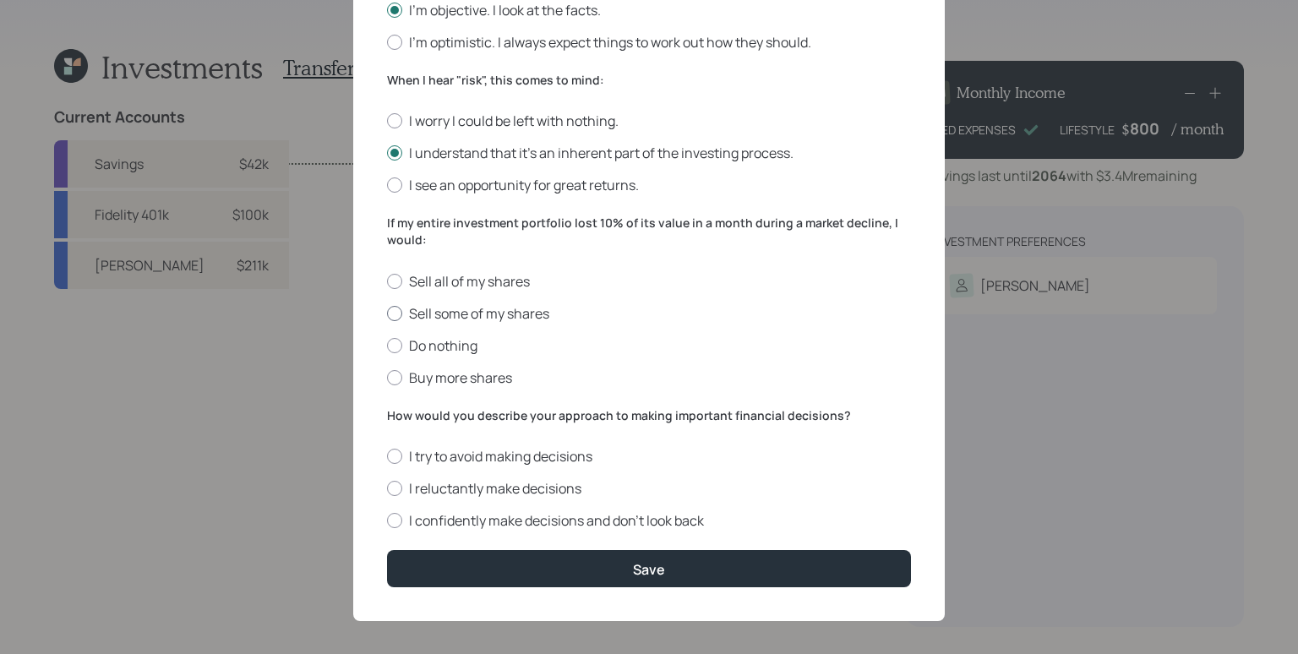
click at [511, 306] on label "Sell some of my shares" at bounding box center [649, 313] width 524 height 19
click at [387, 313] on input "Sell some of my shares" at bounding box center [386, 313] width 1 height 1
radio input "true"
click at [549, 479] on label "I reluctantly make decisions" at bounding box center [649, 488] width 524 height 19
click at [387, 488] on input "I reluctantly make decisions" at bounding box center [386, 488] width 1 height 1
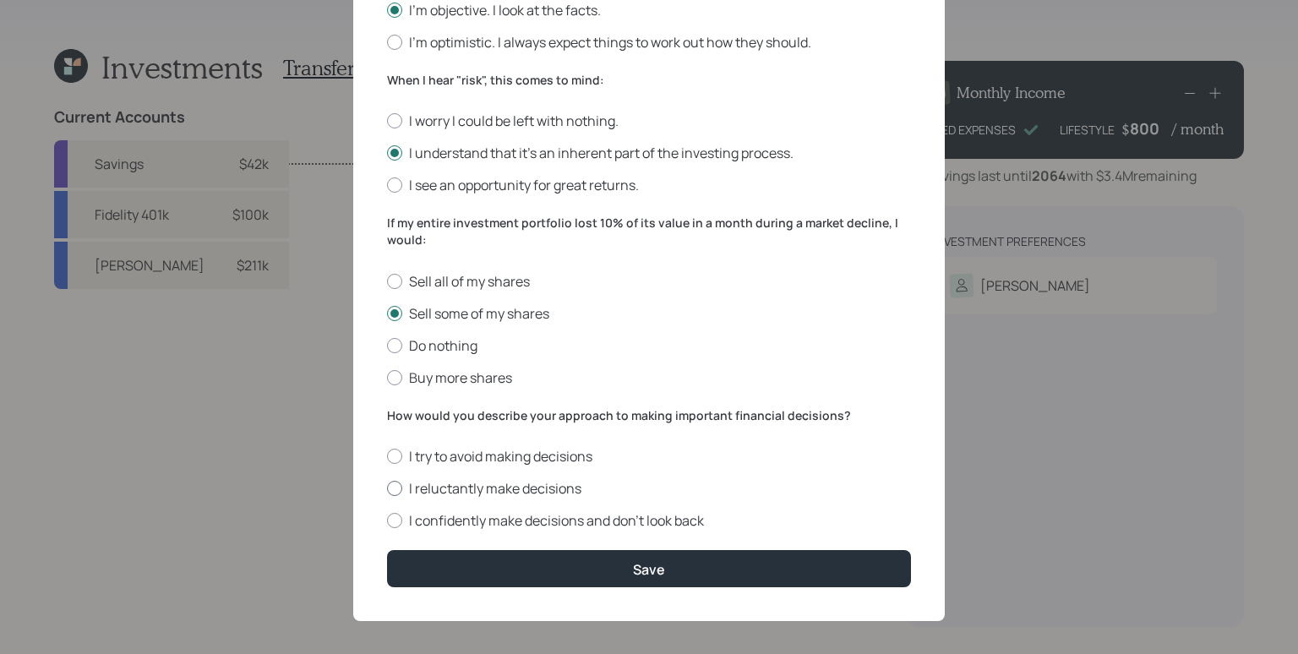
radio input "true"
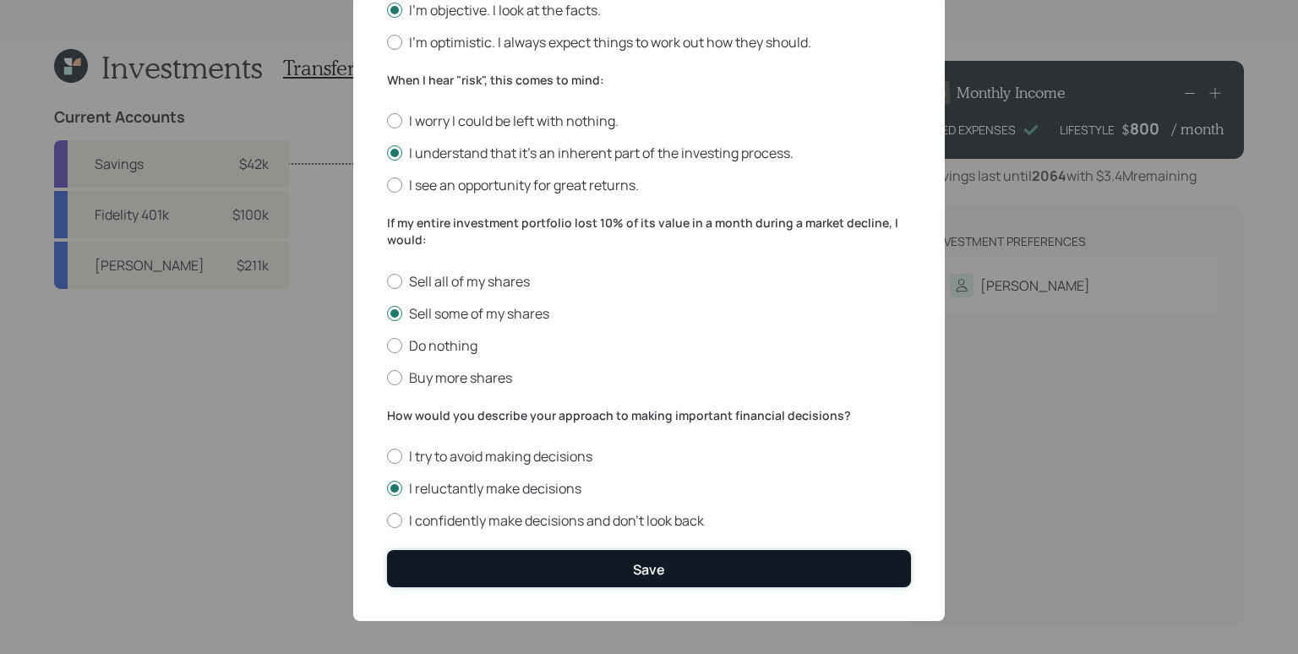
click at [664, 570] on button "Save" at bounding box center [649, 568] width 524 height 36
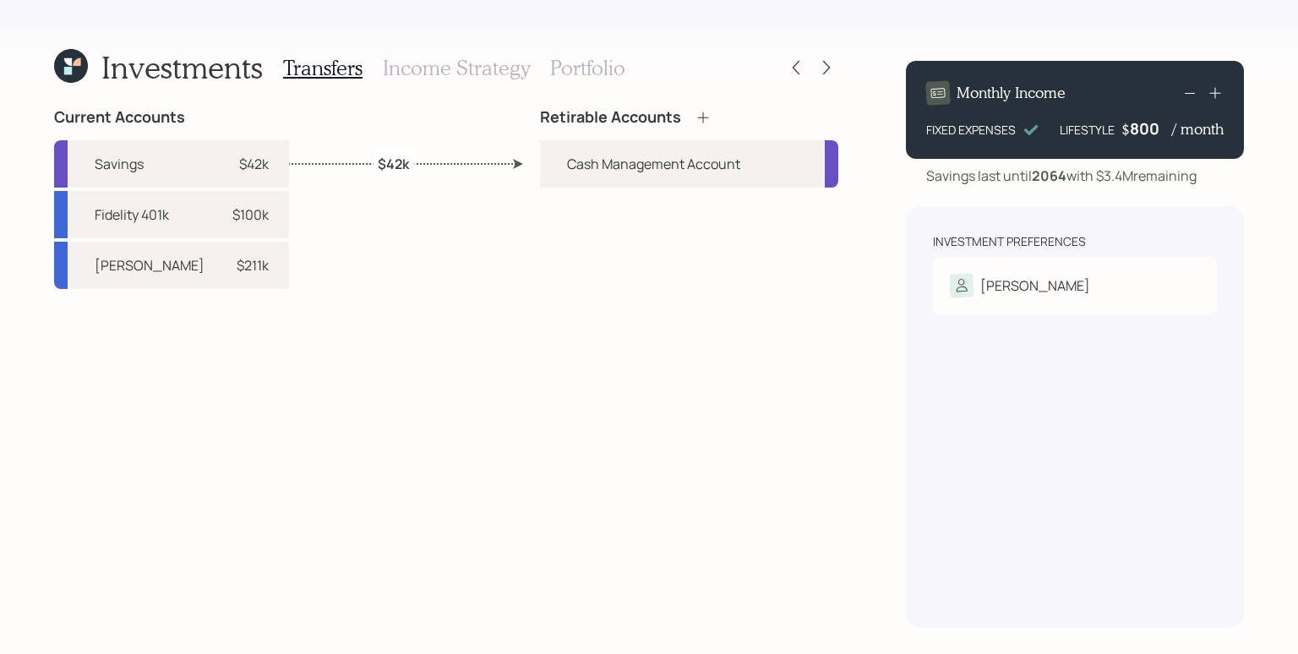
click at [709, 113] on icon at bounding box center [703, 117] width 17 height 17
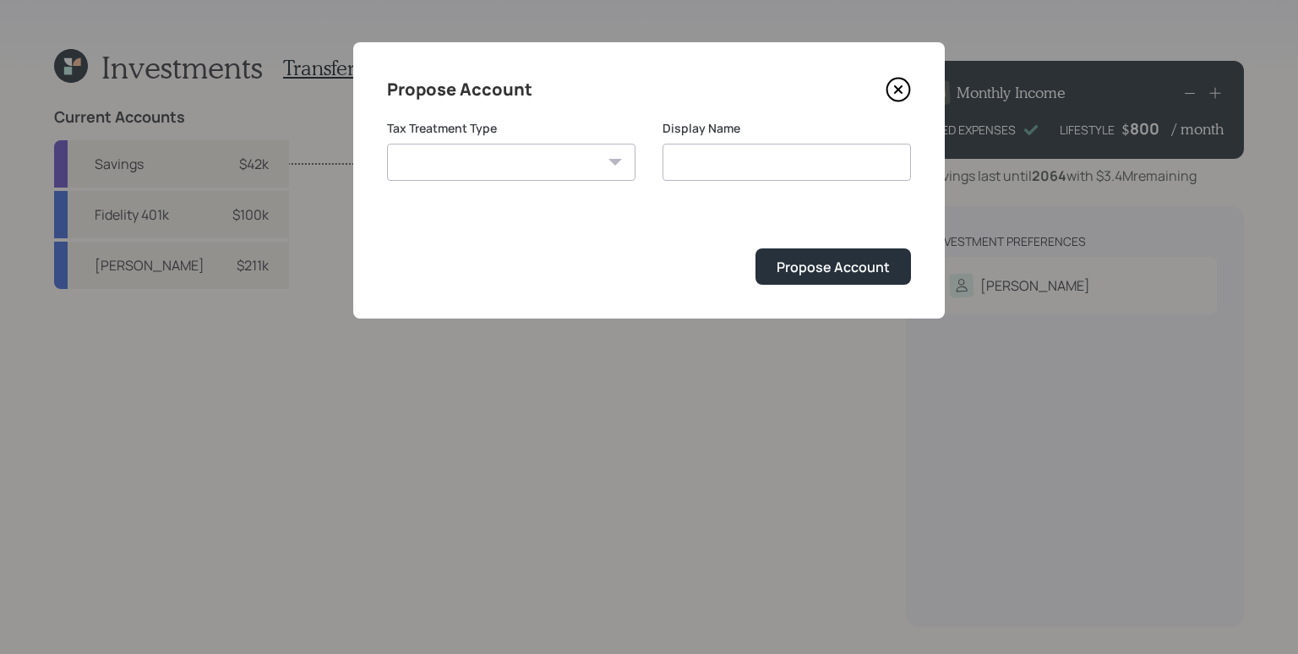
click at [537, 156] on select "[PERSON_NAME] Taxable Traditional" at bounding box center [511, 162] width 248 height 37
select select "traditional"
click at [387, 144] on select "[PERSON_NAME] Taxable Traditional" at bounding box center [511, 162] width 248 height 37
click at [787, 166] on input "Traditional" at bounding box center [787, 162] width 248 height 37
type input "Traditional IRA"
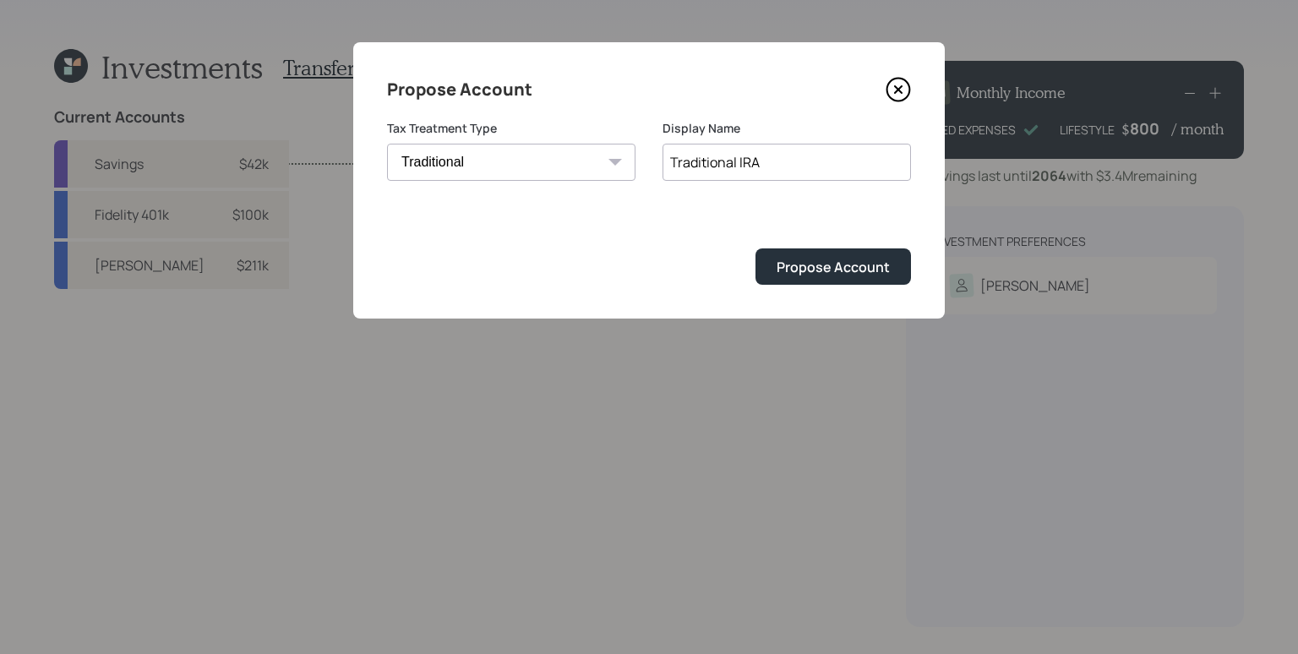
click at [756, 248] on button "Propose Account" at bounding box center [834, 266] width 156 height 36
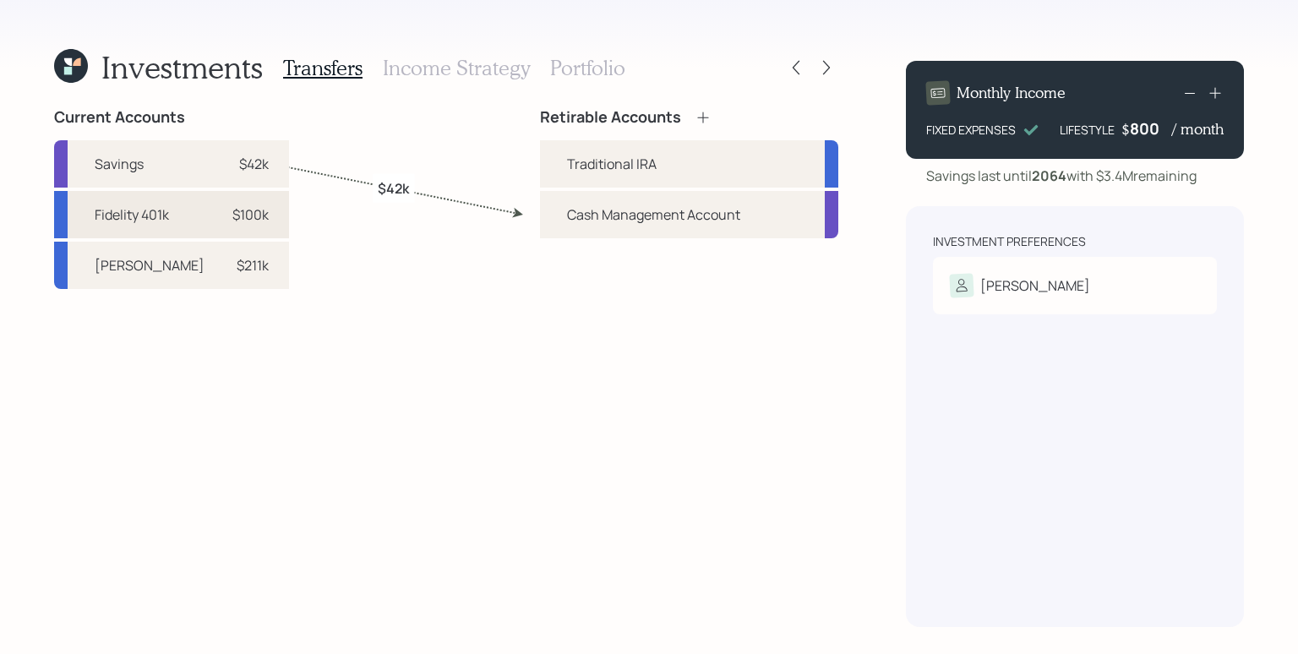
click at [232, 217] on div "$100k" at bounding box center [250, 215] width 36 height 20
click at [607, 169] on div "Traditional IRA" at bounding box center [612, 164] width 90 height 20
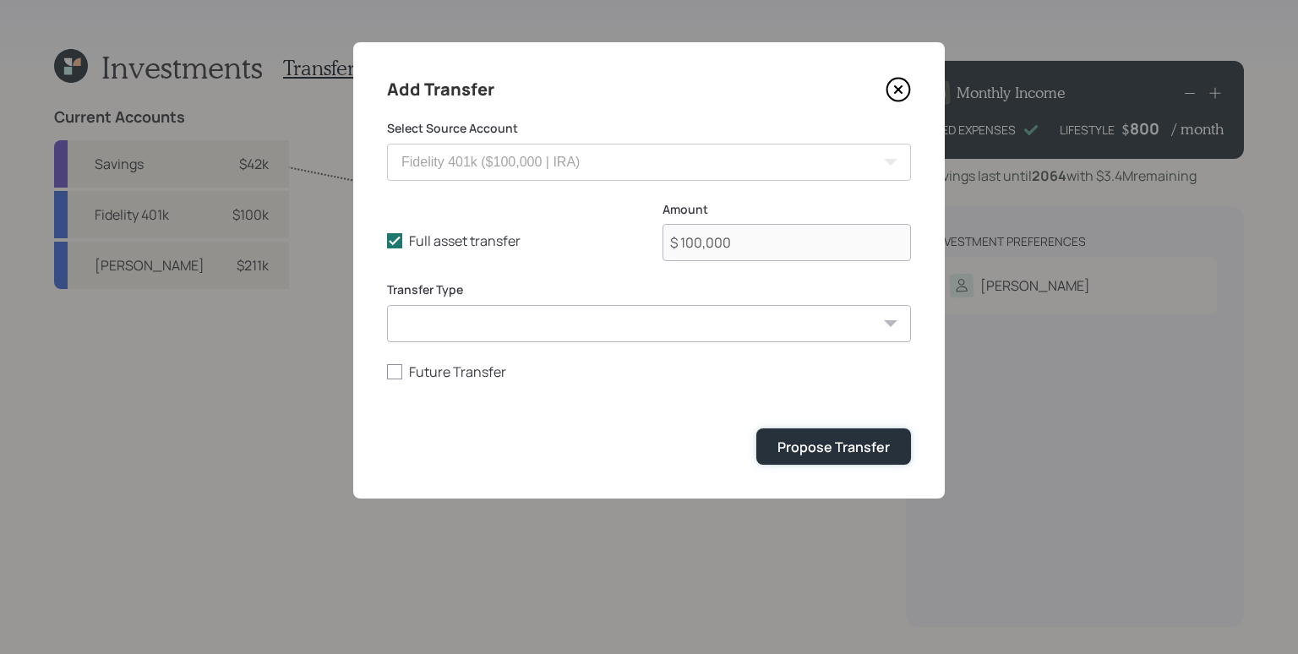
drag, startPoint x: 833, startPoint y: 445, endPoint x: 731, endPoint y: 438, distance: 102.5
click at [833, 445] on div "Propose Transfer" at bounding box center [834, 447] width 112 height 19
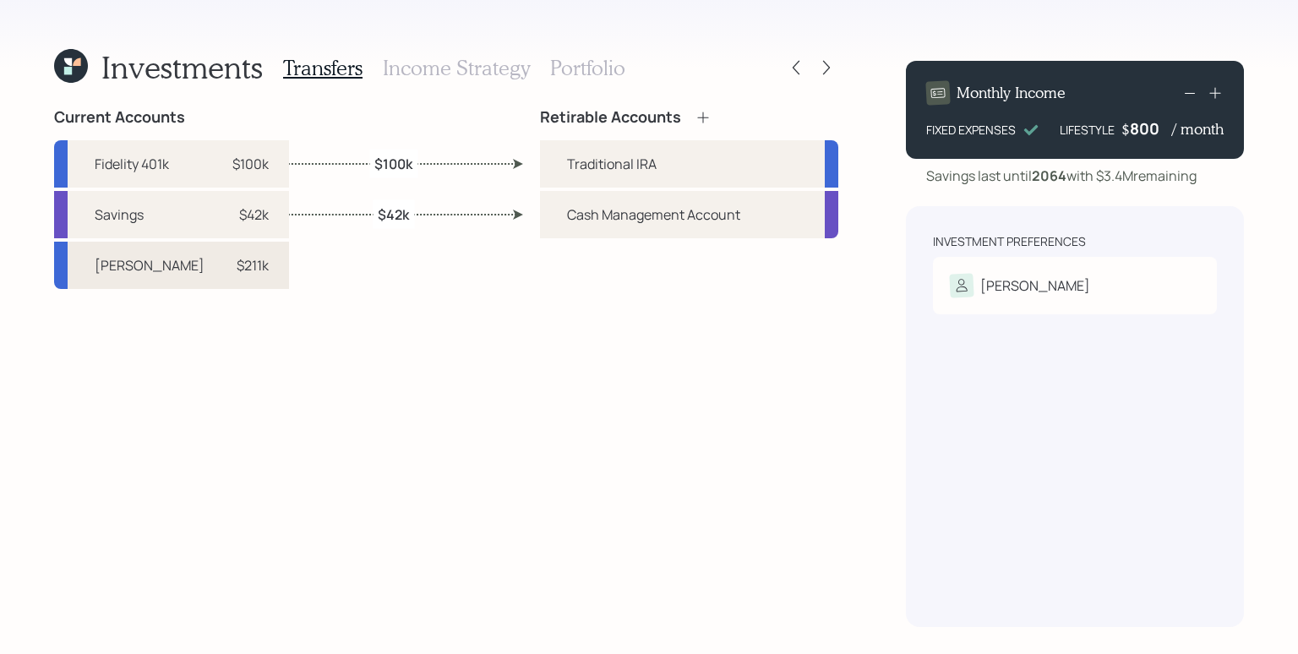
click at [237, 259] on div "$211k" at bounding box center [253, 265] width 32 height 20
click at [592, 162] on div "Traditional IRA" at bounding box center [612, 164] width 90 height 20
select select "e72c2f57-cd29-47be-af3e-de12cd20e3a8"
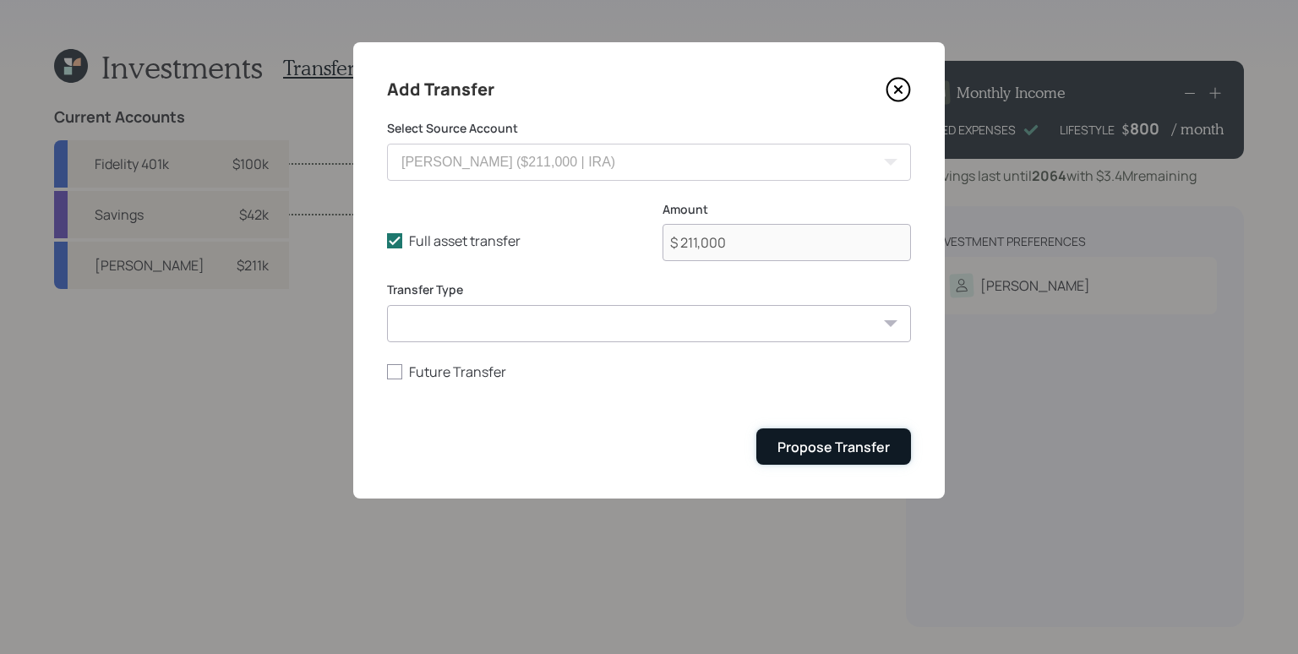
click at [833, 438] on div "Propose Transfer" at bounding box center [834, 447] width 112 height 19
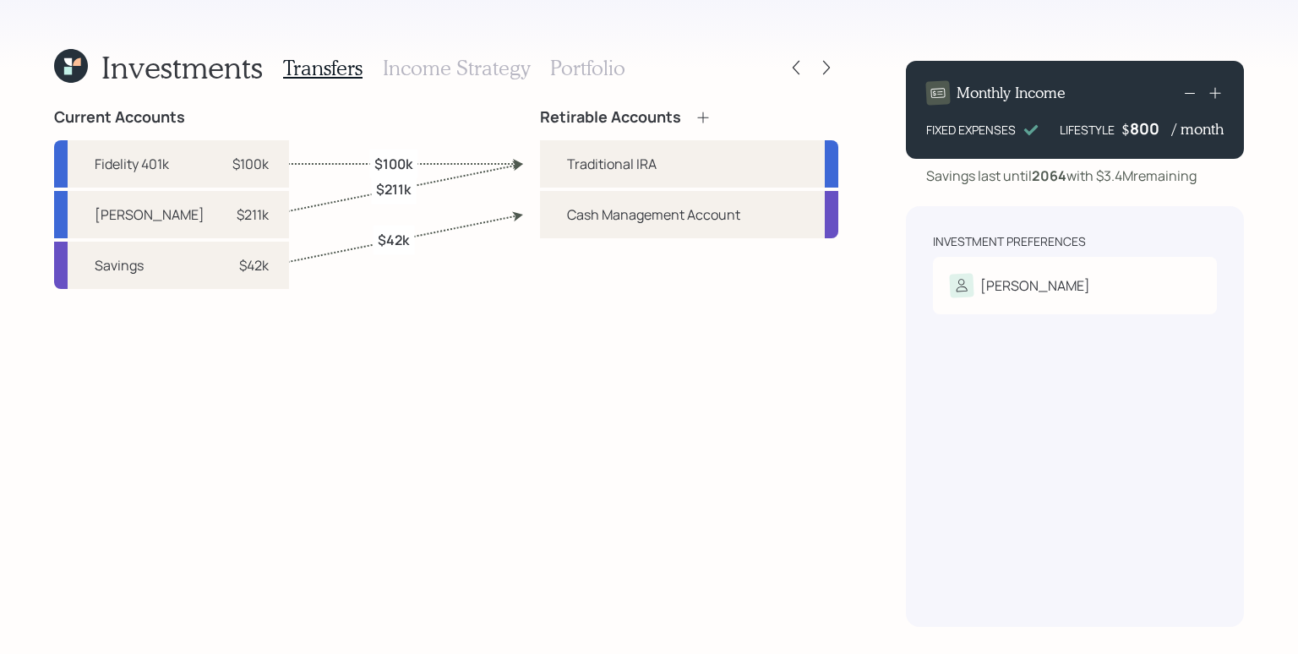
click at [470, 67] on h3 "Income Strategy" at bounding box center [456, 68] width 147 height 25
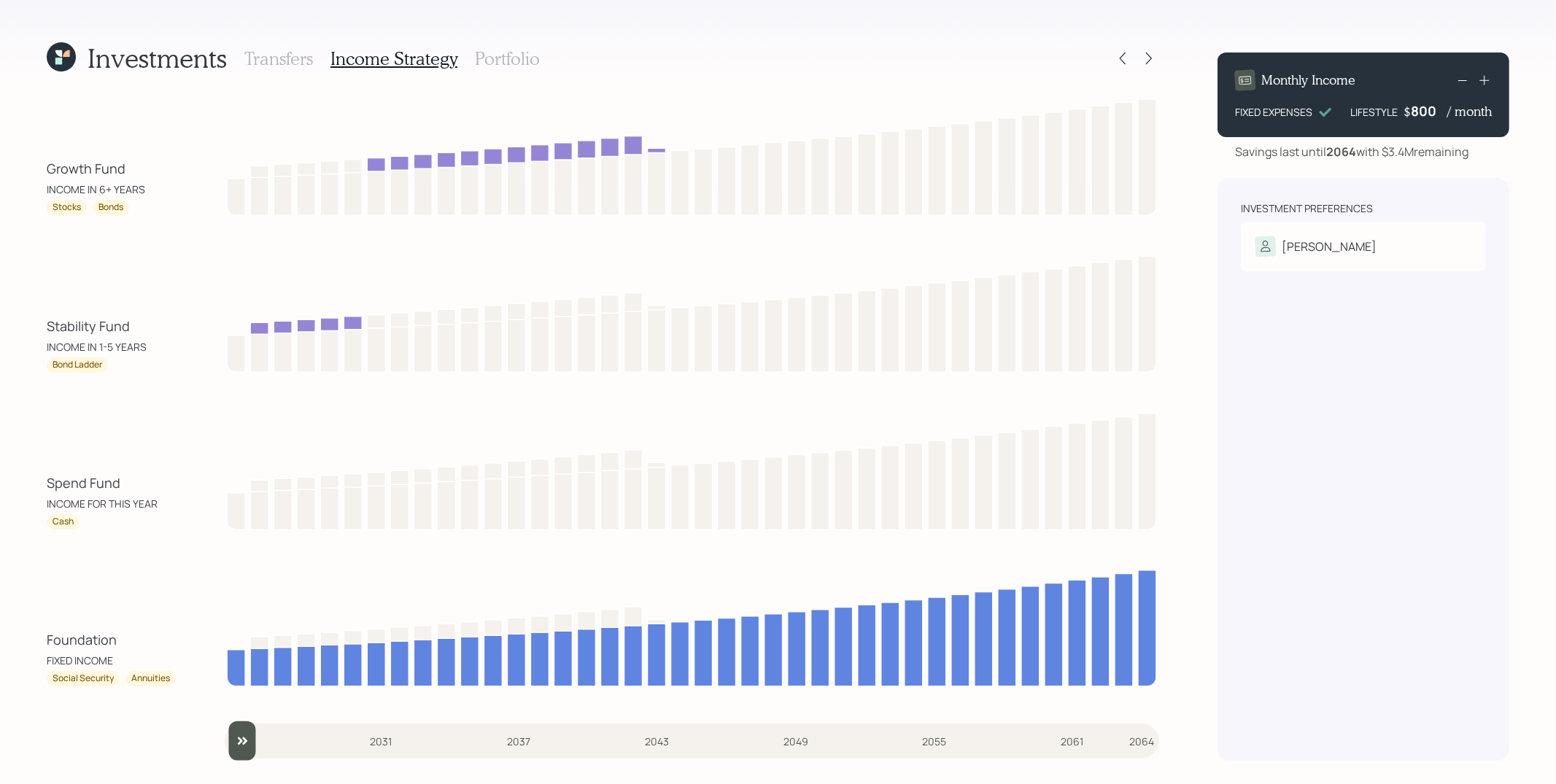
click at [575, 46] on div "Investments Transfers Income Strategy Portfolio" at bounding box center [602, 58] width 1112 height 35
click at [516, 57] on h3 "Portfolio" at bounding box center [507, 59] width 65 height 22
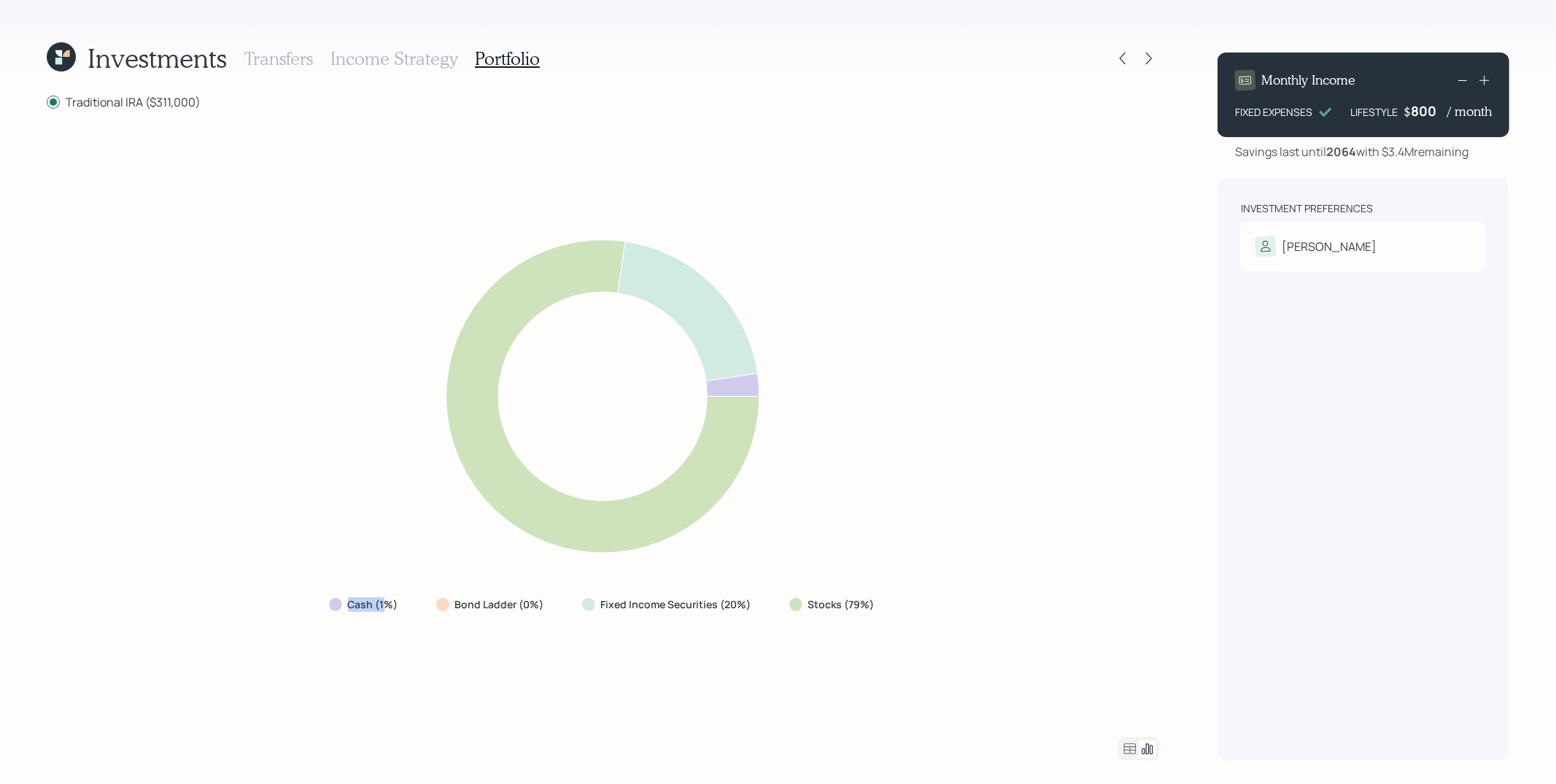
drag, startPoint x: 344, startPoint y: 610, endPoint x: 421, endPoint y: 567, distance: 88.2
click at [386, 611] on div "Cash (1%)" at bounding box center [365, 604] width 72 height 15
drag, startPoint x: 707, startPoint y: 388, endPoint x: 765, endPoint y: 389, distance: 58.0
click at [765, 389] on icon at bounding box center [602, 397] width 667 height 355
click at [1153, 54] on icon at bounding box center [1149, 58] width 15 height 15
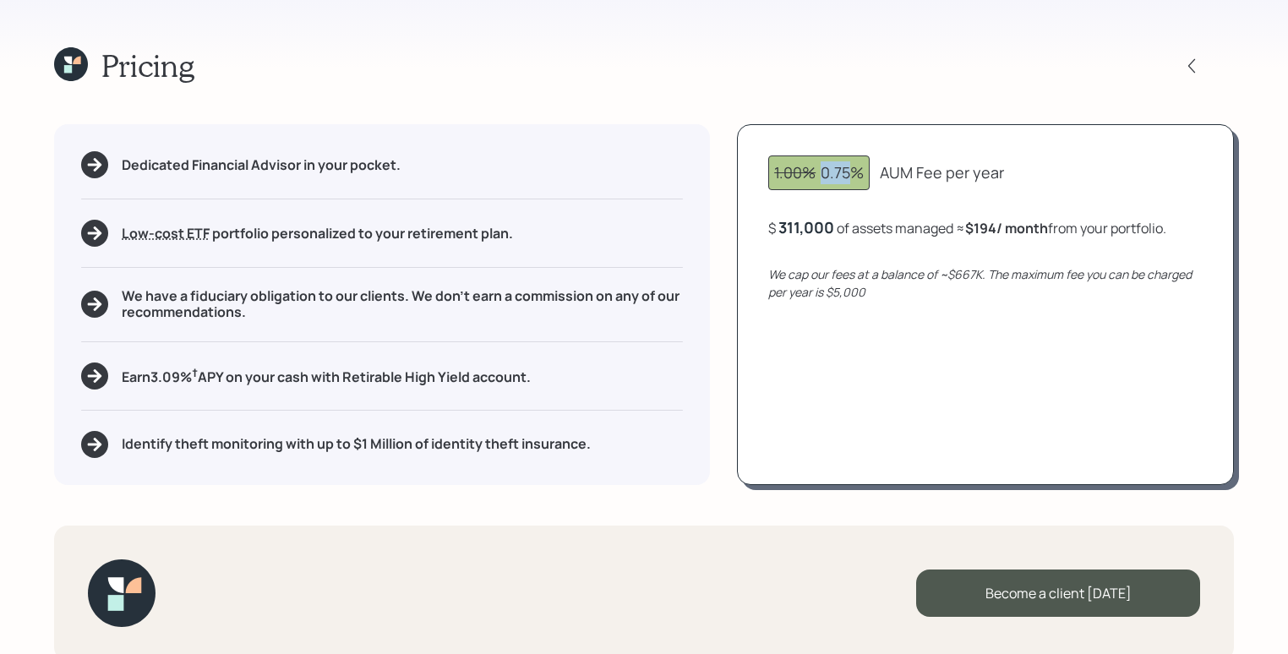
drag, startPoint x: 822, startPoint y: 172, endPoint x: 857, endPoint y: 174, distance: 34.7
click at [857, 174] on div "1.00% 0.75%" at bounding box center [819, 172] width 90 height 23
click at [936, 185] on div "1.00% 0.75% AUM Fee per year" at bounding box center [985, 173] width 434 height 35
click at [812, 234] on div "311,000" at bounding box center [806, 227] width 56 height 20
click at [812, 232] on div "311000" at bounding box center [804, 227] width 52 height 20
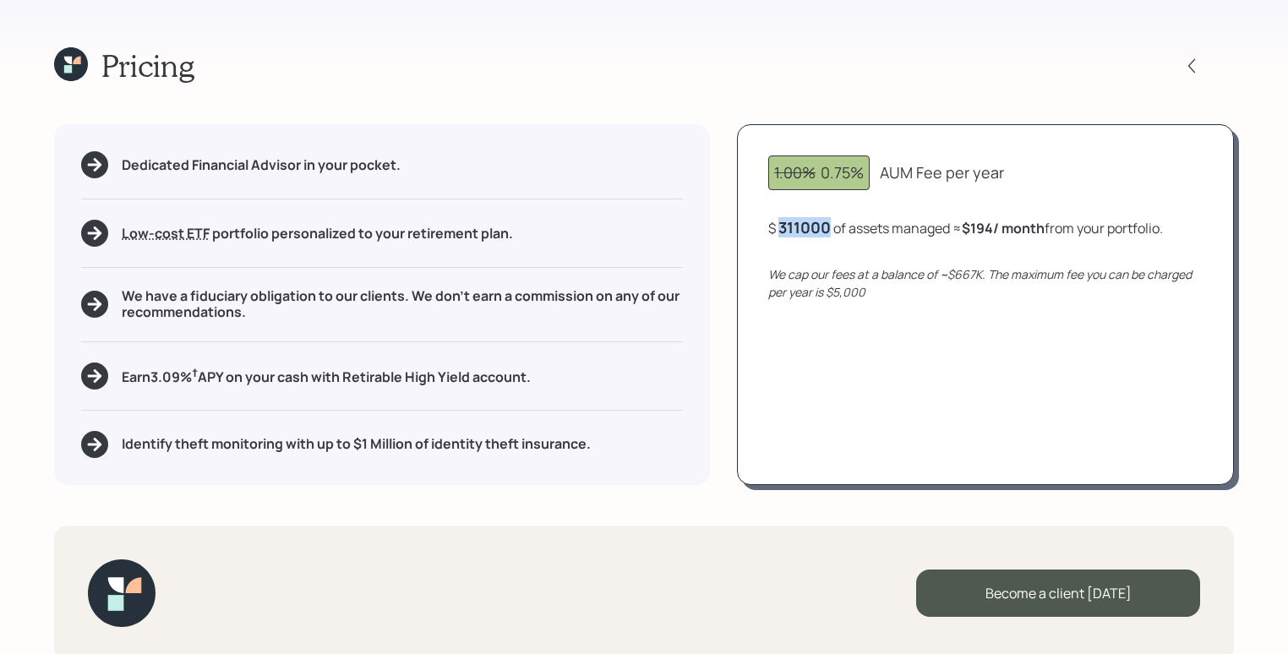
click at [812, 232] on div "311000" at bounding box center [804, 227] width 52 height 20
click at [806, 230] on div "350,000" at bounding box center [809, 227] width 63 height 20
click at [807, 229] on div "350000" at bounding box center [807, 227] width 58 height 20
click at [814, 226] on div "250000" at bounding box center [807, 227] width 59 height 20
click at [816, 223] on div "250000" at bounding box center [807, 227] width 59 height 20
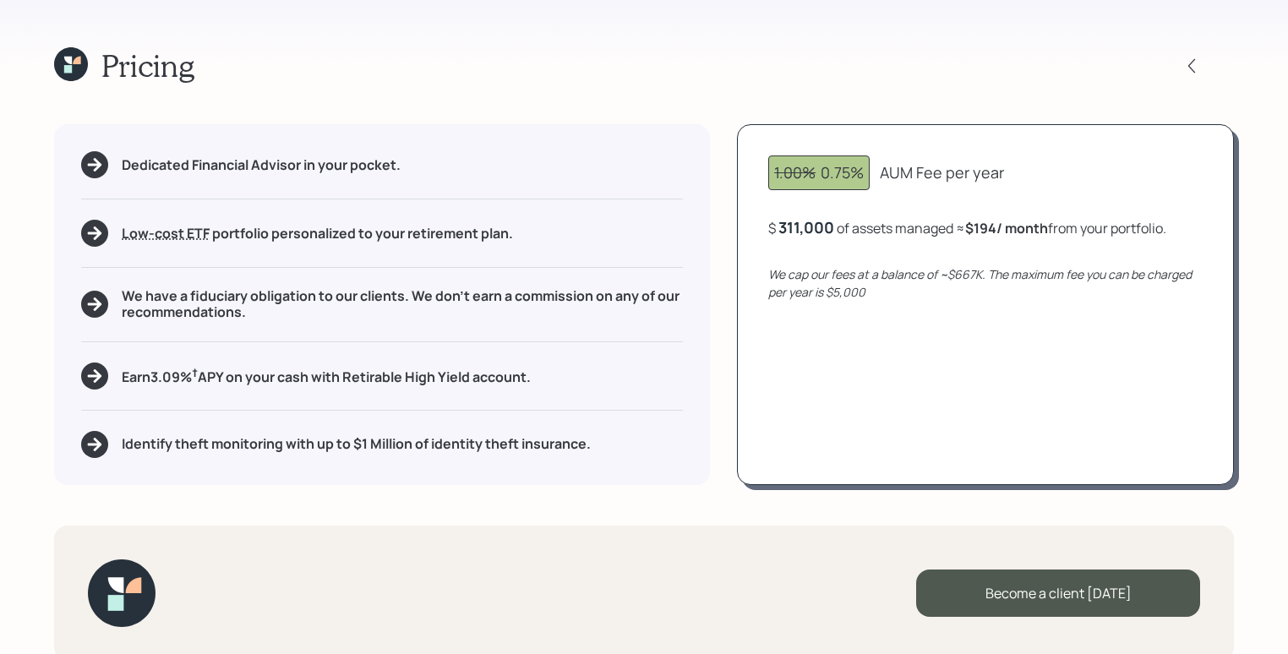
click at [920, 313] on div "1.00% 0.75% AUM Fee per year $ 311,000 of assets managed ≈ $194 / month from yo…" at bounding box center [985, 304] width 497 height 360
click at [923, 309] on div "1.00% 0.75% AUM Fee per year $ 311,000 of assets managed ≈ $194 / month from yo…" at bounding box center [985, 304] width 497 height 360
drag, startPoint x: 957, startPoint y: 278, endPoint x: 984, endPoint y: 279, distance: 27.1
click at [984, 279] on icon "We cap our fees at a balance of ~$667K. The maximum fee you can be charged per …" at bounding box center [979, 283] width 423 height 34
click at [974, 303] on div "1.00% 0.75% AUM Fee per year $ 311,000 of assets managed ≈ $194 / month from yo…" at bounding box center [985, 304] width 497 height 360
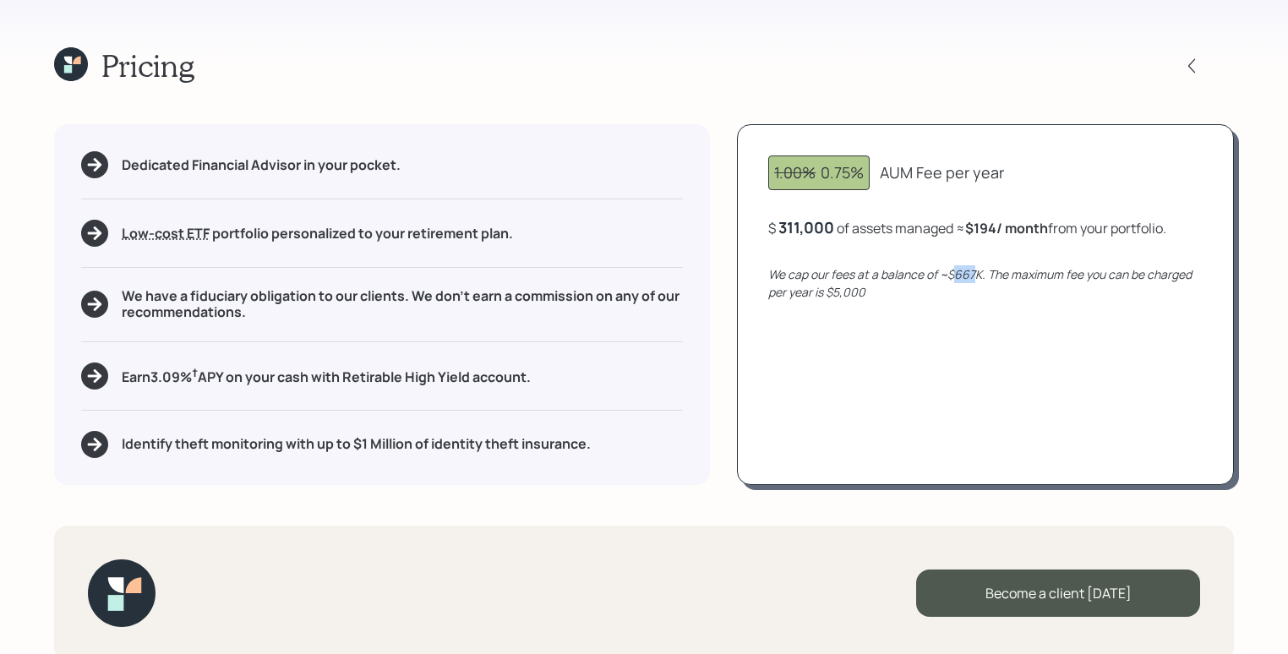
drag, startPoint x: 957, startPoint y: 274, endPoint x: 979, endPoint y: 273, distance: 22.0
click at [979, 273] on icon "We cap our fees at a balance of ~$667K. The maximum fee you can be charged per …" at bounding box center [979, 283] width 423 height 34
click at [977, 309] on div "1.00% 0.75% AUM Fee per year $ 311,000 of assets managed ≈ $194 / month from yo…" at bounding box center [985, 304] width 497 height 360
click at [829, 234] on div "311,000" at bounding box center [806, 227] width 56 height 20
click at [829, 234] on div "311000" at bounding box center [804, 227] width 52 height 20
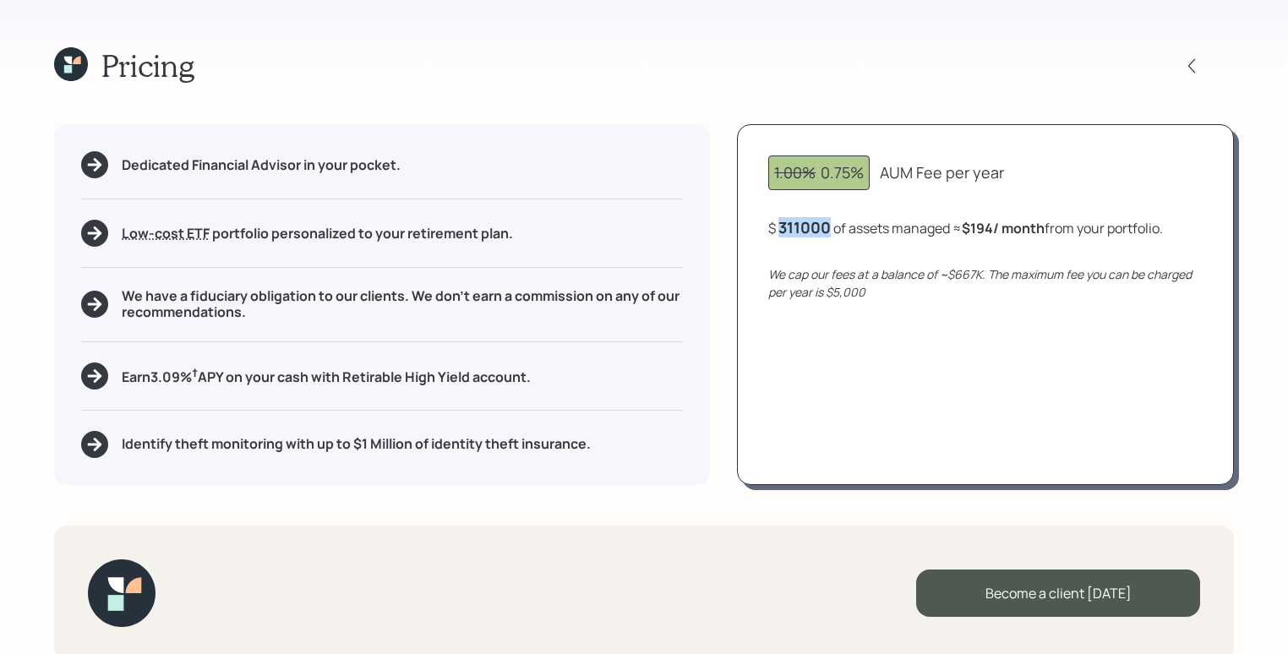
click at [829, 234] on div "311000" at bounding box center [804, 227] width 52 height 20
click at [844, 324] on div "1.00% 0.75% AUM Fee per year $ 750000 of assets managed ≈ $194 / month from you…" at bounding box center [985, 304] width 497 height 360
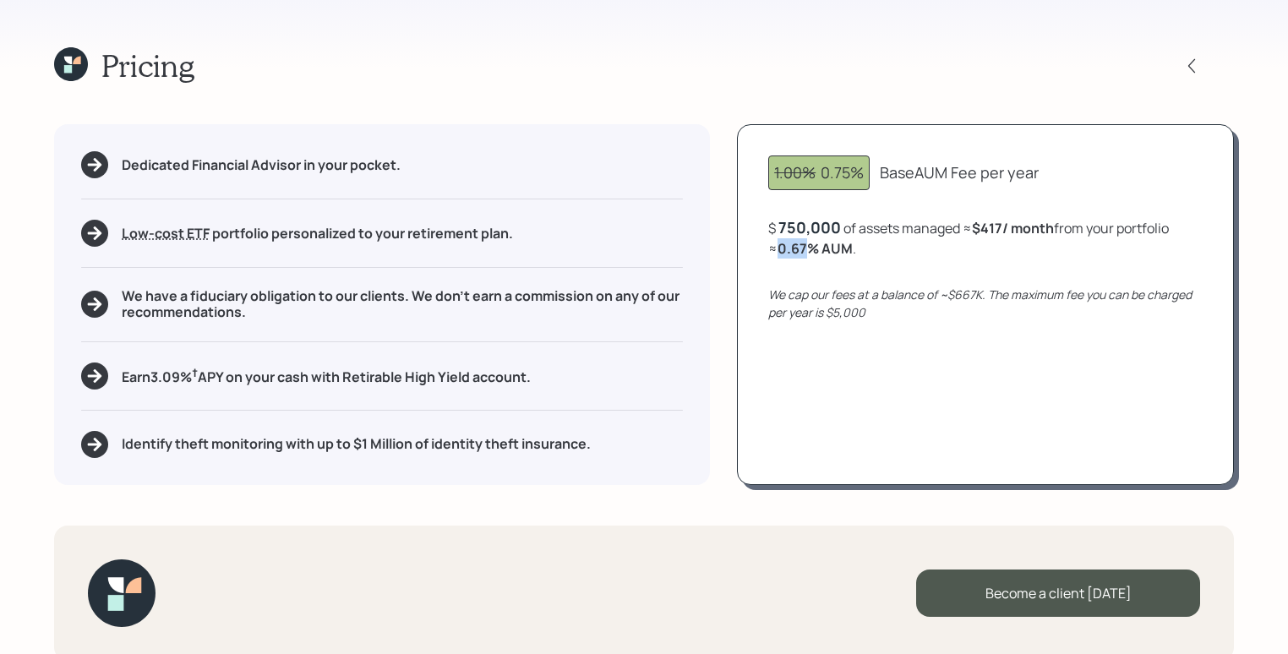
drag, startPoint x: 777, startPoint y: 248, endPoint x: 803, endPoint y: 246, distance: 26.3
click at [803, 246] on b "0.67 % AUM" at bounding box center [815, 248] width 75 height 19
click at [787, 248] on b "0.67 % AUM" at bounding box center [815, 248] width 75 height 19
click at [801, 227] on div "750,000" at bounding box center [809, 227] width 63 height 20
click at [805, 226] on div "750000" at bounding box center [807, 227] width 58 height 20
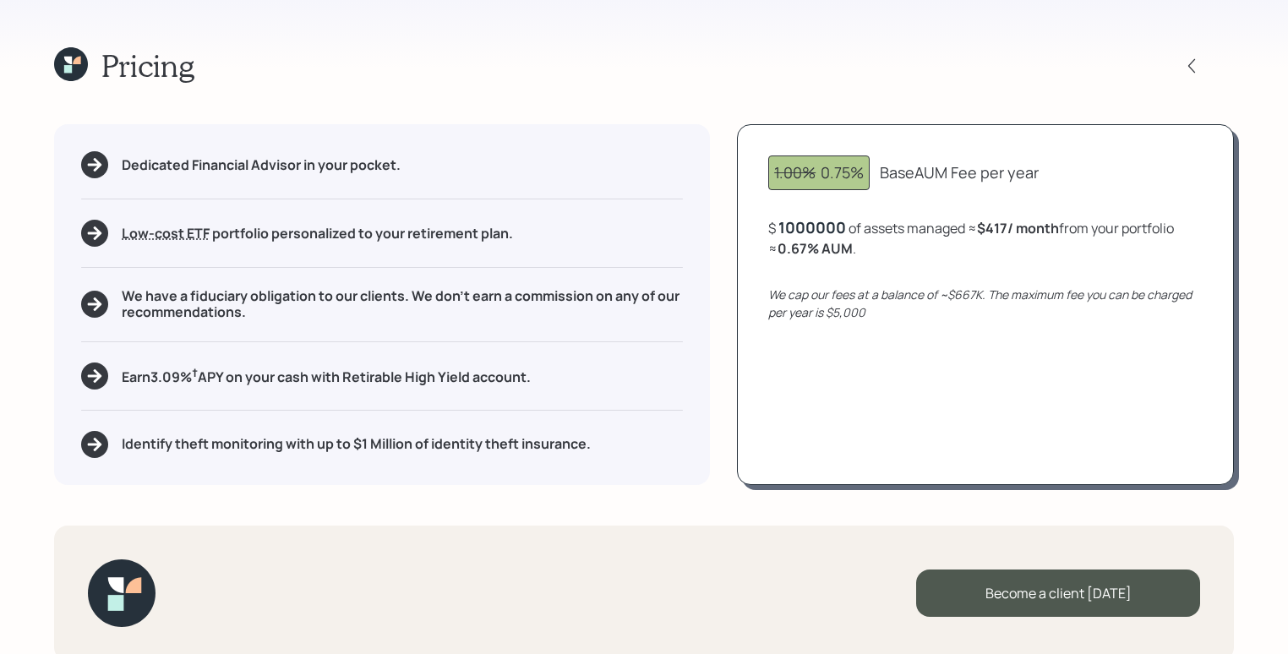
click at [865, 273] on div "1.00% 0.75% Base AUM Fee per year $ 1000000 of assets managed ≈ $417 / month fr…" at bounding box center [985, 304] width 497 height 360
drag, startPoint x: 780, startPoint y: 224, endPoint x: 865, endPoint y: 228, distance: 84.6
click at [865, 228] on div "$ 1000000 of assets managed ≈ $417 / month from your portfolio ≈ 0.5 % AUM ." at bounding box center [985, 237] width 434 height 41
click at [900, 295] on icon "We cap our fees at a balance of ~$667K. The maximum fee you can be charged per …" at bounding box center [979, 303] width 423 height 34
click at [829, 231] on div "2,000,000" at bounding box center [817, 227] width 79 height 20
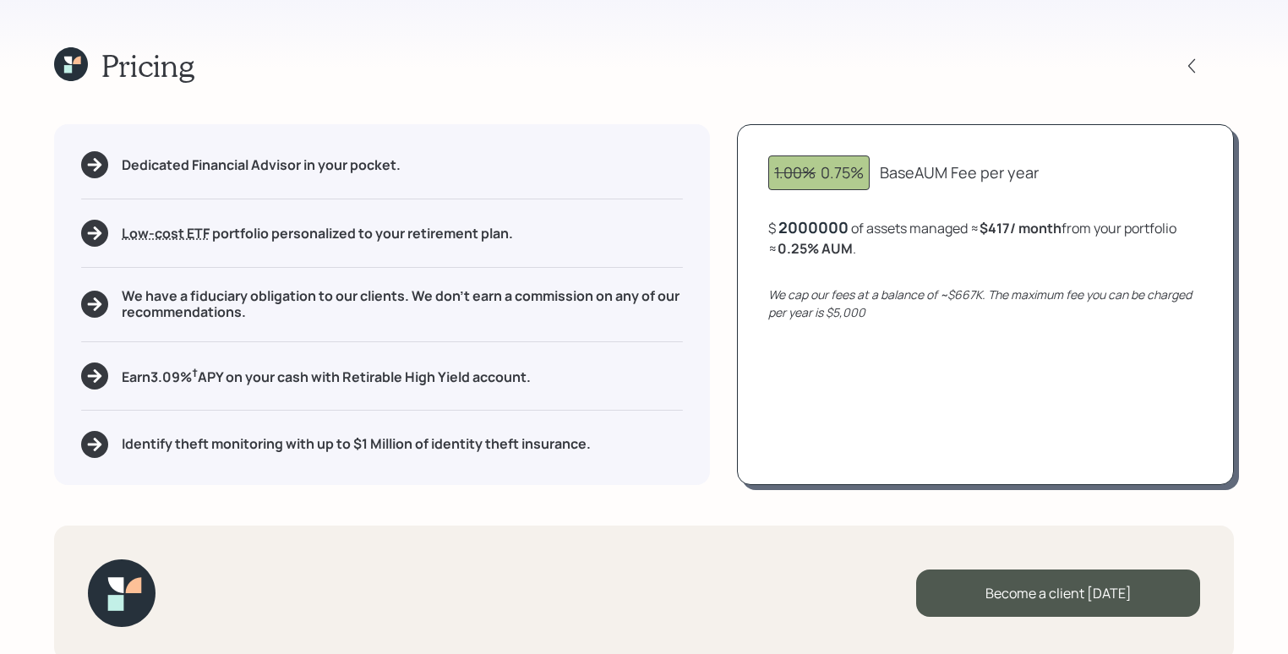
click at [829, 231] on div "2000000" at bounding box center [813, 227] width 70 height 20
click at [871, 401] on div "1.00% 0.75% Base AUM Fee per year $ 311000 of assets managed ≈ $417 / month fro…" at bounding box center [985, 304] width 497 height 360
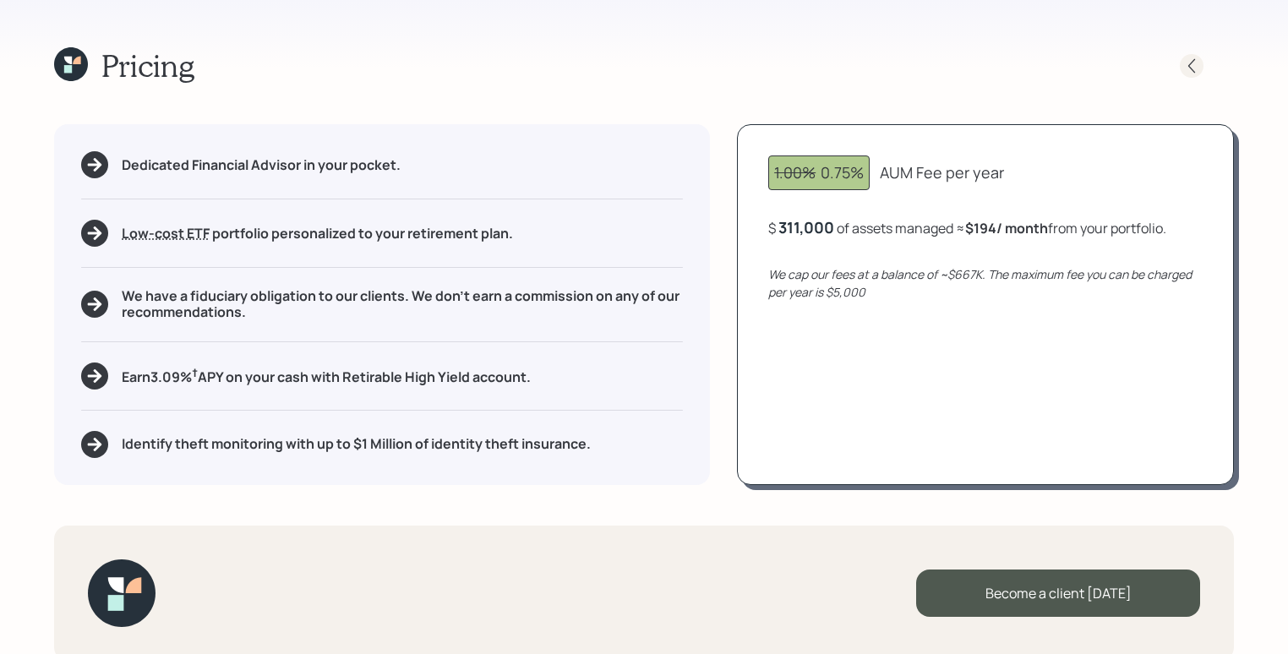
click at [1194, 63] on icon at bounding box center [1191, 65] width 17 height 17
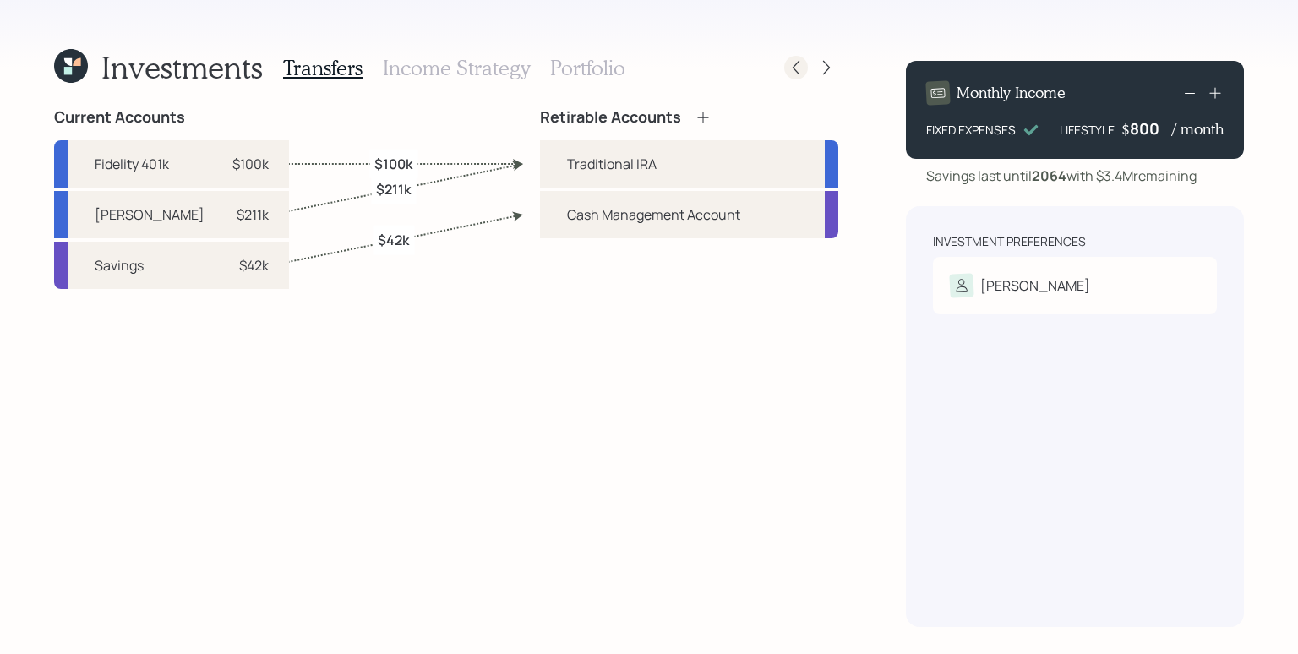
click at [801, 68] on icon at bounding box center [796, 67] width 17 height 17
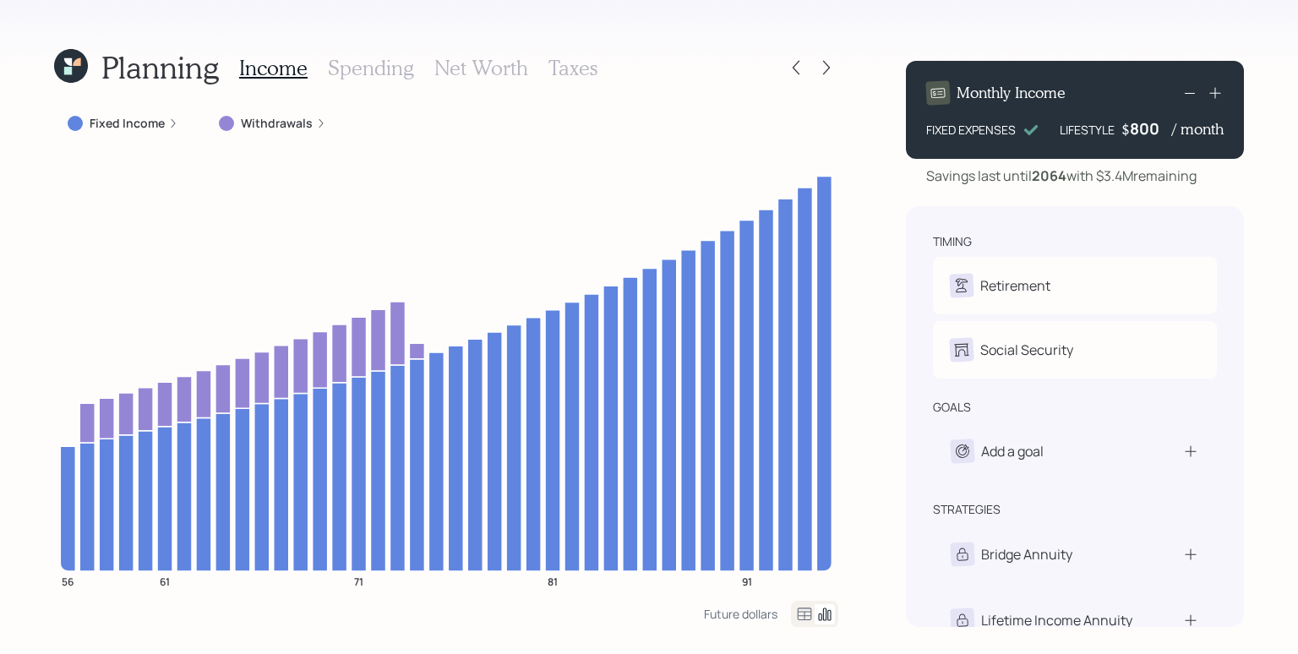
click at [472, 72] on h3 "Net Worth" at bounding box center [481, 68] width 94 height 25
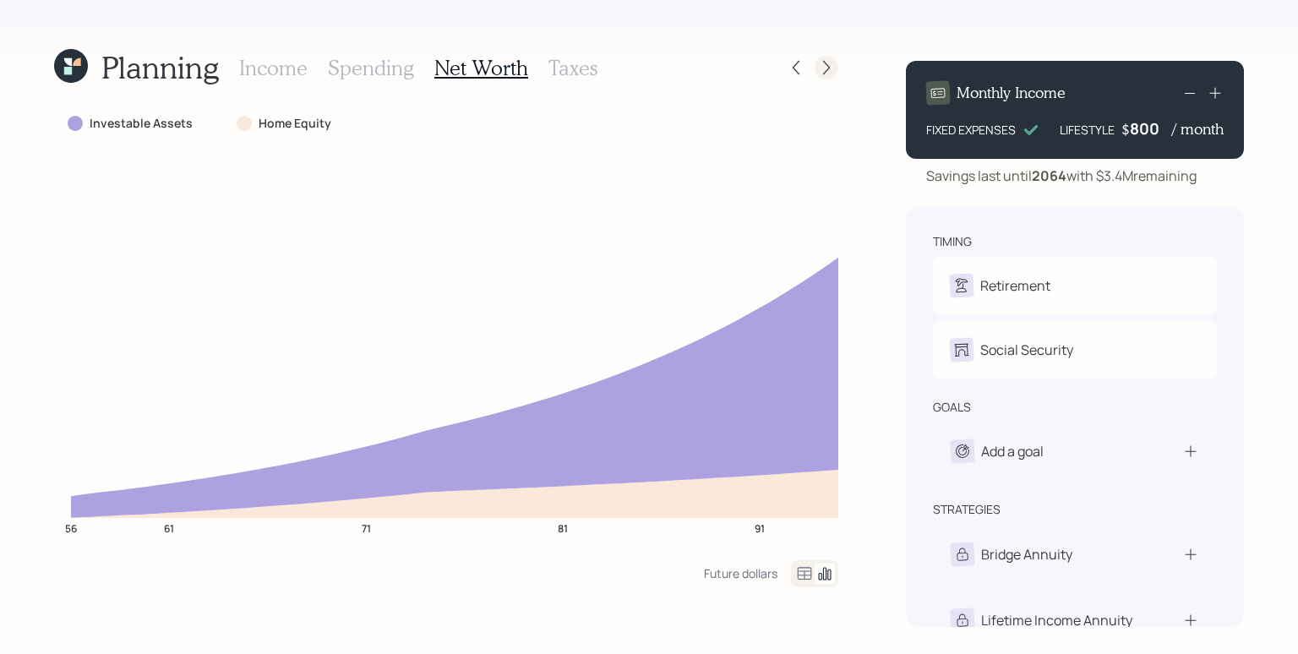
click at [831, 72] on icon at bounding box center [826, 67] width 17 height 17
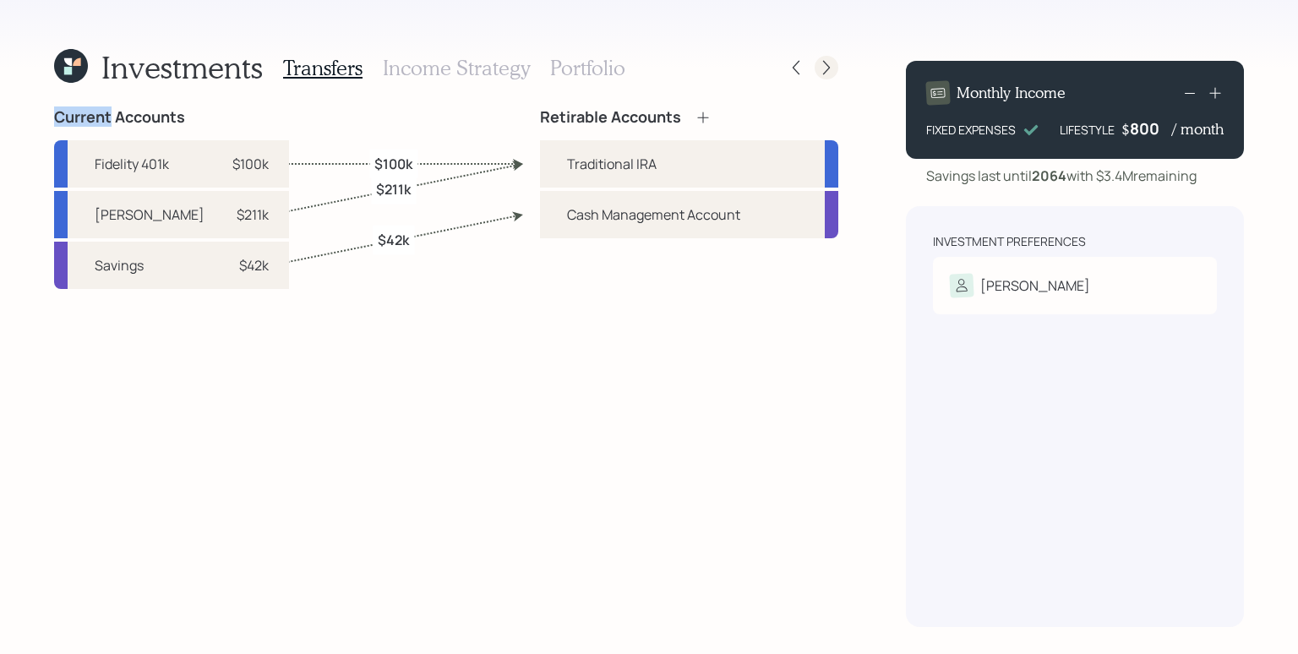
click at [831, 72] on icon at bounding box center [826, 67] width 17 height 17
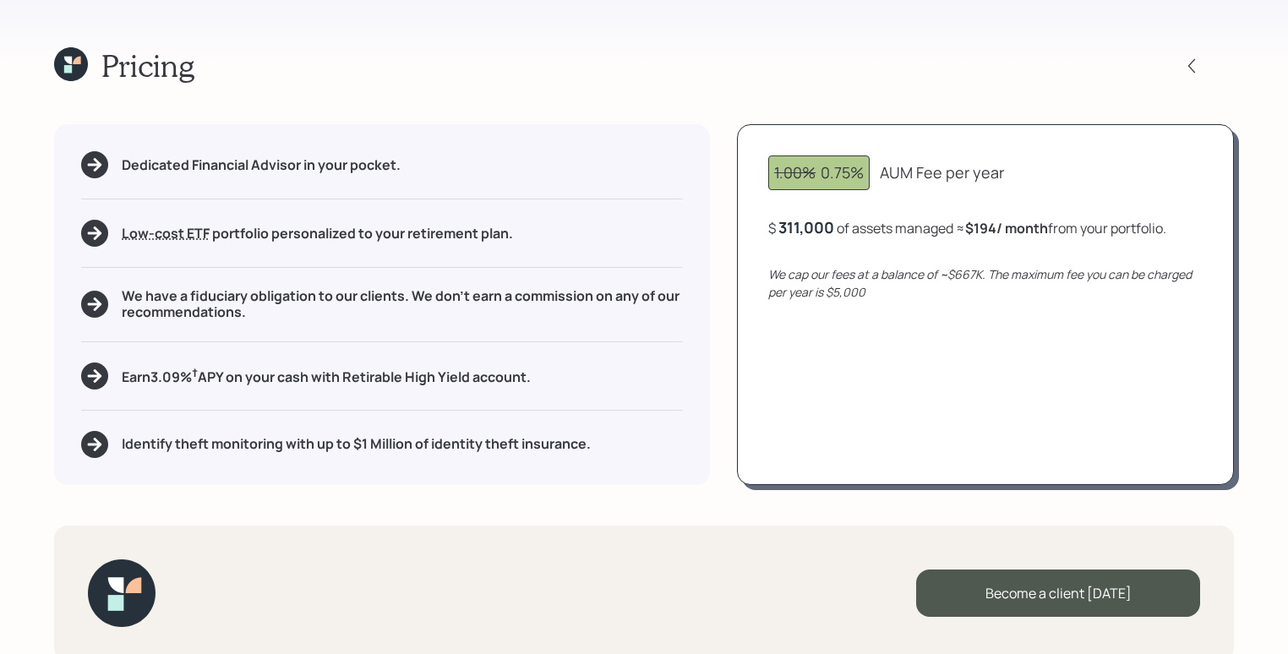
click at [915, 283] on div "We cap our fees at a balance of ~$667K. The maximum fee you can be charged per …" at bounding box center [985, 282] width 434 height 35
drag, startPoint x: 416, startPoint y: 293, endPoint x: 439, endPoint y: 325, distance: 39.9
click at [439, 325] on div "Dedicated Financial Advisor in your pocket. Low-cost ETF Retirable uses diversi…" at bounding box center [382, 304] width 656 height 360
click at [436, 330] on div "Dedicated Financial Advisor in your pocket. Low-cost ETF Retirable uses diversi…" at bounding box center [382, 304] width 656 height 360
drag, startPoint x: 571, startPoint y: 384, endPoint x: 112, endPoint y: 380, distance: 458.9
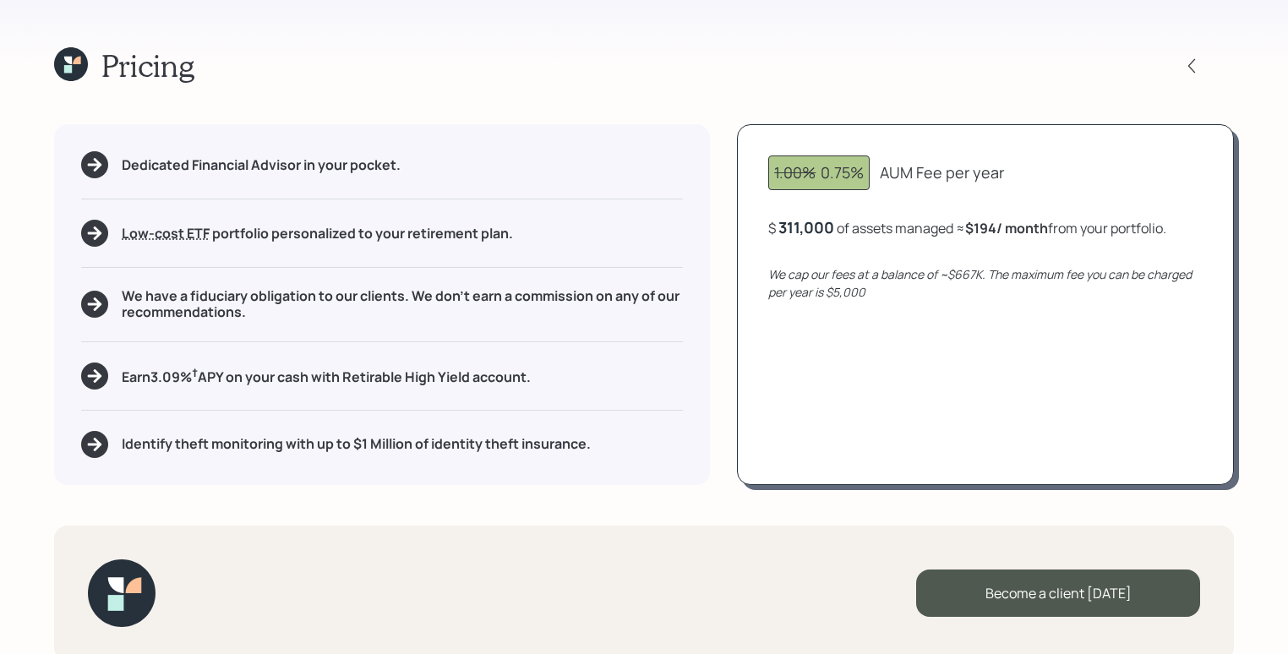
click at [112, 380] on div "Earn 3.09 % † APY on your cash with Retirable High Yield account." at bounding box center [382, 376] width 602 height 27
click at [187, 400] on div "Dedicated Financial Advisor in your pocket. Low-cost ETF Retirable uses diversi…" at bounding box center [382, 304] width 656 height 360
drag, startPoint x: 118, startPoint y: 444, endPoint x: 603, endPoint y: 463, distance: 484.6
click at [603, 464] on div "Dedicated Financial Advisor in your pocket. Low-cost ETF Retirable uses diversi…" at bounding box center [382, 304] width 656 height 360
click at [1149, 407] on div "1.00% 0.75% AUM Fee per year $ 311,000 of assets managed ≈ $194 / month from yo…" at bounding box center [985, 304] width 497 height 360
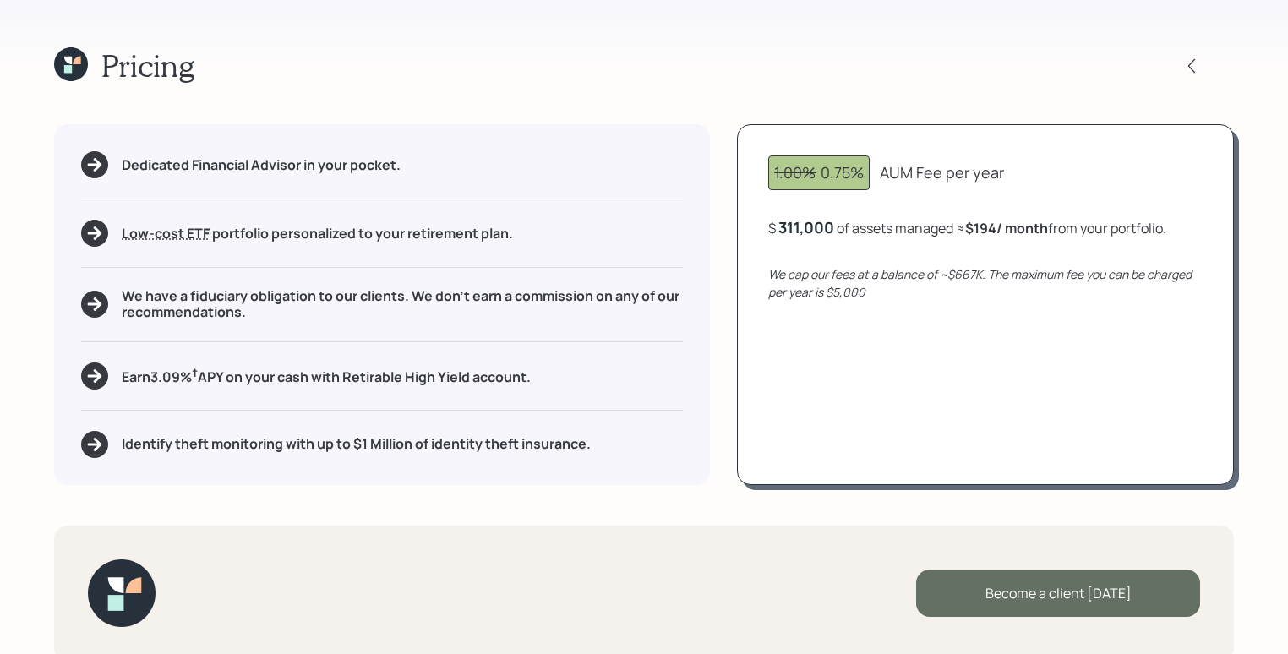
click at [1066, 605] on div "Become a client [DATE]" at bounding box center [1058, 593] width 284 height 47
click at [1087, 581] on div "Go to Altruist" at bounding box center [1058, 593] width 284 height 47
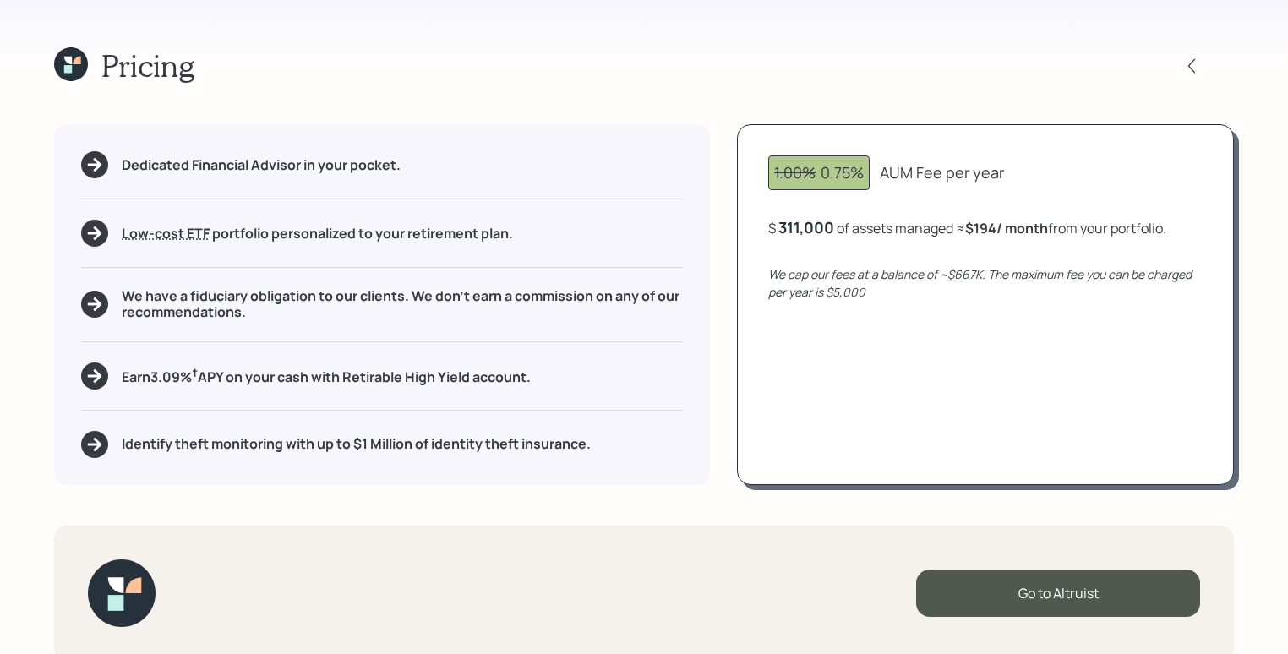
click at [66, 72] on icon at bounding box center [68, 69] width 8 height 8
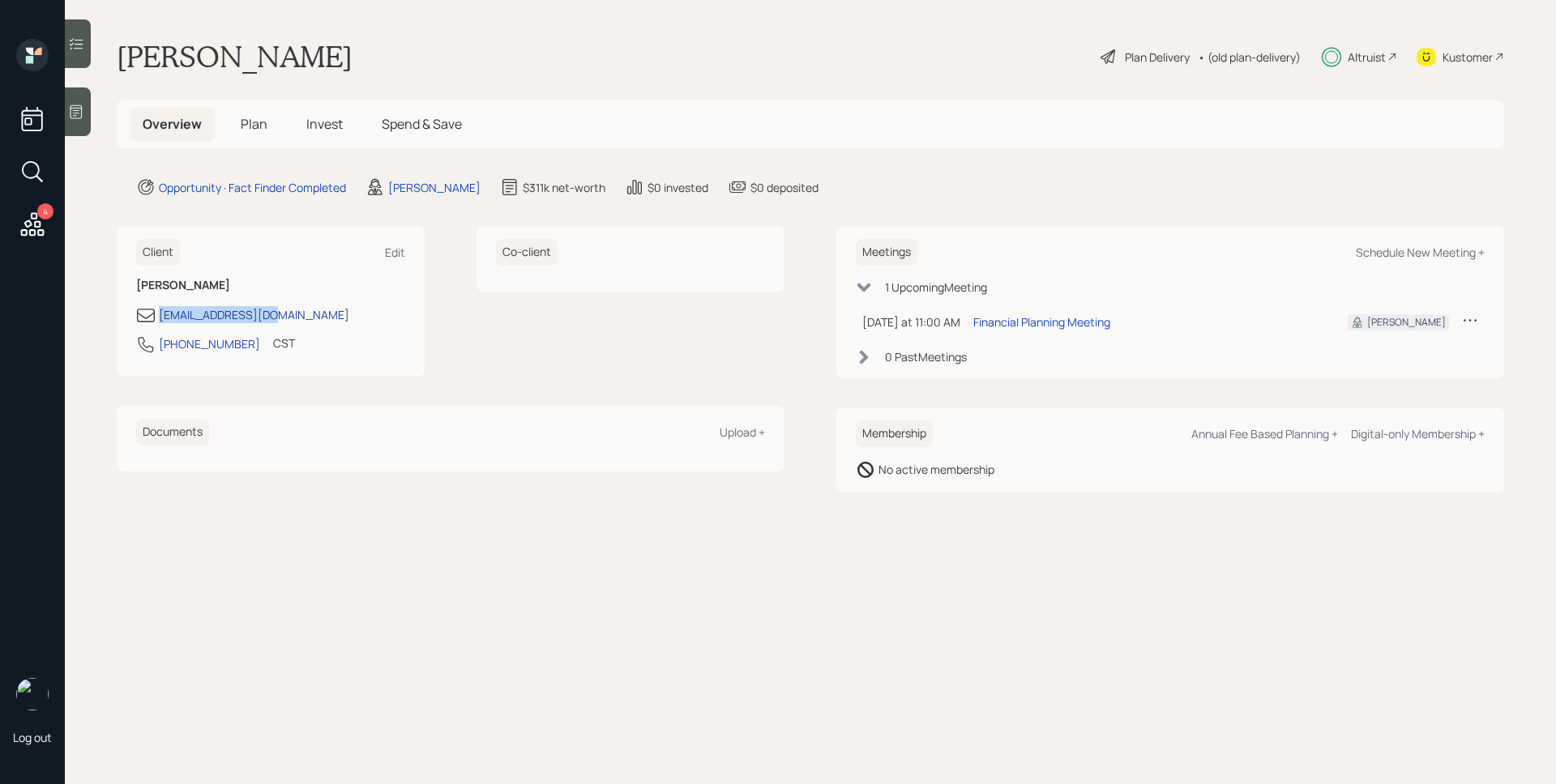
drag, startPoint x: 290, startPoint y: 319, endPoint x: 159, endPoint y: 315, distance: 131.1
click at [159, 315] on div "[EMAIL_ADDRESS][DOMAIN_NAME]" at bounding box center [270, 315] width 269 height 19
copy div "[EMAIL_ADDRESS][DOMAIN_NAME]"
drag, startPoint x: 240, startPoint y: 343, endPoint x: 159, endPoint y: 342, distance: 81.0
click at [159, 342] on div "[PHONE_NUMBER] CST Currently 10:49 AM" at bounding box center [270, 349] width 269 height 29
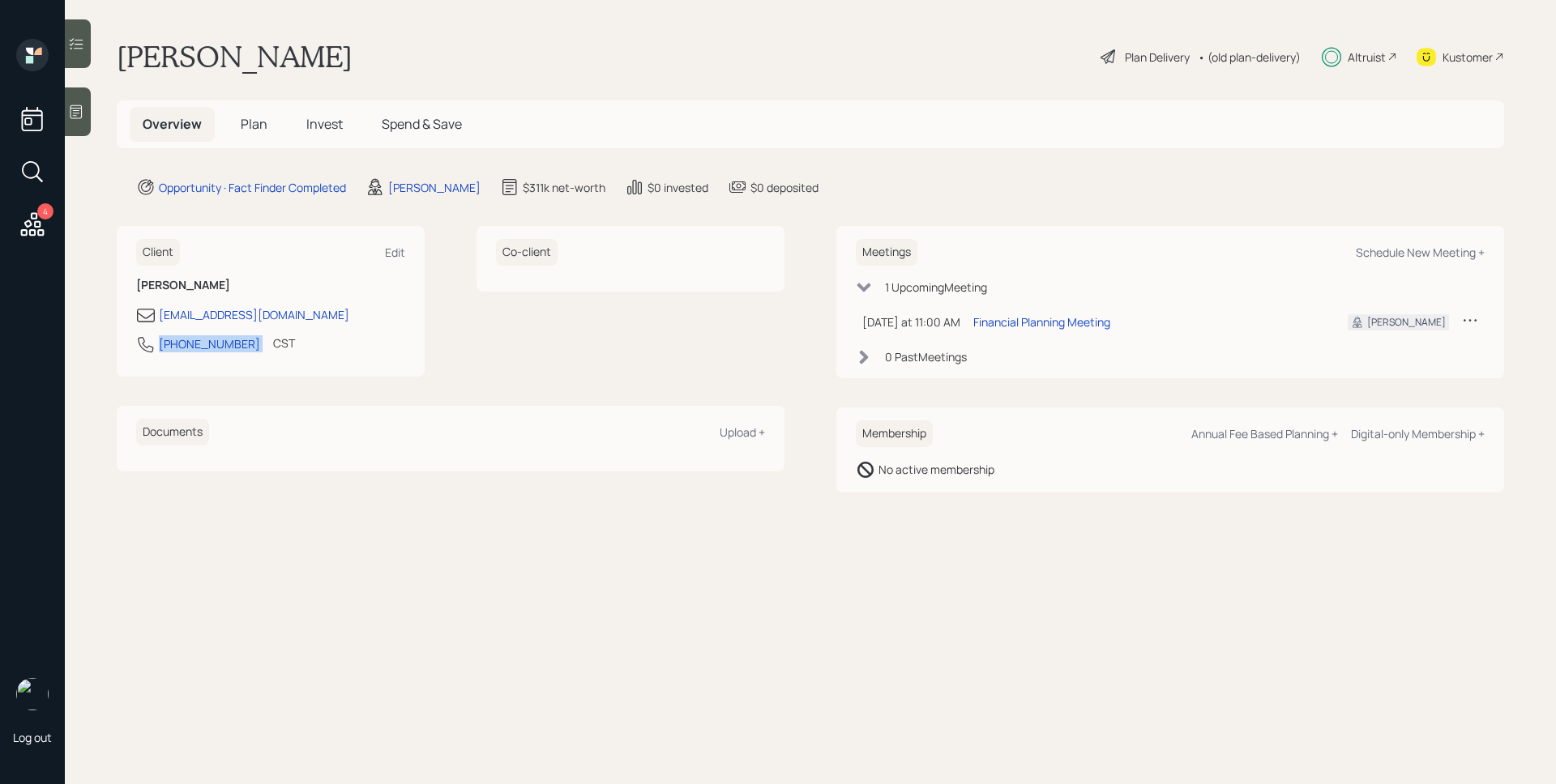
copy div "[PHONE_NUMBER]"
click at [322, 127] on span "Invest" at bounding box center [324, 124] width 36 height 18
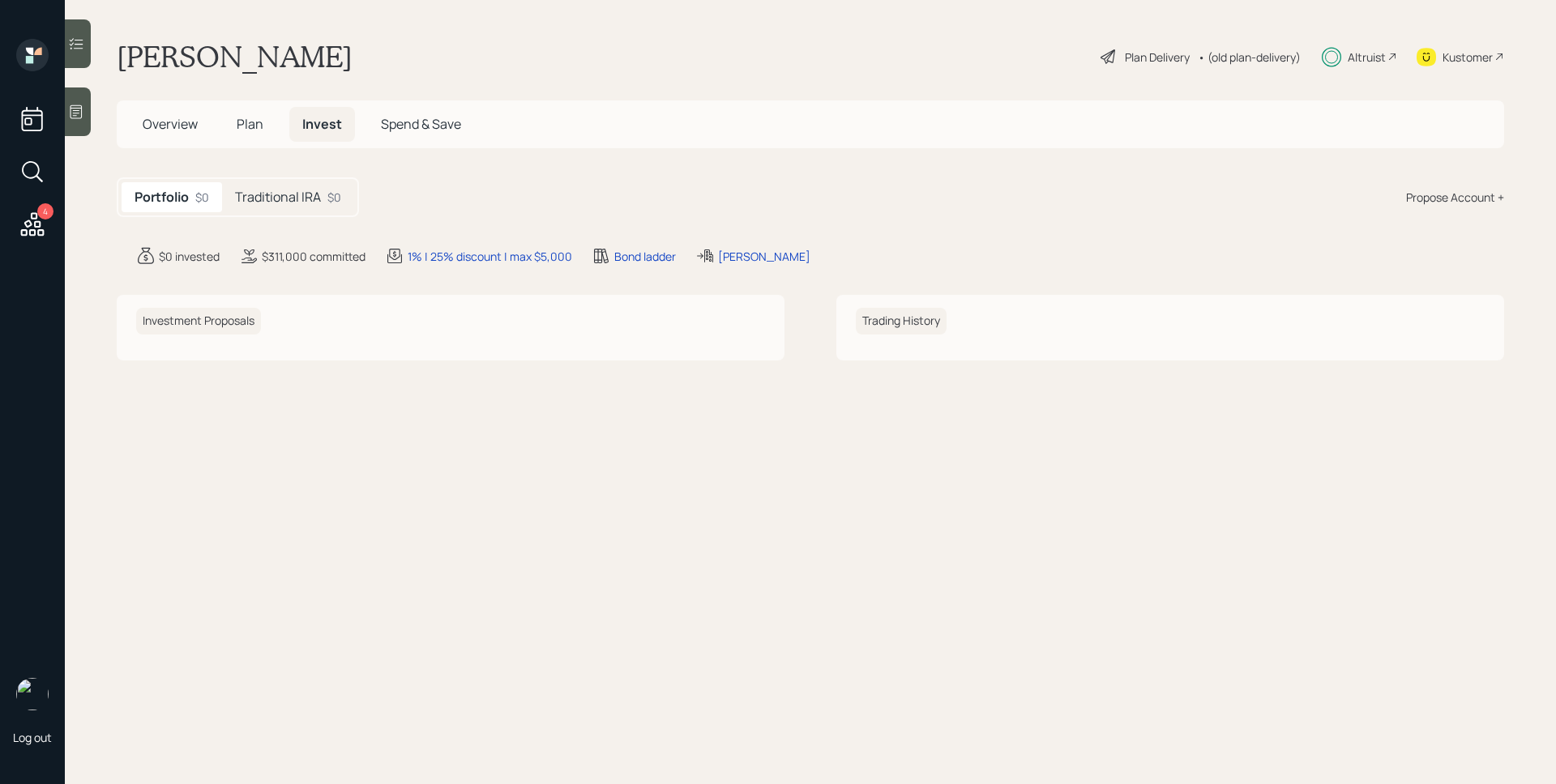
click at [1444, 200] on div "Propose Account +" at bounding box center [1454, 197] width 98 height 17
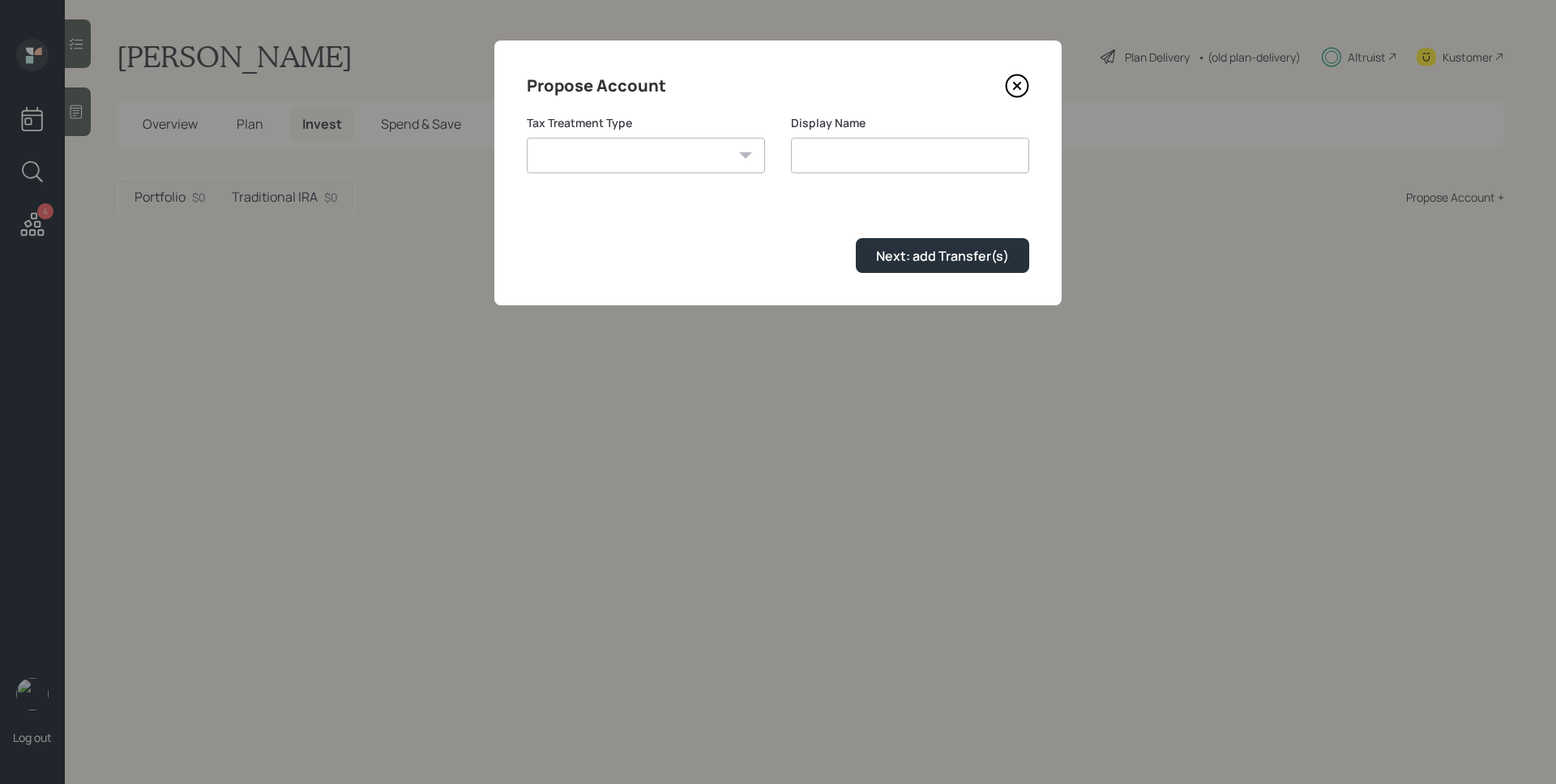
click at [675, 154] on select "[PERSON_NAME] Taxable Traditional" at bounding box center [645, 155] width 238 height 35
select select "[PERSON_NAME]"
click at [526, 138] on select "[PERSON_NAME] Taxable Traditional" at bounding box center [645, 155] width 238 height 35
type input "[PERSON_NAME]"
click at [970, 253] on div "Next: add Transfer(s)" at bounding box center [942, 256] width 133 height 18
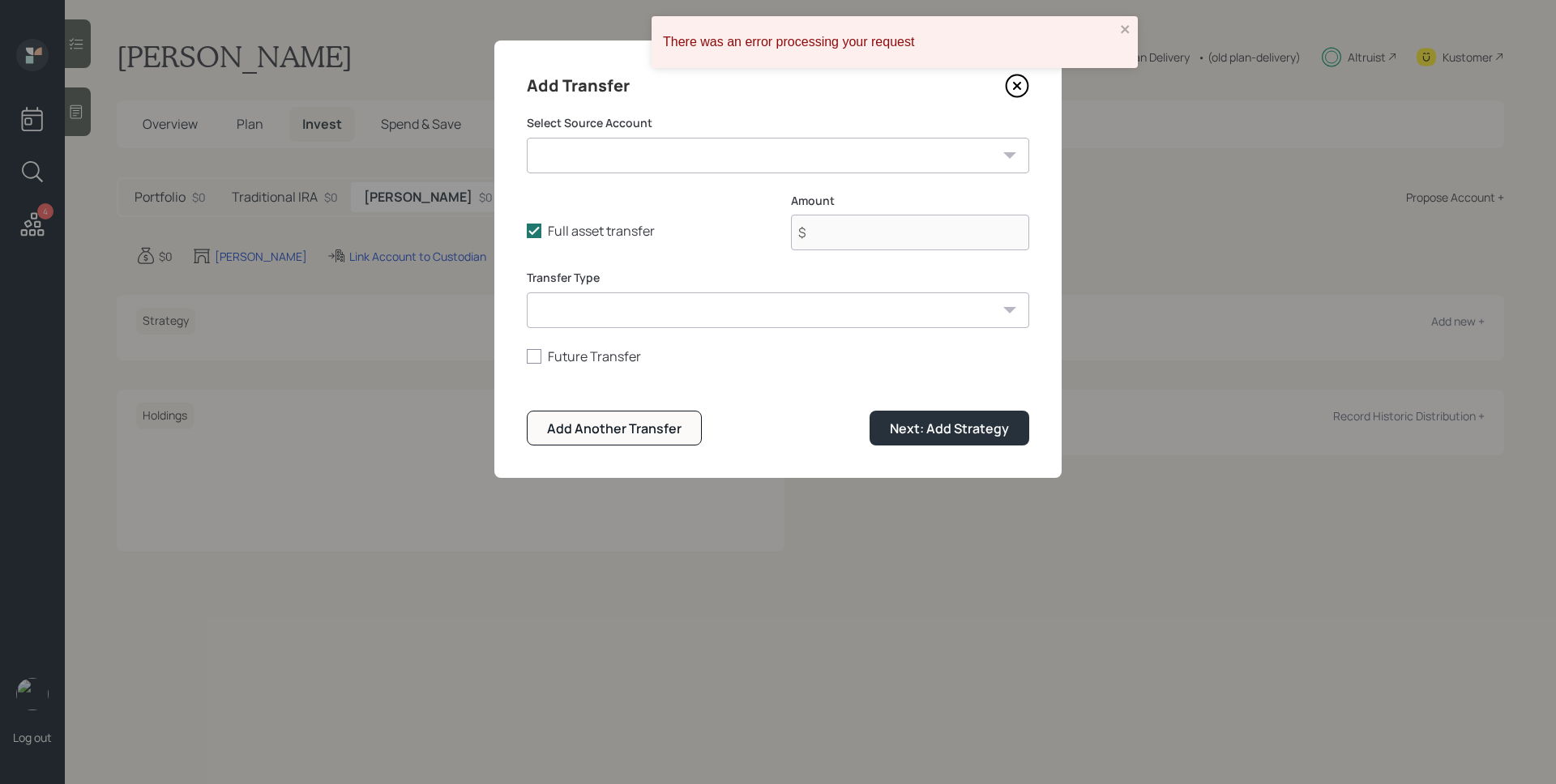
click at [793, 150] on select "Fidelity 401k ($100,000 | IRA) [PERSON_NAME] ($211,000 | IRA) Savings ($42,000 …" at bounding box center [778, 155] width 502 height 35
click at [526, 138] on select "Fidelity 401k ($100,000 | IRA) [PERSON_NAME] ($211,000 | IRA) Savings ($42,000 …" at bounding box center [778, 155] width 502 height 35
click at [1026, 83] on icon at bounding box center [1016, 85] width 24 height 24
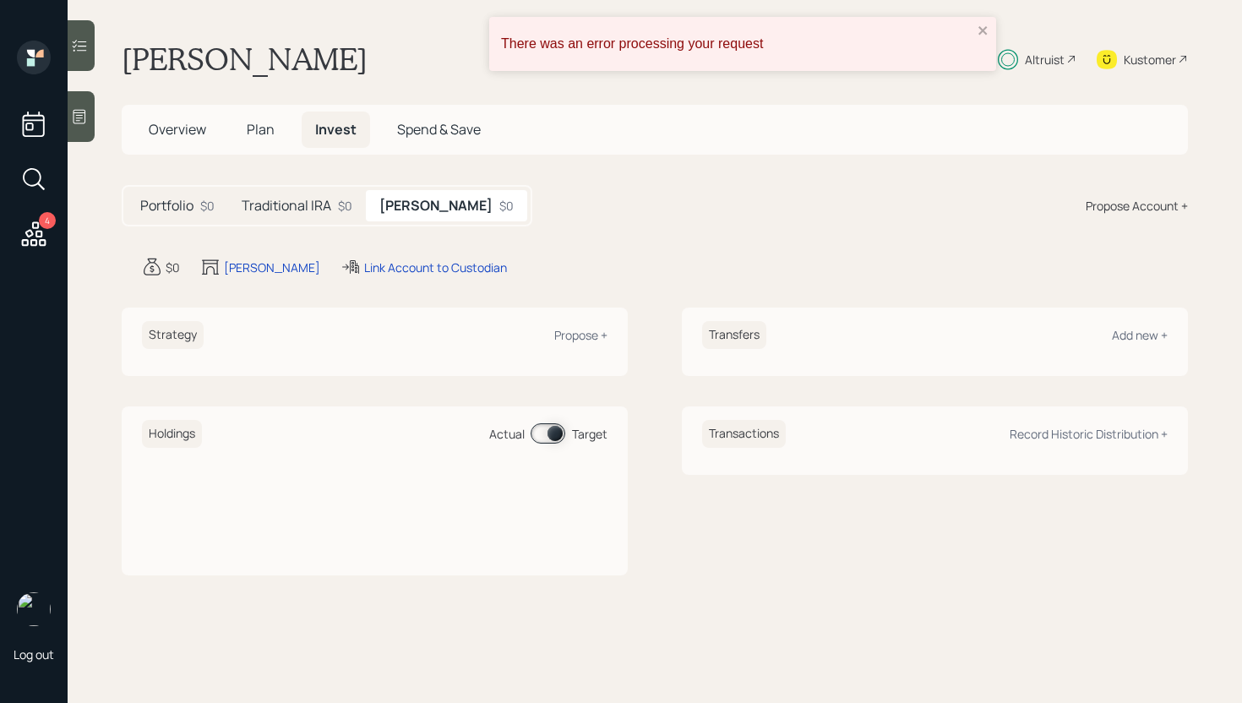
click at [259, 125] on span "Plan" at bounding box center [261, 129] width 28 height 19
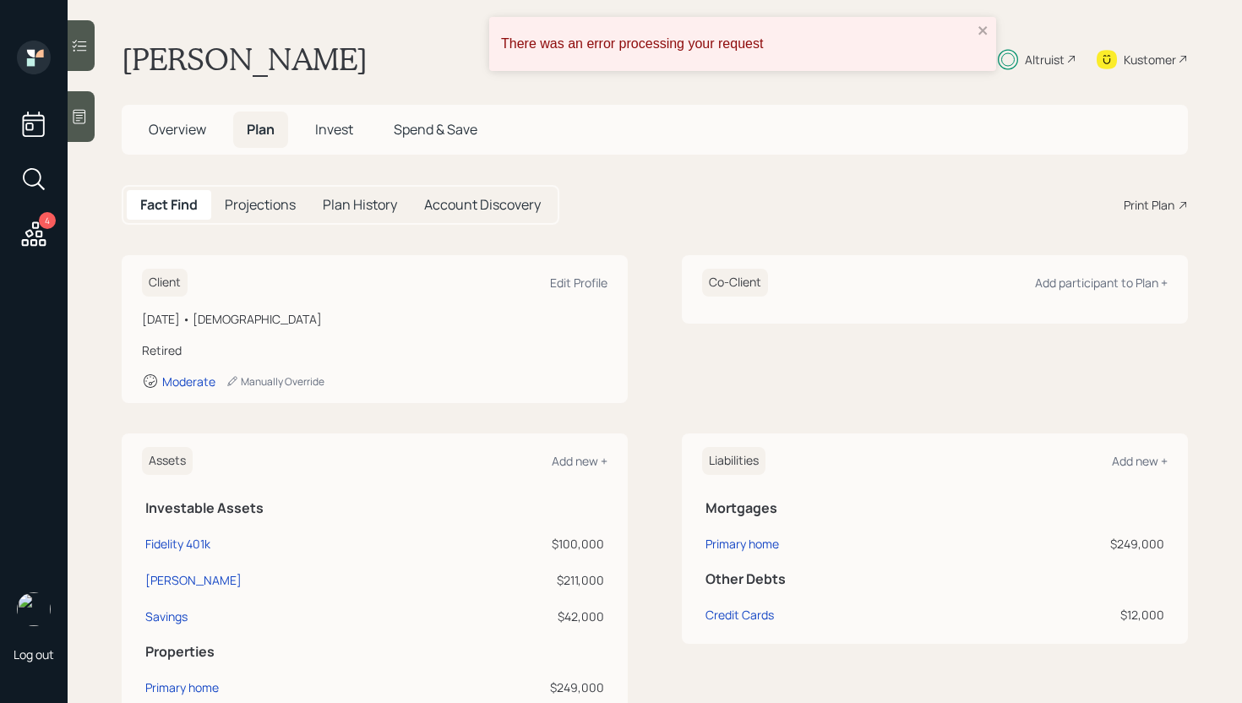
click at [177, 127] on span "Overview" at bounding box center [177, 129] width 57 height 19
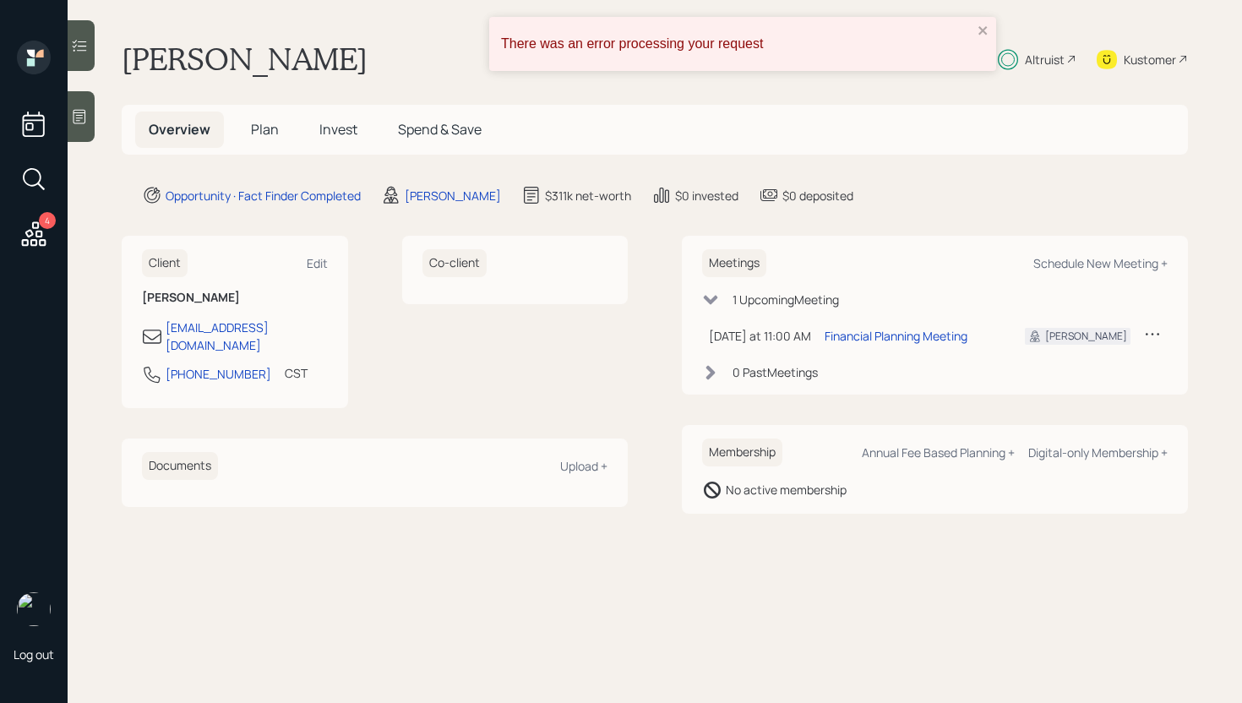
click at [270, 130] on span "Plan" at bounding box center [265, 129] width 28 height 19
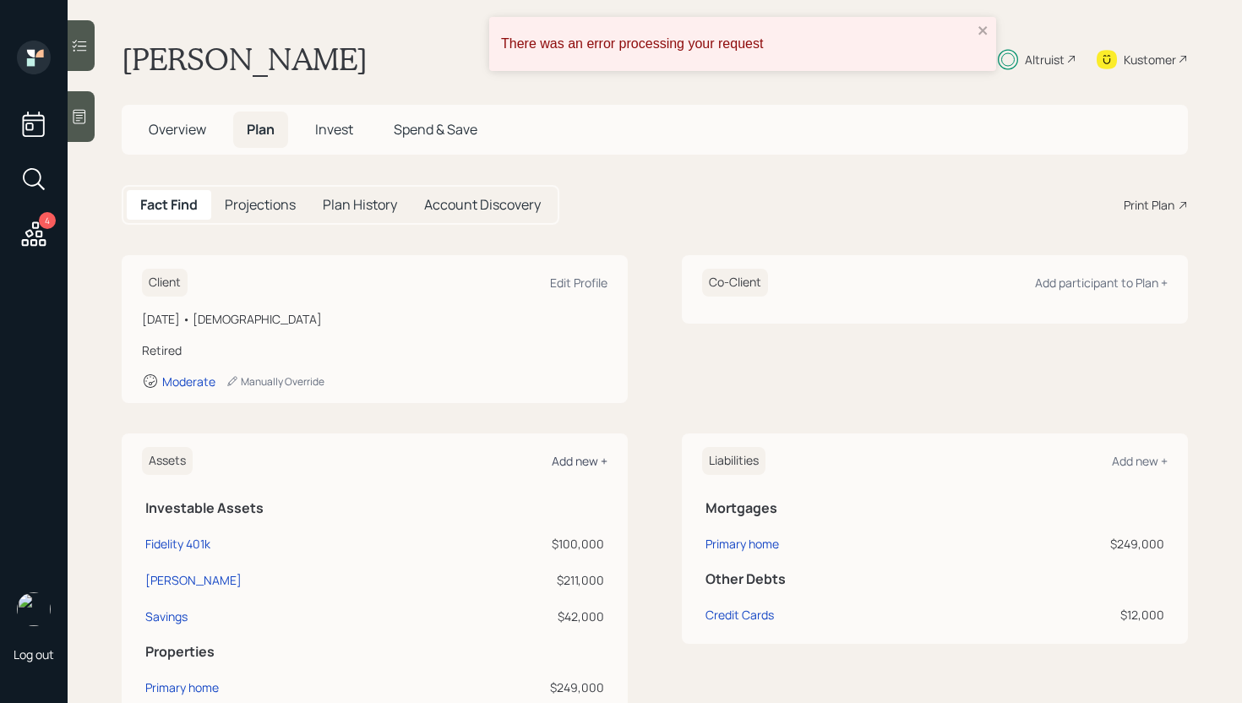
click at [583, 463] on div "Add new +" at bounding box center [580, 461] width 56 height 16
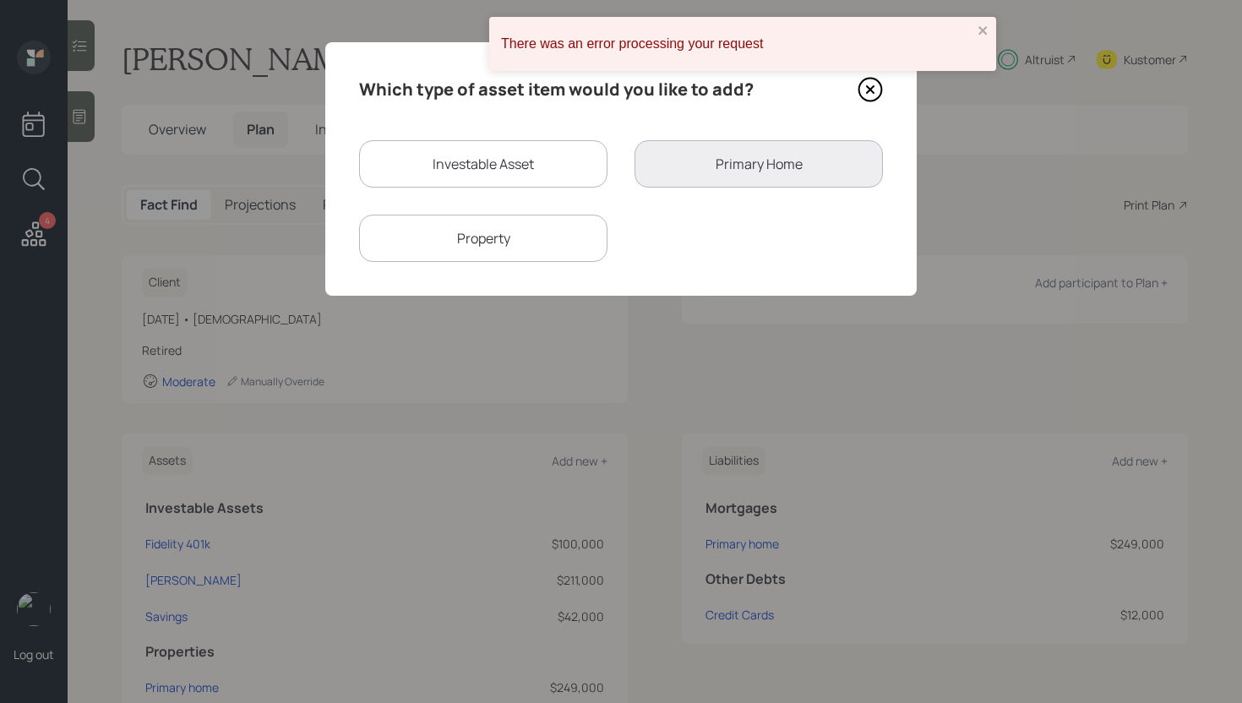
click at [467, 156] on div "Investable Asset" at bounding box center [483, 163] width 248 height 47
select select "taxable"
select select "balanced"
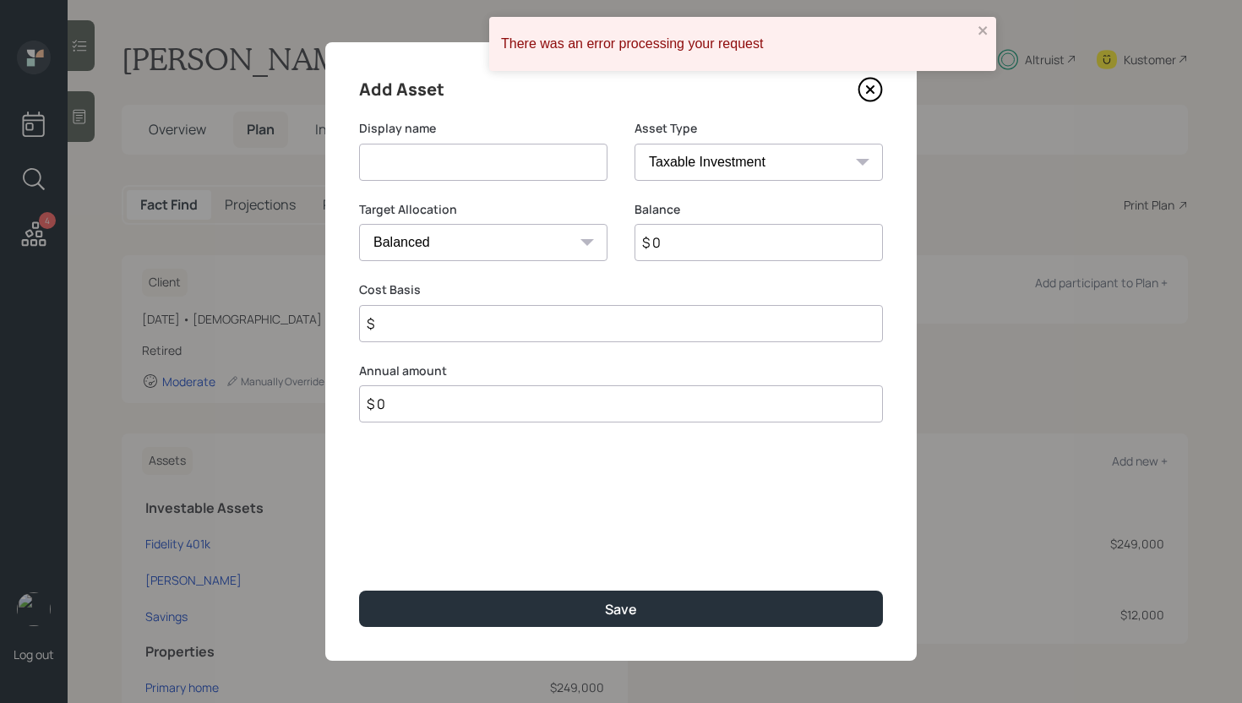
click at [469, 165] on input at bounding box center [483, 162] width 248 height 37
type input "[PERSON_NAME]"
click at [702, 166] on select "SEP [PERSON_NAME] IRA 401(k) [PERSON_NAME] 401(k) 403(b) [PERSON_NAME] 403(b) 4…" at bounding box center [759, 162] width 248 height 37
select select "roth_ira"
click at [635, 144] on select "SEP [PERSON_NAME] IRA 401(k) [PERSON_NAME] 401(k) 403(b) [PERSON_NAME] 403(b) 4…" at bounding box center [759, 162] width 248 height 37
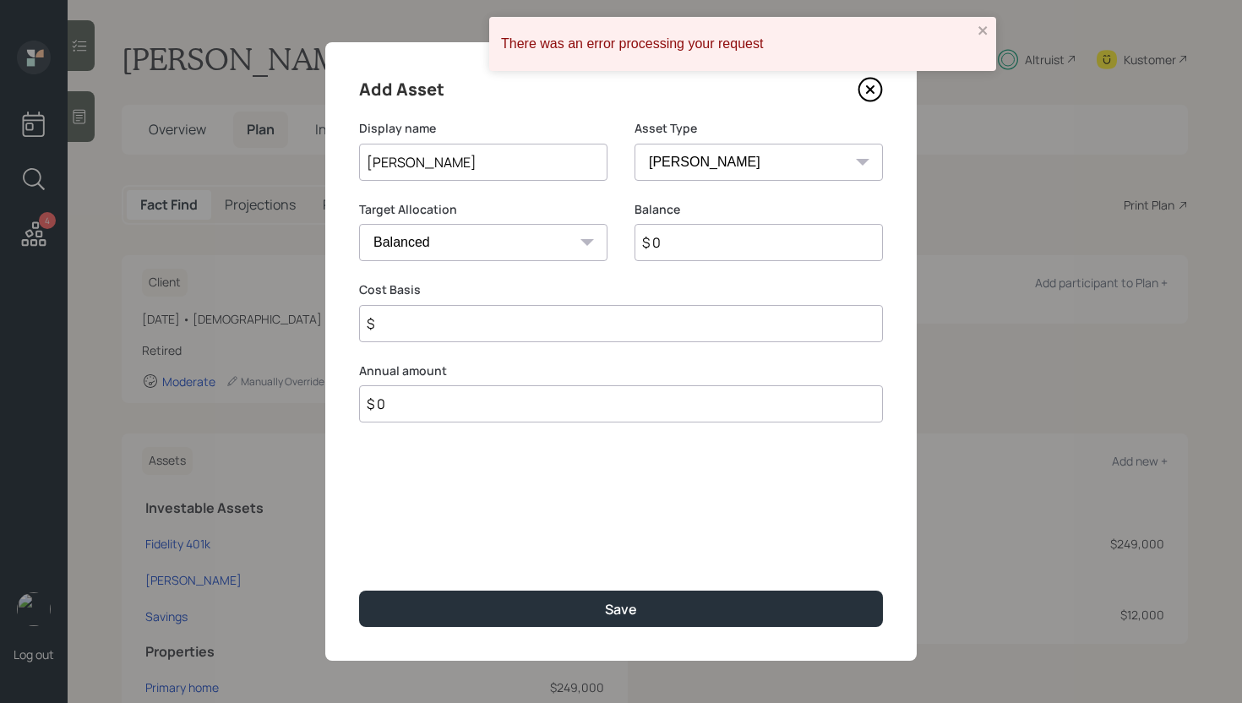
type input "$"
click at [716, 246] on input "$ 0" at bounding box center [759, 242] width 248 height 37
type input "$ 1"
click at [656, 331] on input "$" at bounding box center [621, 323] width 524 height 37
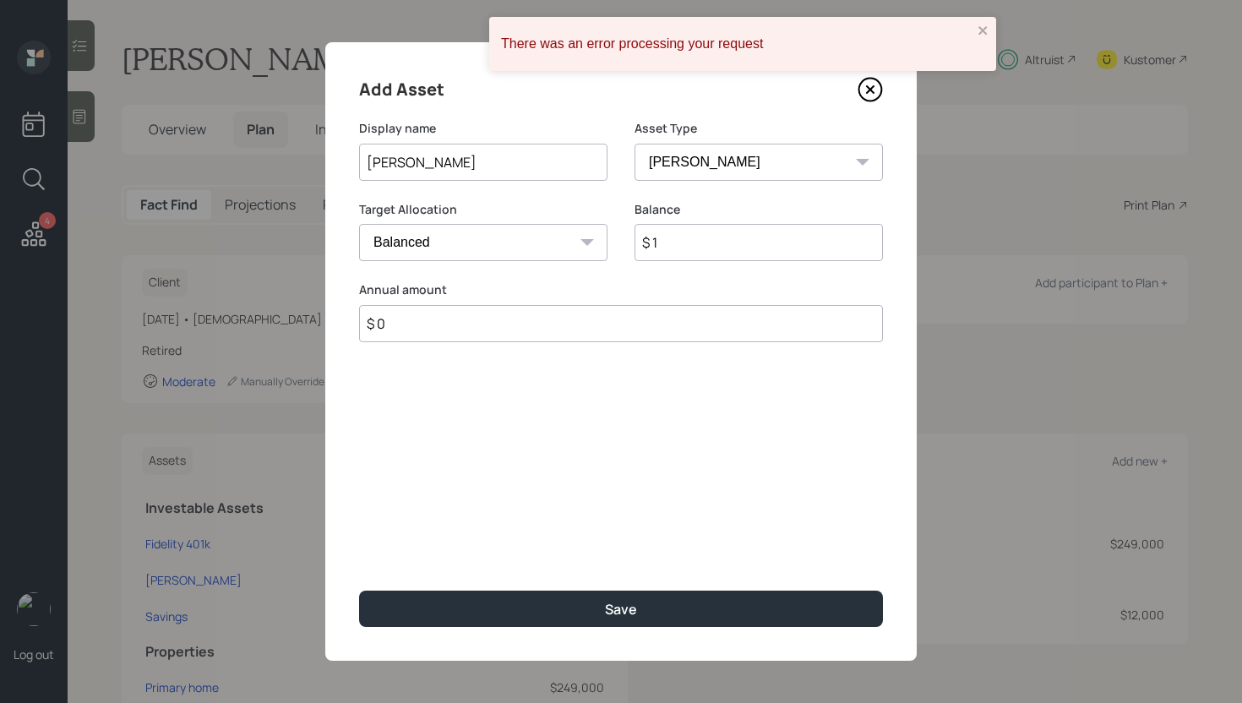
type input "$ 0"
click at [359, 591] on button "Save" at bounding box center [621, 609] width 524 height 36
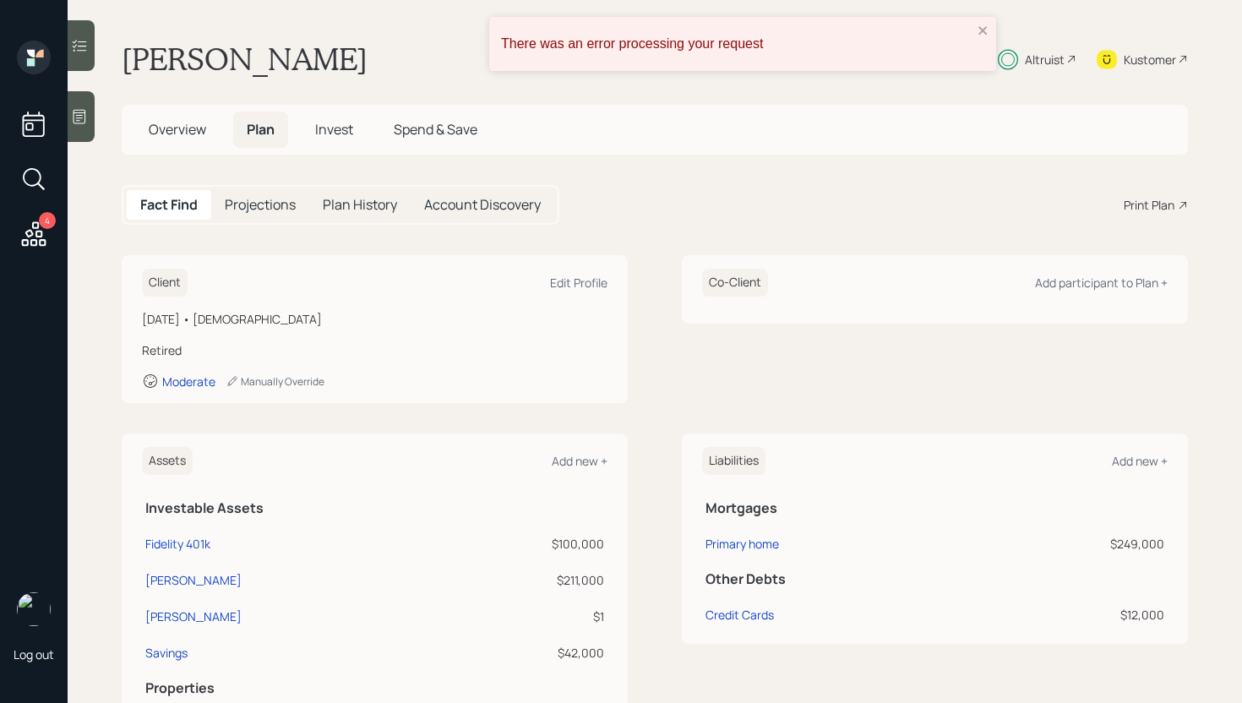
click at [328, 134] on span "Invest" at bounding box center [334, 129] width 38 height 19
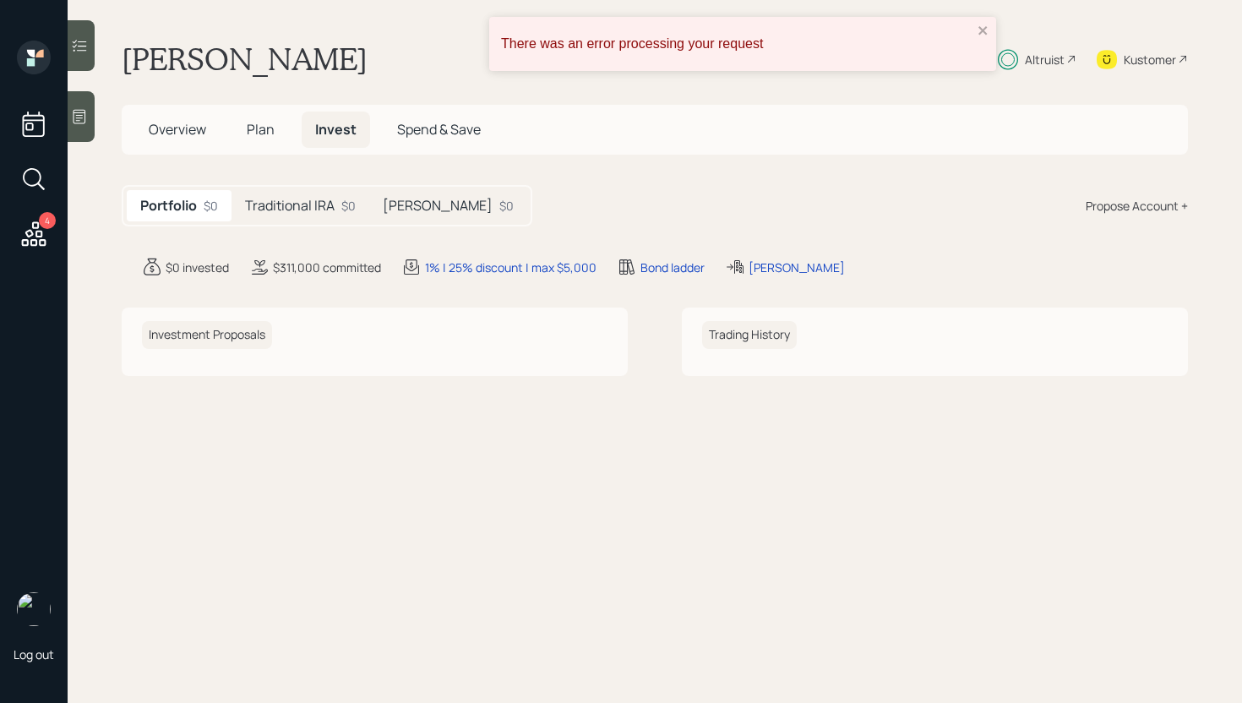
click at [499, 209] on div "$0" at bounding box center [506, 206] width 14 height 18
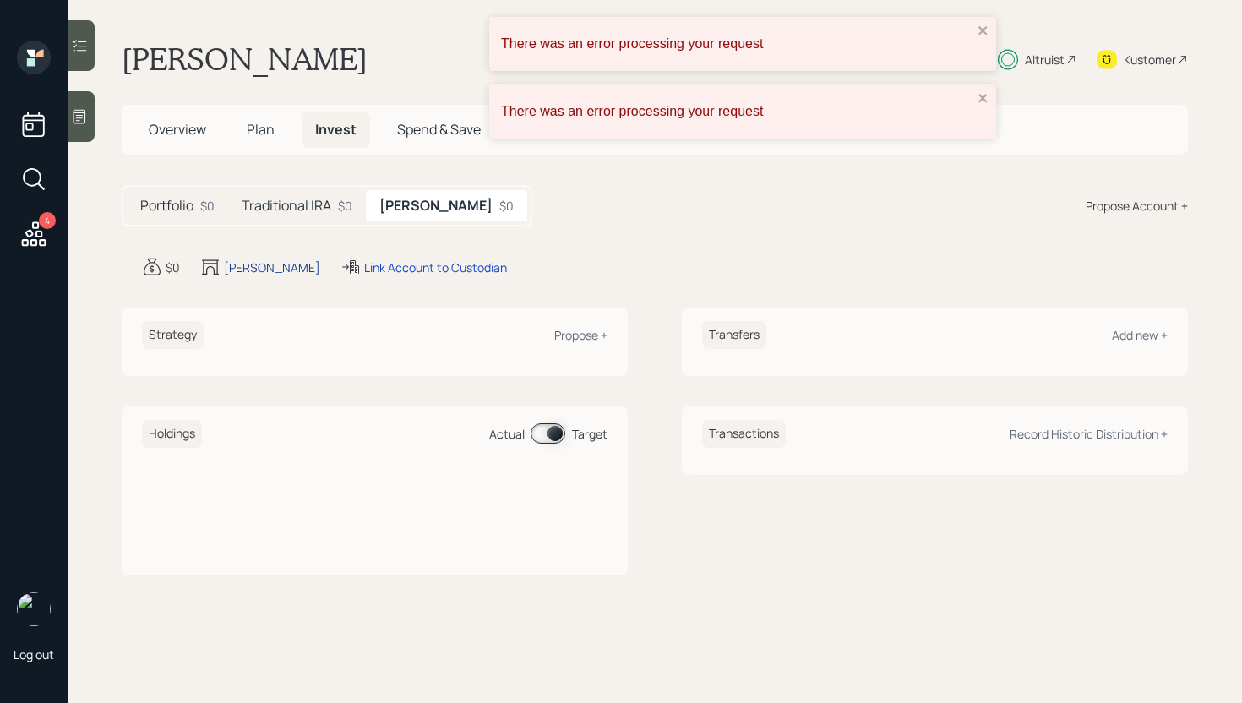
click at [235, 265] on div "[PERSON_NAME]" at bounding box center [272, 268] width 96 height 18
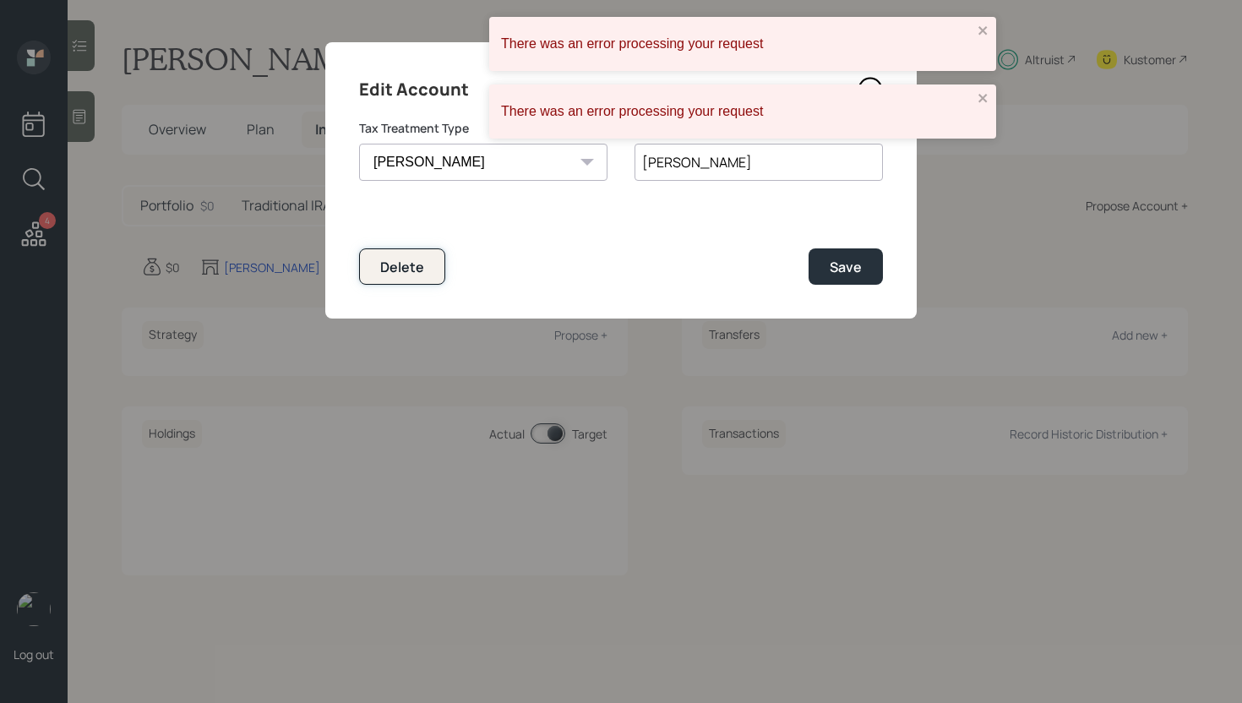
click at [401, 270] on div "Delete" at bounding box center [402, 267] width 44 height 19
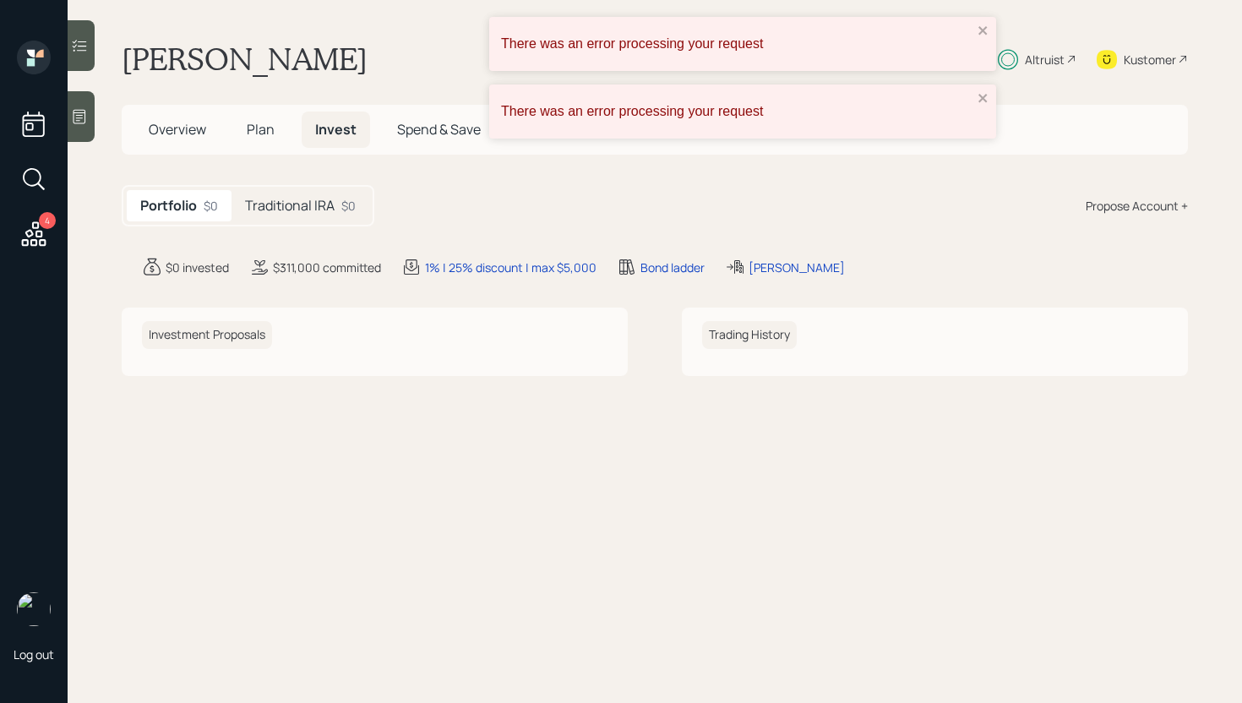
click at [1109, 206] on div "Propose Account +" at bounding box center [1137, 206] width 102 height 18
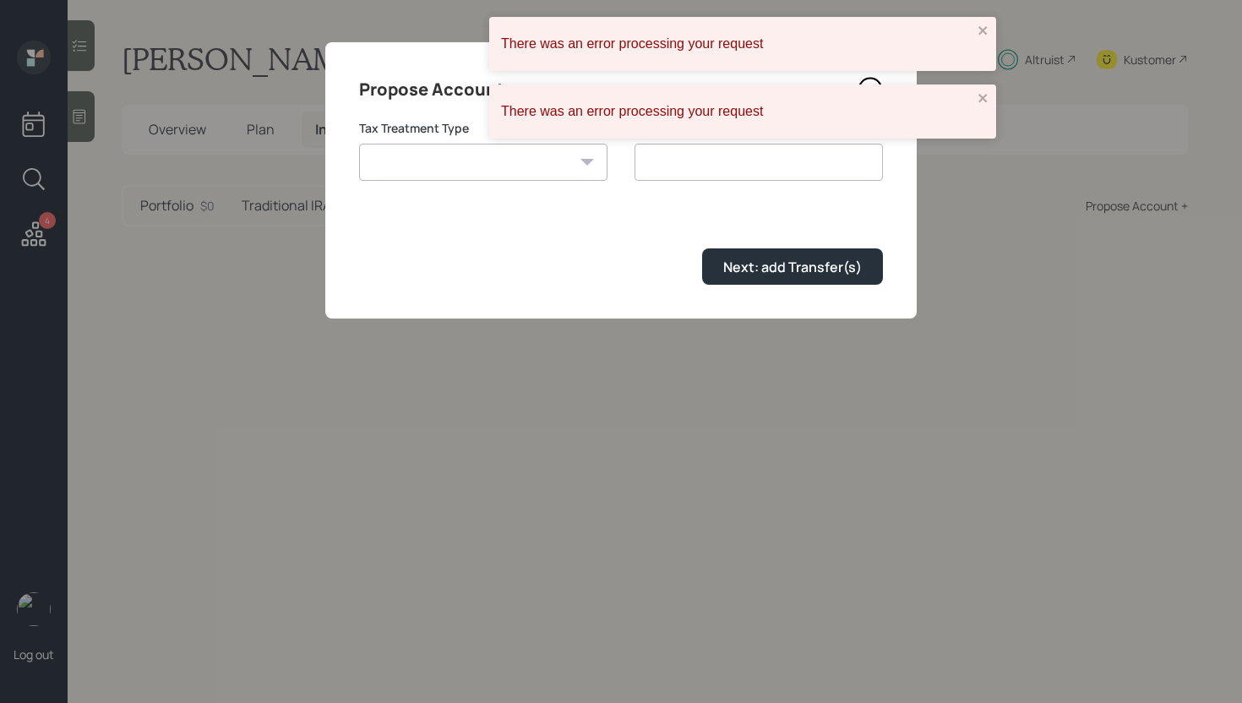
click at [463, 156] on select "[PERSON_NAME] Taxable Traditional" at bounding box center [483, 162] width 248 height 37
select select "[PERSON_NAME]"
click at [359, 144] on select "[PERSON_NAME] Taxable Traditional" at bounding box center [483, 162] width 248 height 37
type input "[PERSON_NAME]"
click at [766, 265] on div "Next: add Transfer(s)" at bounding box center [792, 267] width 139 height 19
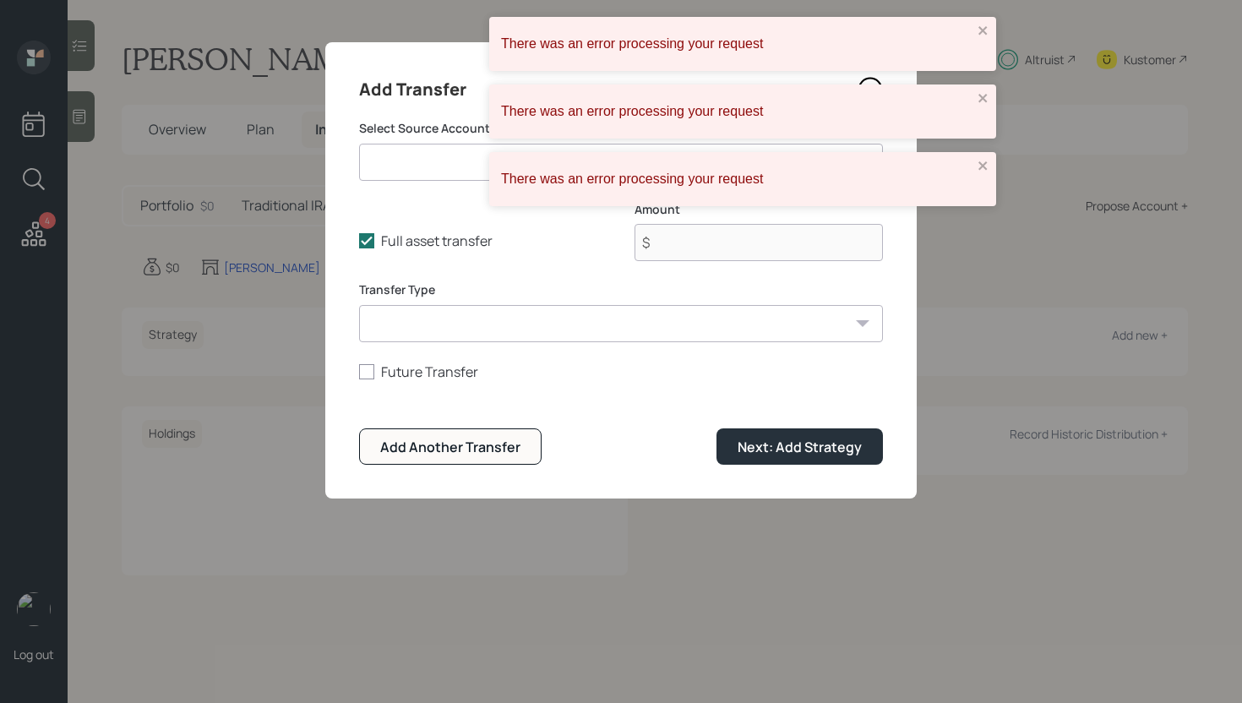
click at [450, 152] on select "Fidelity 401k ($100,000 | IRA) [PERSON_NAME] ($211,000 | IRA) [PERSON_NAME] ($1…" at bounding box center [621, 162] width 524 height 37
select select "5b58d3bd-416a-4c92-8d84-7bcbf36ad732"
click at [359, 144] on select "Fidelity 401k ($100,000 | IRA) [PERSON_NAME] ($211,000 | IRA) [PERSON_NAME] ($1…" at bounding box center [621, 162] width 524 height 37
type input "$ 1"
click at [787, 460] on button "Next: Add Strategy" at bounding box center [800, 446] width 166 height 36
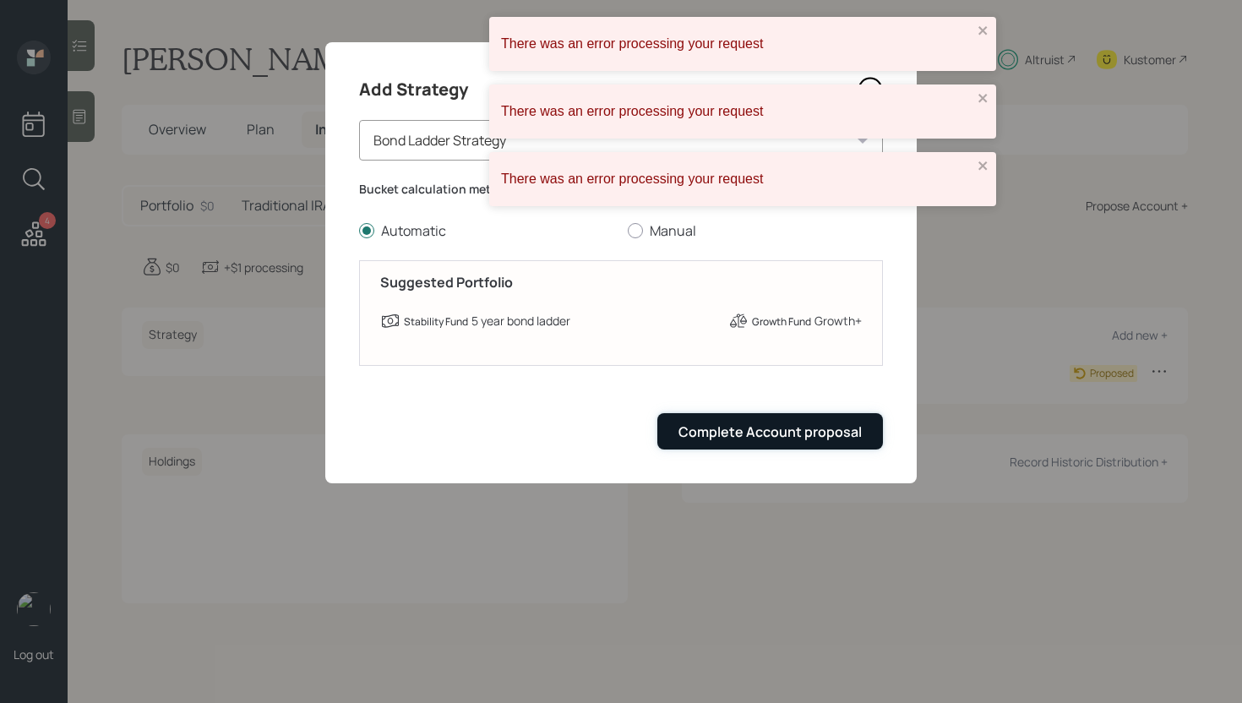
click at [783, 435] on div "Complete Account proposal" at bounding box center [770, 432] width 183 height 19
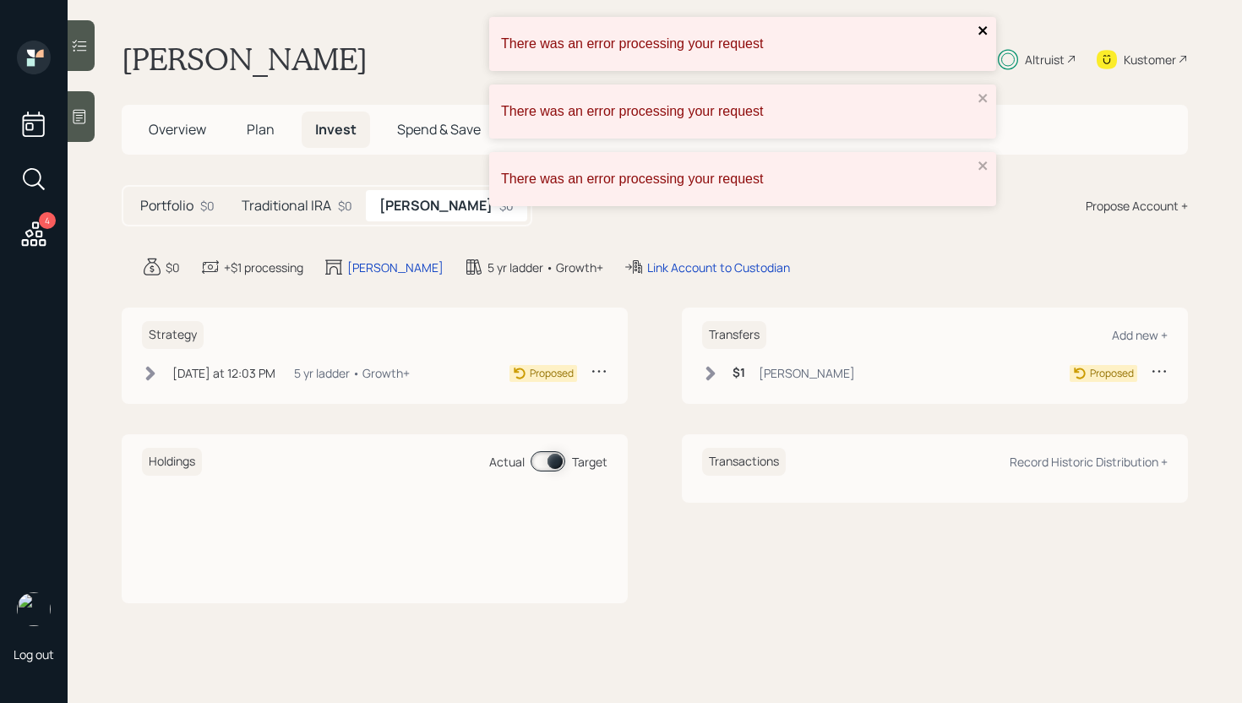
click at [985, 35] on icon "close" at bounding box center [984, 31] width 12 height 14
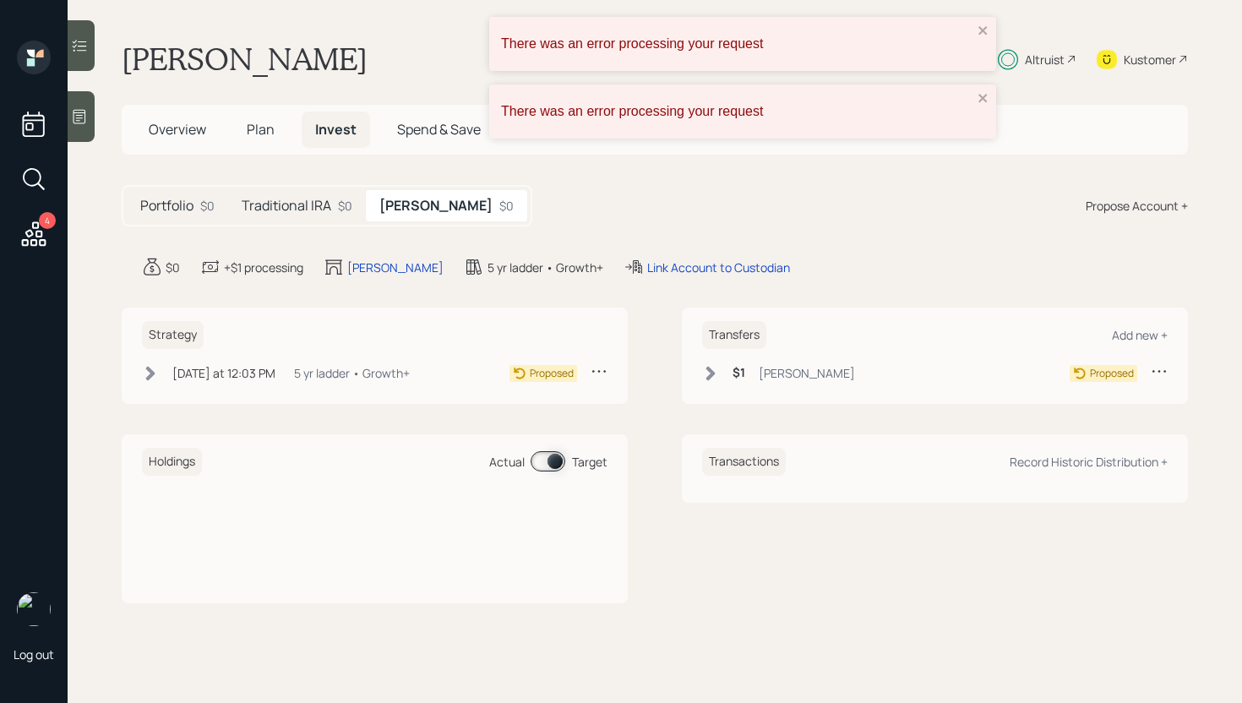
click at [983, 97] on div "There was an error processing your request" at bounding box center [742, 112] width 507 height 54
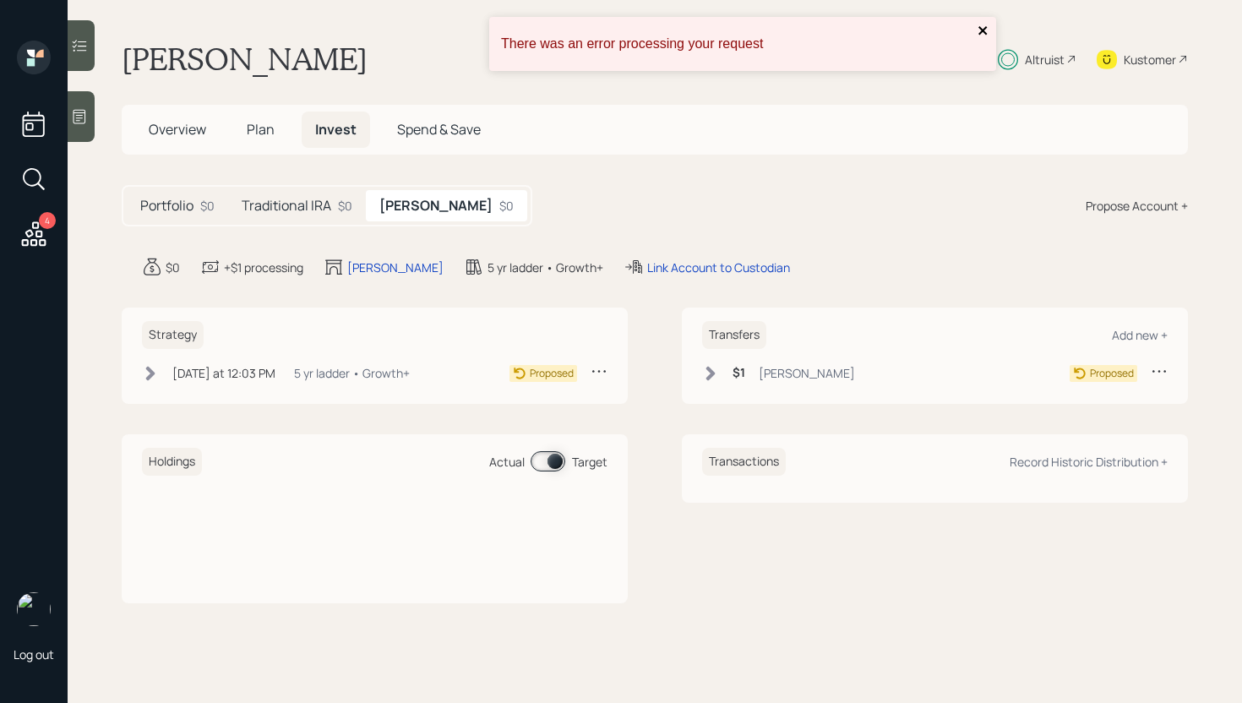
click at [985, 30] on icon "close" at bounding box center [984, 31] width 12 height 14
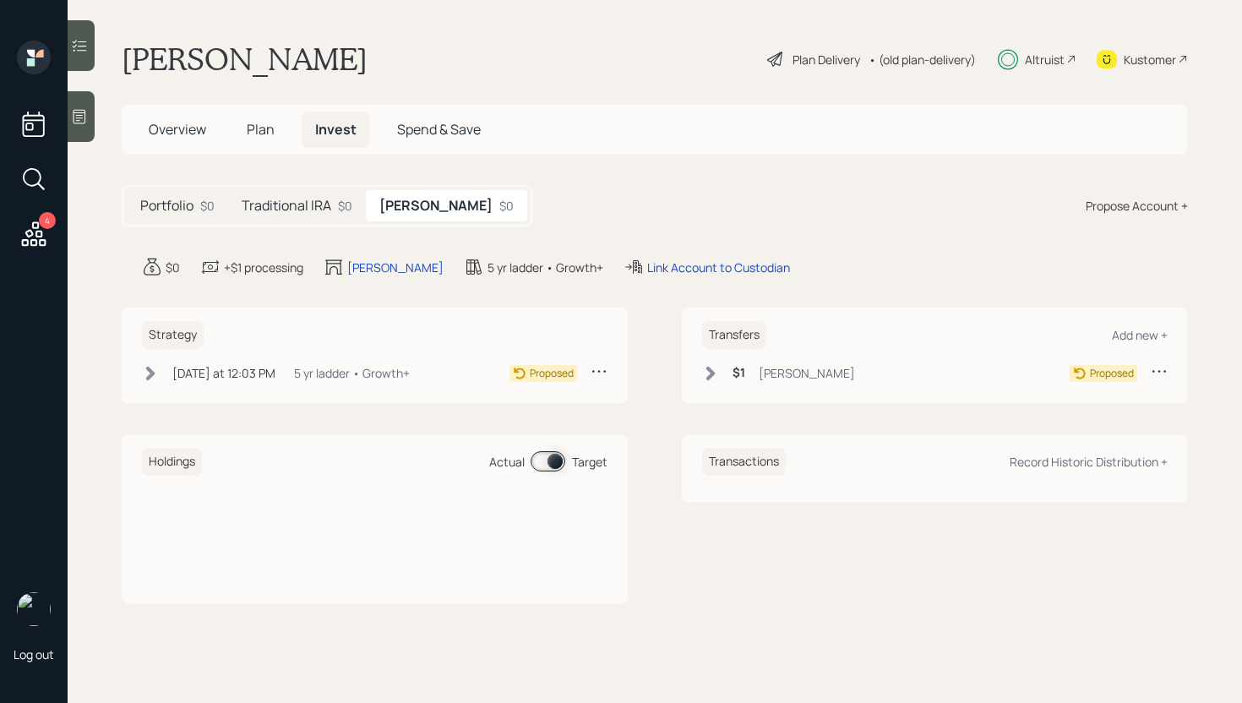
click at [405, 202] on h5 "[PERSON_NAME]" at bounding box center [435, 206] width 113 height 16
click at [367, 265] on div "[PERSON_NAME]" at bounding box center [395, 268] width 96 height 18
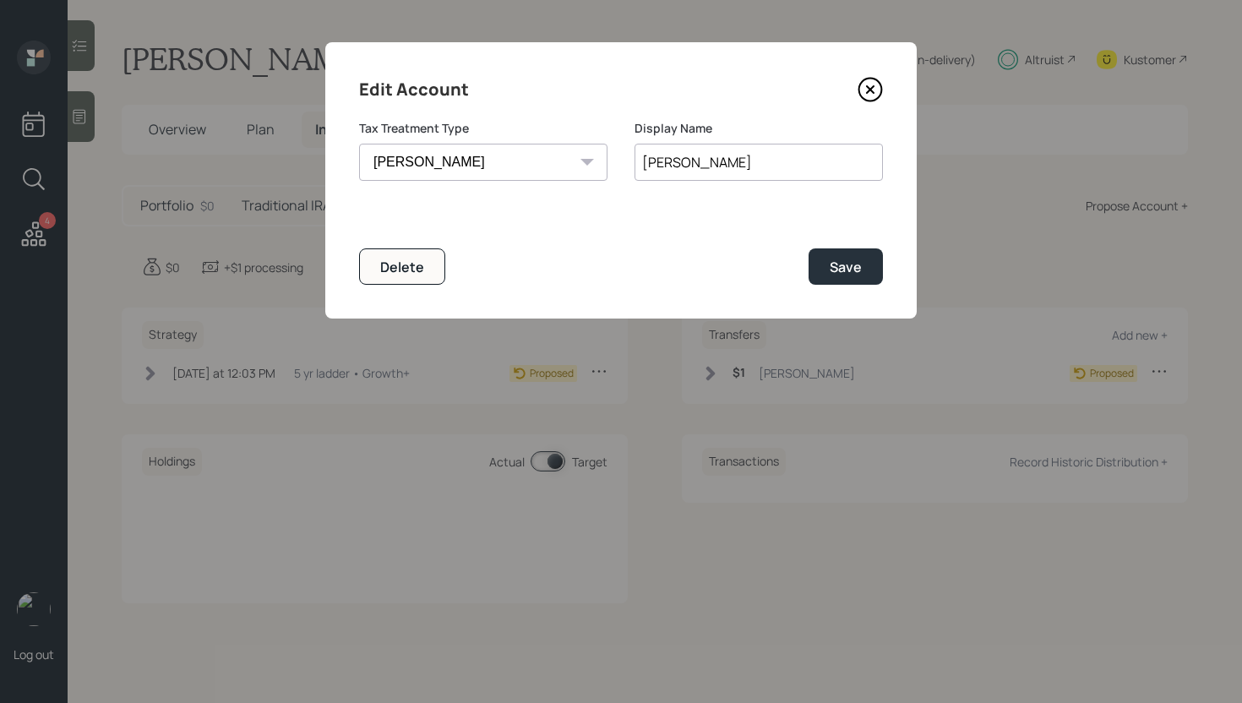
click at [496, 162] on select "[PERSON_NAME] Taxable Traditional" at bounding box center [483, 162] width 248 height 37
click at [737, 166] on input "[PERSON_NAME]" at bounding box center [759, 162] width 248 height 37
type input "[PERSON_NAME]"
click at [844, 266] on div "Save" at bounding box center [846, 267] width 32 height 19
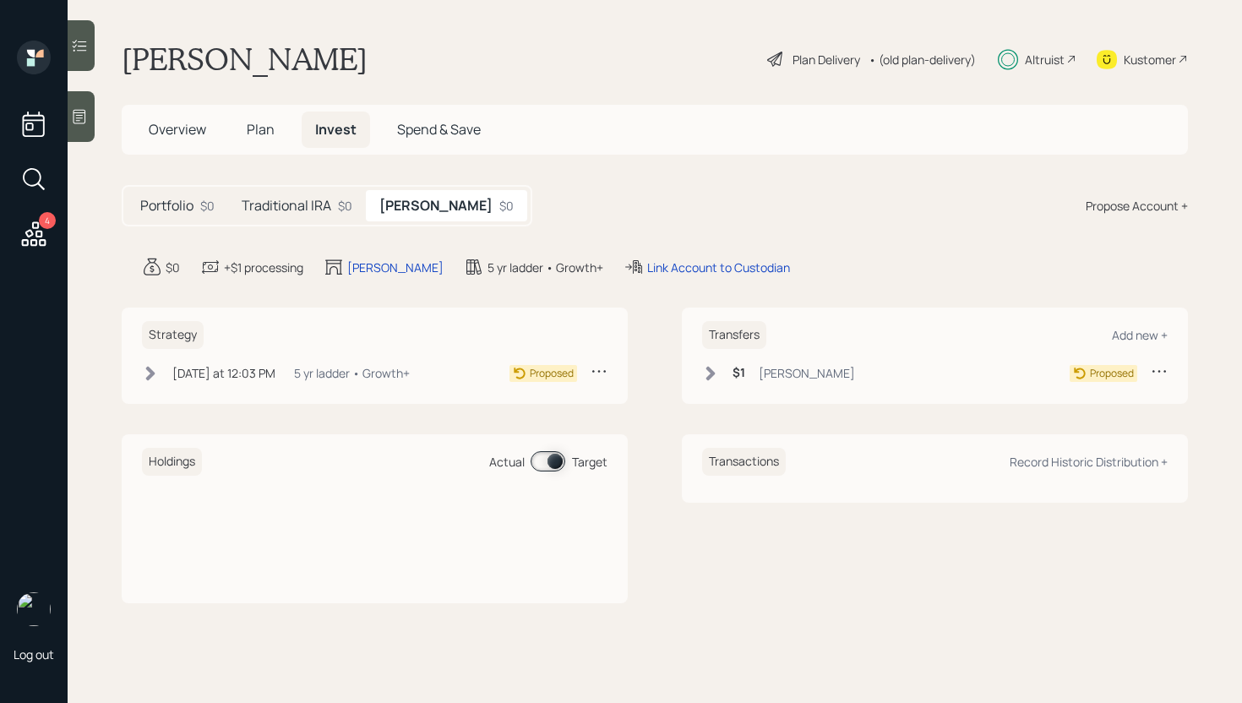
click at [269, 132] on span "Plan" at bounding box center [261, 129] width 28 height 19
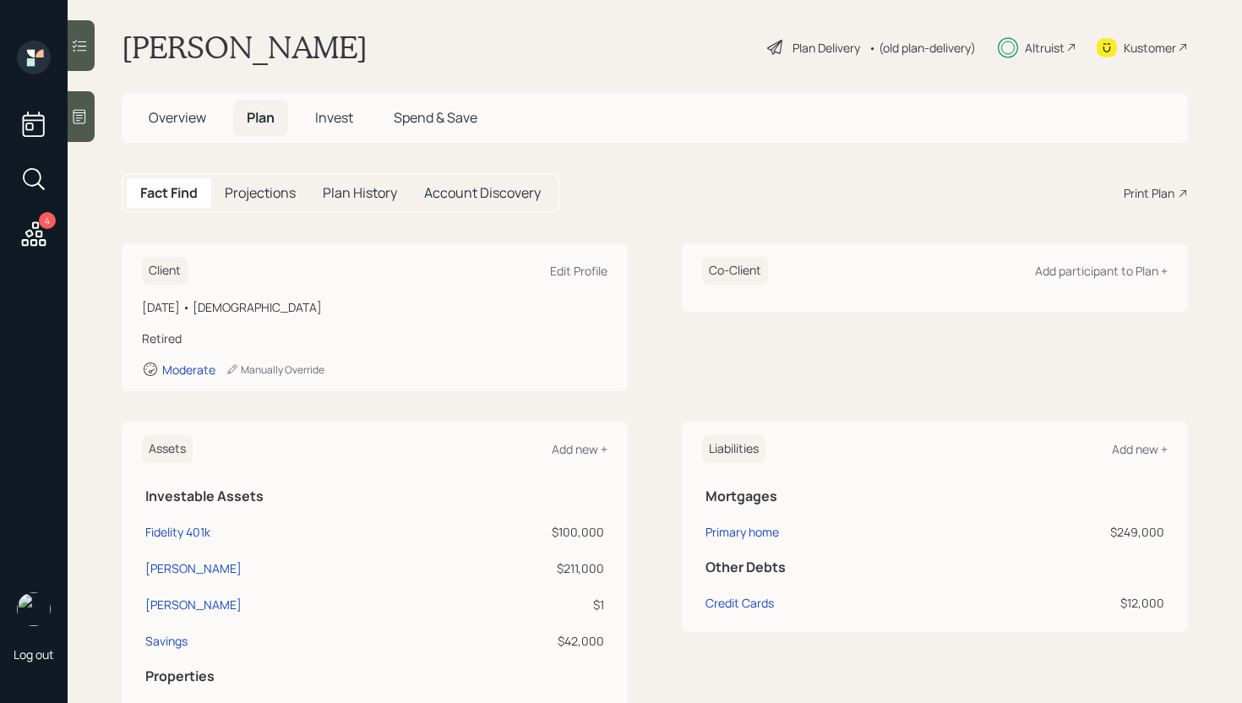
scroll to position [30, 0]
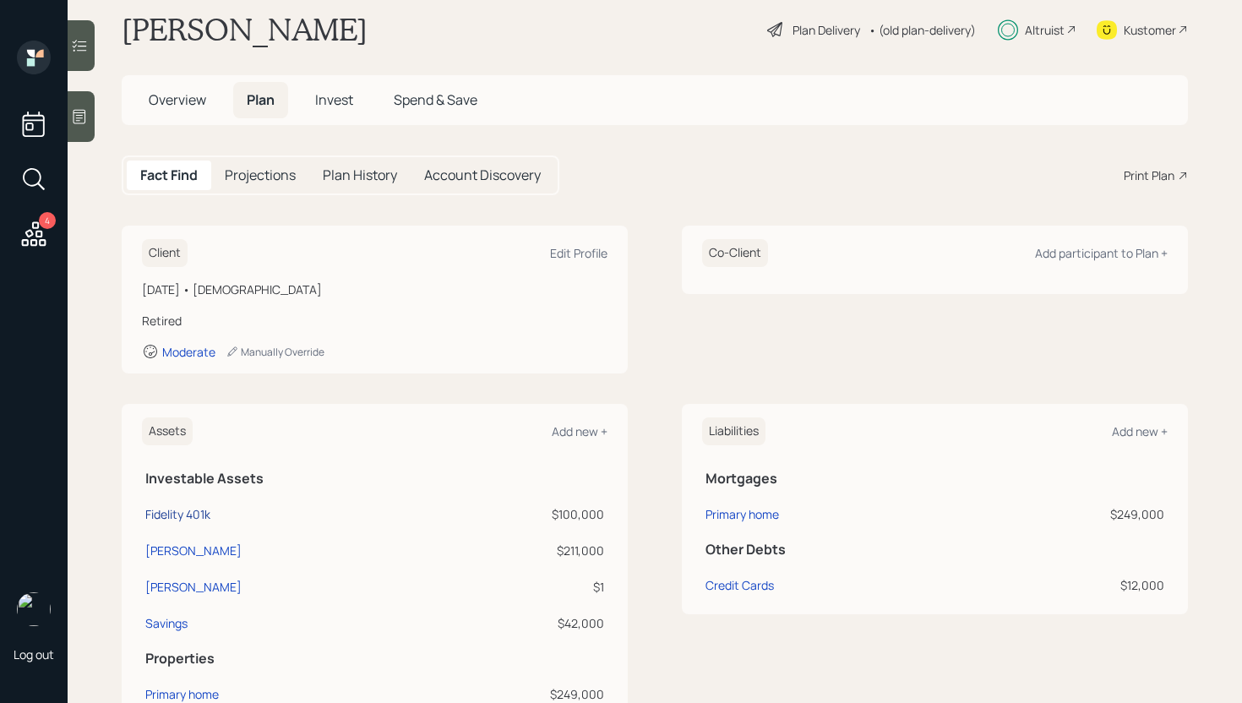
click at [195, 514] on div "Fidelity 401k" at bounding box center [177, 514] width 65 height 18
select select "ira"
select select "balanced"
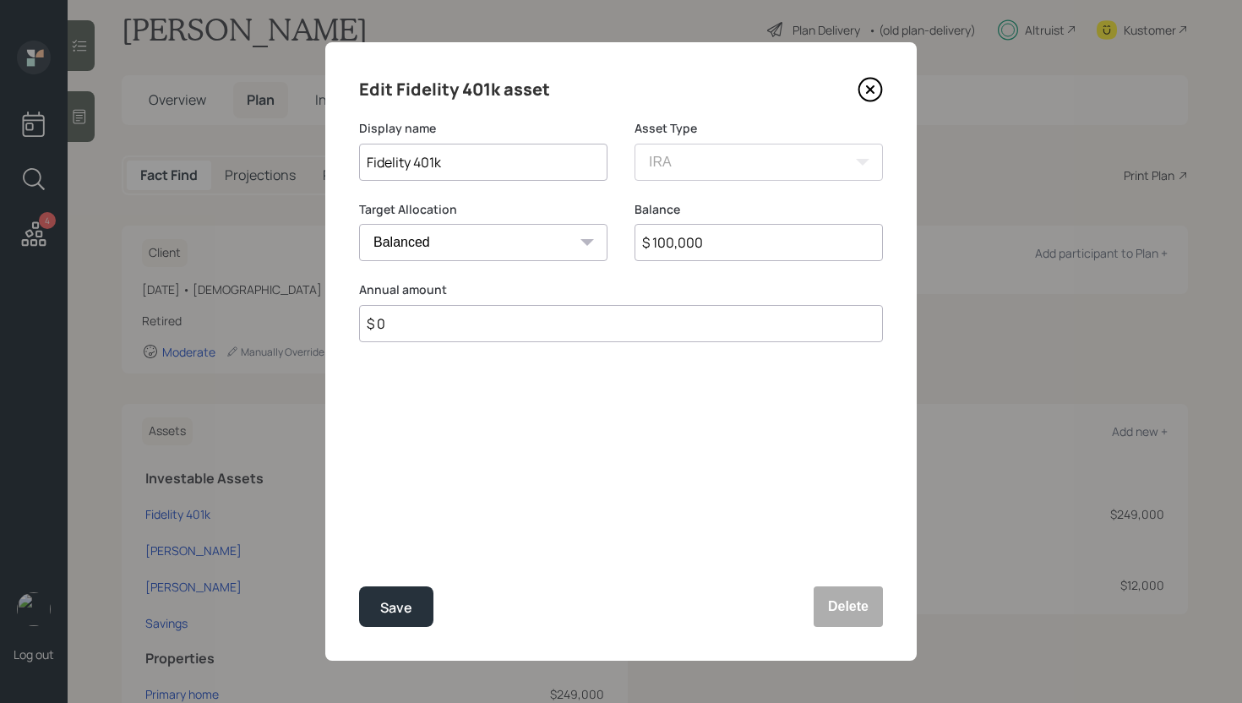
click at [728, 243] on input "$ 100,000" at bounding box center [759, 242] width 248 height 37
type input "$ 261,480"
click at [386, 598] on div "Save" at bounding box center [396, 608] width 32 height 23
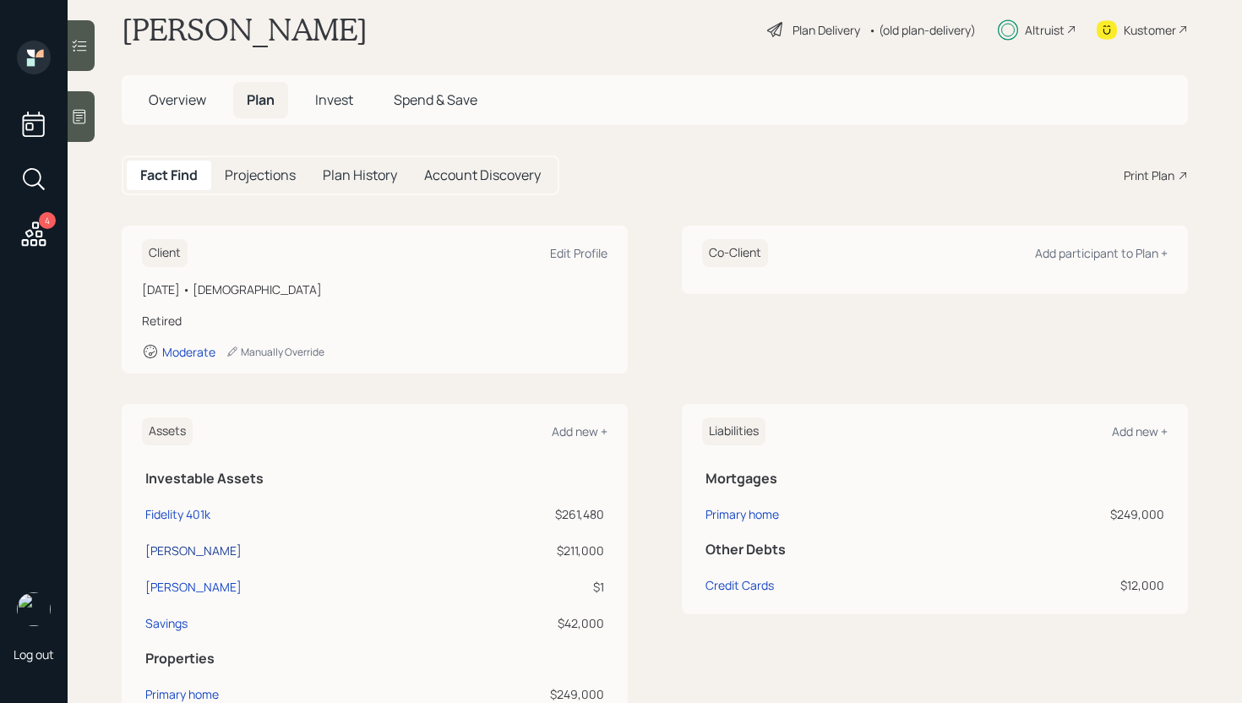
click at [196, 550] on div "[PERSON_NAME]" at bounding box center [193, 551] width 96 height 18
select select "ira"
select select "balanced"
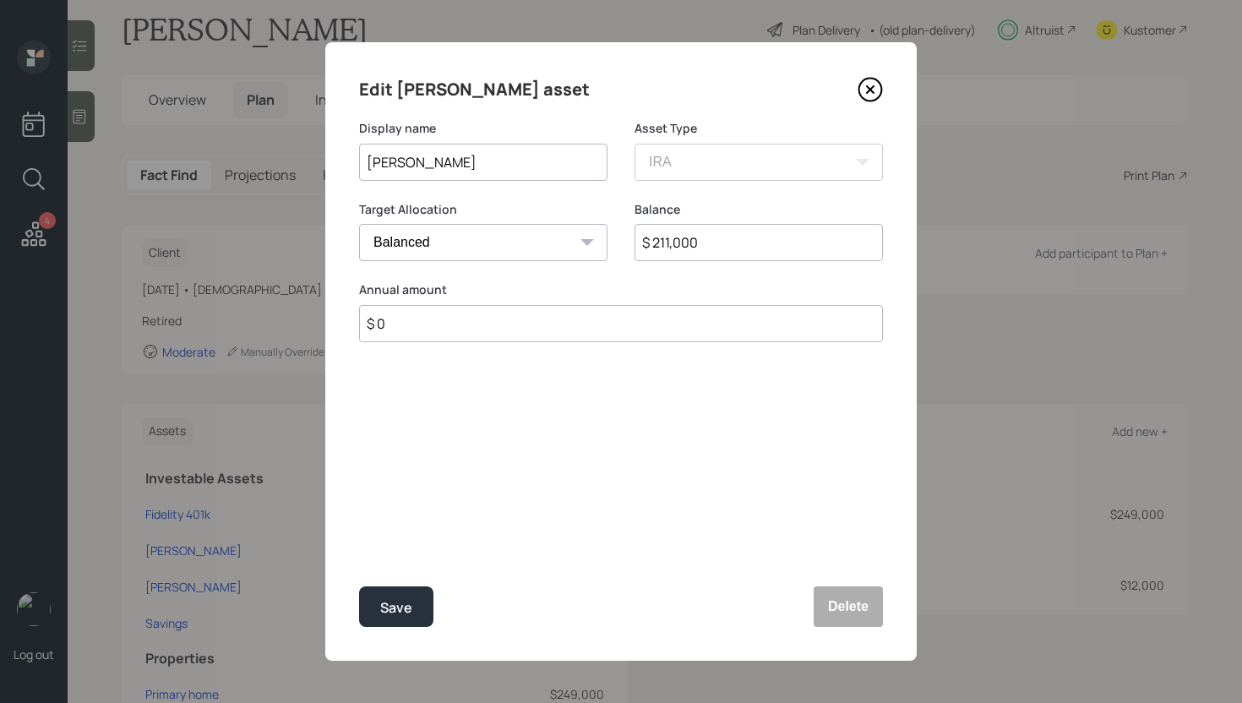
click at [743, 241] on input "$ 211,000" at bounding box center [759, 242] width 248 height 37
click at [743, 242] on input "$ 211,000" at bounding box center [759, 242] width 248 height 37
type input "$ 57,000"
click at [359, 587] on button "Save" at bounding box center [396, 607] width 74 height 41
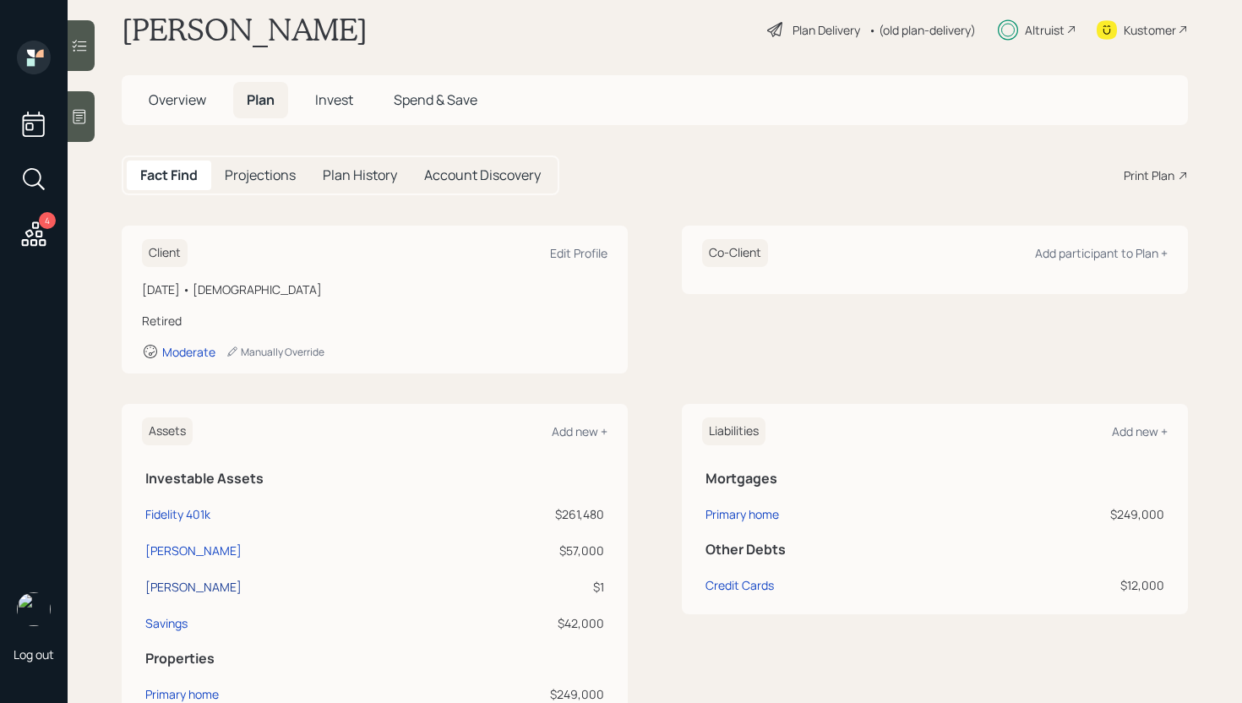
click at [175, 583] on div "[PERSON_NAME]" at bounding box center [193, 587] width 96 height 18
select select "roth_ira"
select select "balanced"
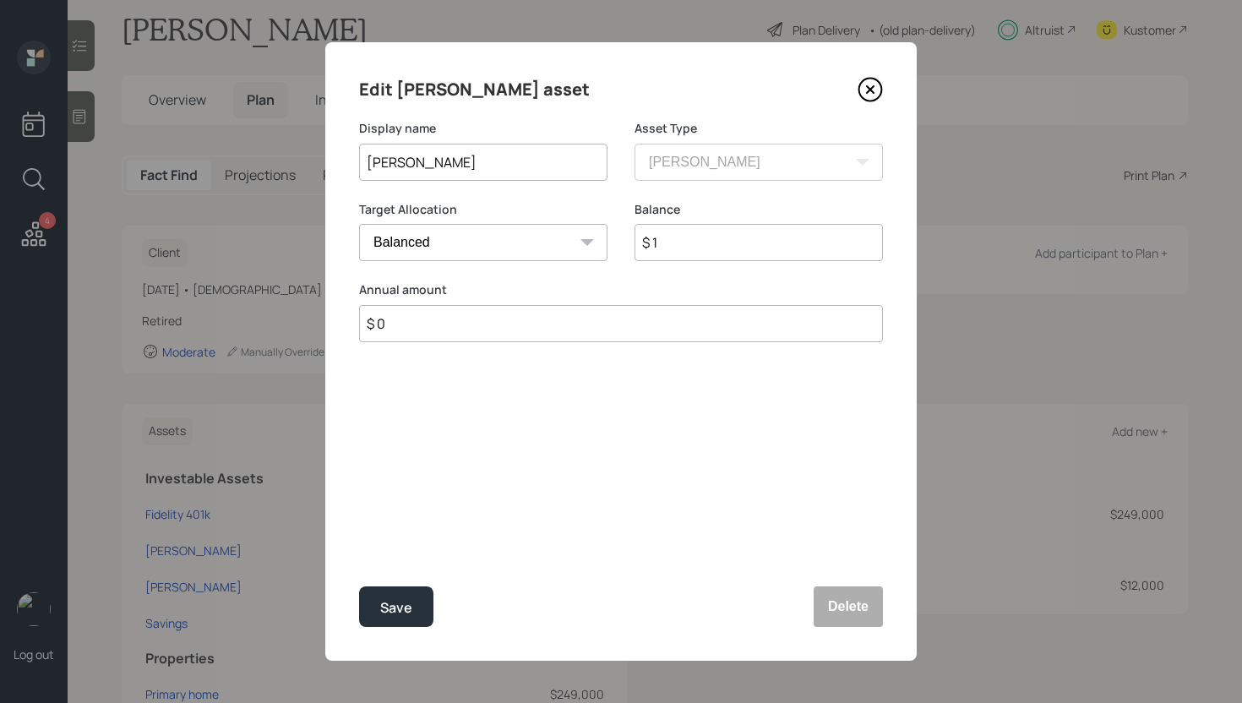
click at [717, 249] on input "$ 1" at bounding box center [759, 242] width 248 height 37
type input "$ 57,000"
click at [359, 587] on button "Save" at bounding box center [396, 607] width 74 height 41
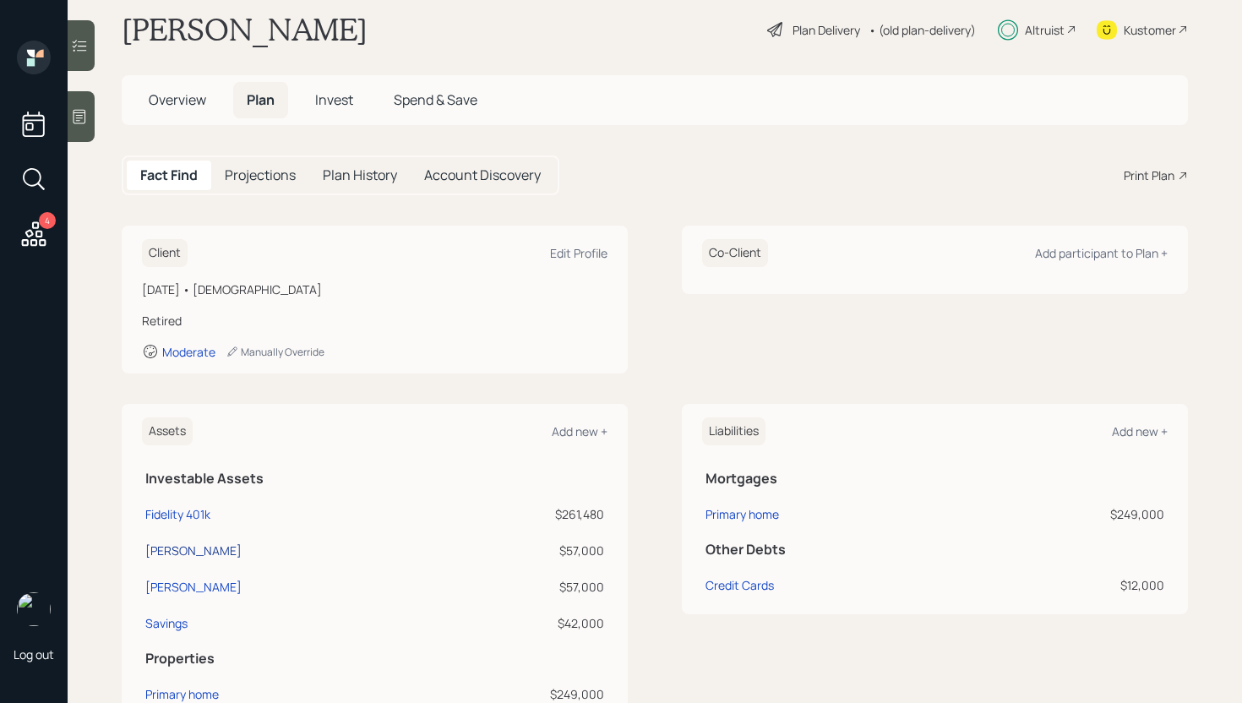
click at [188, 551] on div "[PERSON_NAME]" at bounding box center [193, 551] width 96 height 18
select select "ira"
select select "balanced"
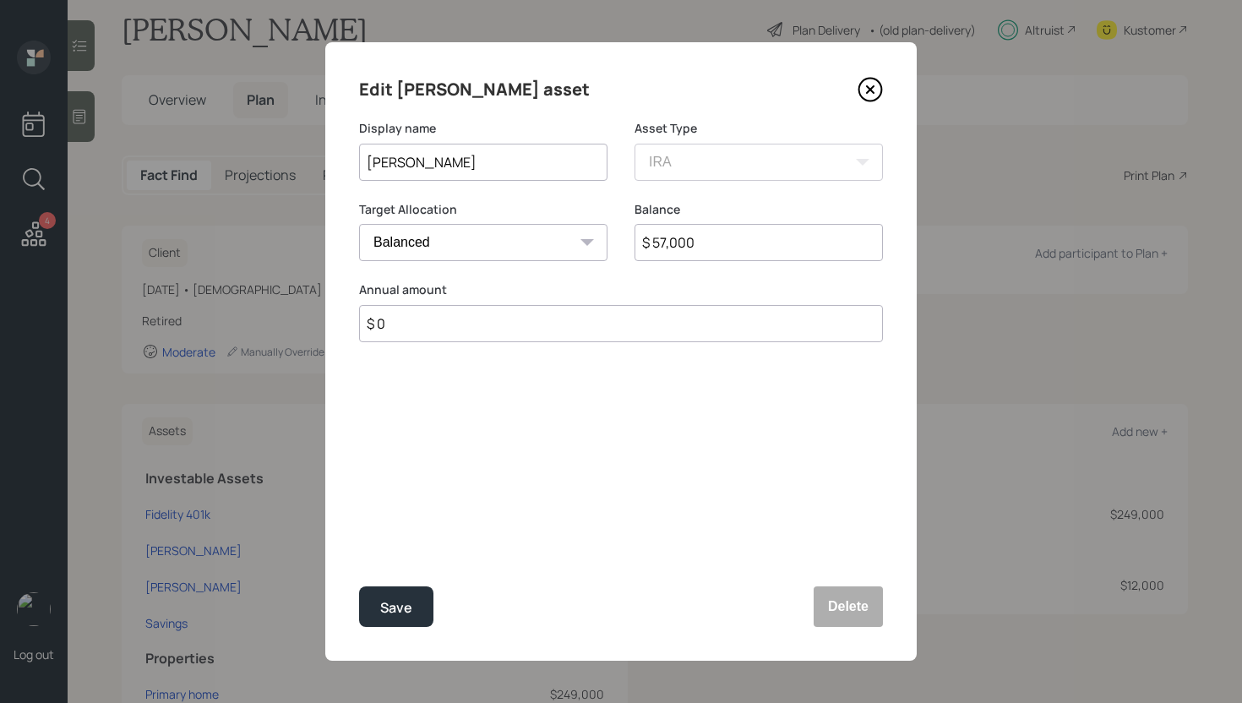
click at [709, 237] on input "$ 57,000" at bounding box center [759, 242] width 248 height 37
type input "$ 61,206"
click at [408, 602] on div "Save" at bounding box center [396, 608] width 32 height 23
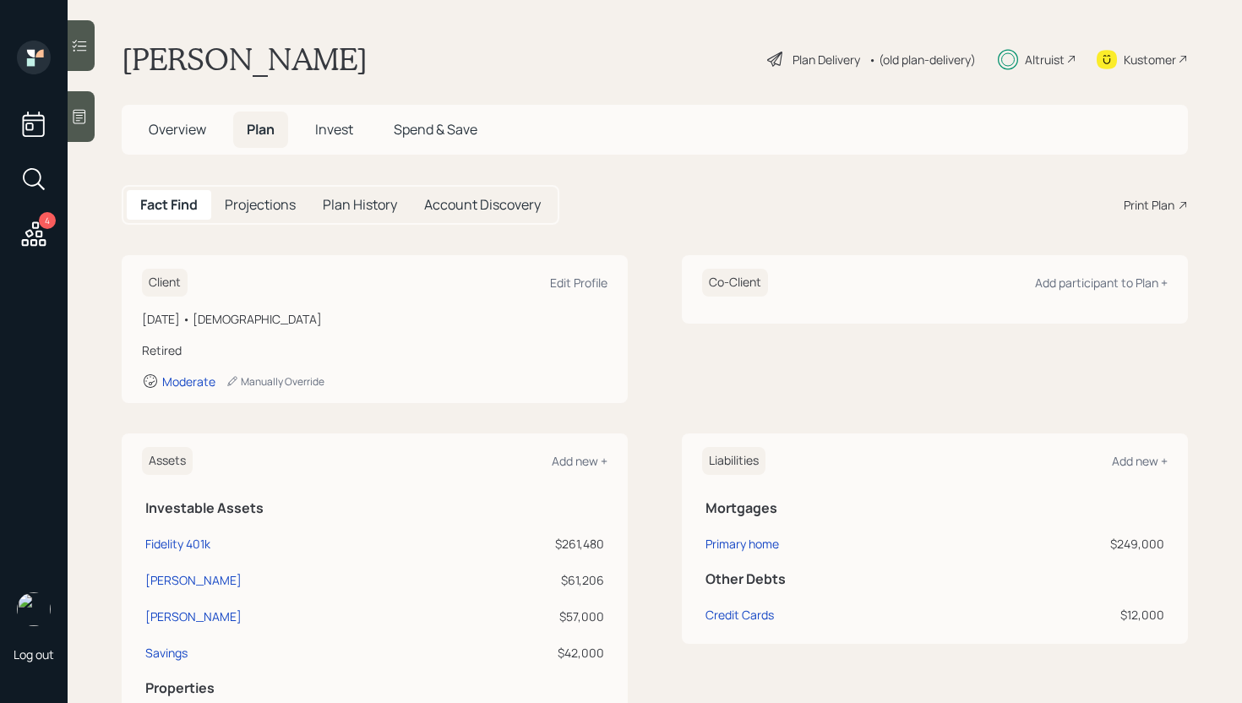
click at [330, 128] on span "Invest" at bounding box center [334, 129] width 38 height 19
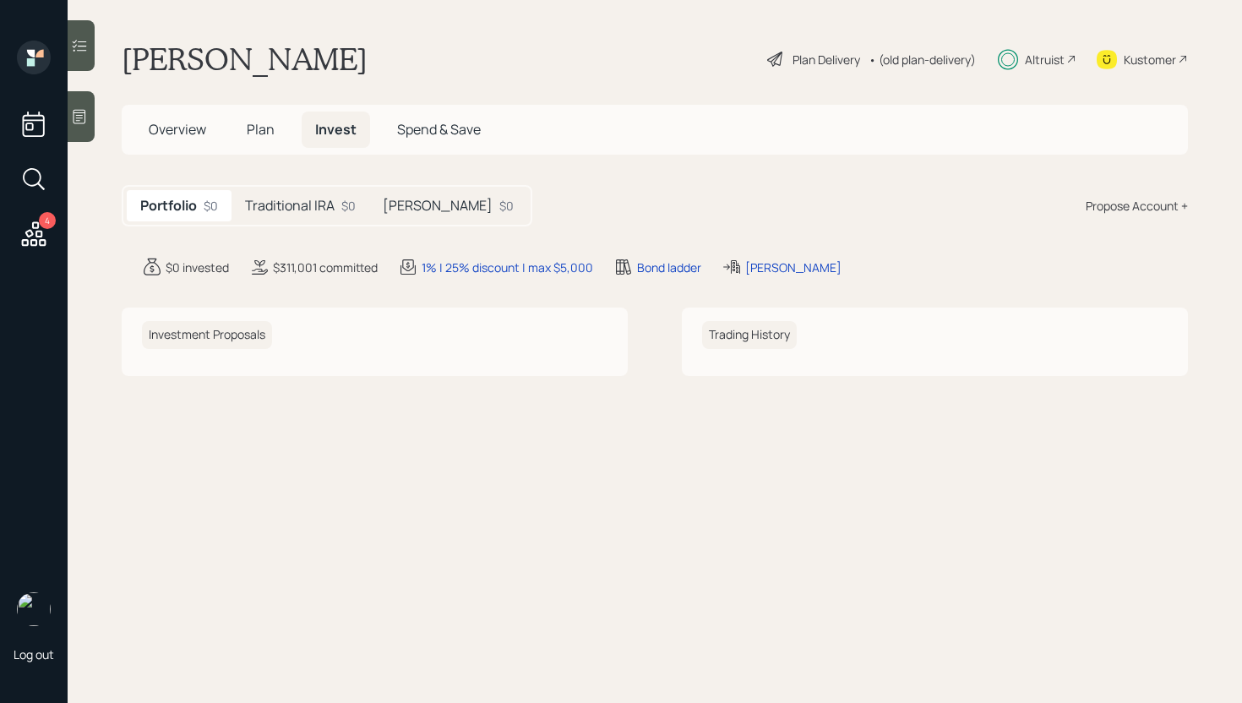
click at [325, 210] on h5 "Traditional IRA" at bounding box center [290, 206] width 90 height 16
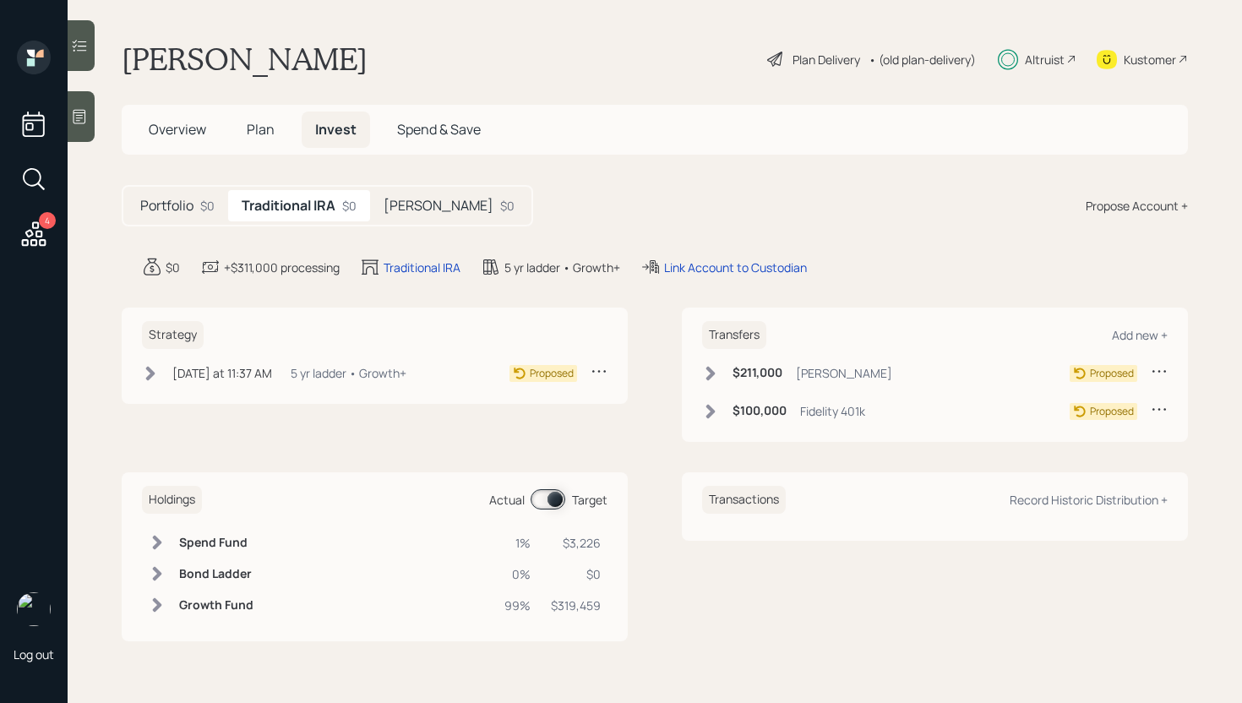
click at [1167, 374] on div "Transfers Add new + $211,000 [PERSON_NAME] Proposed $100,000 Fidelity 401k Prop…" at bounding box center [935, 375] width 506 height 134
click at [1164, 370] on icon at bounding box center [1159, 371] width 17 height 17
click at [1112, 417] on div "Cancel Transfer" at bounding box center [1107, 420] width 122 height 16
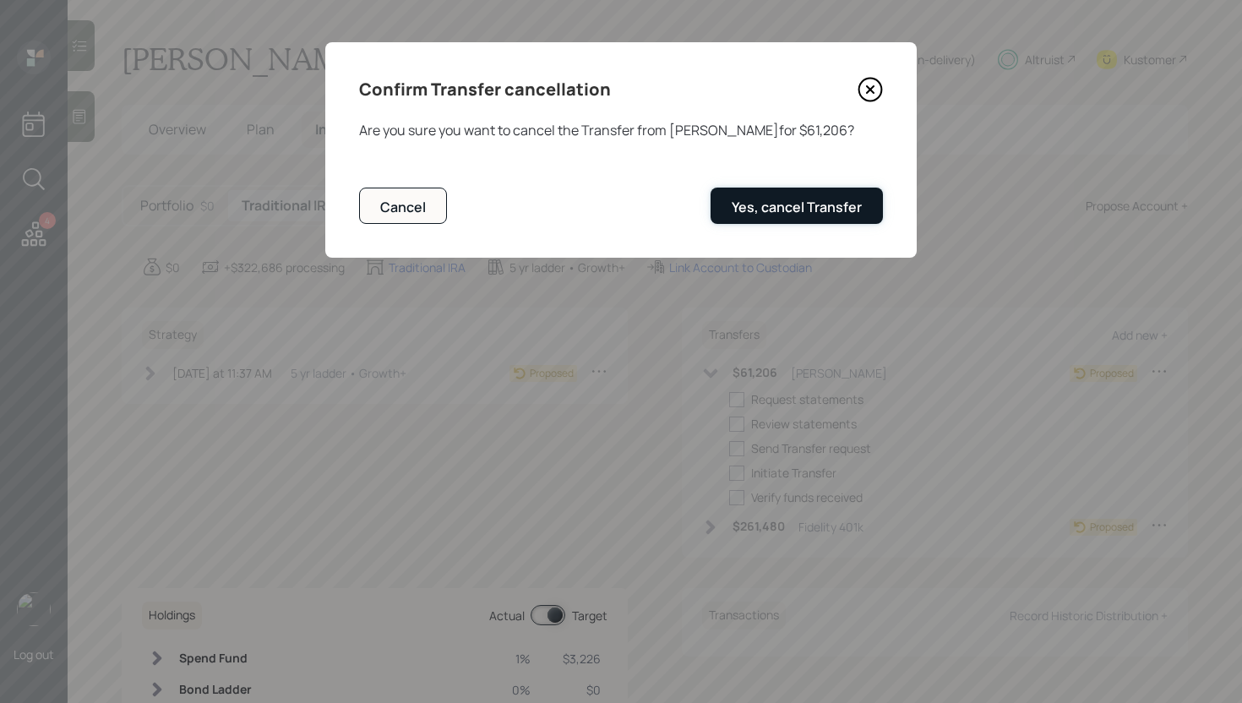
click at [778, 205] on div "Yes, cancel Transfer" at bounding box center [797, 207] width 130 height 19
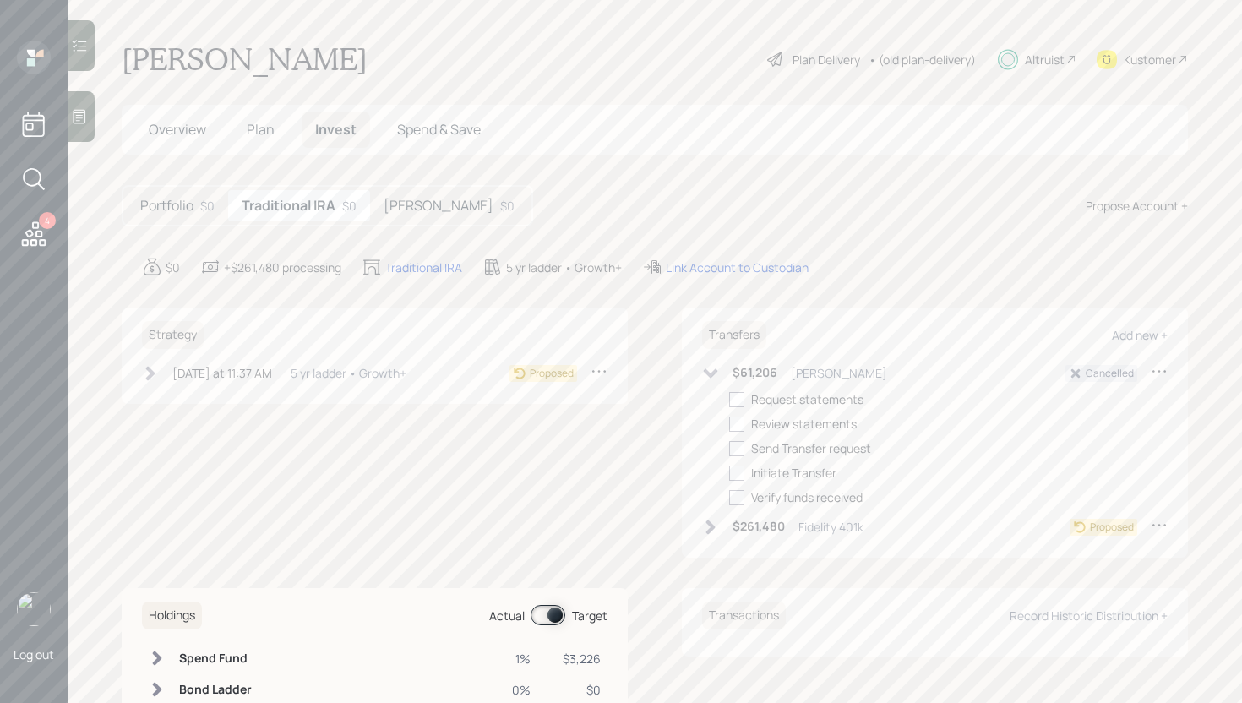
click at [1151, 527] on icon at bounding box center [1159, 524] width 17 height 17
click at [1099, 570] on div "Cancel Transfer" at bounding box center [1107, 573] width 122 height 16
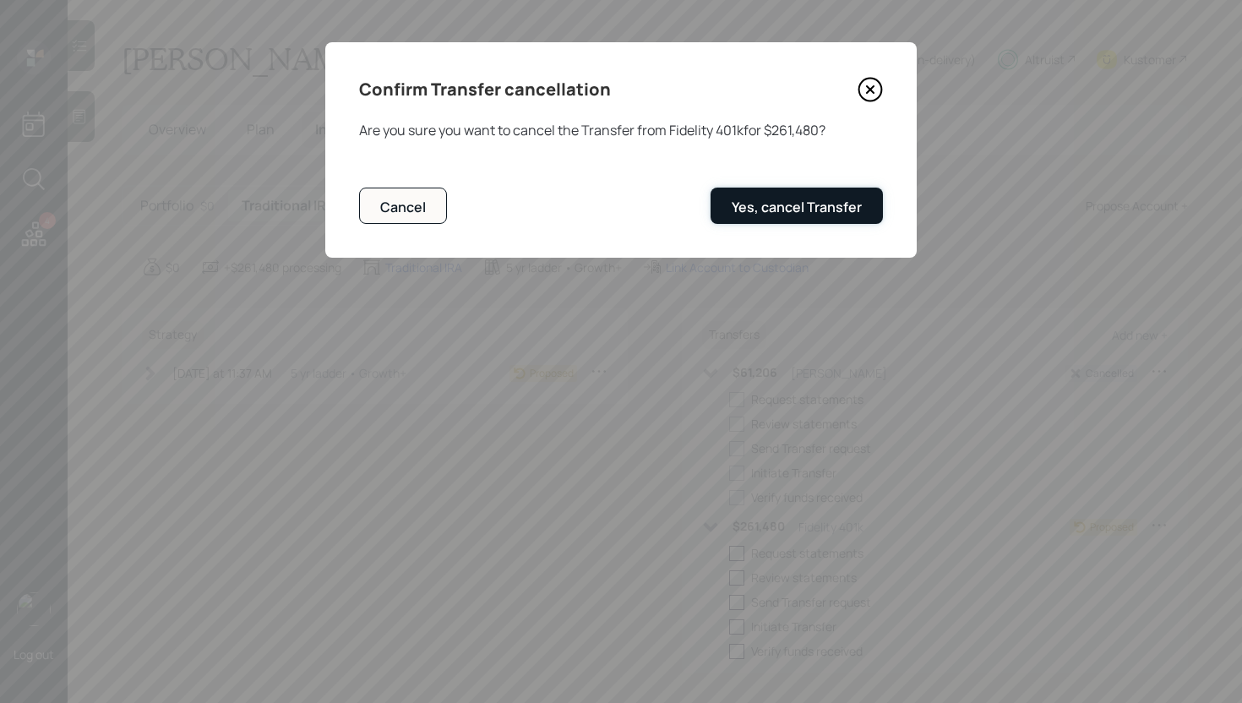
click at [783, 210] on div "Yes, cancel Transfer" at bounding box center [797, 207] width 130 height 19
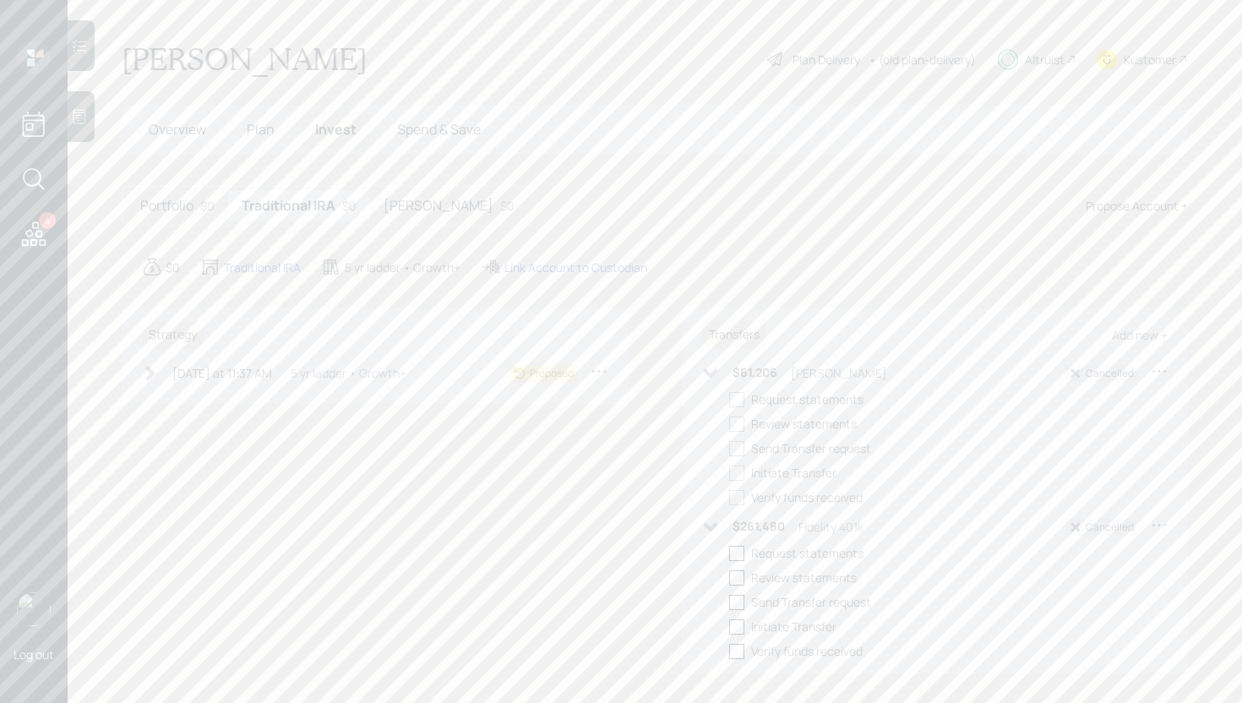
click at [420, 198] on h5 "[PERSON_NAME]" at bounding box center [439, 206] width 110 height 16
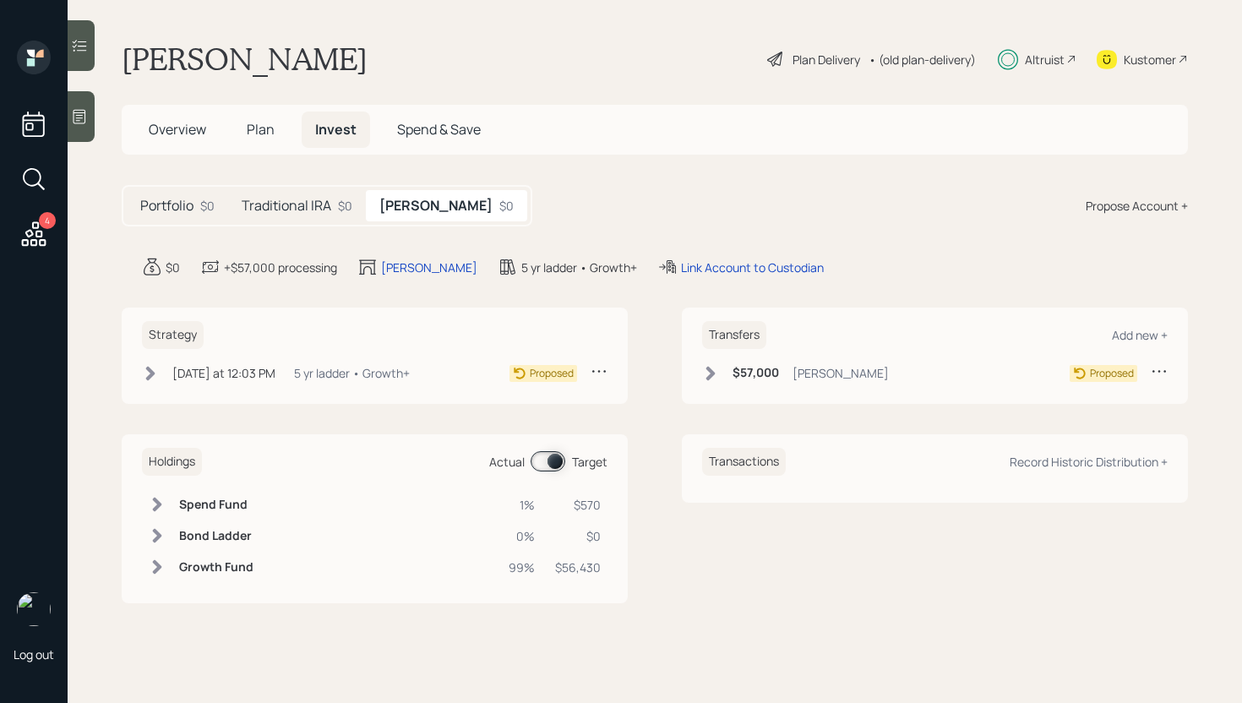
click at [795, 368] on div "[PERSON_NAME]" at bounding box center [841, 373] width 96 height 18
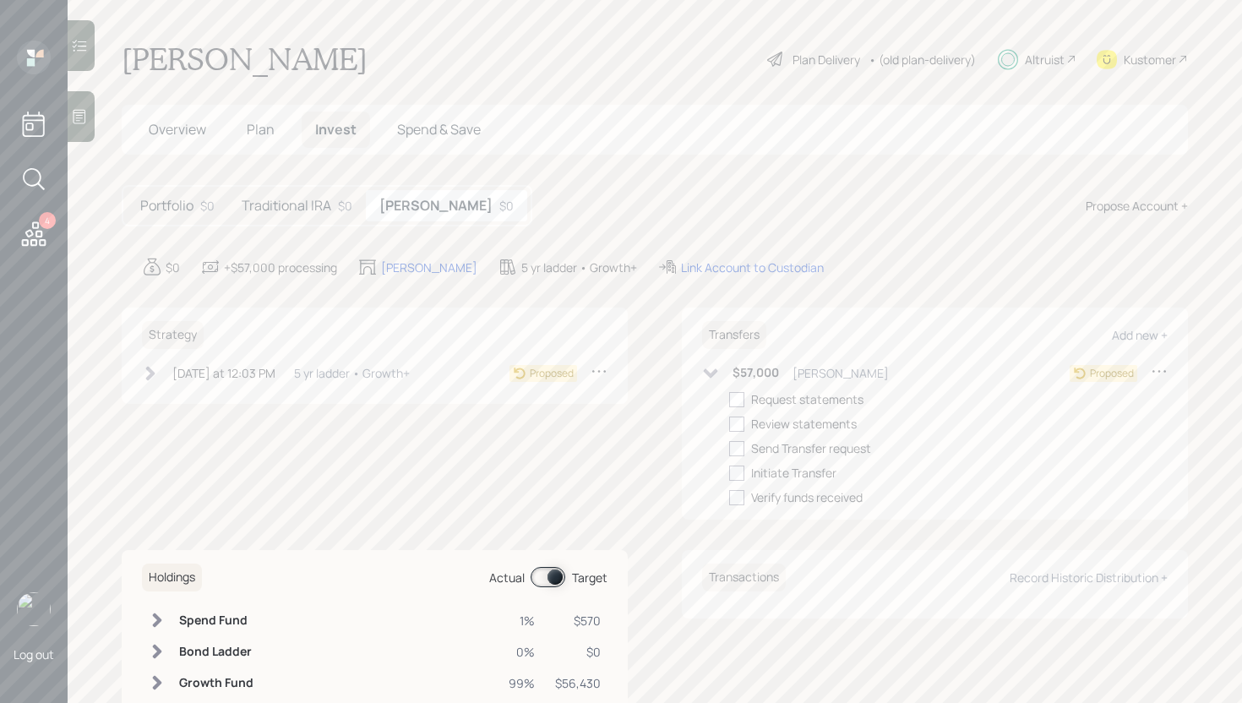
click at [1151, 364] on icon at bounding box center [1159, 371] width 17 height 17
click at [1085, 419] on div "Cancel Transfer" at bounding box center [1107, 420] width 122 height 16
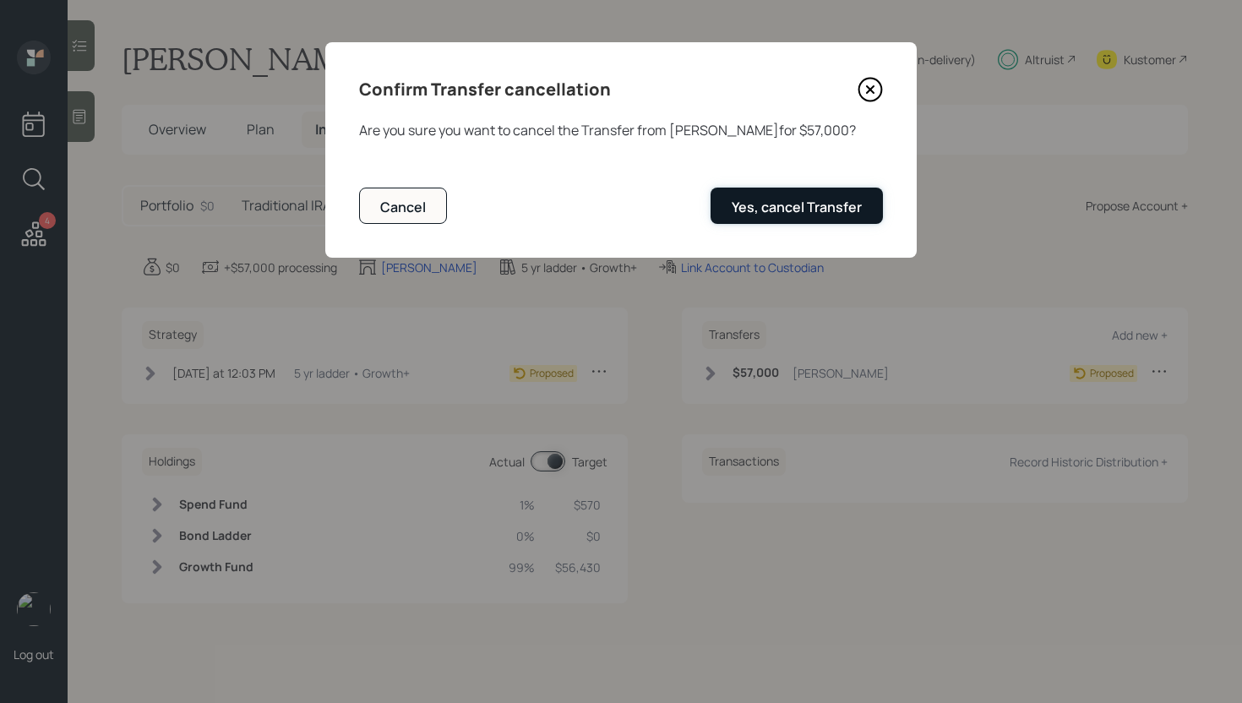
click at [818, 204] on div "Yes, cancel Transfer" at bounding box center [797, 207] width 130 height 19
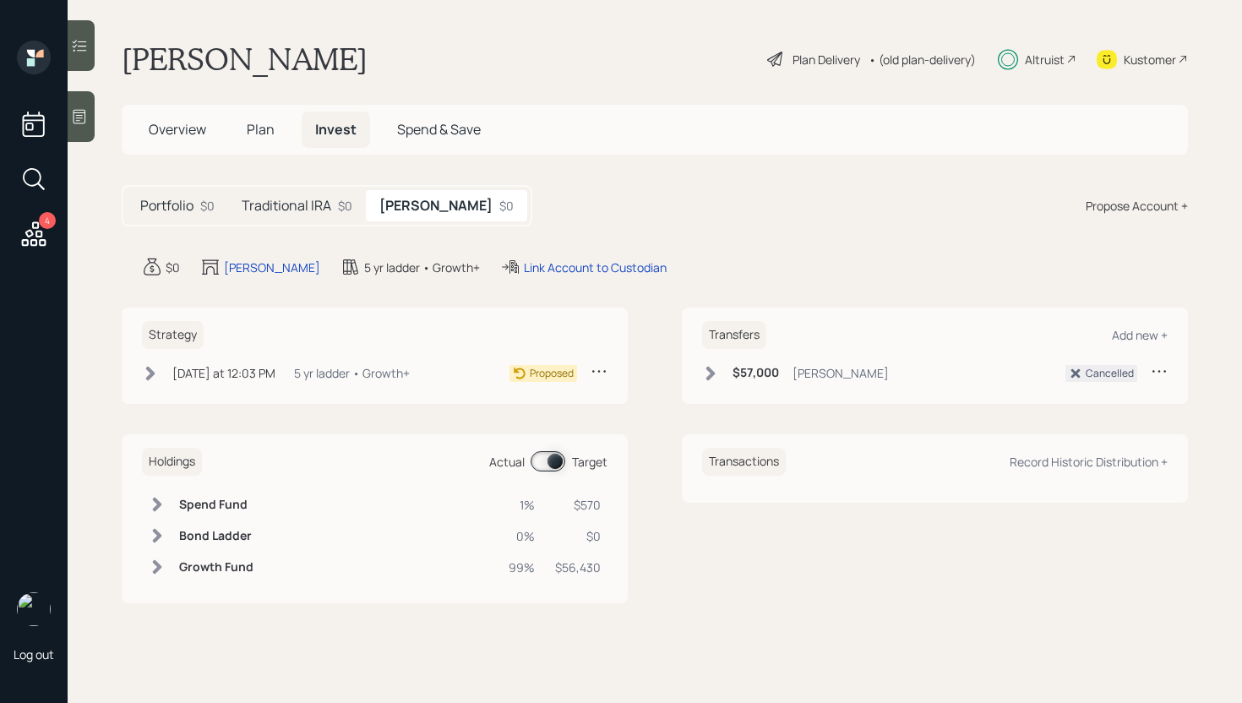
click at [292, 206] on h5 "Traditional IRA" at bounding box center [287, 206] width 90 height 16
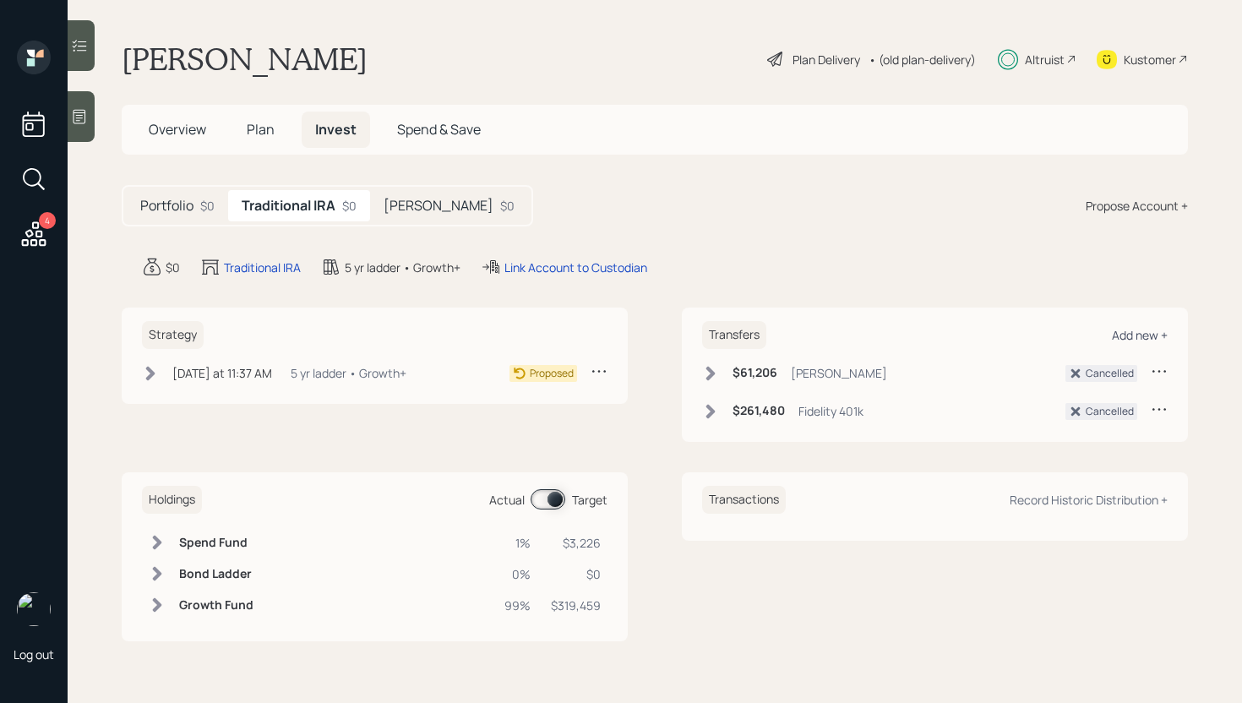
click at [1144, 337] on div "Add new +" at bounding box center [1140, 335] width 56 height 16
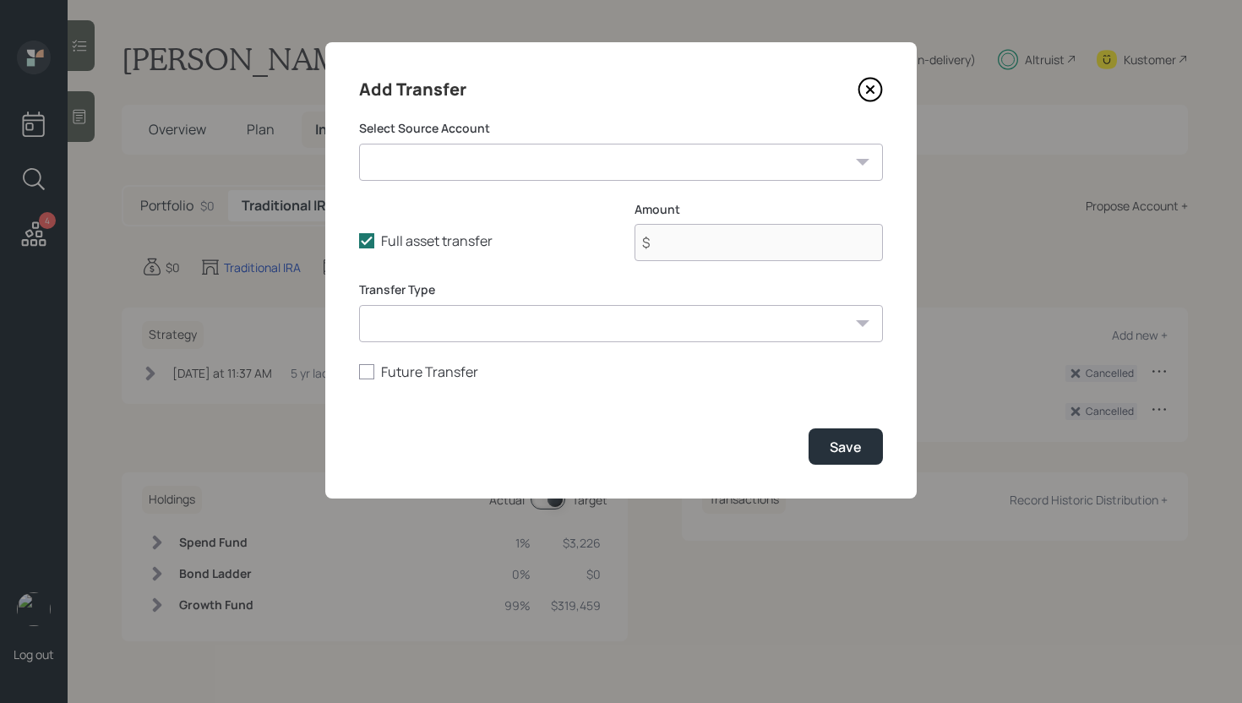
click at [619, 175] on select "Fidelity 401k ($261,480 | IRA) [PERSON_NAME] ($61,206 | IRA) [PERSON_NAME] ($57…" at bounding box center [621, 162] width 524 height 37
select select "7f2eb975-5dfb-4fa4-8656-74aaa0505754"
click at [359, 144] on select "Fidelity 401k ($261,480 | IRA) [PERSON_NAME] ($61,206 | IRA) [PERSON_NAME] ($57…" at bounding box center [621, 162] width 524 height 37
type input "$ 261,480"
click at [848, 445] on div "Save" at bounding box center [846, 447] width 32 height 19
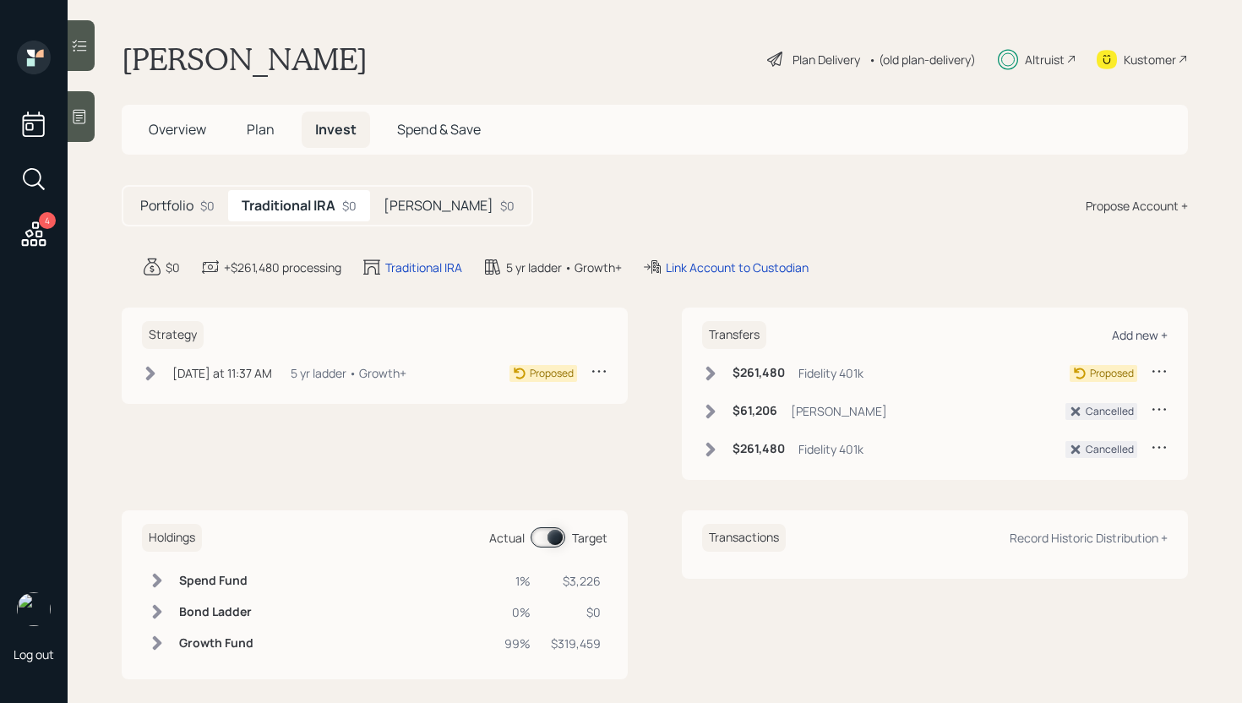
click at [1143, 329] on div "Add new +" at bounding box center [1140, 335] width 56 height 16
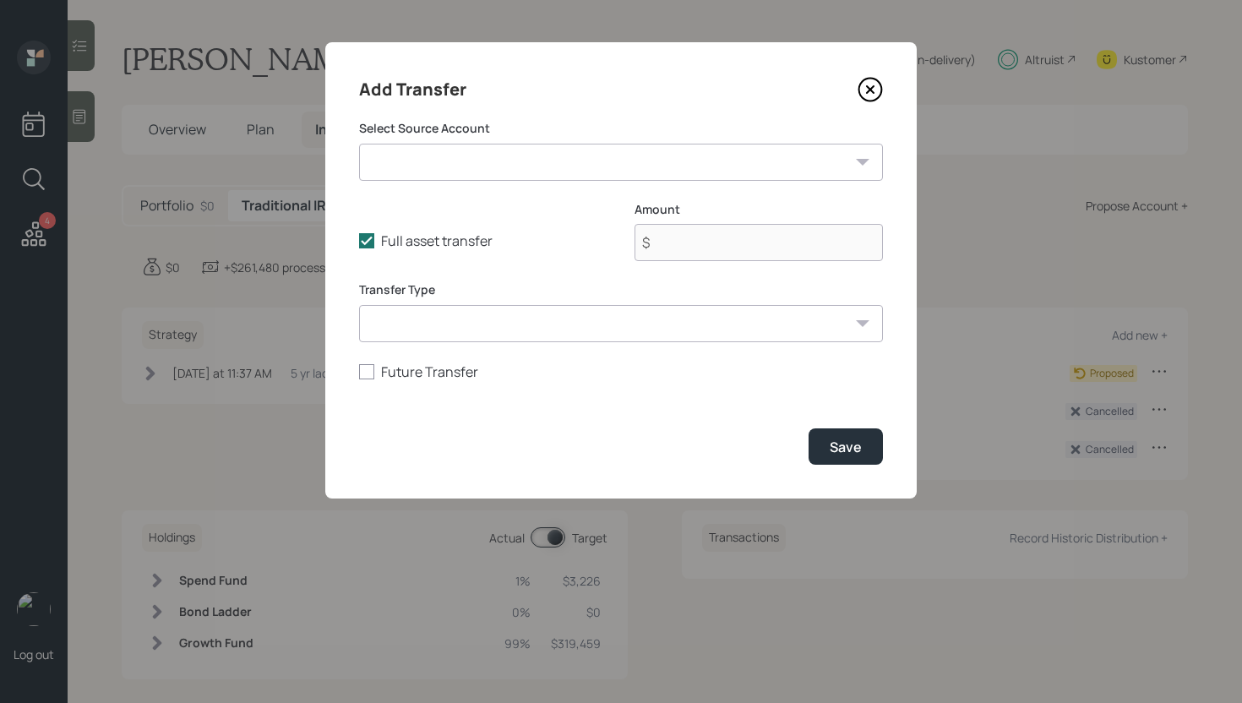
click at [501, 180] on select "Fidelity 401k ($261,480 | IRA) [PERSON_NAME] ($61,206 | IRA) [PERSON_NAME] ($57…" at bounding box center [621, 162] width 524 height 37
select select "e72c2f57-cd29-47be-af3e-de12cd20e3a8"
click at [359, 144] on select "Fidelity 401k ($261,480 | IRA) [PERSON_NAME] ($61,206 | IRA) [PERSON_NAME] ($57…" at bounding box center [621, 162] width 524 height 37
type input "$ 61,206"
click at [847, 449] on div "Save" at bounding box center [846, 447] width 32 height 19
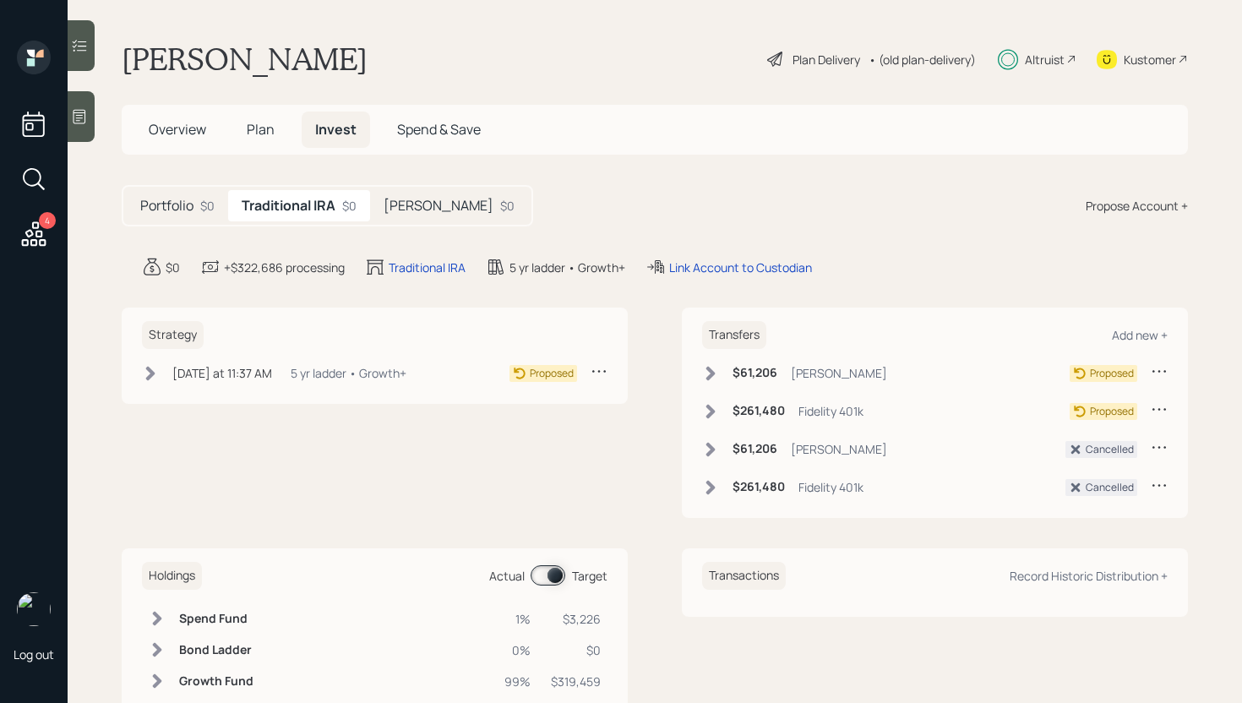
click at [432, 202] on h5 "[PERSON_NAME]" at bounding box center [439, 206] width 110 height 16
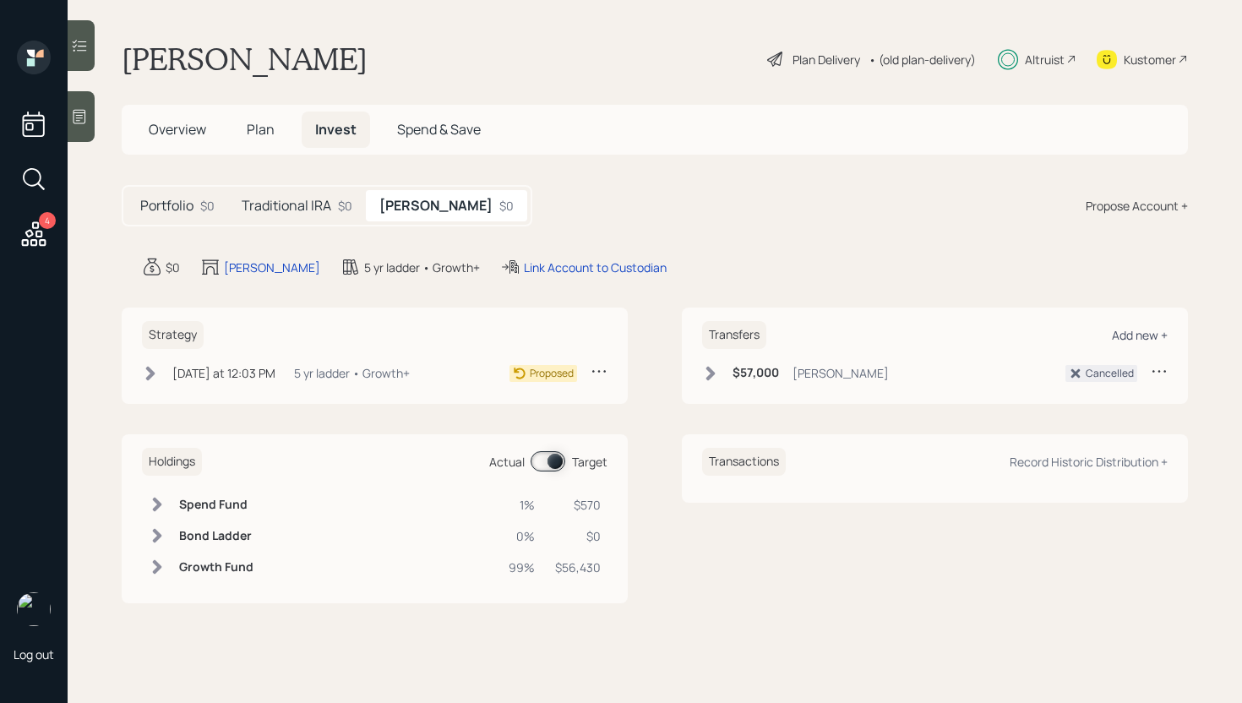
click at [1137, 333] on div "Add new +" at bounding box center [1140, 335] width 56 height 16
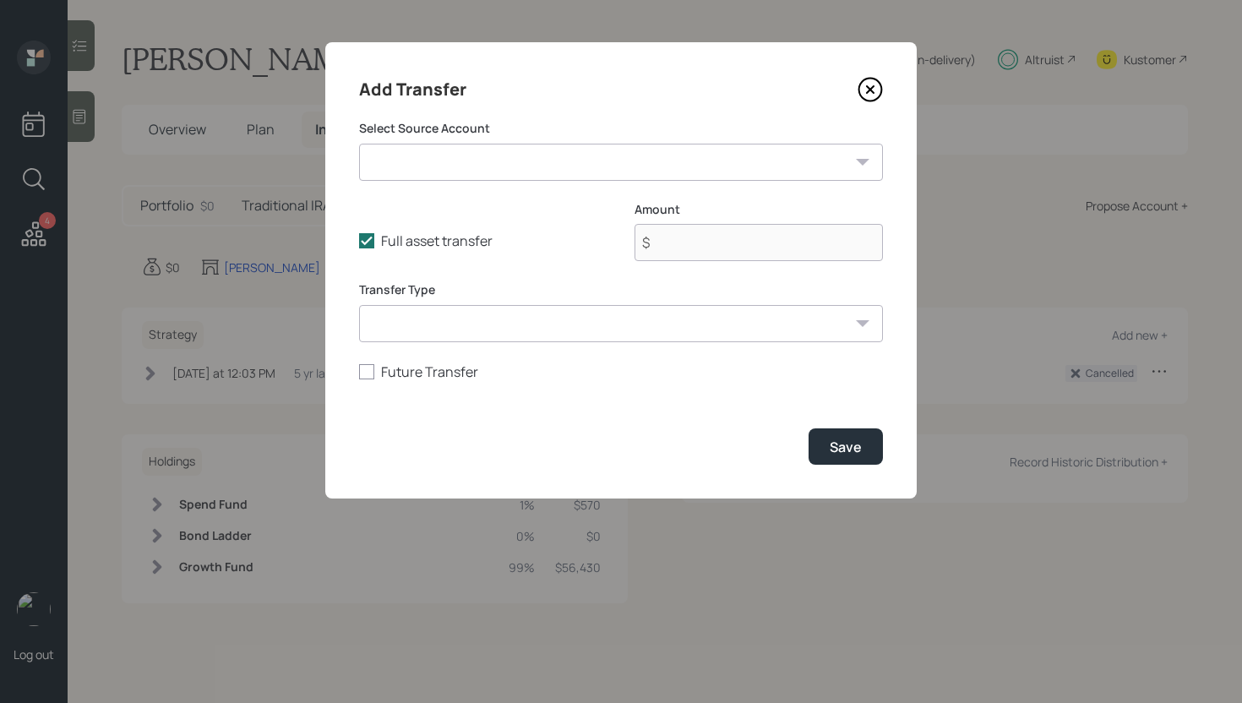
click at [615, 168] on select "Fidelity 401k ($261,480 | IRA) [PERSON_NAME] ($61,206 | IRA) [PERSON_NAME] ($57…" at bounding box center [621, 162] width 524 height 37
select select "5b58d3bd-416a-4c92-8d84-7bcbf36ad732"
click at [359, 144] on select "Fidelity 401k ($261,480 | IRA) [PERSON_NAME] ($61,206 | IRA) [PERSON_NAME] ($57…" at bounding box center [621, 162] width 524 height 37
type input "$ 57,000"
click at [833, 450] on div "Save" at bounding box center [846, 447] width 32 height 19
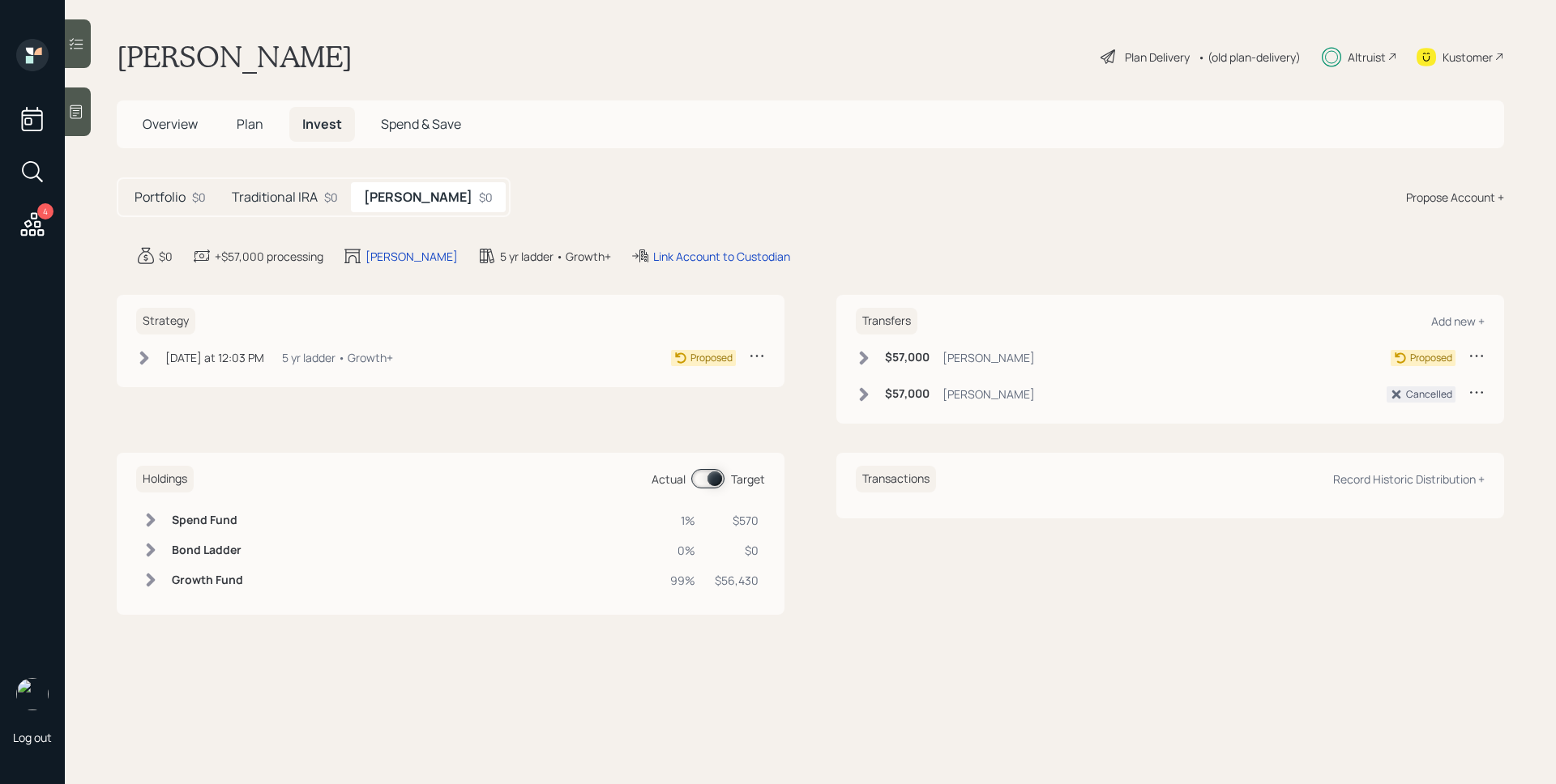
click at [252, 118] on span "Plan" at bounding box center [250, 124] width 27 height 18
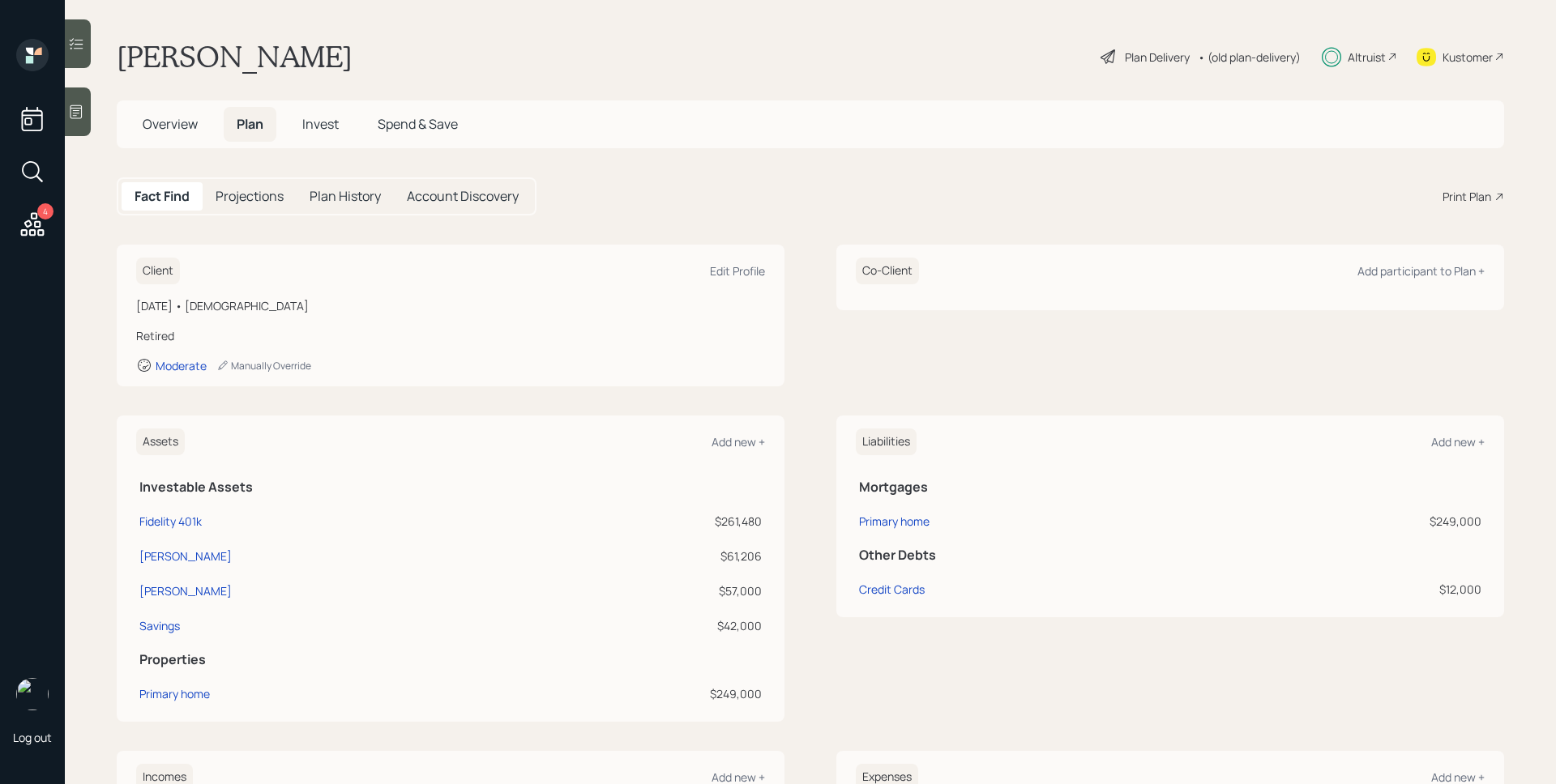
click at [328, 124] on span "Invest" at bounding box center [320, 124] width 36 height 18
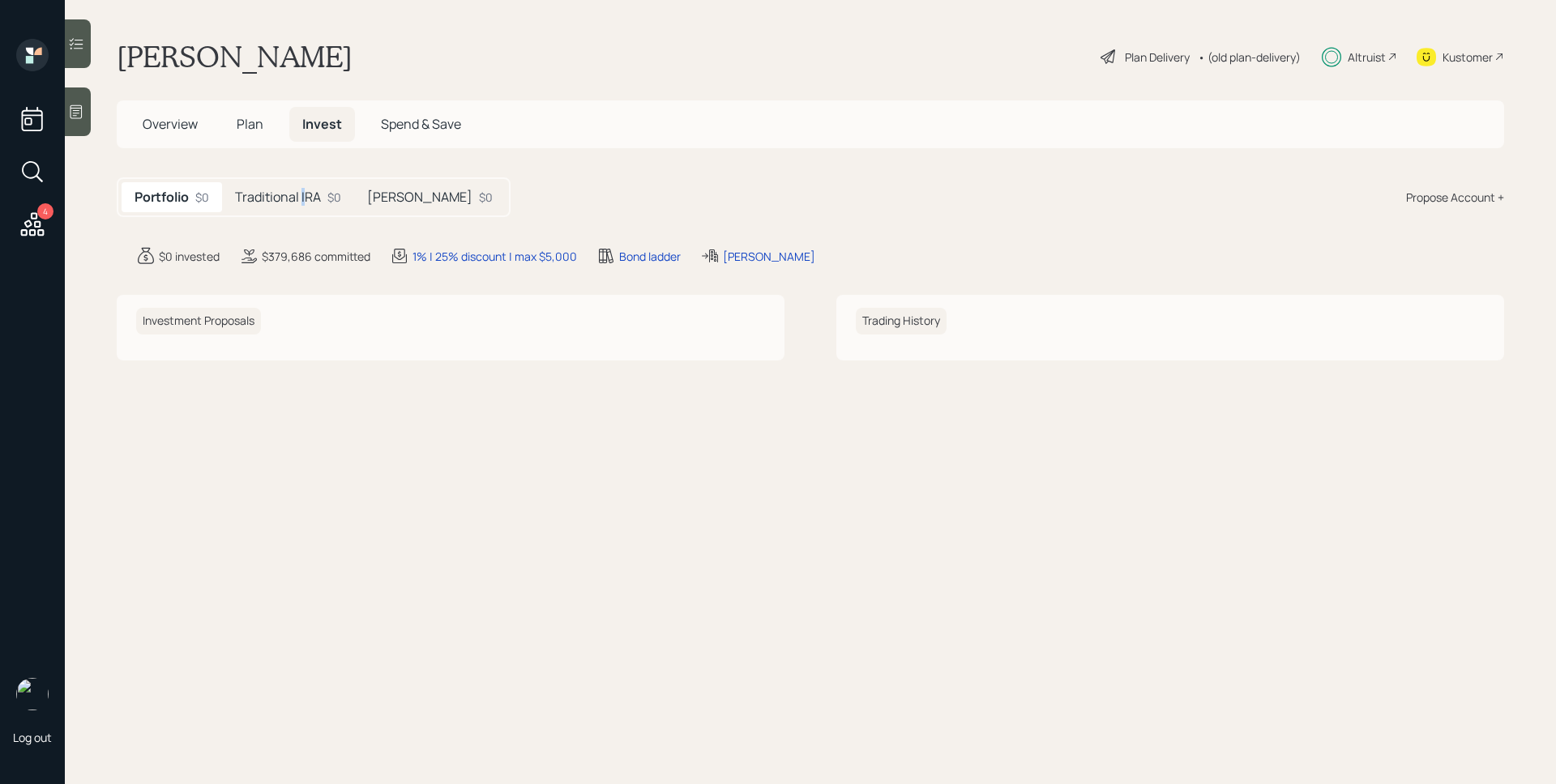
click at [303, 196] on h5 "Traditional IRA" at bounding box center [278, 197] width 86 height 15
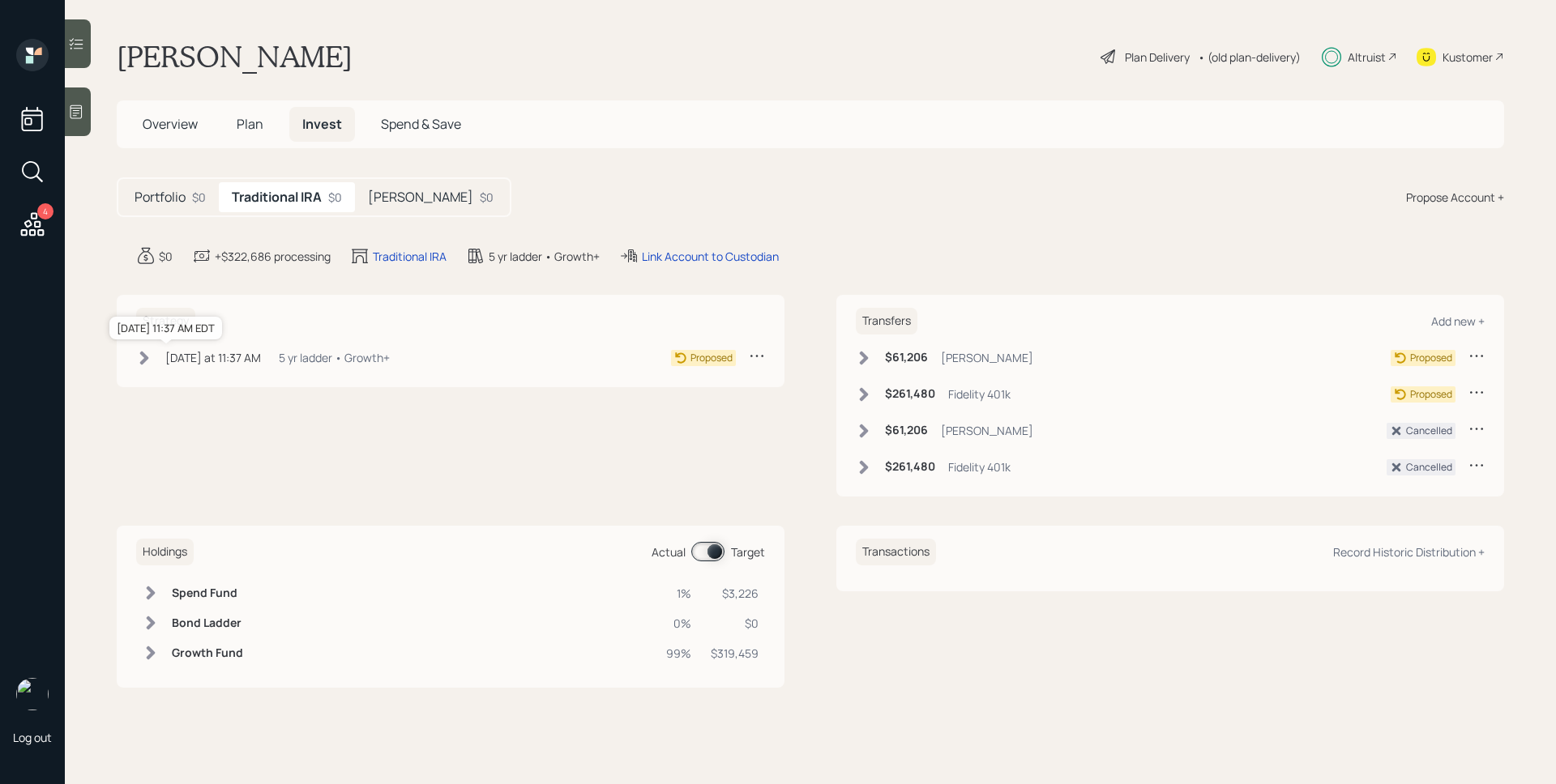
click at [212, 362] on div "[DATE] at 11:37 AM" at bounding box center [213, 357] width 96 height 17
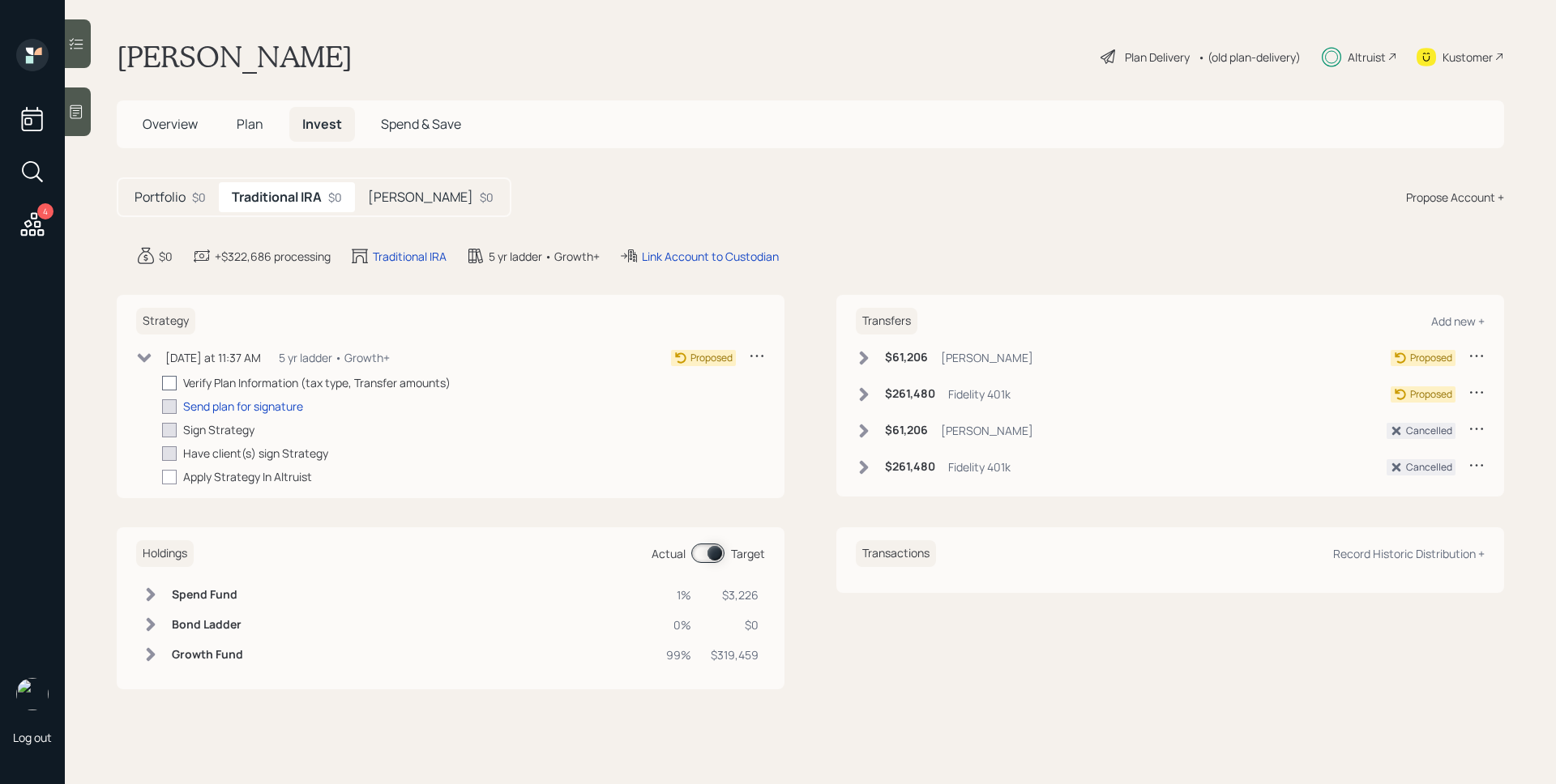
click at [164, 380] on div at bounding box center [169, 382] width 14 height 14
click at [162, 382] on input "checkbox" at bounding box center [161, 382] width 1 height 1
checkbox input "true"
click at [216, 405] on div "Send plan for signature" at bounding box center [243, 406] width 120 height 17
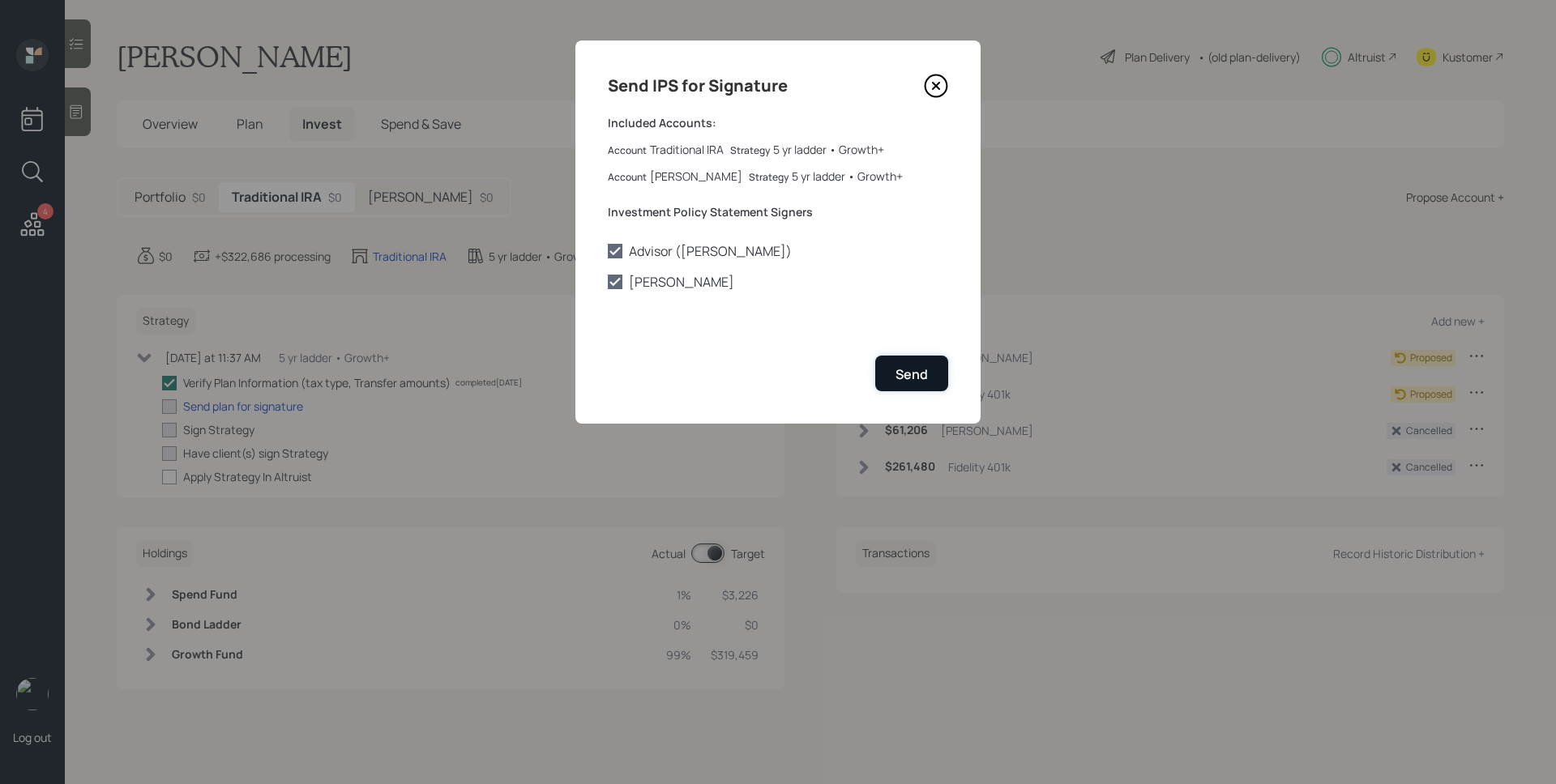
click at [906, 375] on div "Send" at bounding box center [912, 374] width 33 height 18
checkbox input "true"
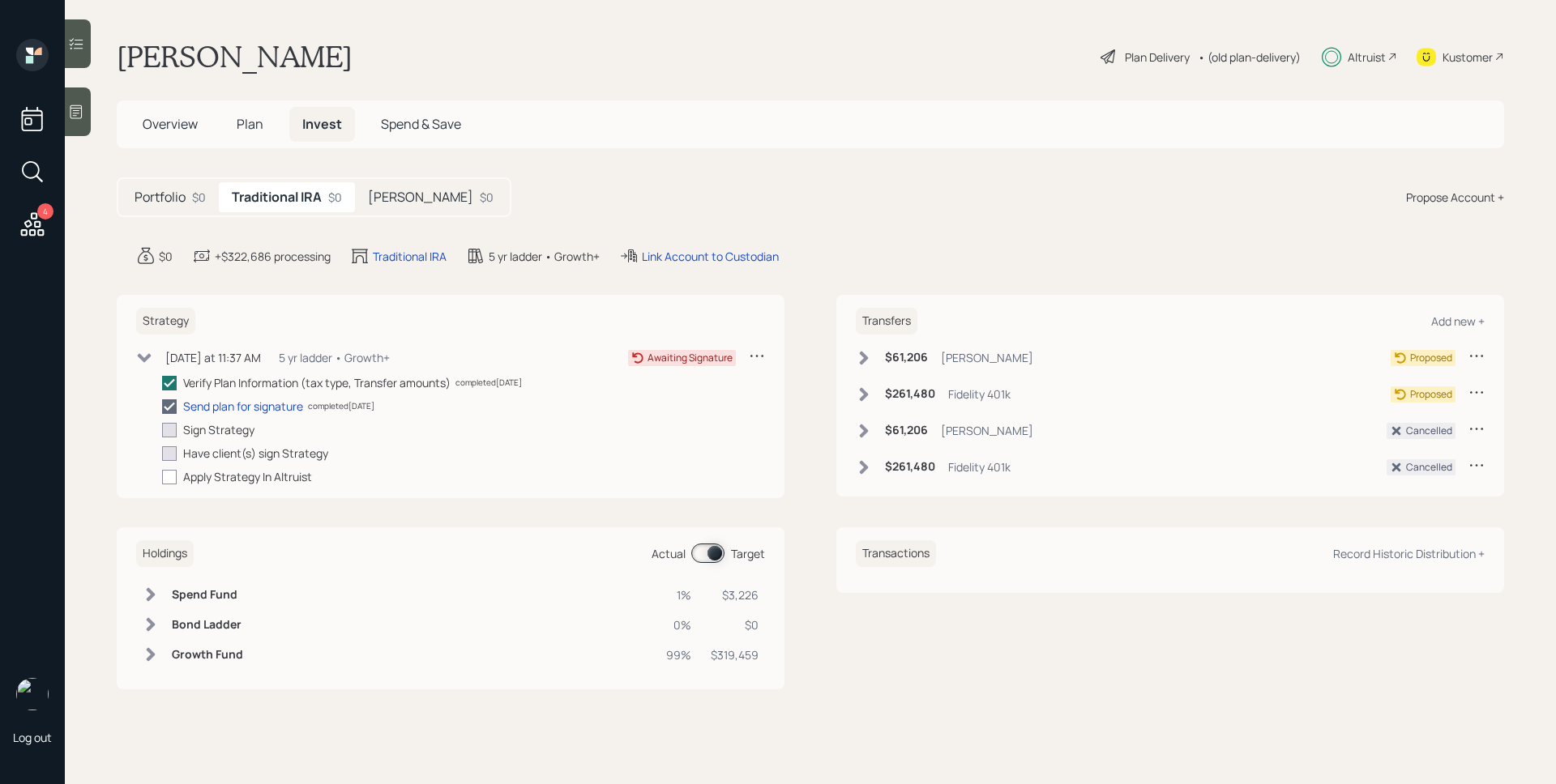
click at [188, 128] on span "Overview" at bounding box center [170, 124] width 55 height 18
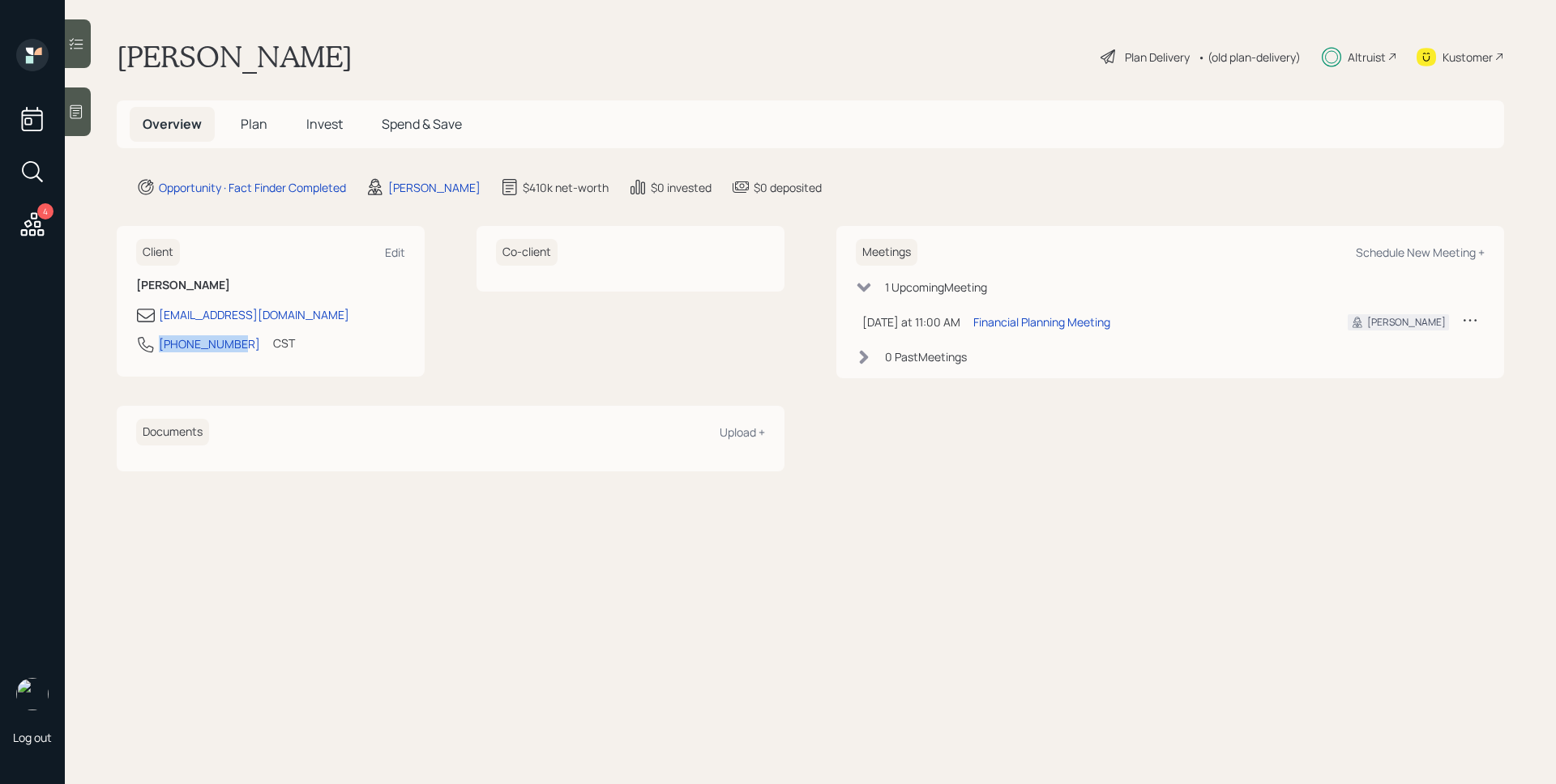
drag, startPoint x: 237, startPoint y: 345, endPoint x: 157, endPoint y: 346, distance: 80.0
click at [157, 346] on div "[PHONE_NUMBER] CST Currently 11:16 AM" at bounding box center [270, 349] width 269 height 29
copy div "[PHONE_NUMBER]"
click at [320, 133] on h5 "Invest" at bounding box center [324, 125] width 62 height 35
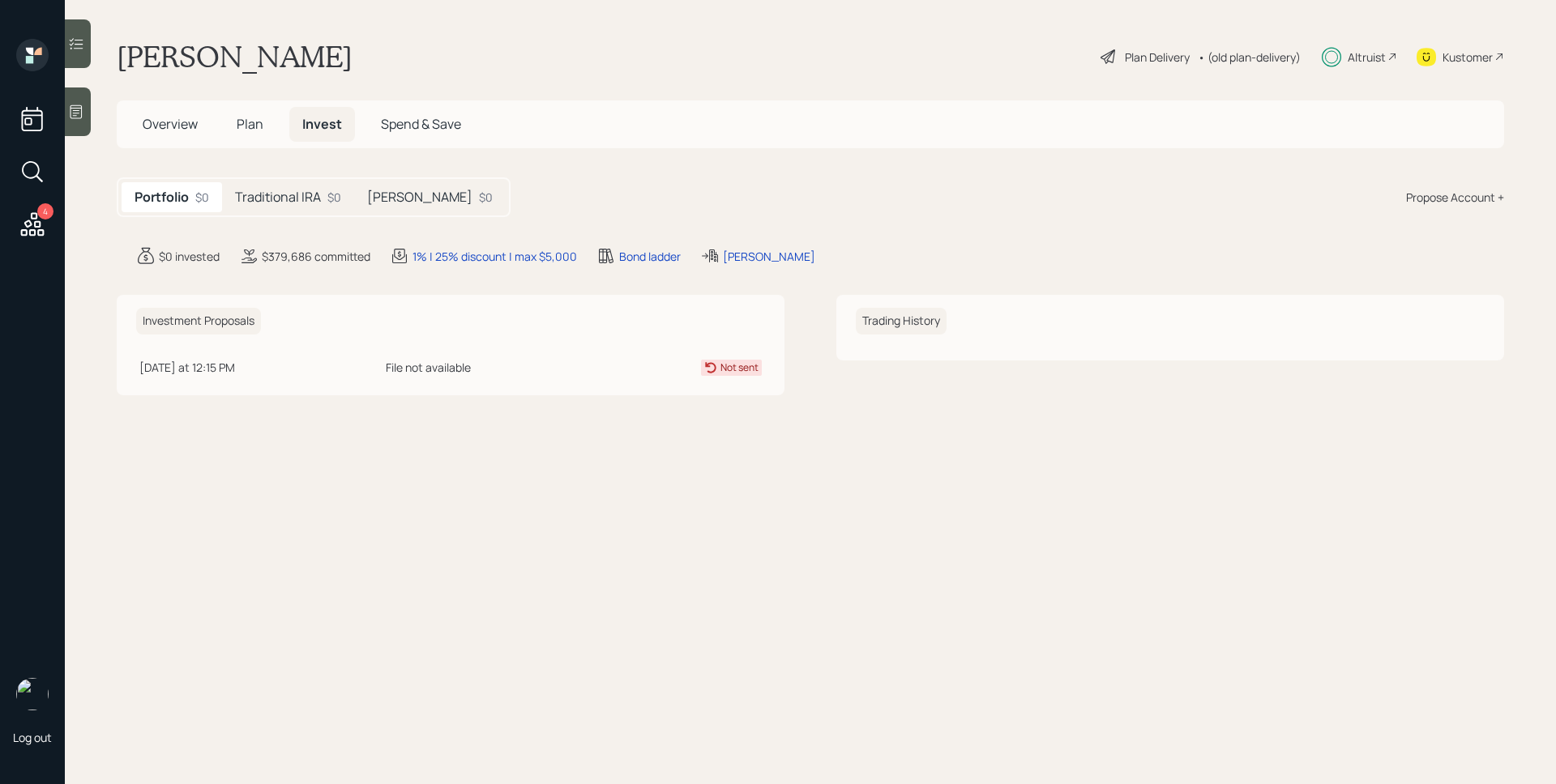
click at [288, 196] on h5 "Traditional IRA" at bounding box center [278, 197] width 86 height 15
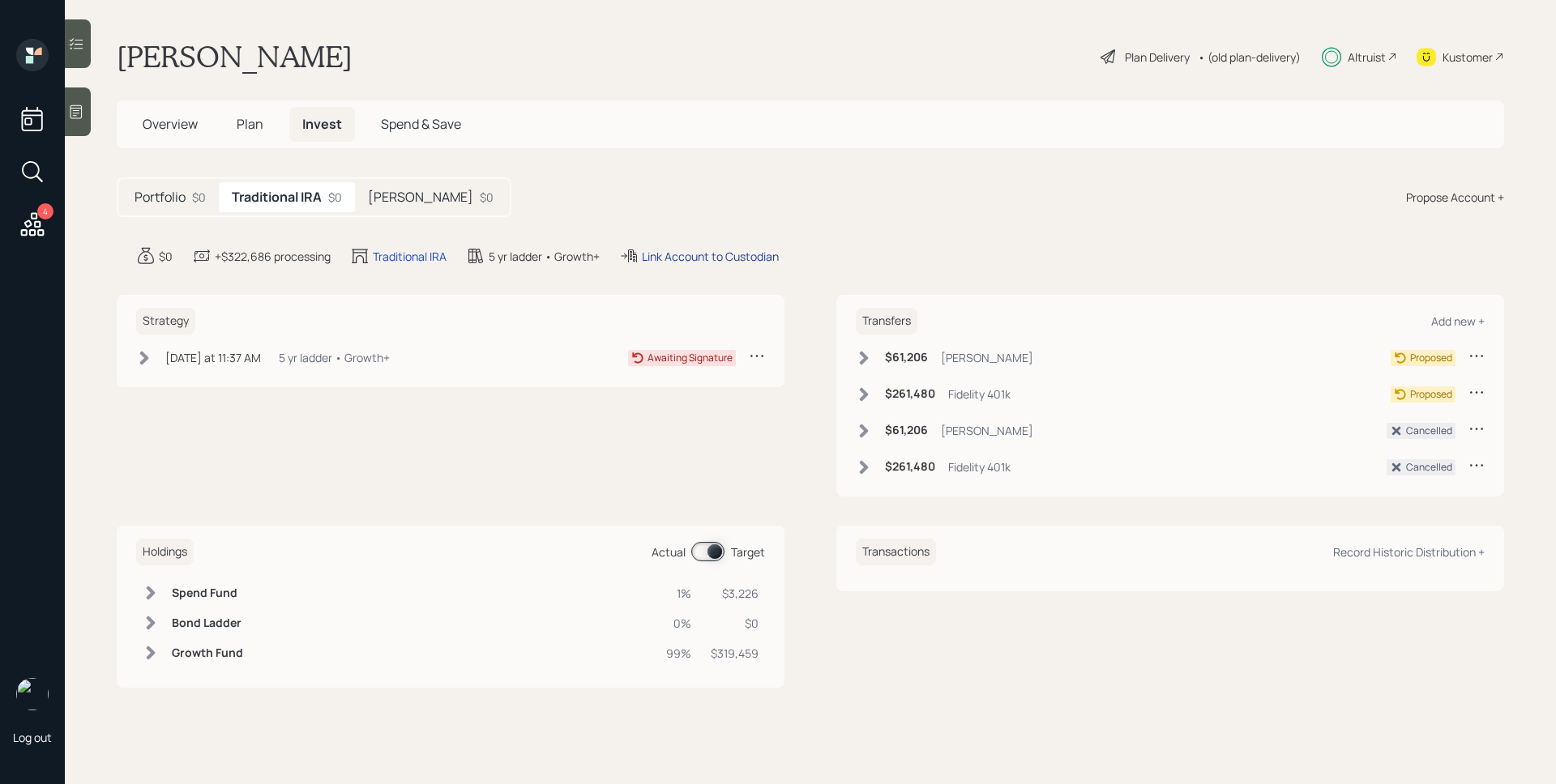
click at [727, 262] on div "Link Account to Custodian" at bounding box center [709, 257] width 137 height 17
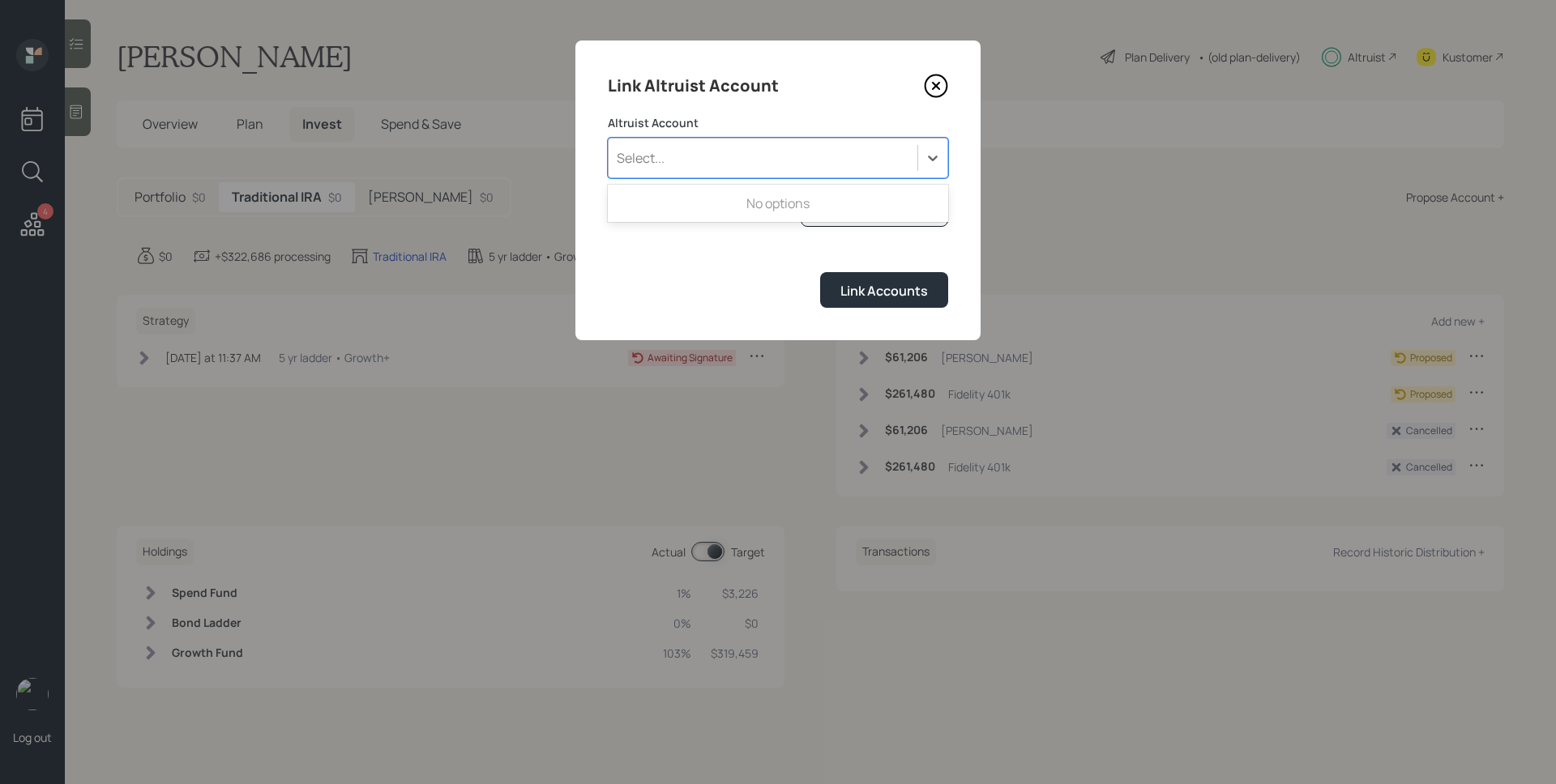
click at [761, 170] on div "Select..." at bounding box center [763, 157] width 309 height 28
click at [761, 169] on div "Select..." at bounding box center [763, 157] width 309 height 28
click at [829, 200] on button "I don't see the account" at bounding box center [874, 212] width 148 height 30
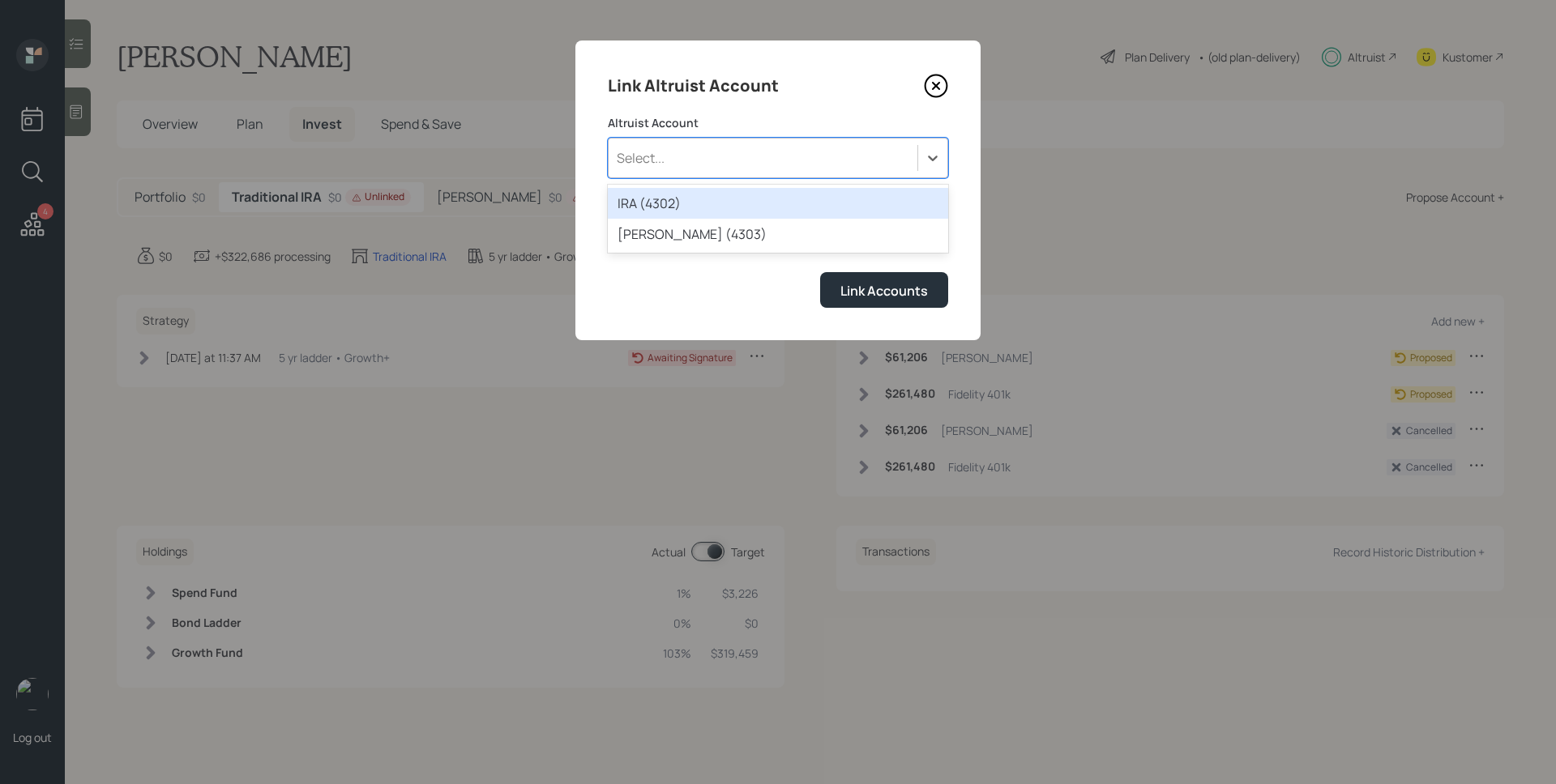
click at [789, 161] on div "Select..." at bounding box center [763, 157] width 309 height 28
click at [744, 206] on div "IRA (4302)" at bounding box center [778, 203] width 340 height 31
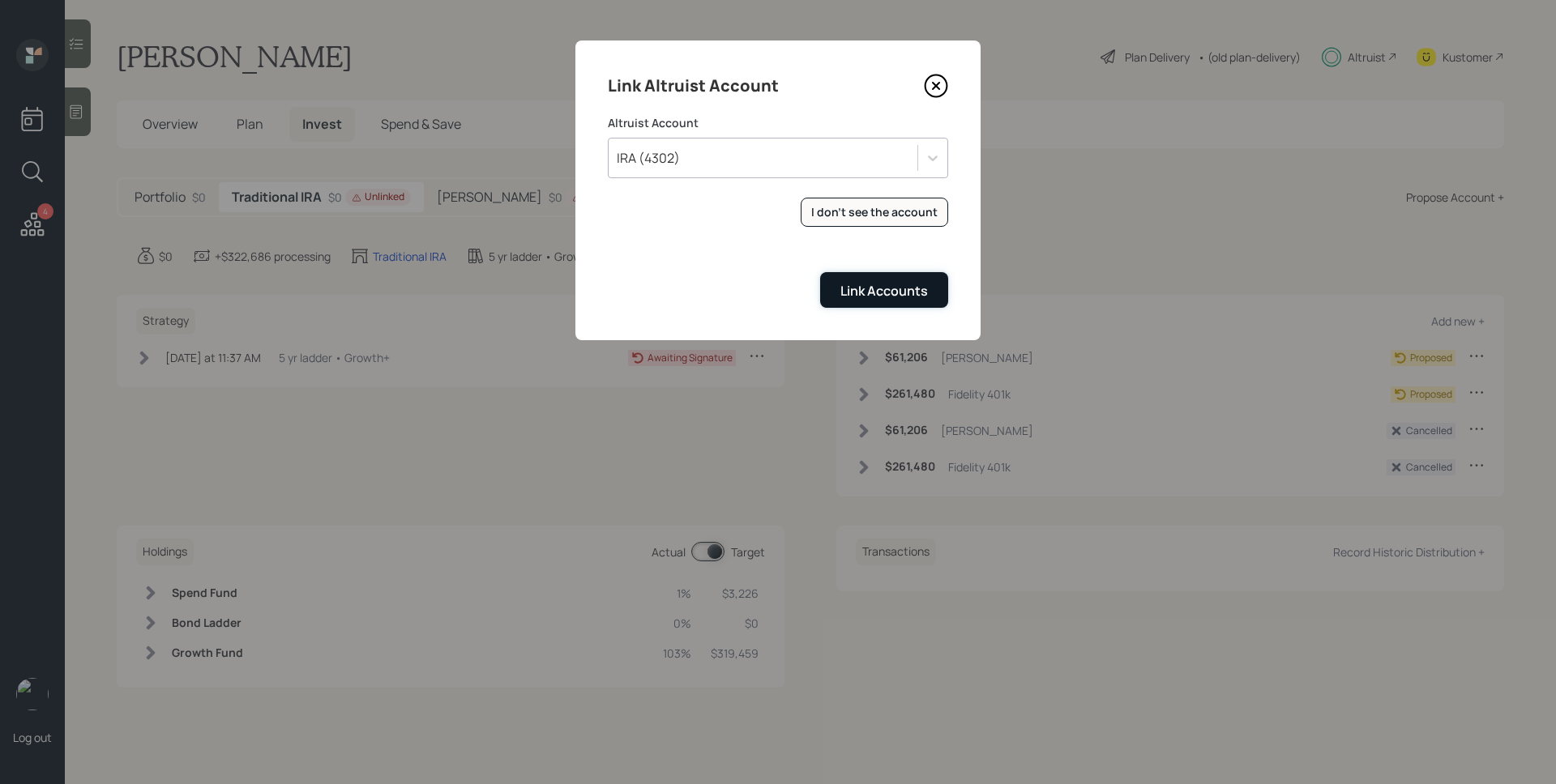
click at [861, 288] on div "Link Accounts" at bounding box center [883, 290] width 87 height 18
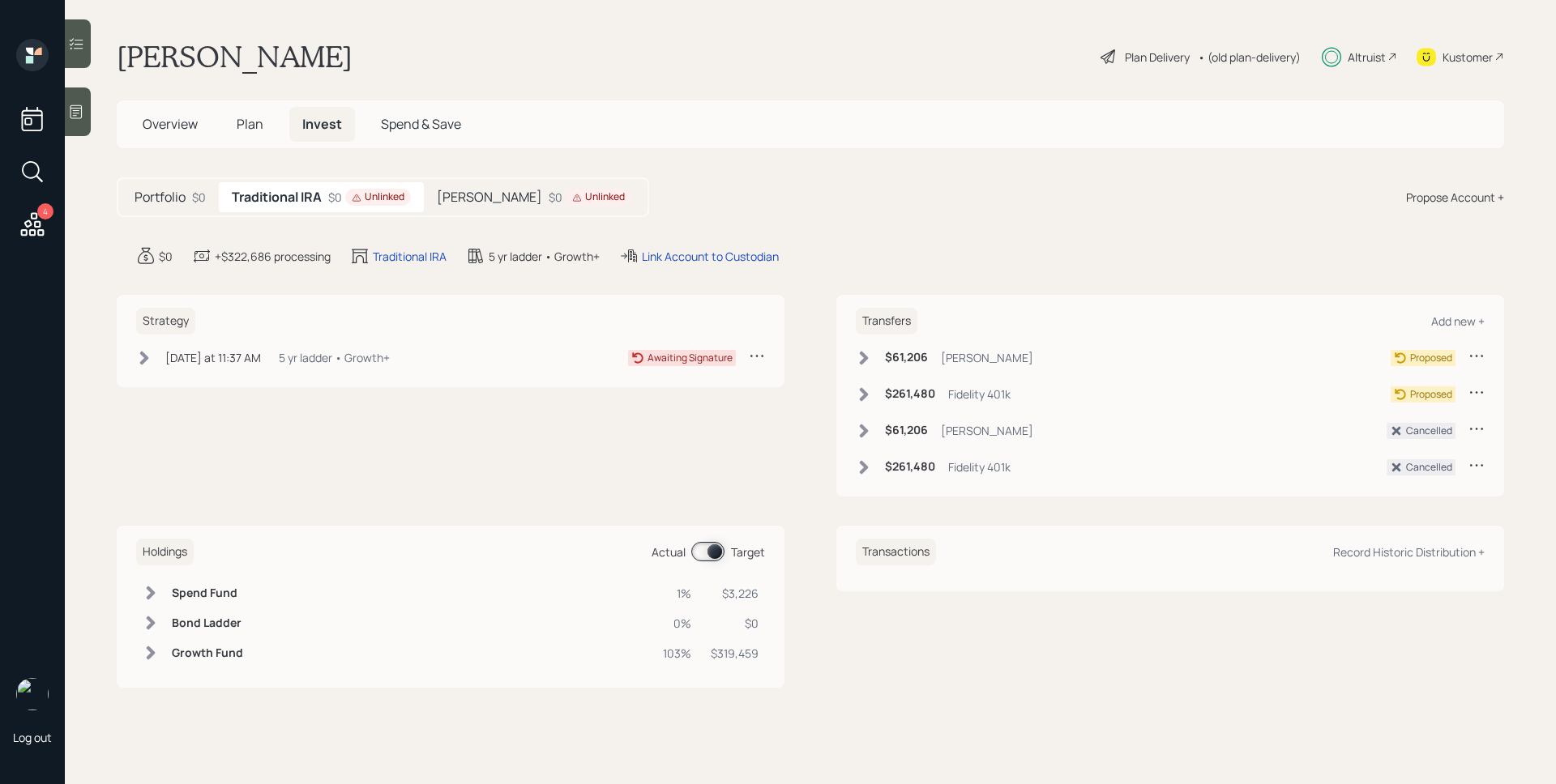
click at [572, 196] on div "Unlinked" at bounding box center [598, 197] width 53 height 13
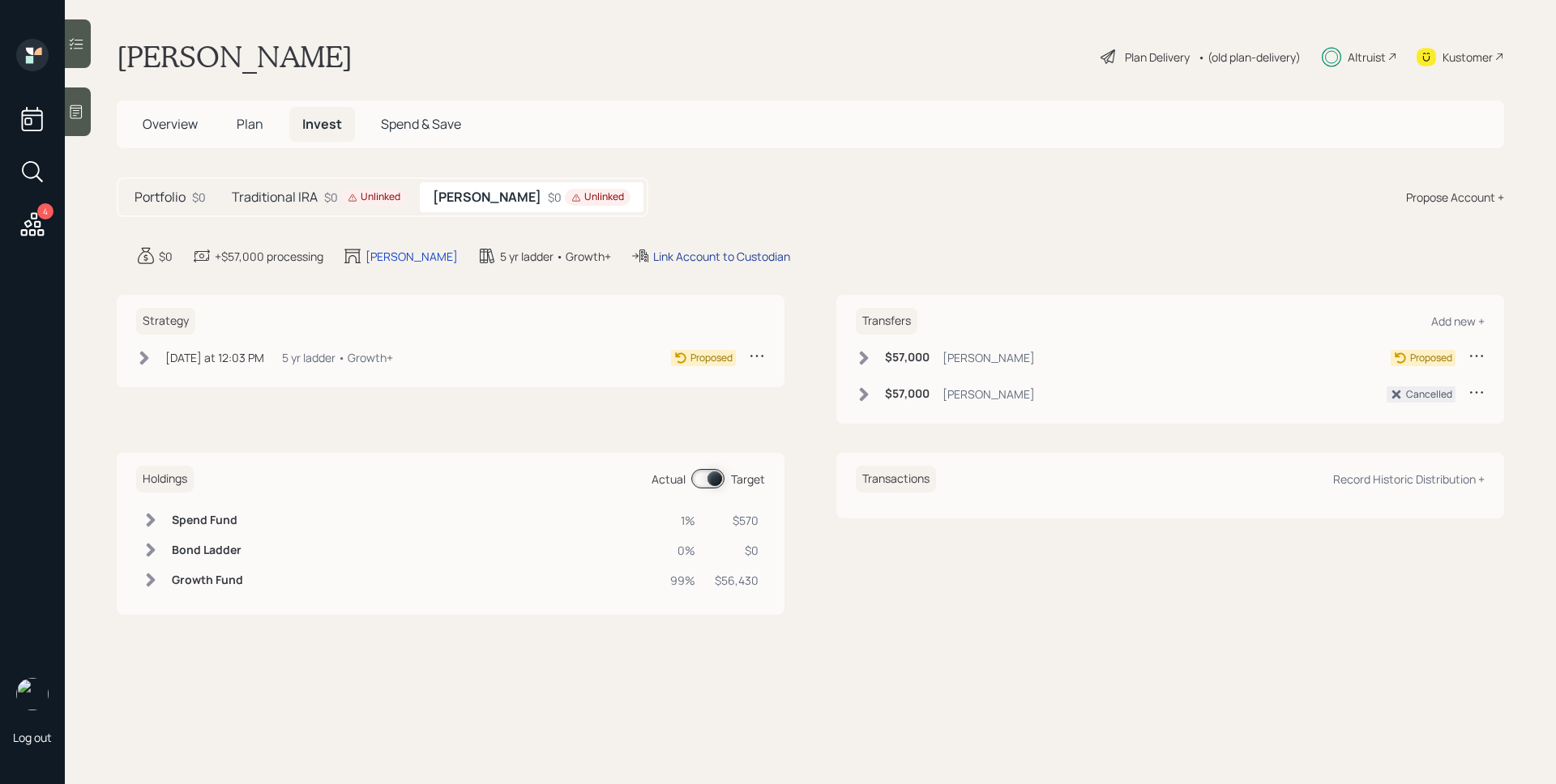
click at [653, 255] on div "Link Account to Custodian" at bounding box center [721, 257] width 137 height 17
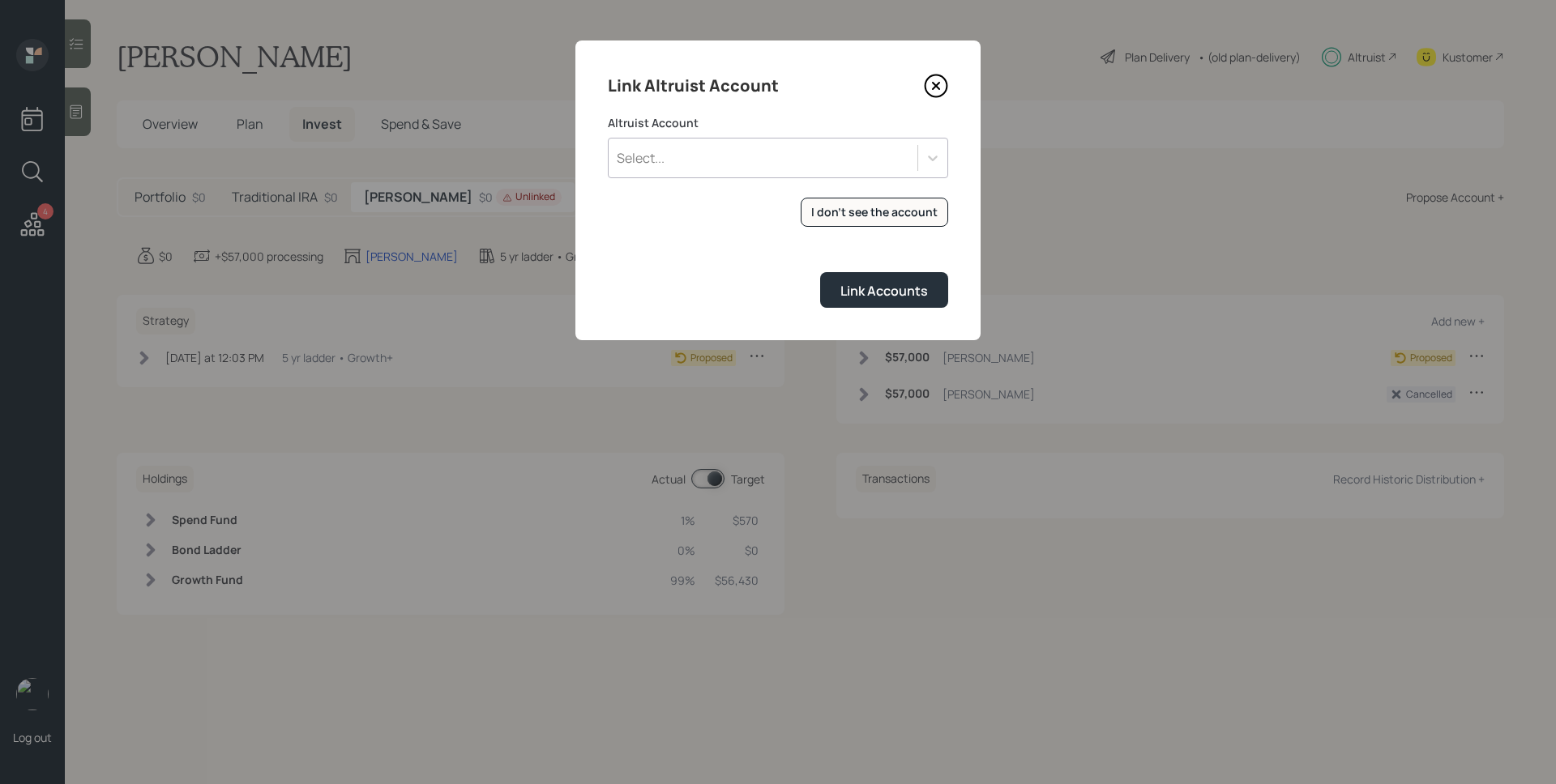
click at [812, 154] on div "Select..." at bounding box center [763, 157] width 309 height 28
click at [785, 198] on div "[PERSON_NAME] (4303)" at bounding box center [778, 203] width 340 height 31
click at [861, 293] on div "Link Accounts" at bounding box center [883, 290] width 87 height 18
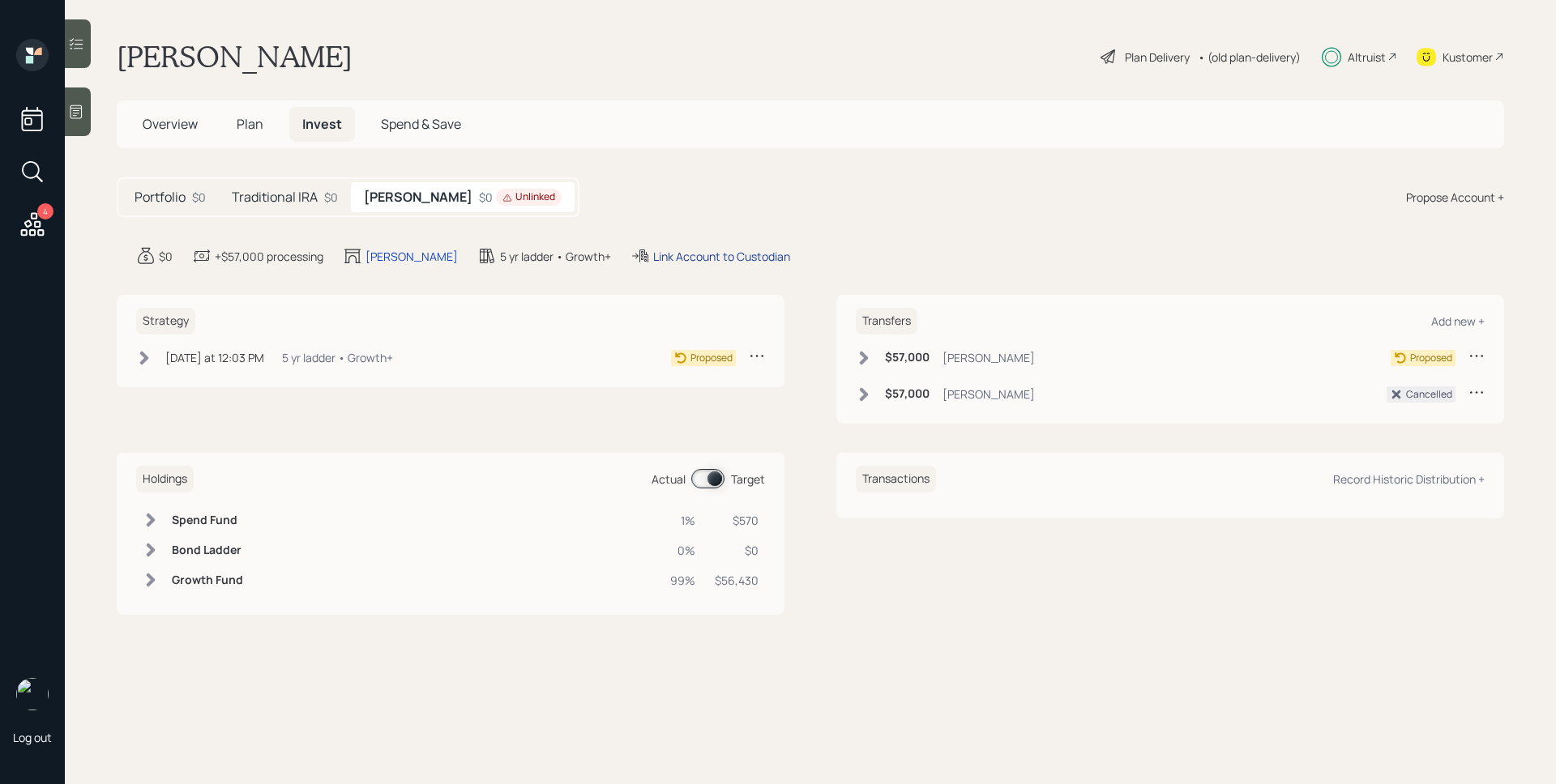
click at [716, 263] on div "Link Account to Custodian" at bounding box center [721, 257] width 137 height 17
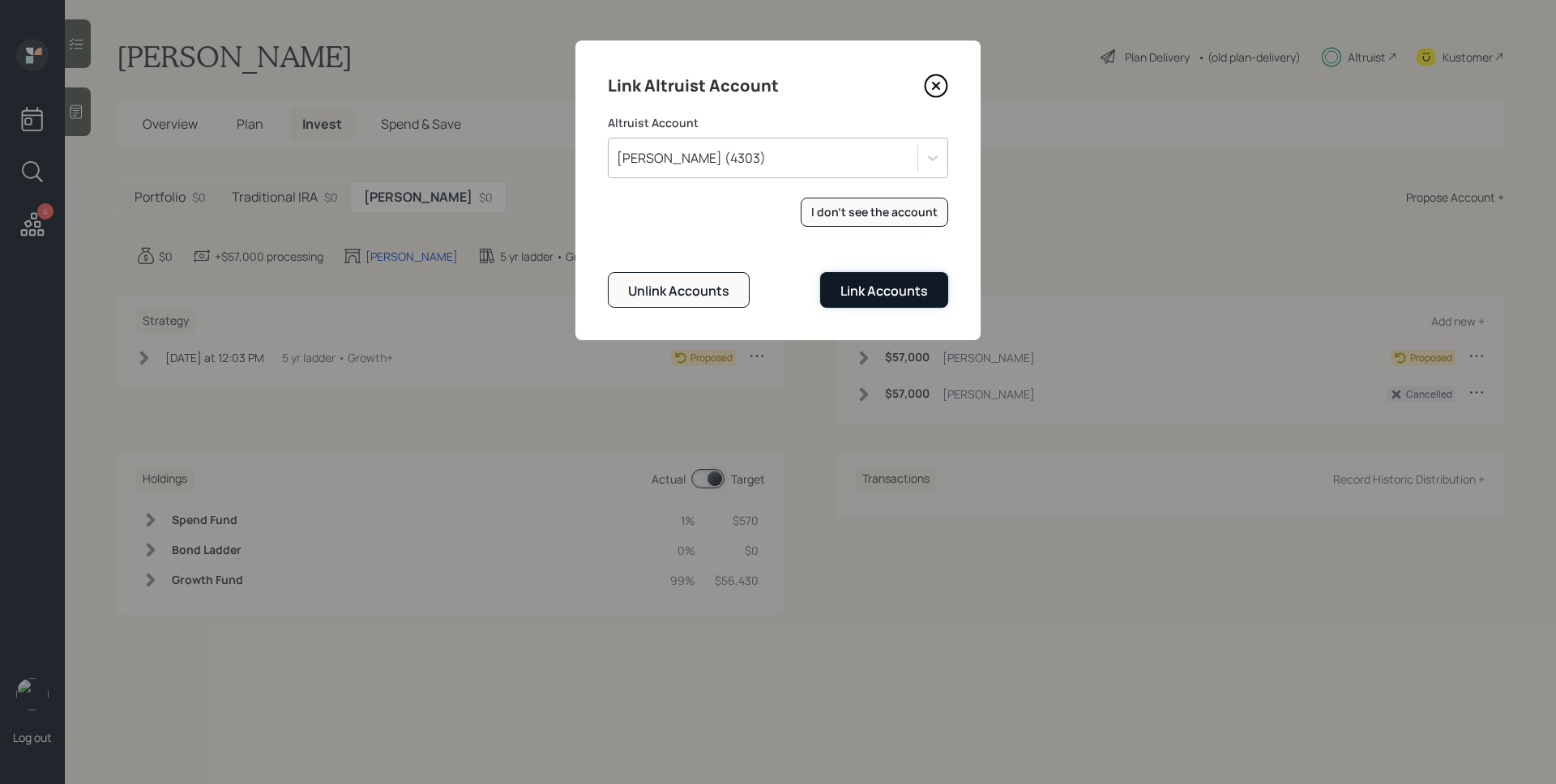
click at [881, 284] on div "Link Accounts" at bounding box center [883, 290] width 87 height 18
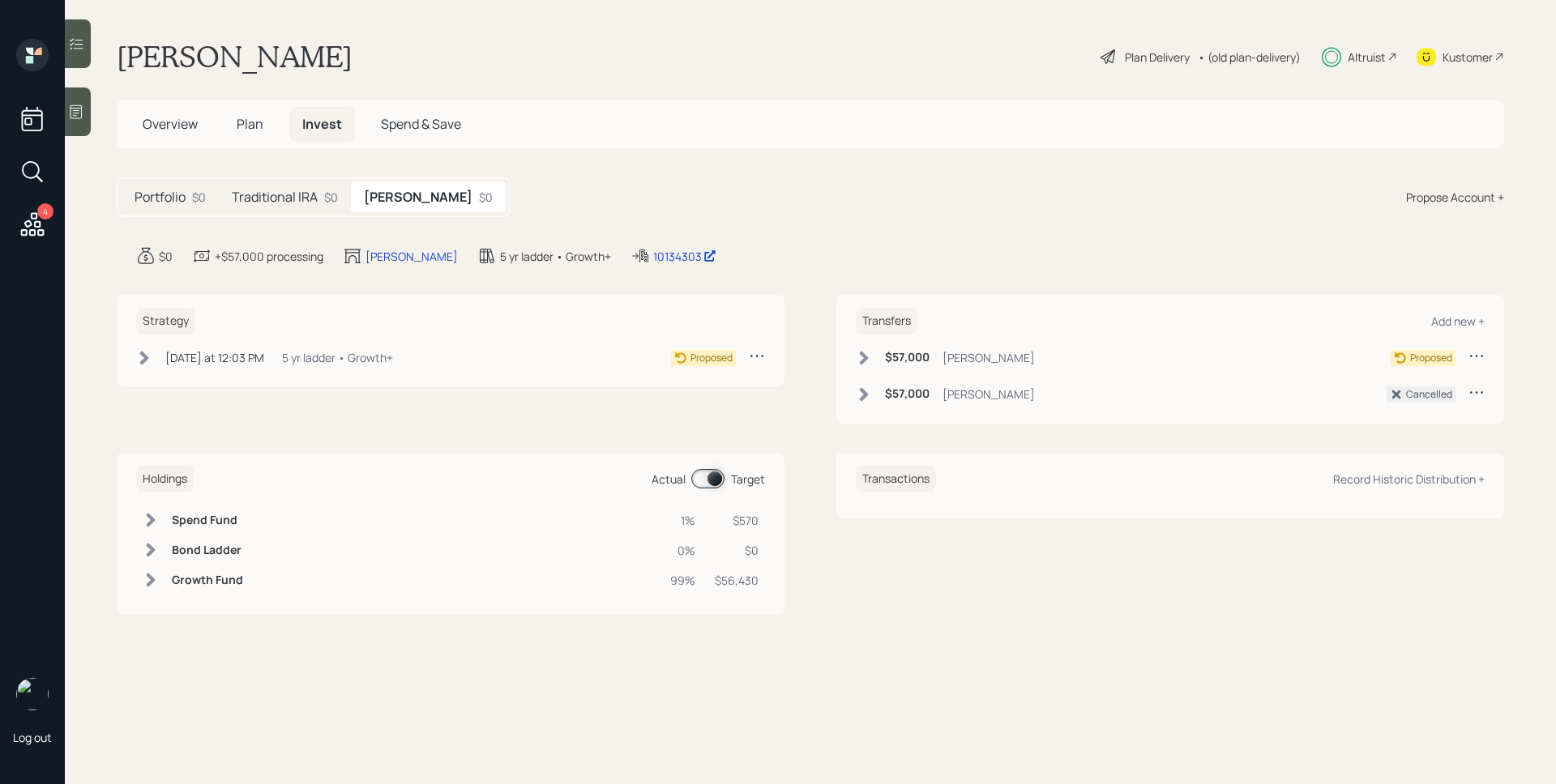
click at [254, 131] on span "Plan" at bounding box center [250, 124] width 27 height 18
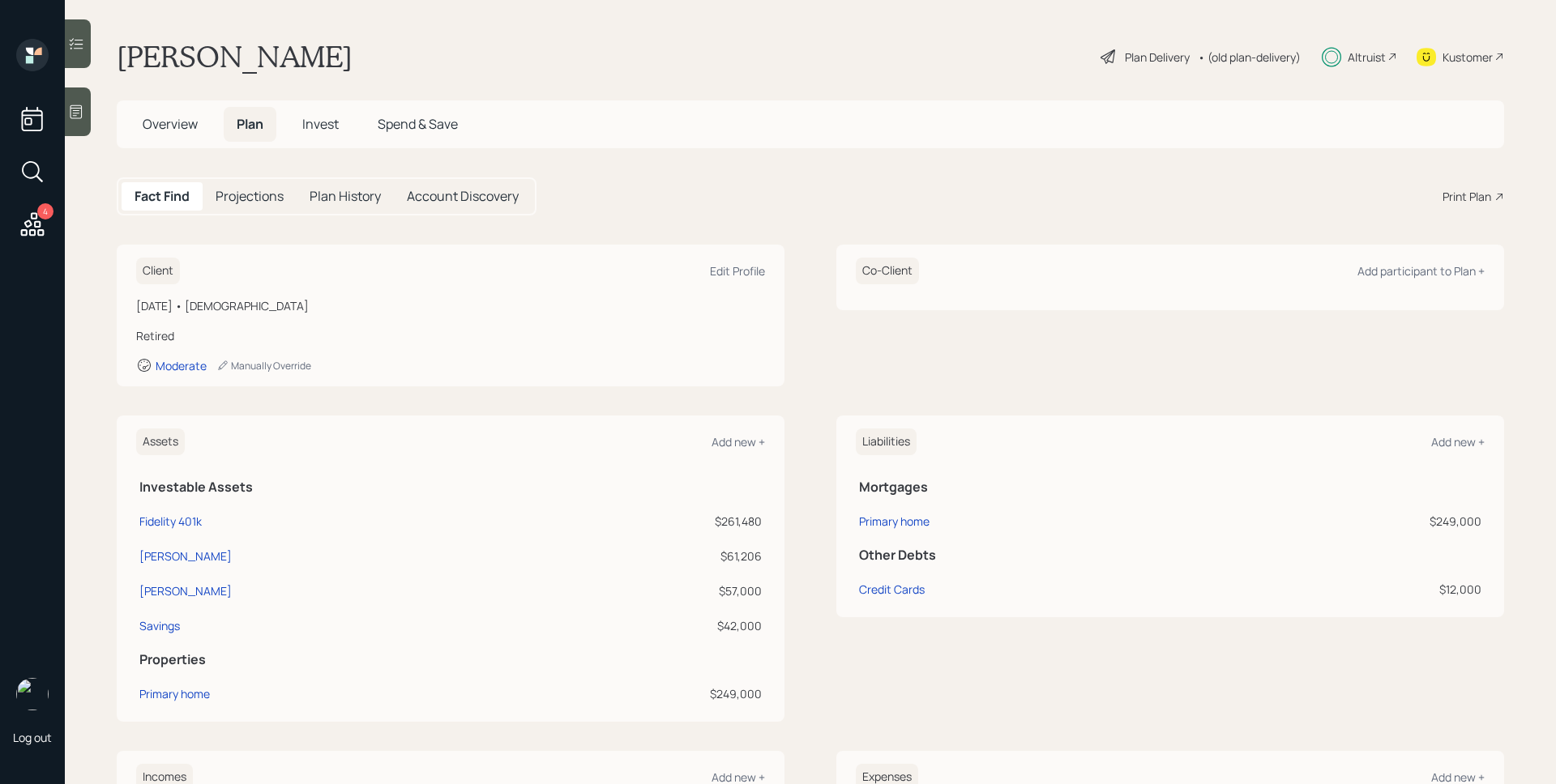
click at [1455, 197] on div "Print Plan" at bounding box center [1466, 196] width 49 height 17
click at [312, 115] on span "Invest" at bounding box center [320, 124] width 36 height 18
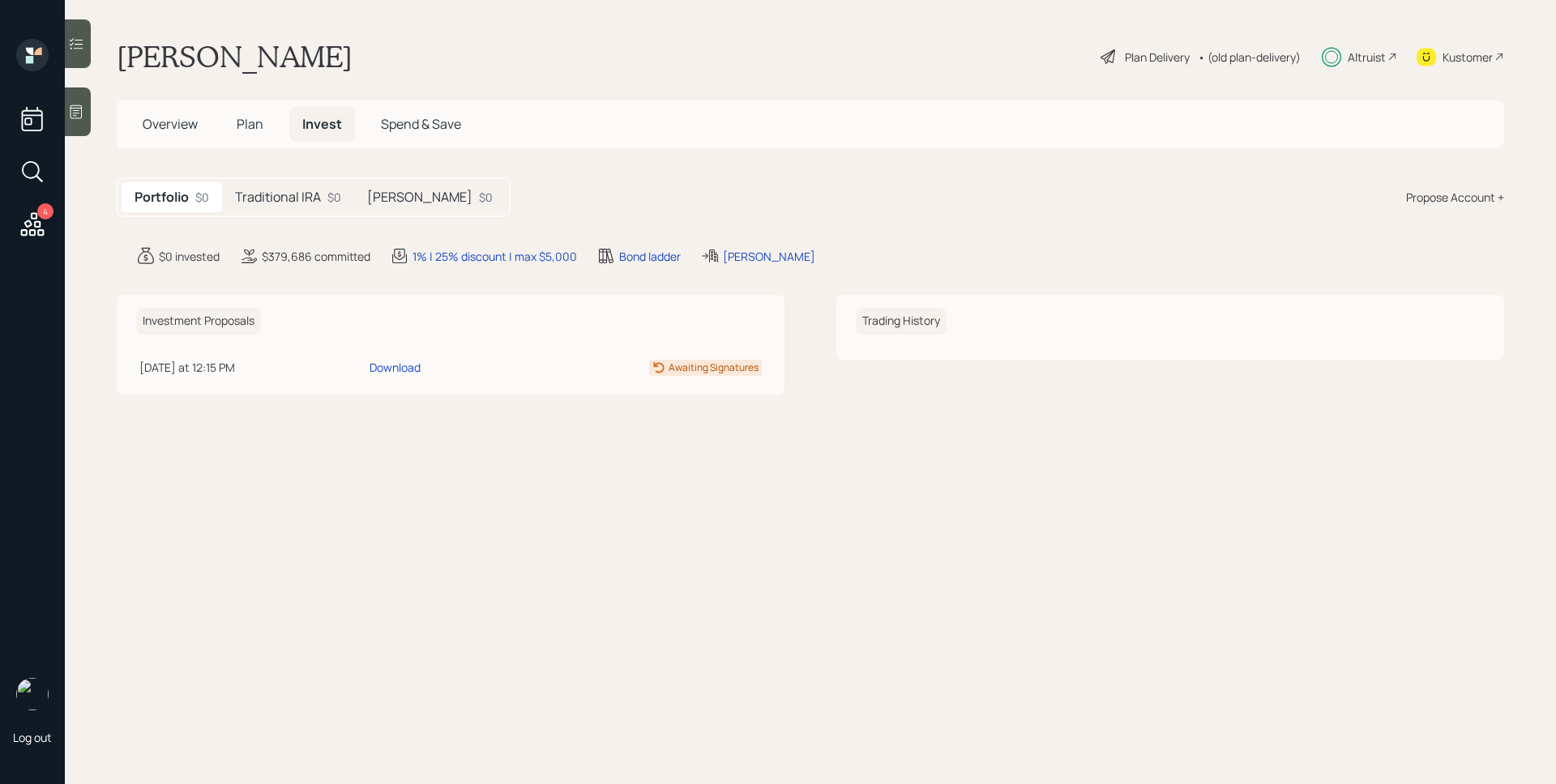
click at [301, 191] on h5 "Traditional IRA" at bounding box center [278, 197] width 86 height 15
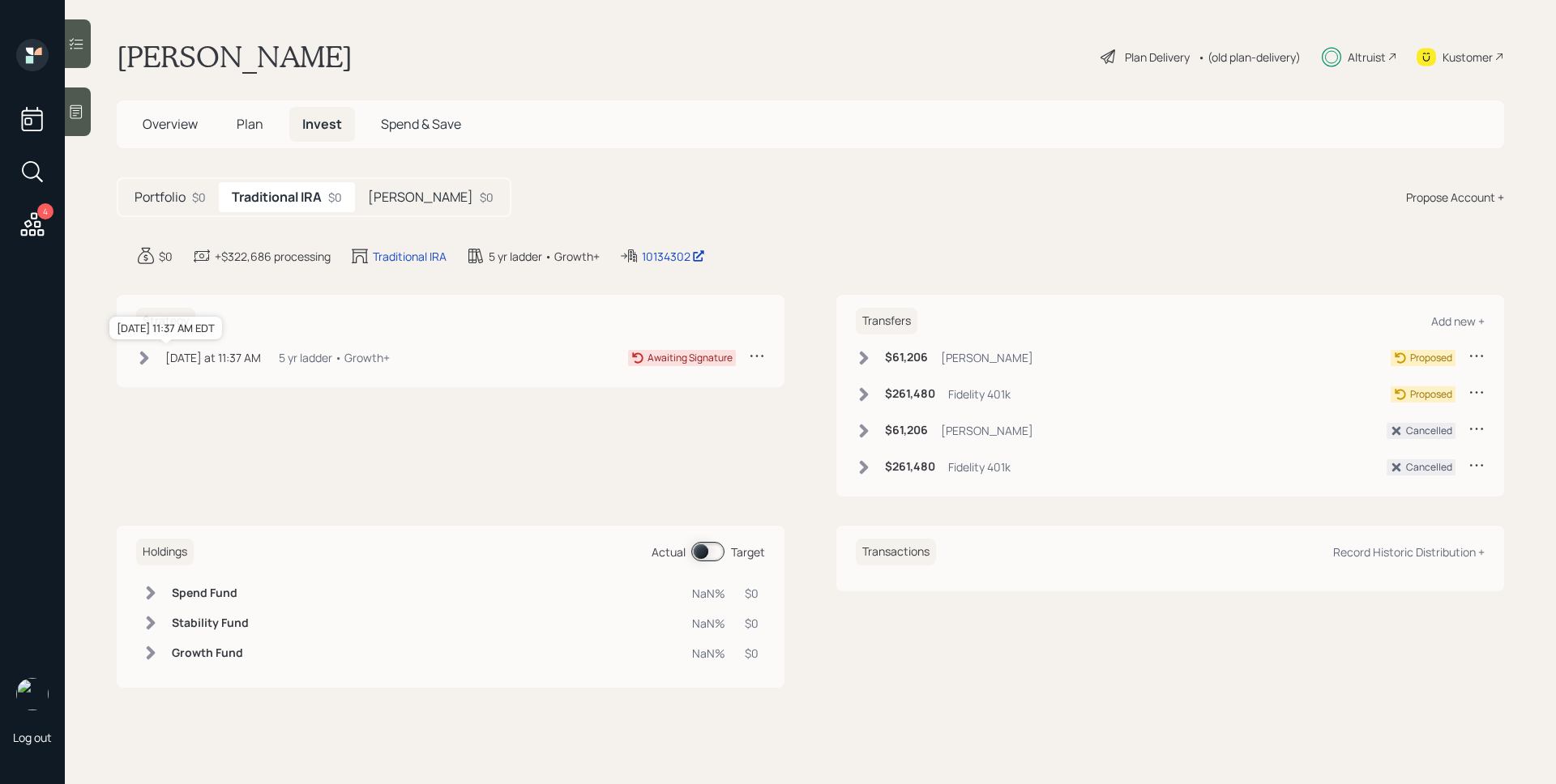
click at [210, 358] on div "[DATE] at 11:37 AM" at bounding box center [213, 357] width 96 height 17
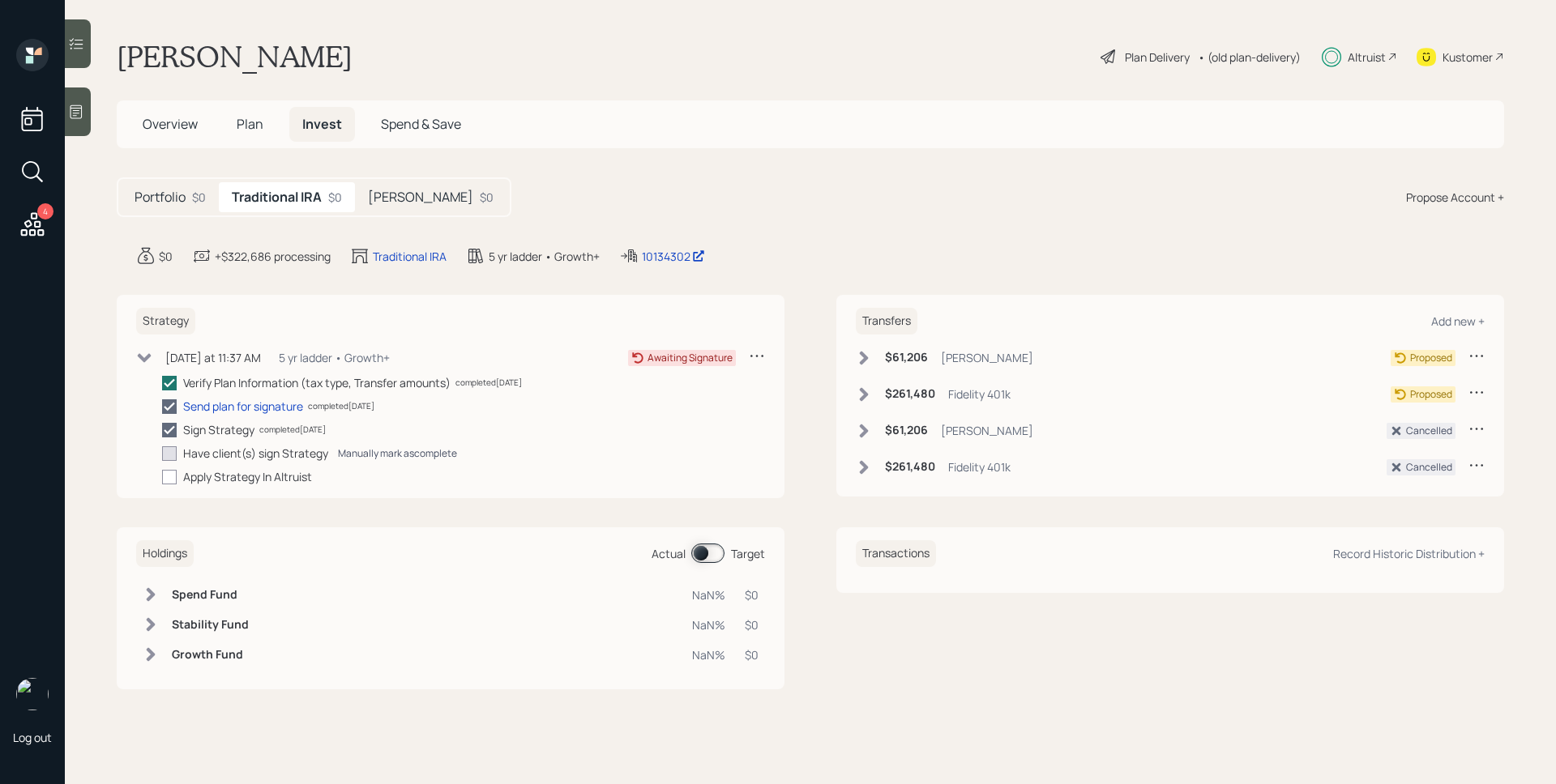
click at [397, 457] on div "Manually mark as complete" at bounding box center [397, 453] width 119 height 13
checkbox input "true"
click at [165, 477] on div at bounding box center [169, 476] width 14 height 14
click at [162, 477] on input "checkbox" at bounding box center [161, 476] width 1 height 1
checkbox input "true"
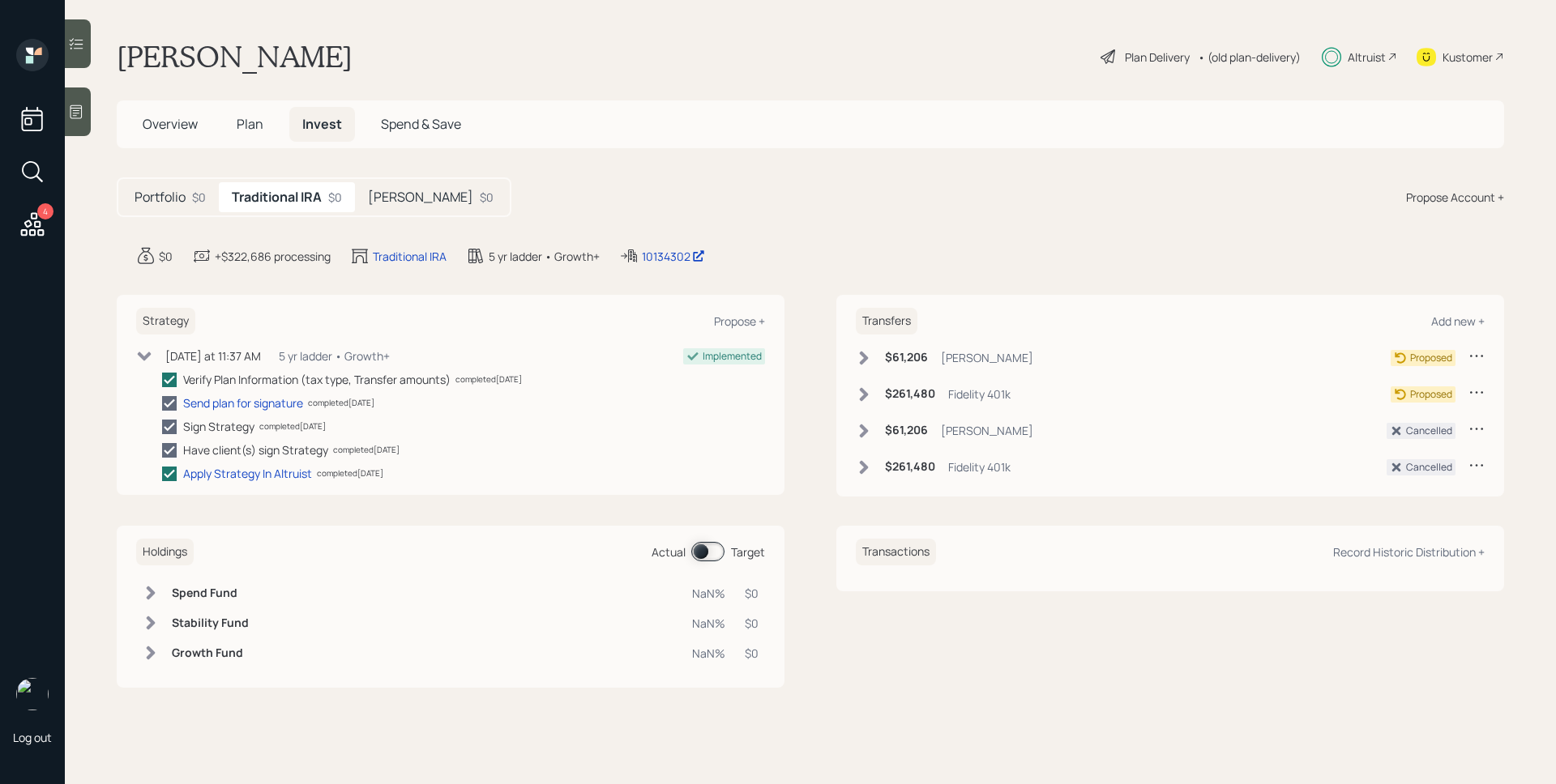
click at [391, 195] on h5 "[PERSON_NAME]" at bounding box center [421, 197] width 105 height 15
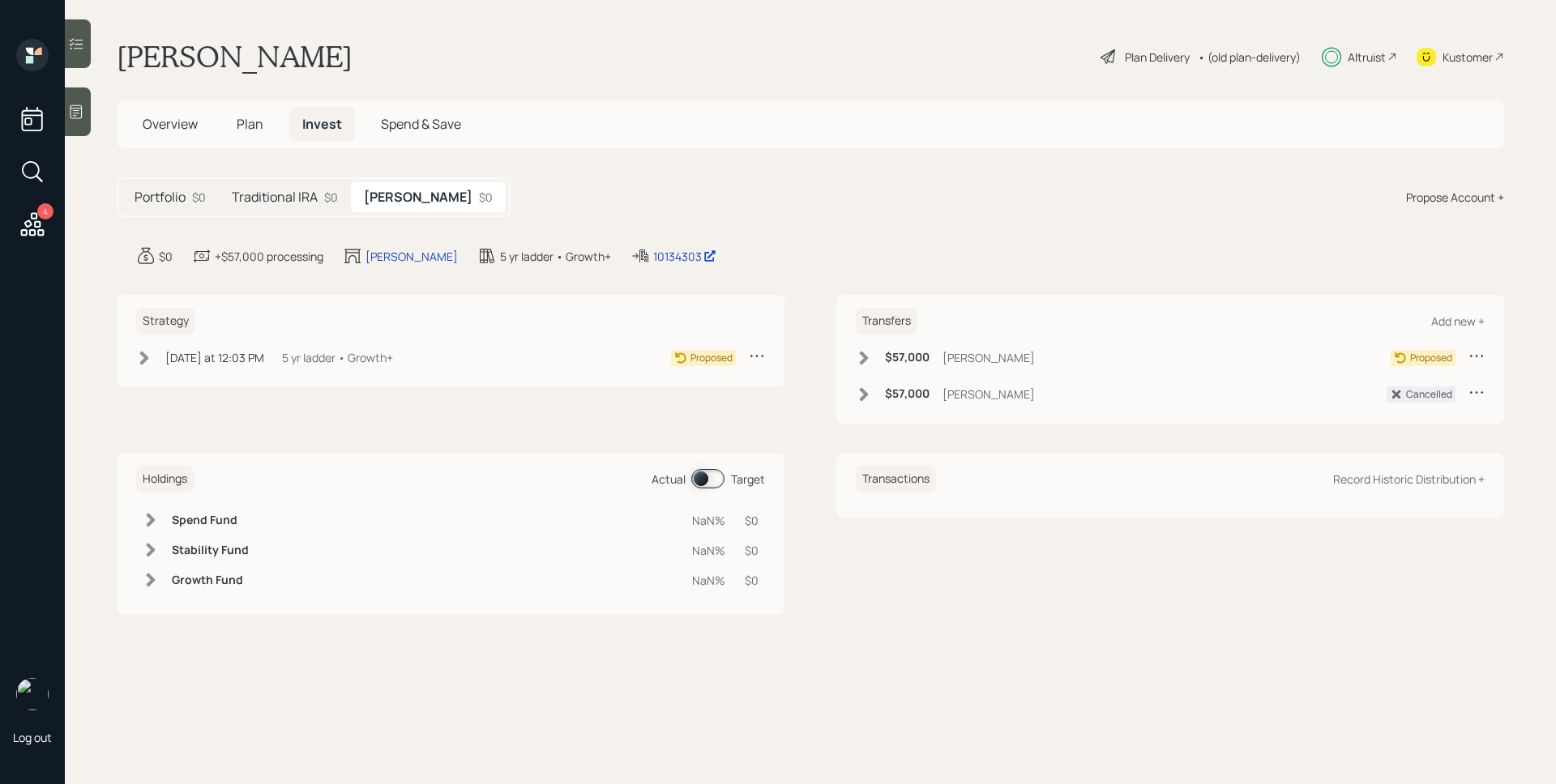
click at [293, 363] on div "5 yr ladder • Growth+" at bounding box center [337, 357] width 111 height 17
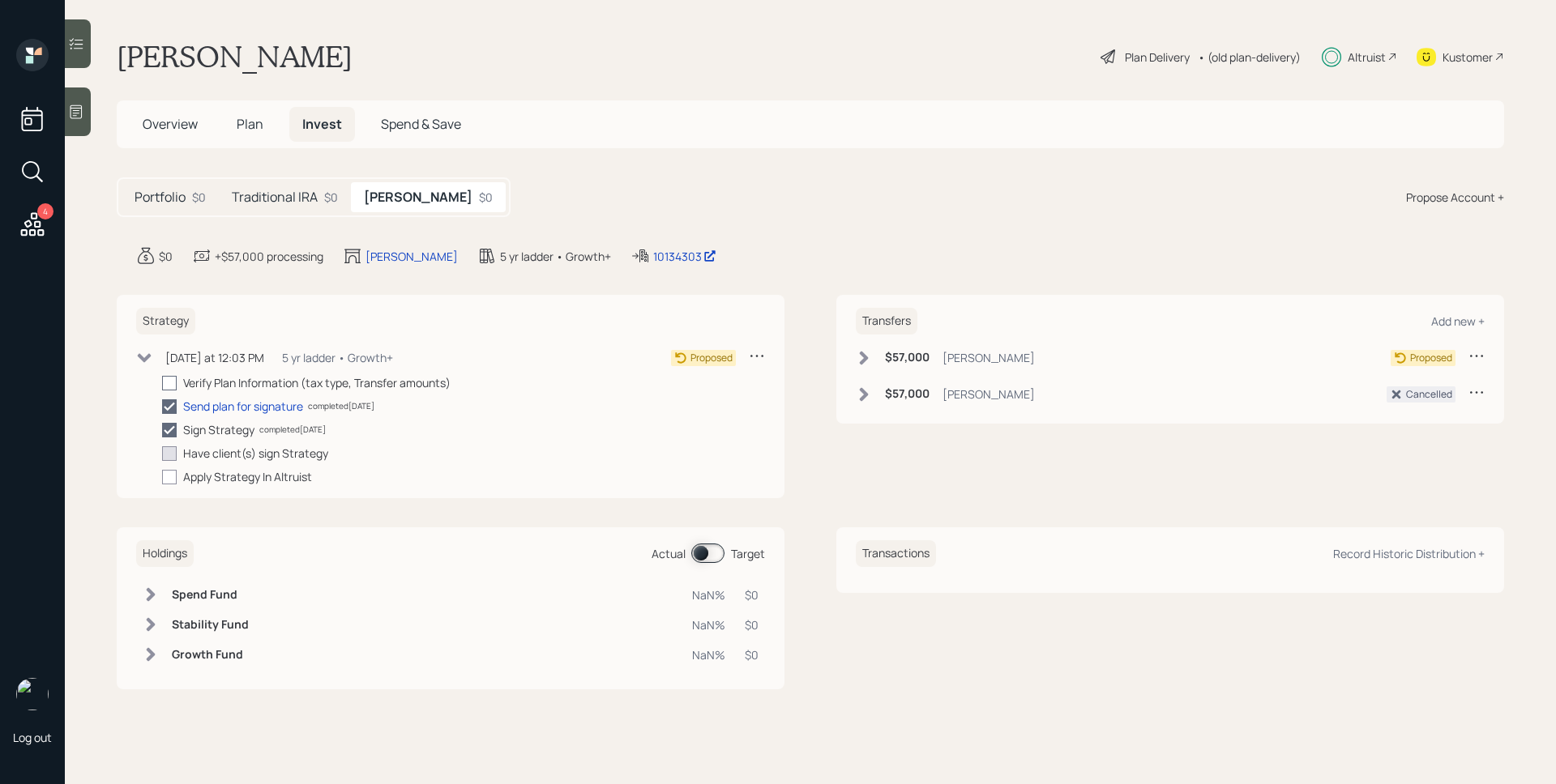
click at [170, 380] on div at bounding box center [169, 382] width 14 height 14
click at [162, 382] on input "checkbox" at bounding box center [161, 382] width 1 height 1
checkbox input "true"
click at [170, 477] on div at bounding box center [169, 476] width 14 height 14
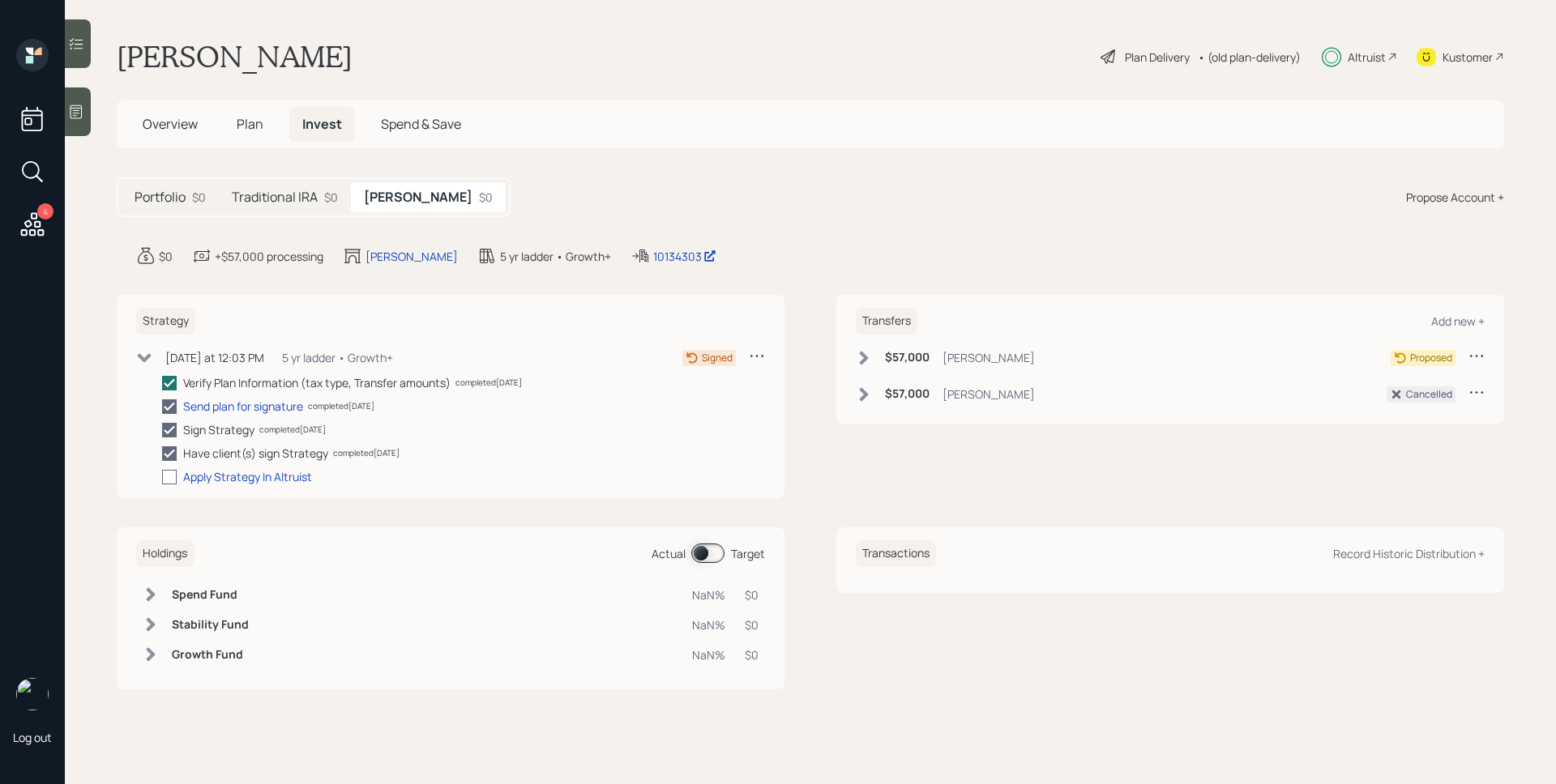
click at [162, 477] on input "checkbox" at bounding box center [161, 476] width 1 height 1
checkbox input "true"
click at [898, 360] on h6 "$57,000" at bounding box center [907, 357] width 44 height 13
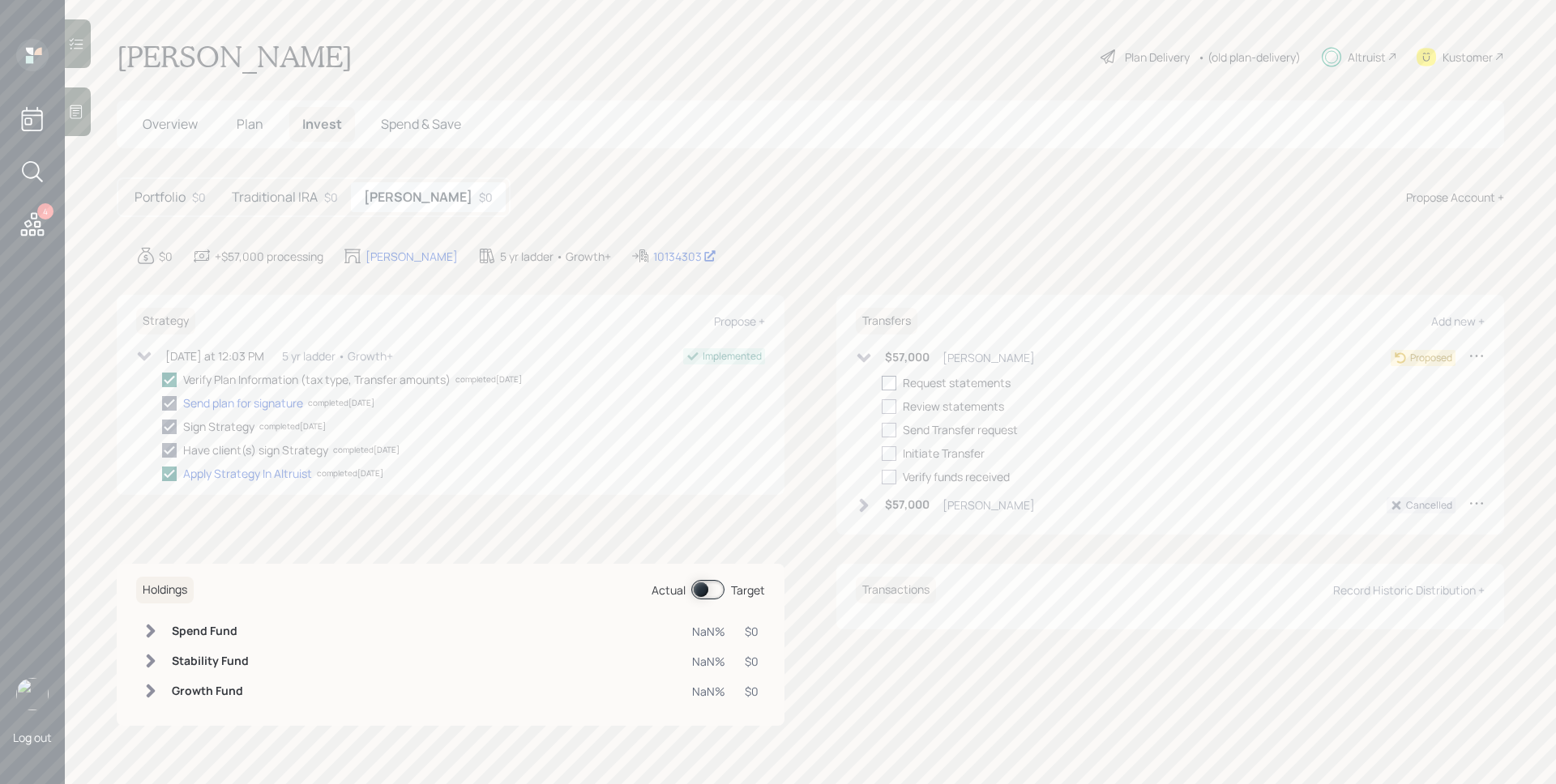
click at [887, 385] on div at bounding box center [888, 382] width 14 height 14
click at [881, 383] on input "checkbox" at bounding box center [881, 382] width 1 height 1
checkbox input "true"
click at [888, 404] on div at bounding box center [888, 406] width 14 height 14
click at [881, 405] on input "checkbox" at bounding box center [881, 405] width 1 height 1
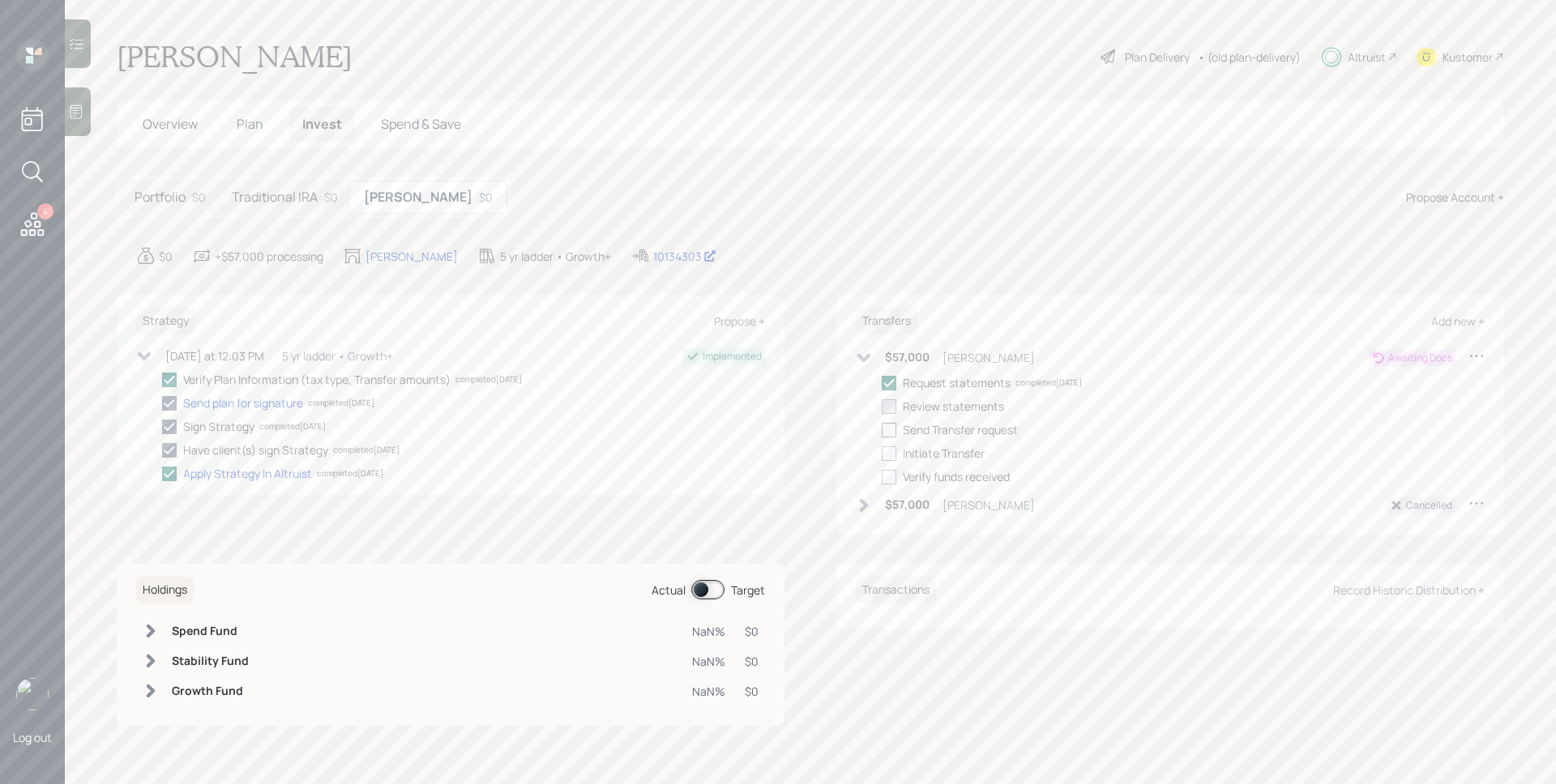
checkbox input "true"
click at [890, 426] on div at bounding box center [888, 429] width 14 height 14
click at [881, 429] on input "checkbox" at bounding box center [881, 429] width 1 height 1
checkbox input "true"
click at [894, 448] on div at bounding box center [888, 453] width 14 height 14
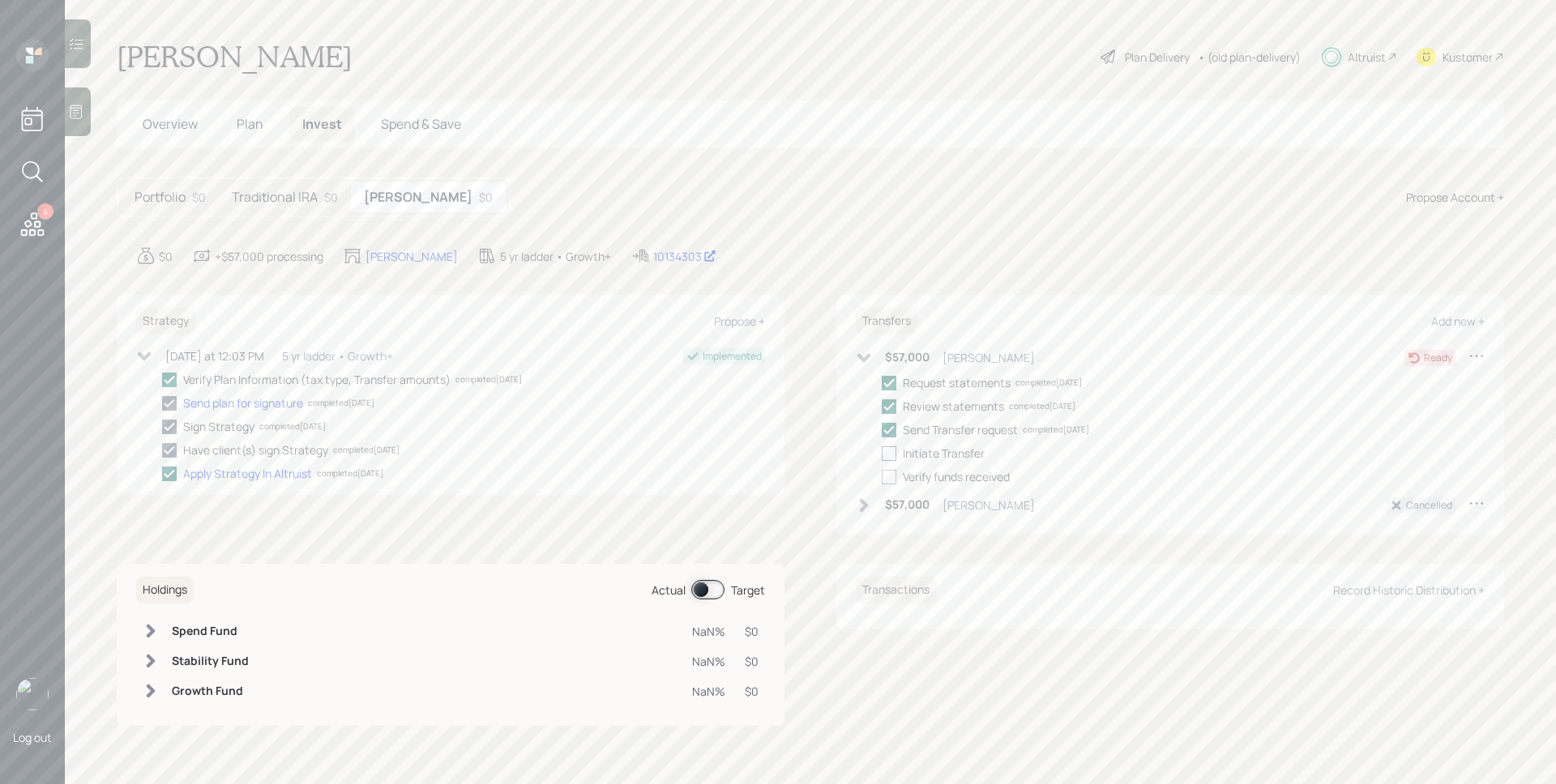
click at [881, 452] on input "checkbox" at bounding box center [881, 452] width 1 height 1
checkbox input "true"
click at [274, 196] on h5 "Traditional IRA" at bounding box center [275, 197] width 86 height 15
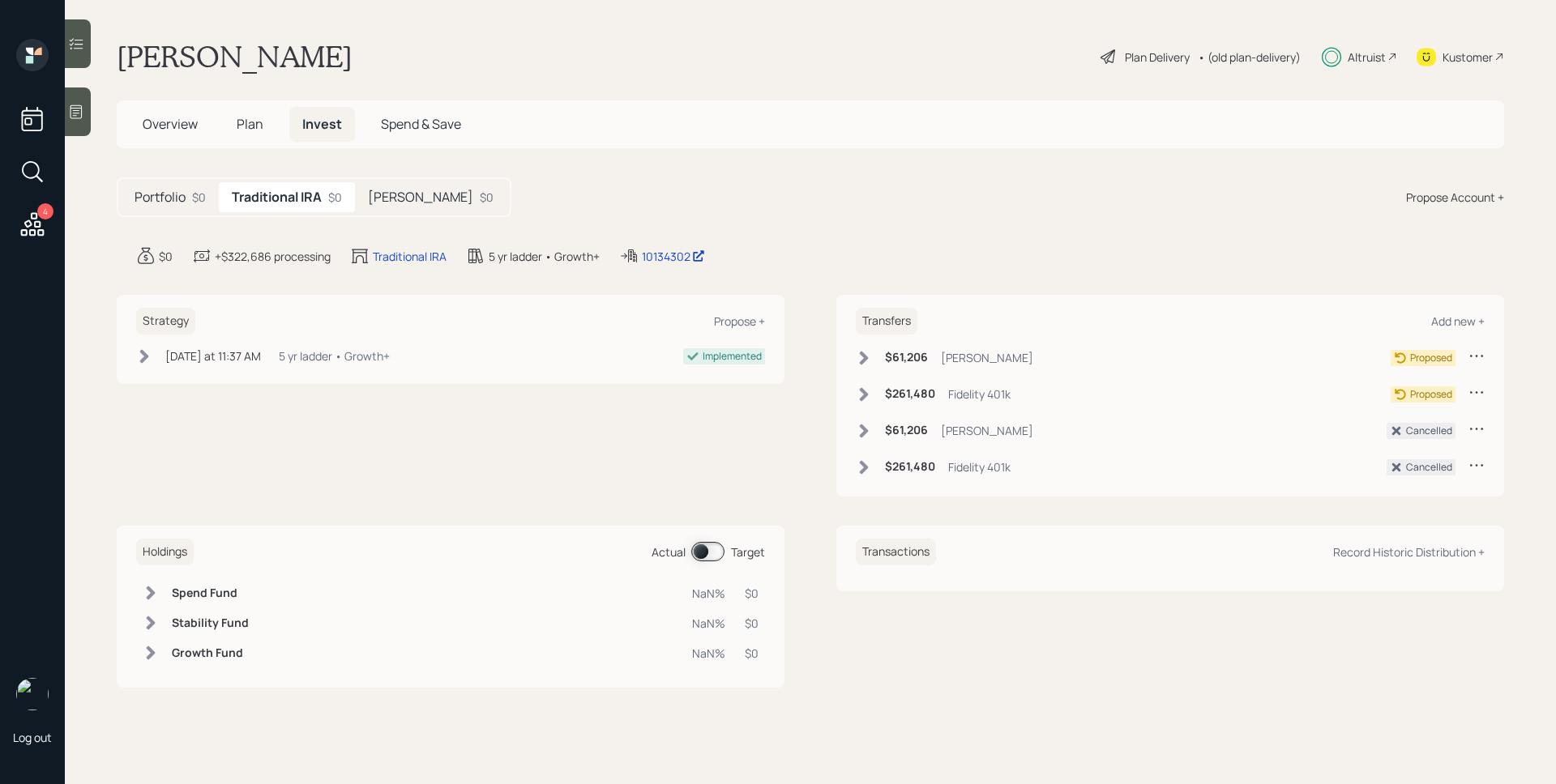
click at [921, 351] on h6 "$61,206" at bounding box center [906, 357] width 43 height 13
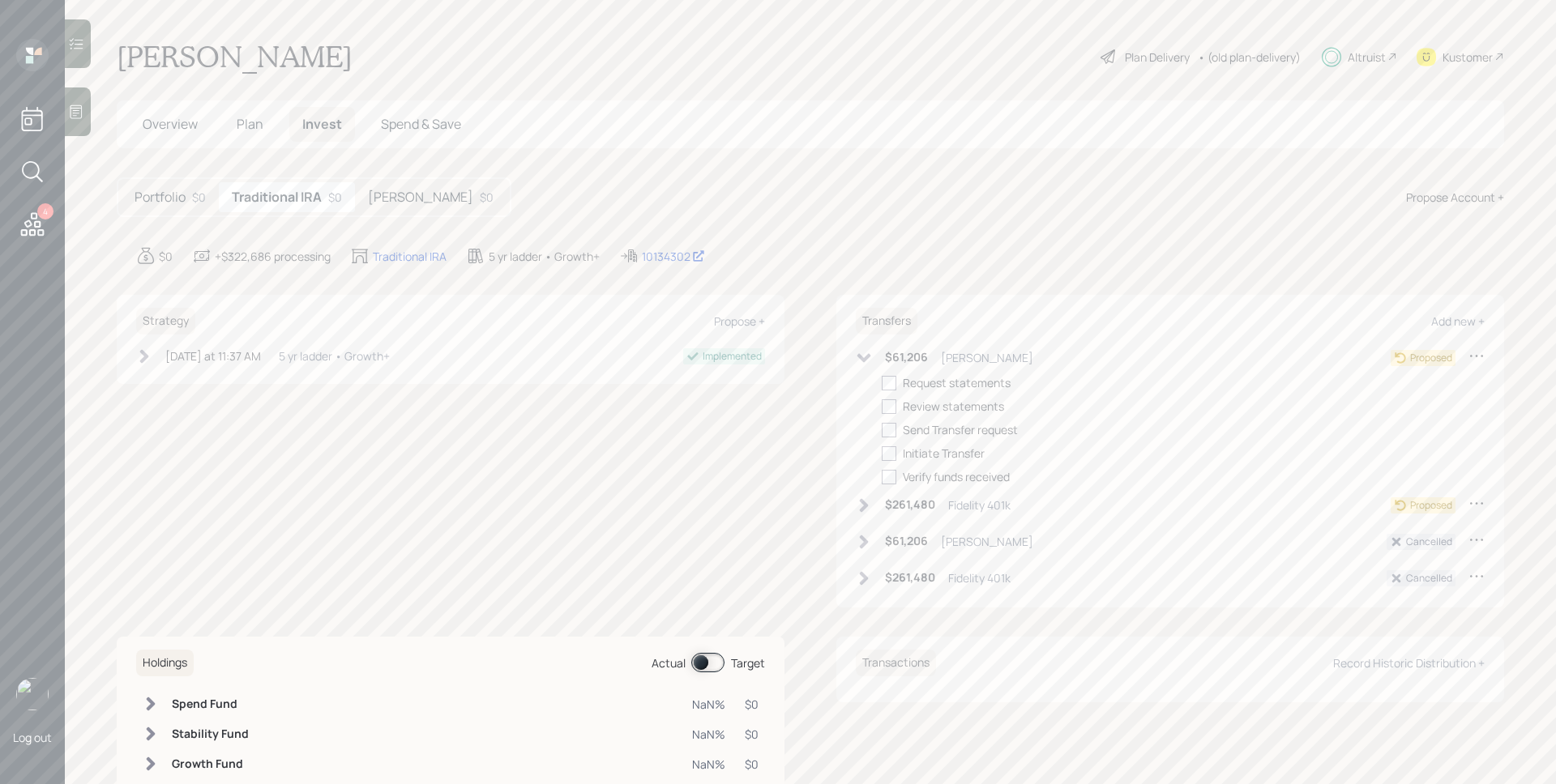
click at [871, 380] on div "$61,206 [PERSON_NAME] Proposed Request statements Review statements Send Transf…" at bounding box center [1170, 417] width 629 height 138
click at [881, 382] on div at bounding box center [888, 382] width 14 height 14
click at [881, 382] on input "checkbox" at bounding box center [881, 382] width 1 height 1
checkbox input "true"
click at [883, 403] on div at bounding box center [888, 406] width 14 height 14
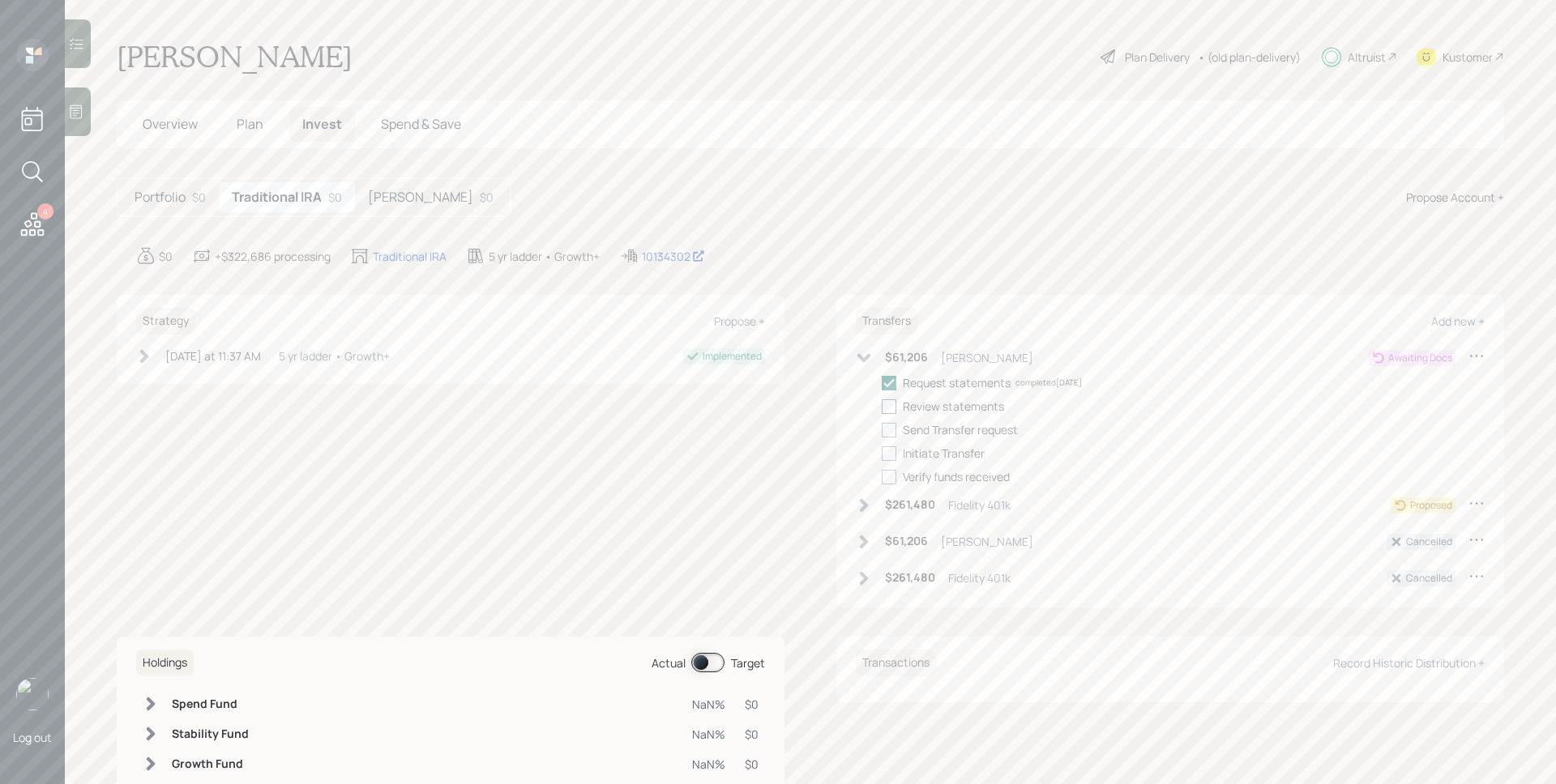
click at [881, 405] on input "checkbox" at bounding box center [881, 405] width 1 height 1
checkbox input "true"
click at [881, 427] on div at bounding box center [888, 429] width 14 height 14
click at [881, 429] on input "checkbox" at bounding box center [881, 429] width 1 height 1
checkbox input "true"
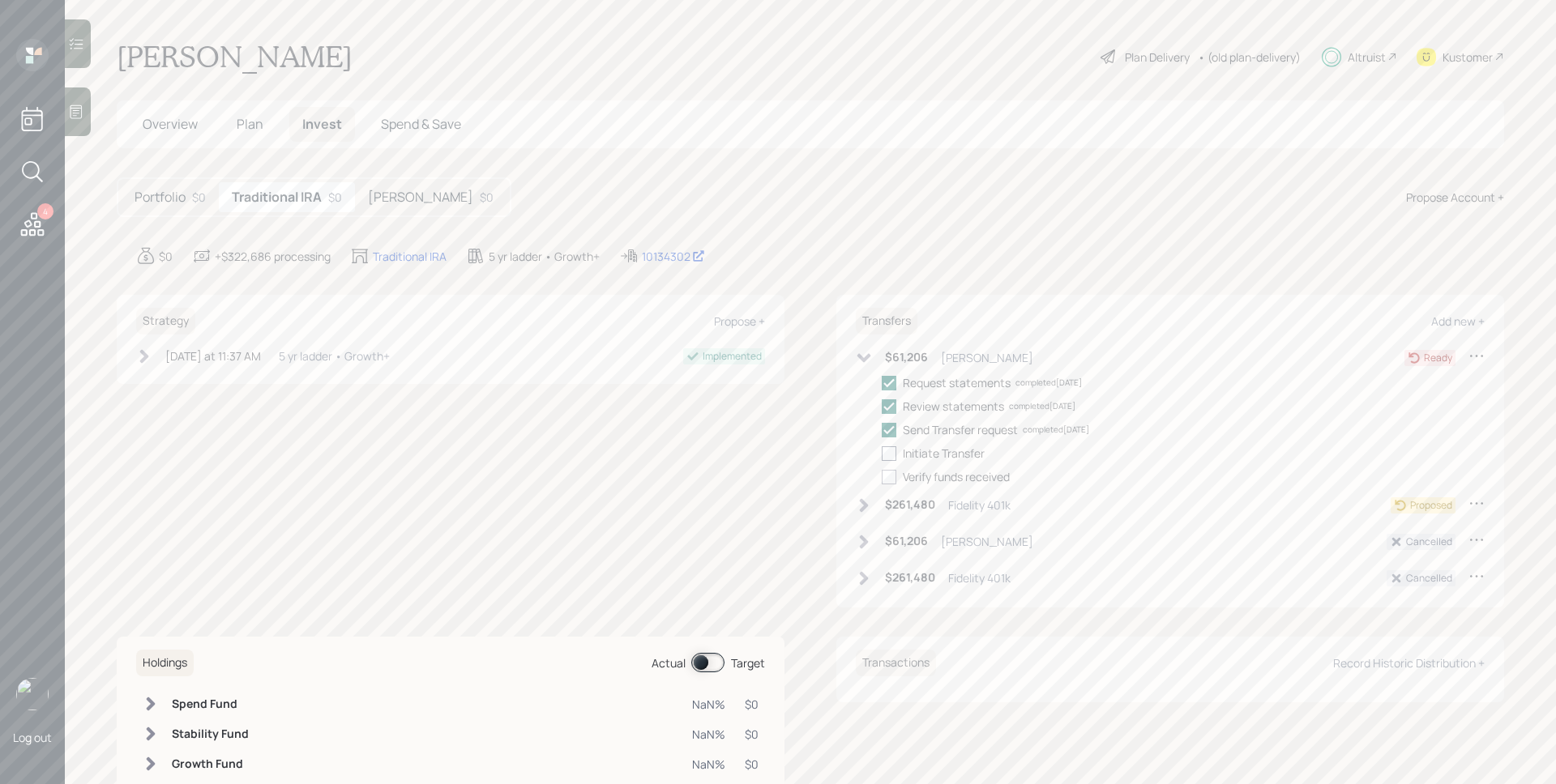
click at [888, 447] on div at bounding box center [888, 453] width 14 height 14
click at [881, 452] on input "checkbox" at bounding box center [881, 452] width 1 height 1
checkbox input "true"
click at [885, 504] on h6 "$261,480" at bounding box center [910, 505] width 50 height 13
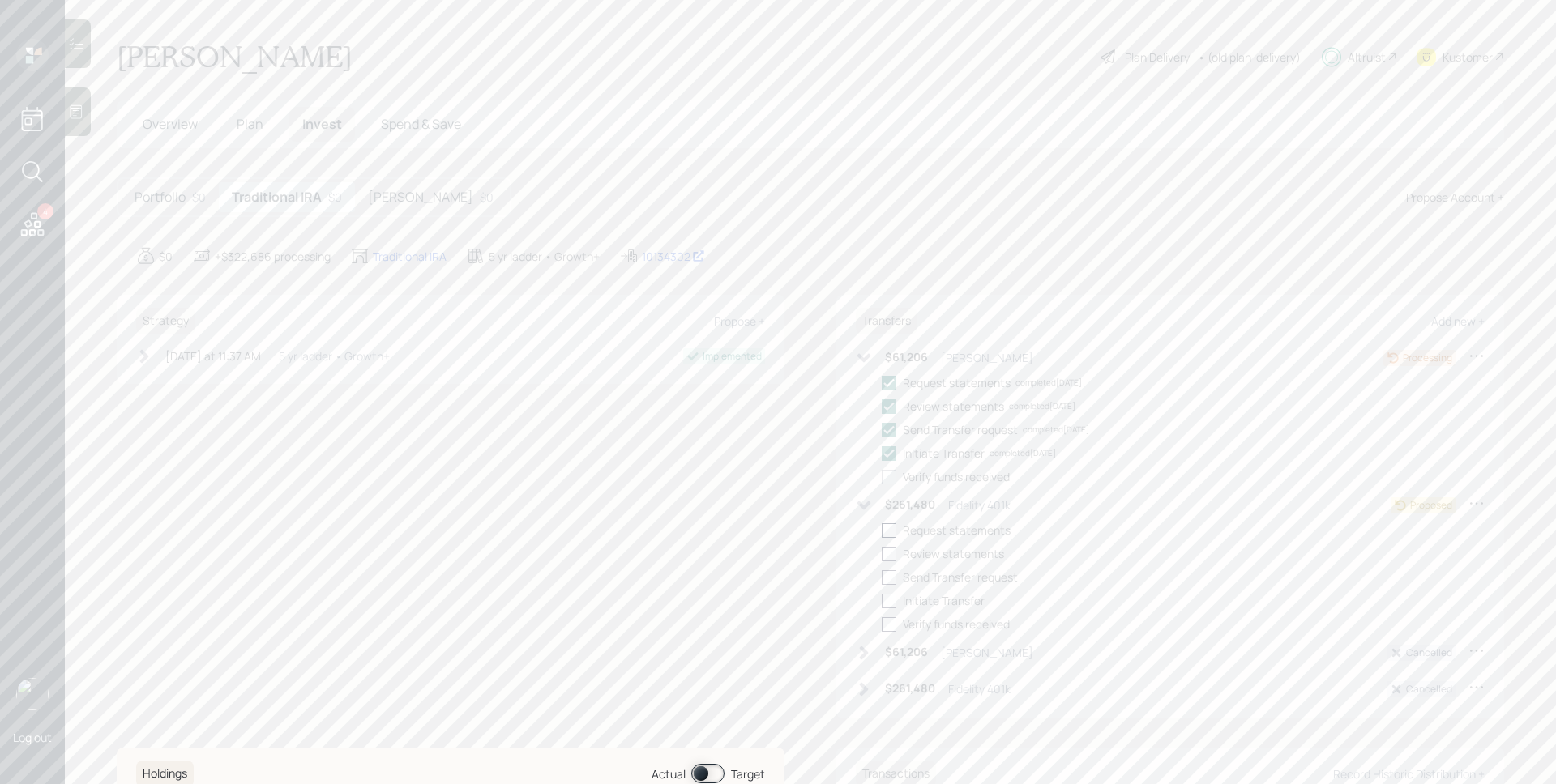
click at [886, 535] on div at bounding box center [888, 530] width 14 height 14
click at [881, 531] on input "checkbox" at bounding box center [881, 530] width 1 height 1
checkbox input "true"
click at [917, 202] on div "Portfolio $0 Traditional IRA $0 [PERSON_NAME] $0 Propose Account +" at bounding box center [810, 196] width 1387 height 39
